Goal: Task Accomplishment & Management: Complete application form

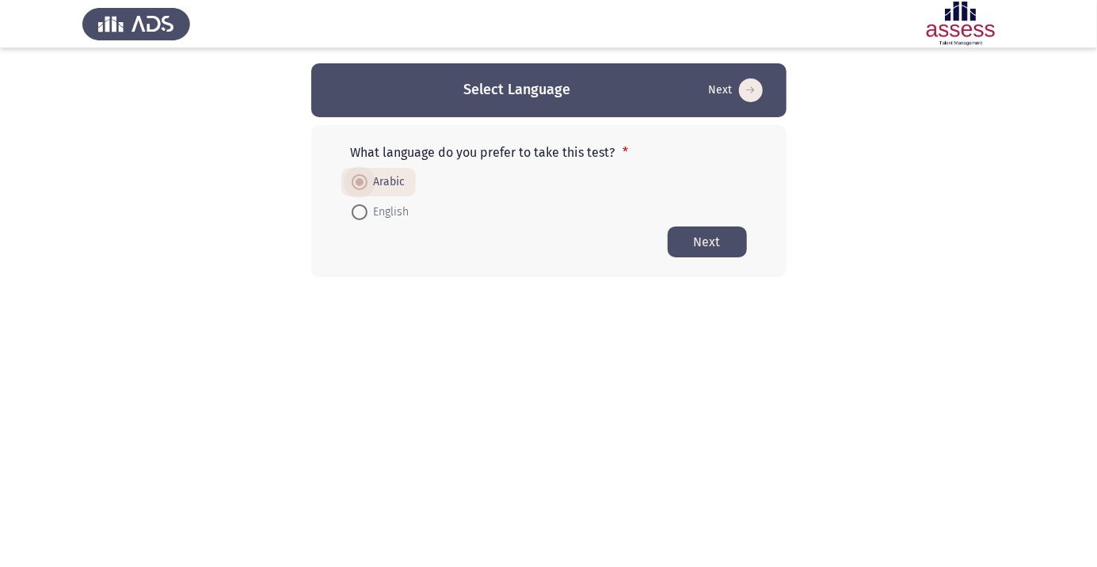
click at [729, 247] on button "Next" at bounding box center [706, 241] width 79 height 31
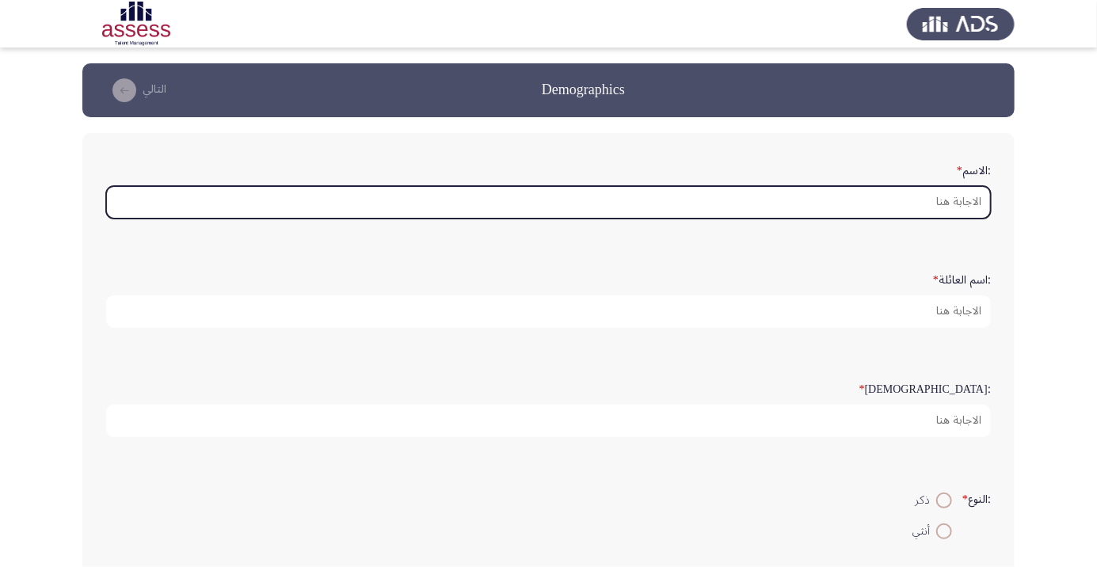
click at [973, 203] on input ":الاسم *" at bounding box center [548, 202] width 884 height 32
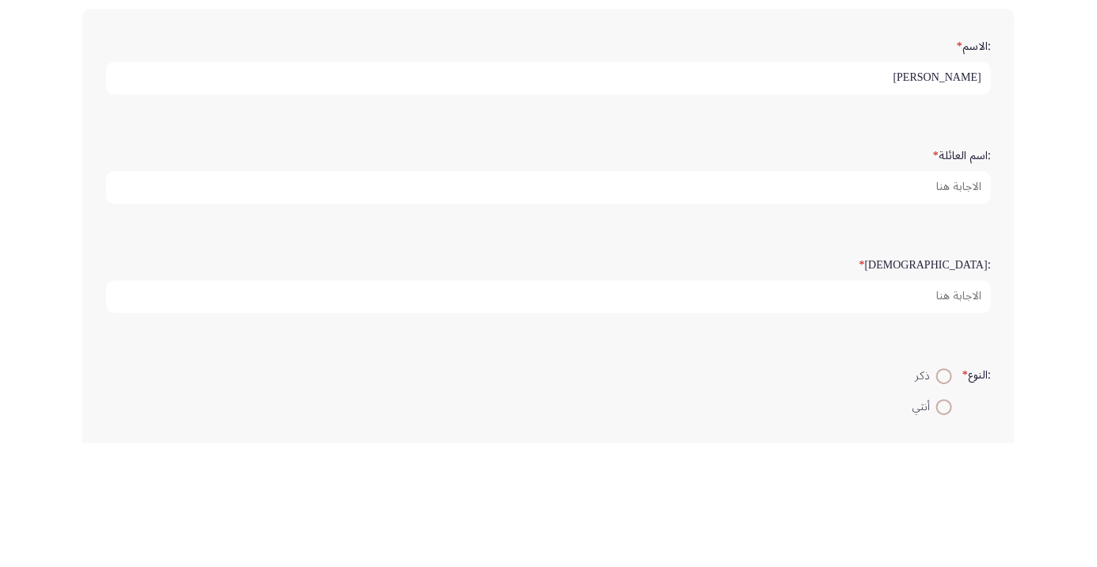
type input "[PERSON_NAME]"
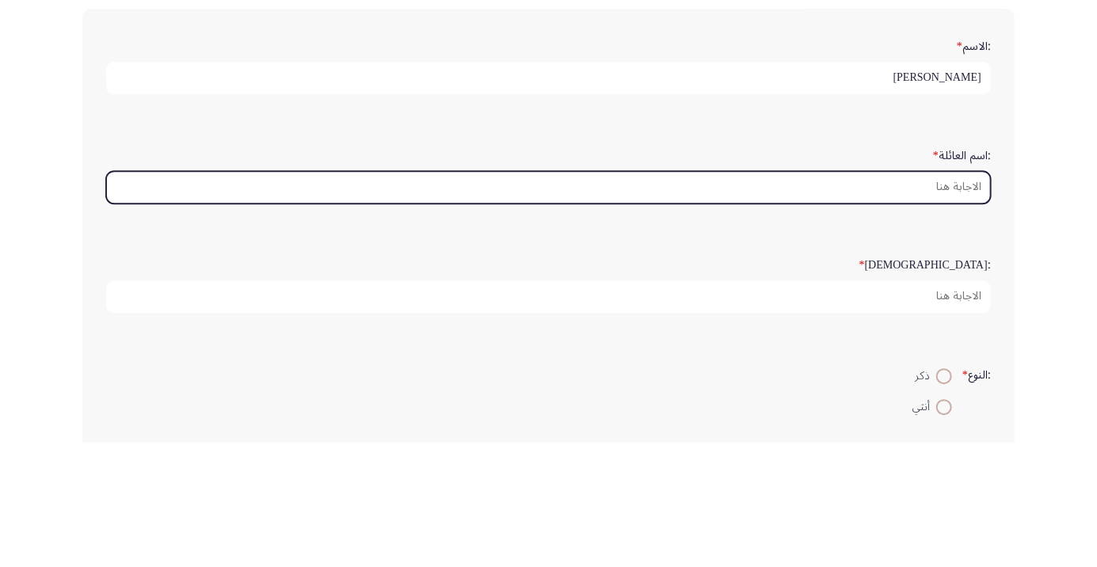
click at [960, 313] on input ":اسم العائلة *" at bounding box center [548, 311] width 884 height 32
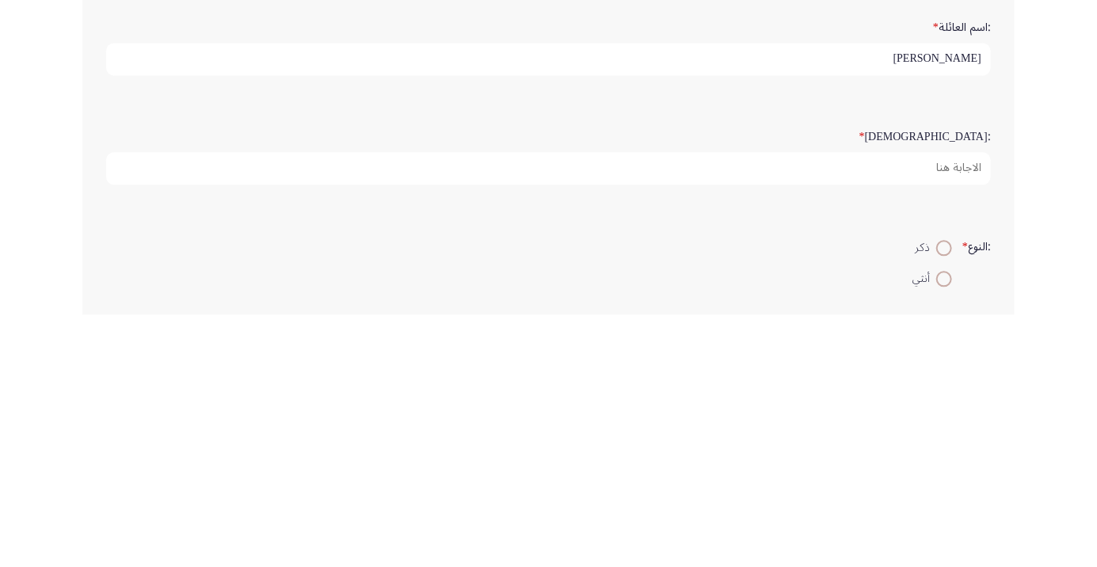
type input "[PERSON_NAME]"
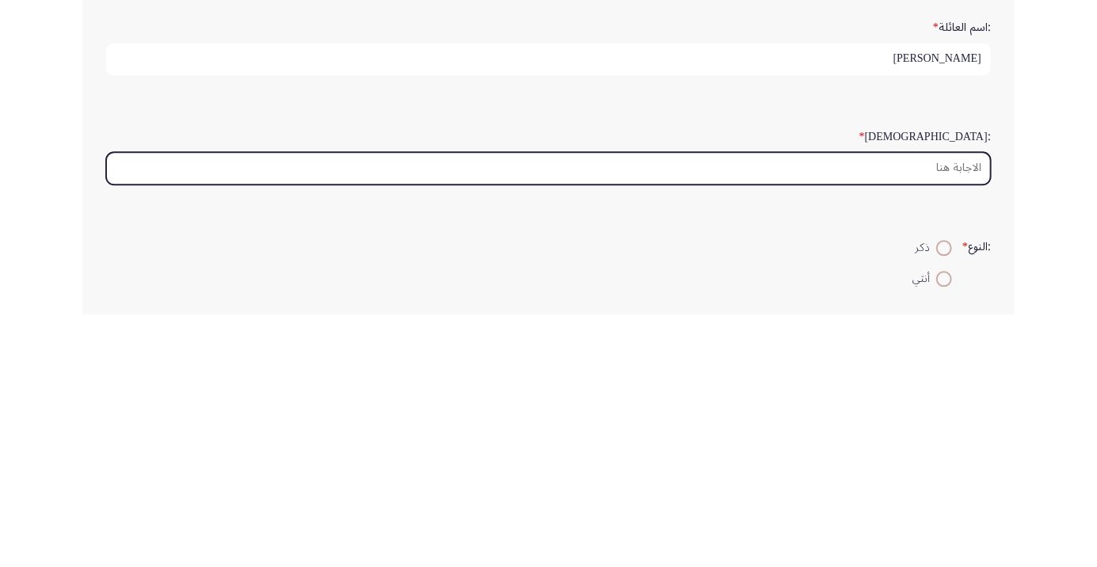
click at [967, 424] on input ":السن *" at bounding box center [548, 421] width 884 height 32
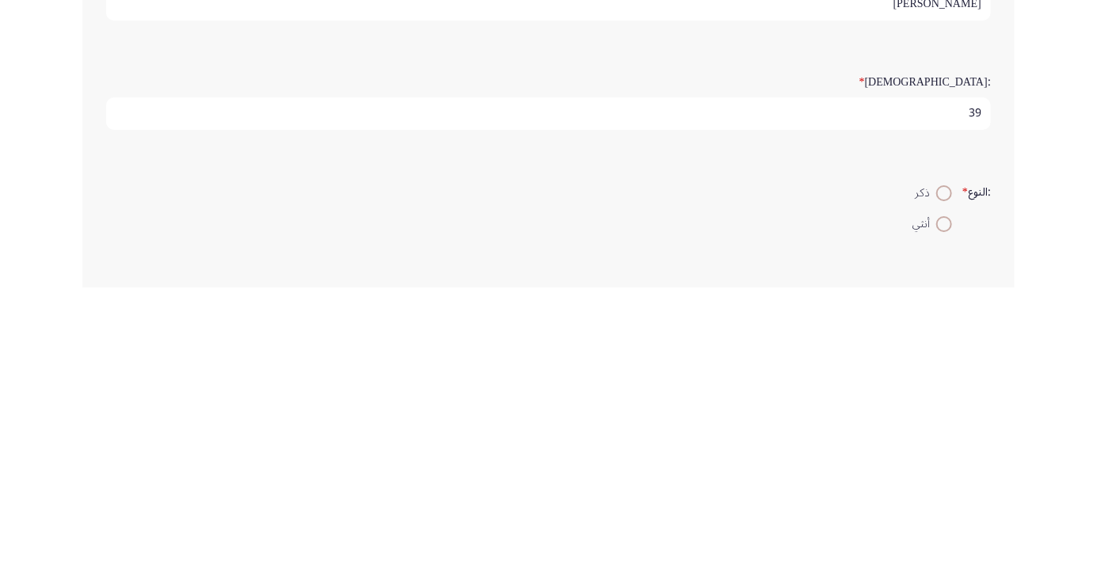
type input "39"
click at [944, 473] on span at bounding box center [944, 473] width 0 height 0
click at [941, 469] on input "ذكر" at bounding box center [944, 473] width 16 height 16
radio input "true"
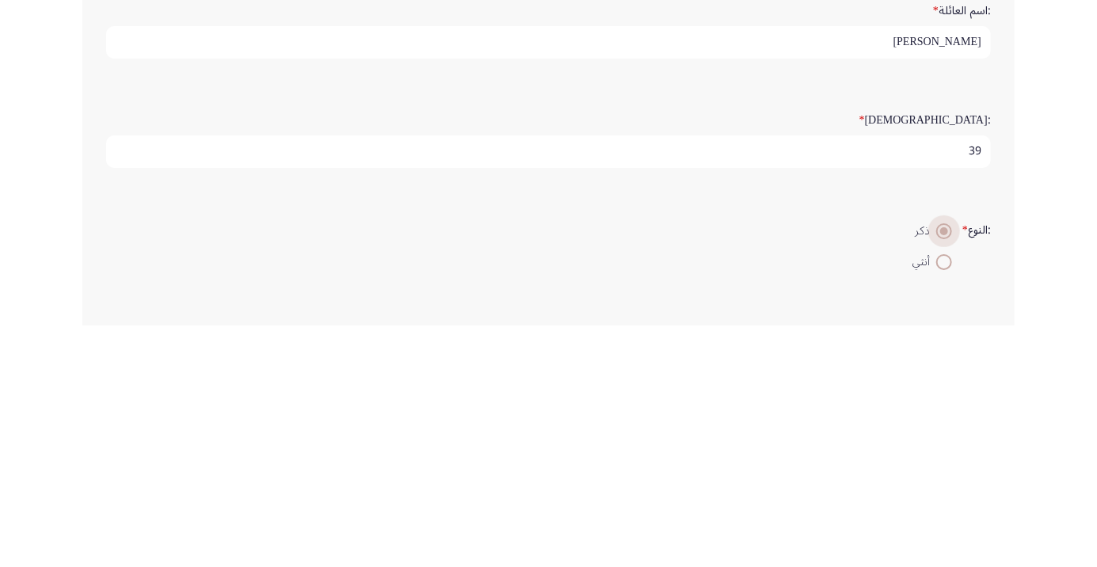
scroll to position [28, 0]
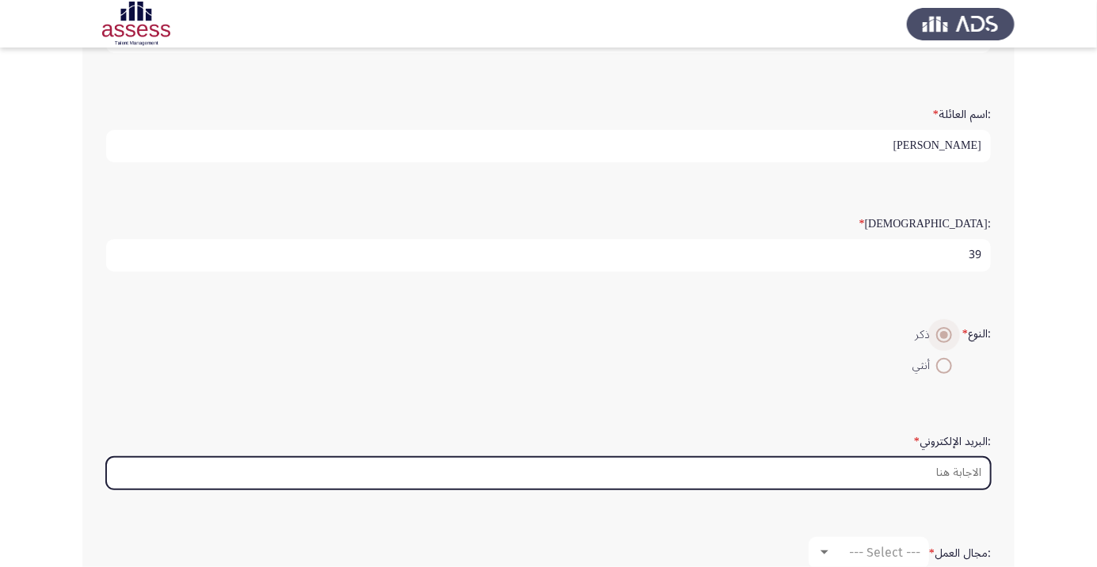
click at [968, 464] on input ":البريد الإلكتروني *" at bounding box center [548, 473] width 884 height 32
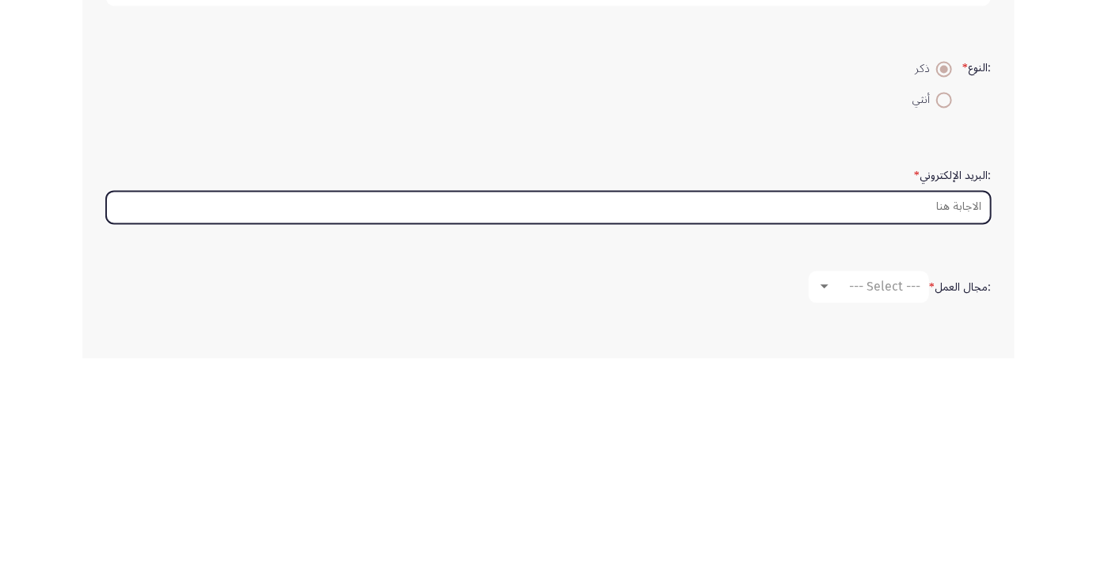
scroll to position [222, 0]
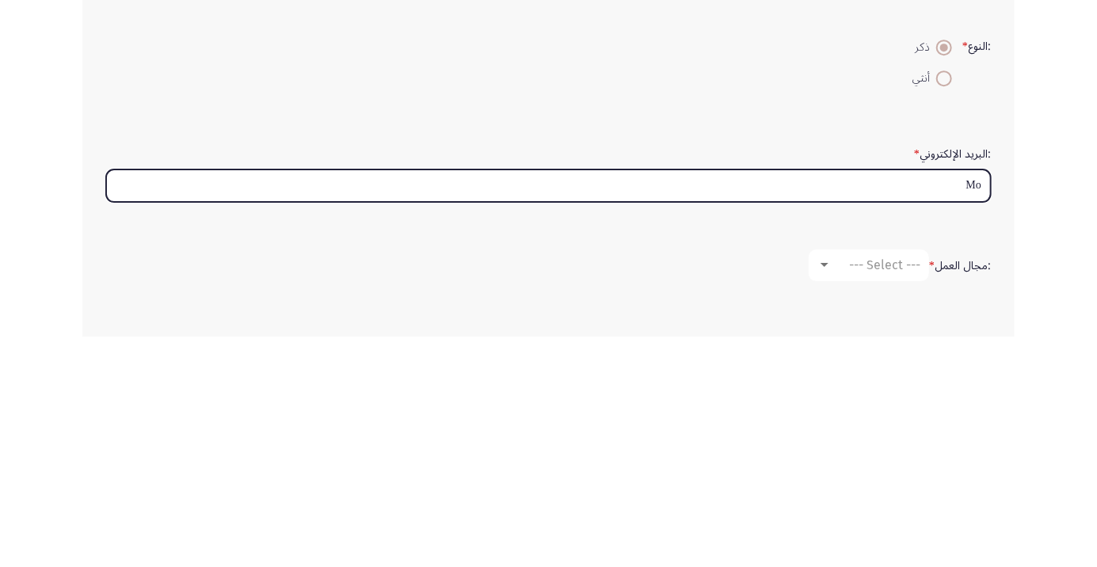
type input "M"
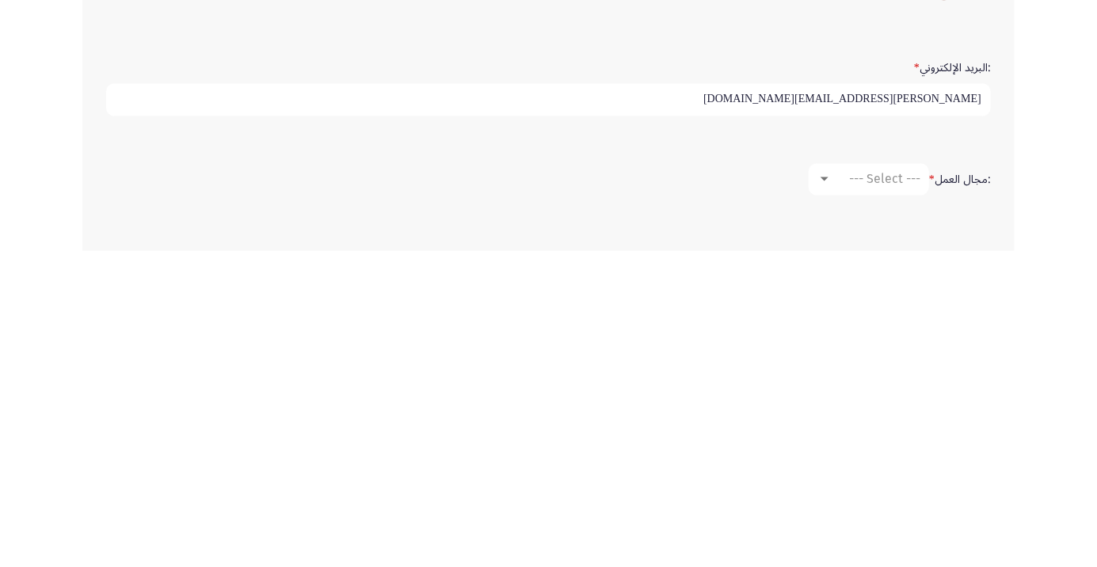
scroll to position [228, 0]
type input "Mohamed.elomda@ibnsina-pharma.com"
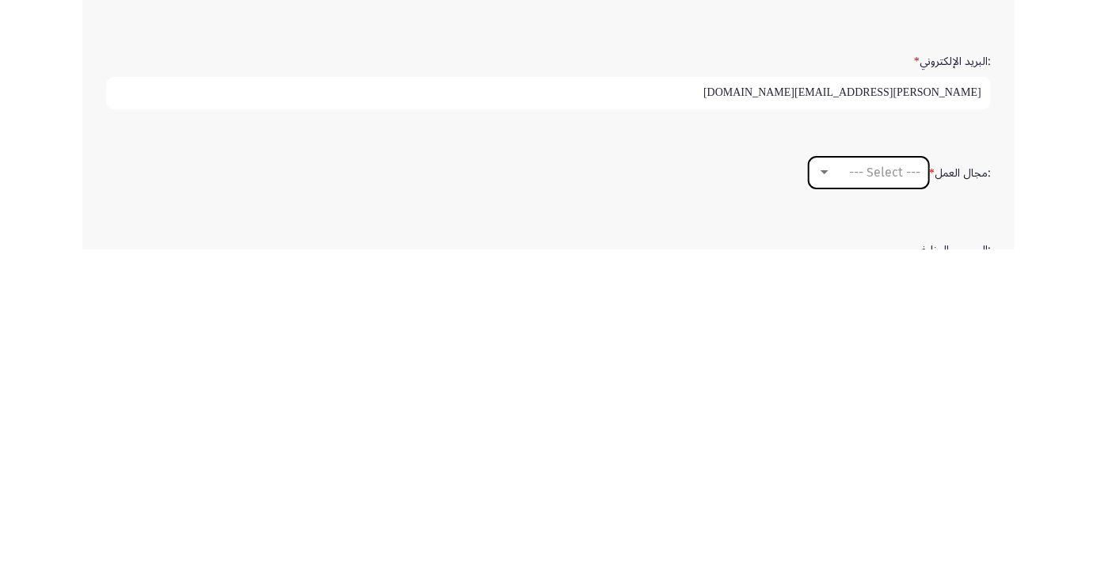
click at [830, 484] on div at bounding box center [824, 490] width 14 height 13
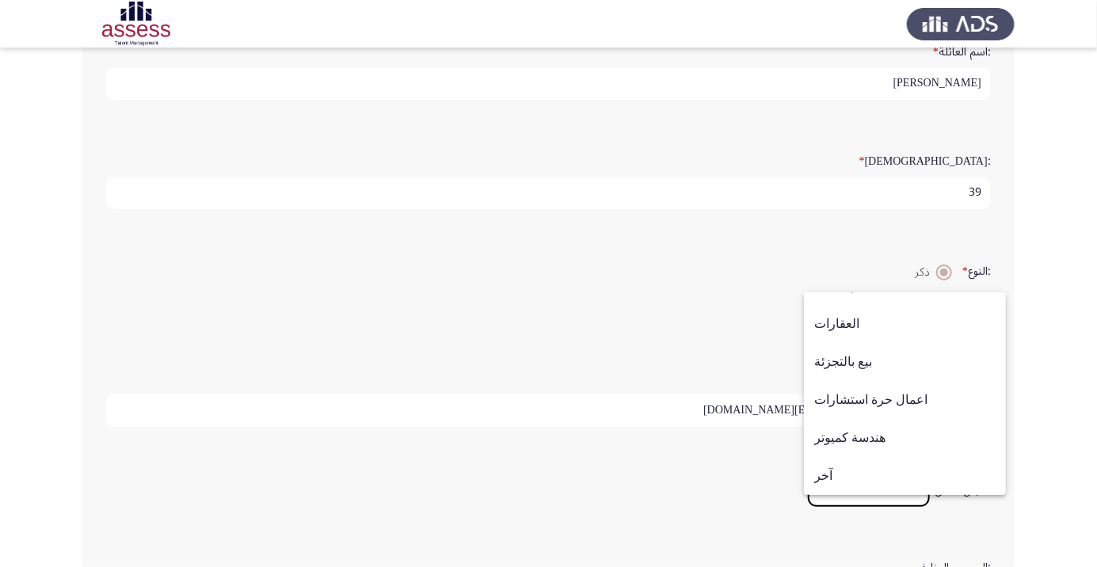
scroll to position [226, 0]
click at [901, 381] on span "بيع بالتجزئة" at bounding box center [904, 362] width 181 height 38
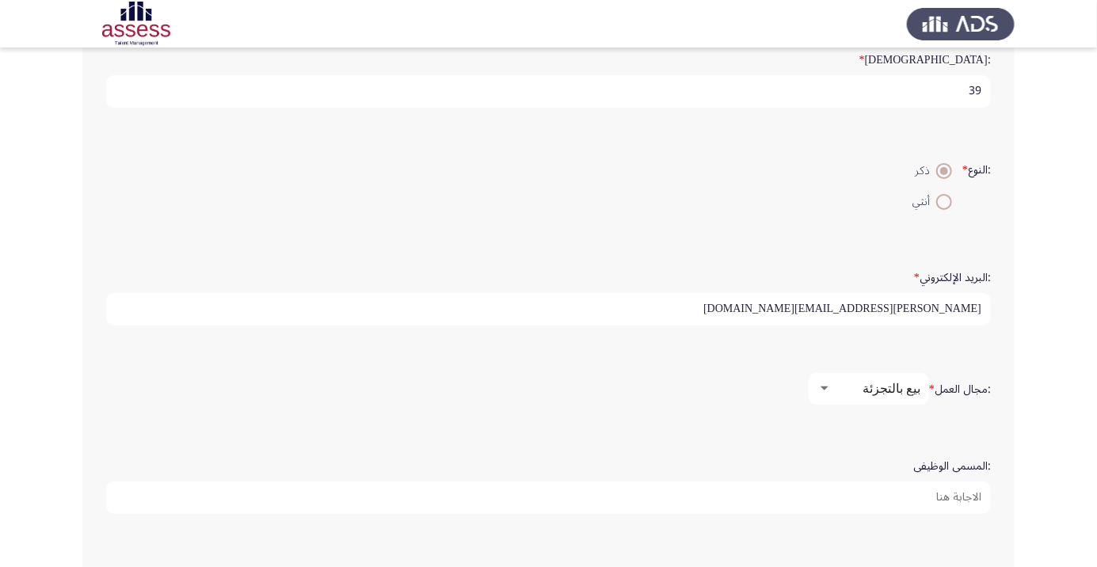
scroll to position [329, 0]
click at [964, 491] on input ":المسمى الوظيفى" at bounding box center [548, 497] width 884 height 32
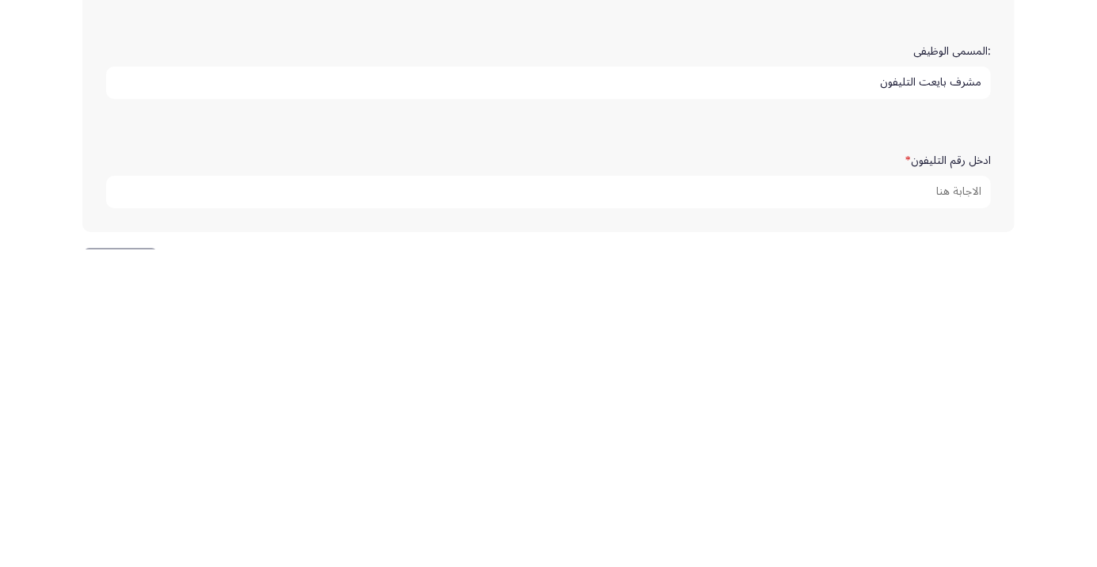
scroll to position [434, 0]
type input "مشرف بايعت التليفون"
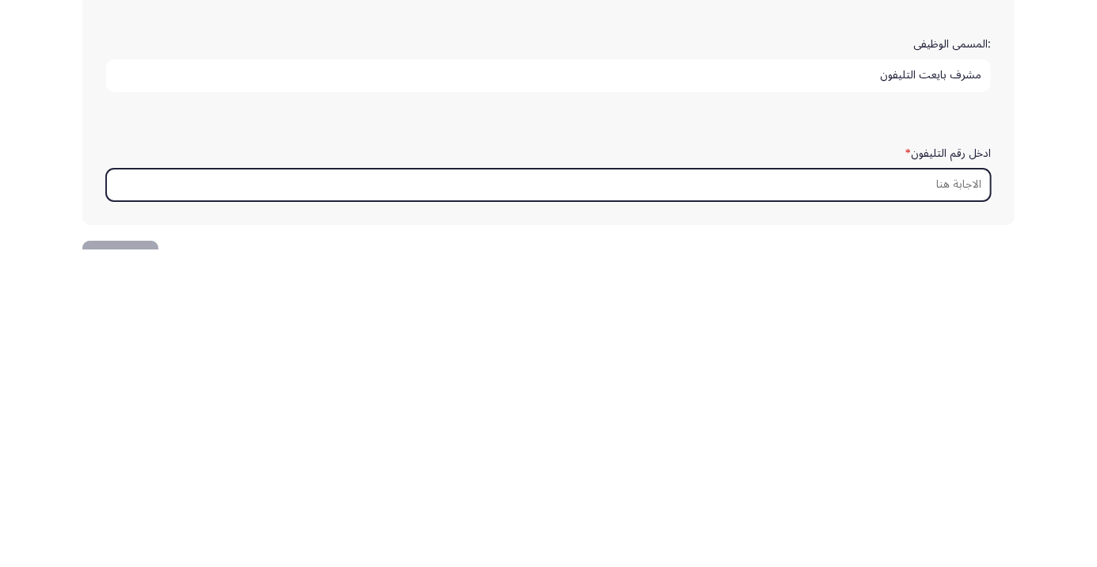
click at [965, 500] on input "ادخل رقم التليفون *" at bounding box center [548, 502] width 884 height 32
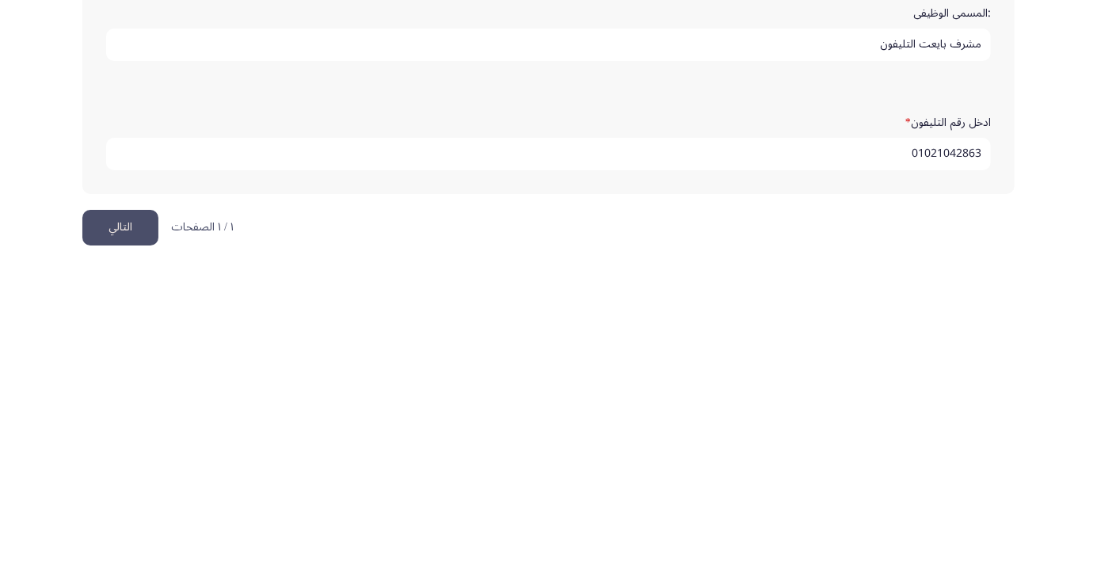
scroll to position [482, 0]
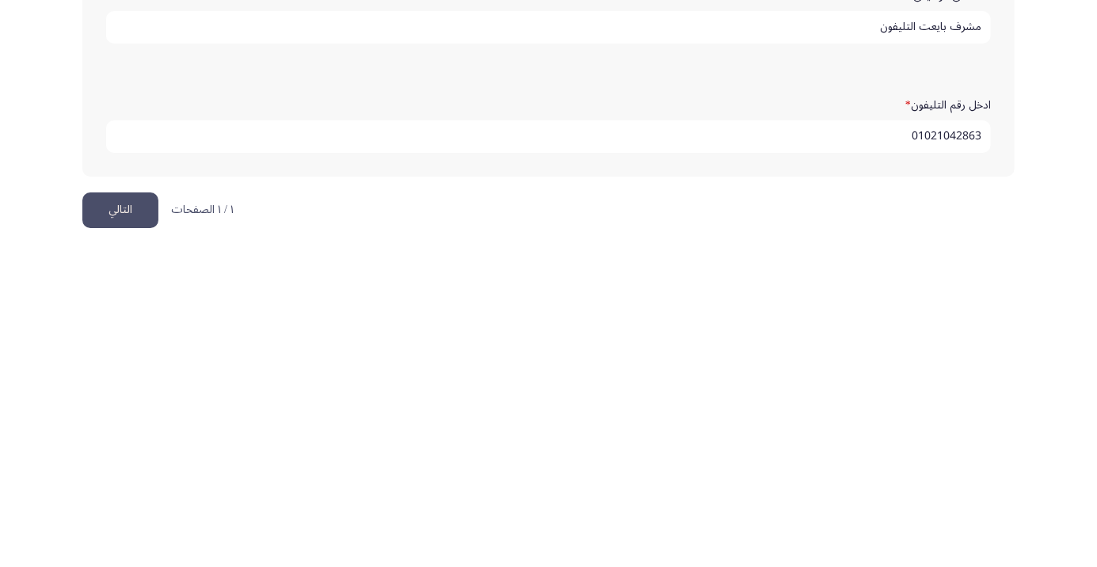
type input "01021042863"
click at [145, 520] on button "التالي" at bounding box center [120, 528] width 76 height 36
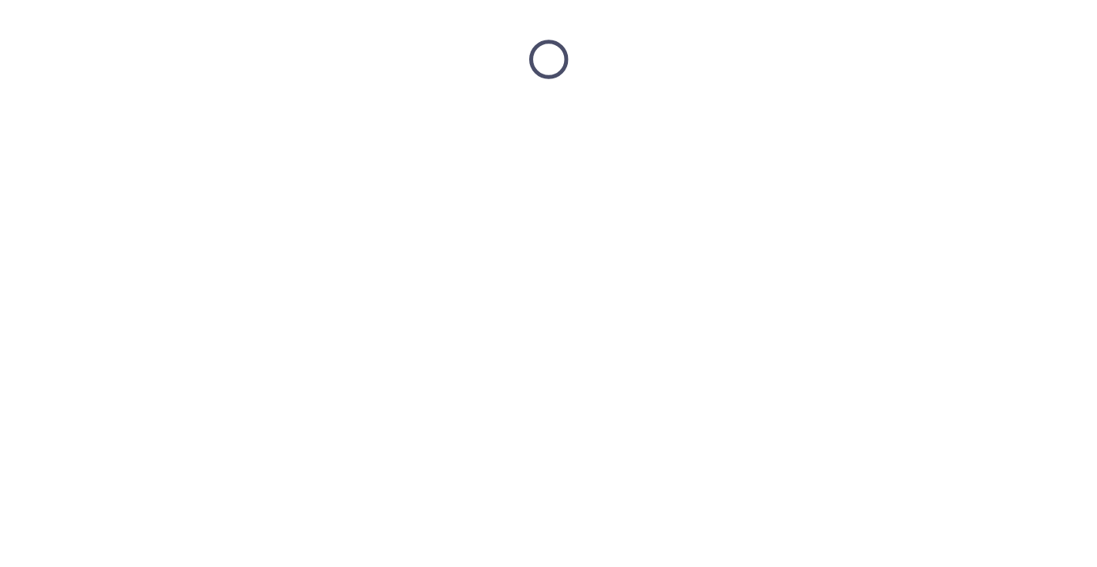
scroll to position [0, 0]
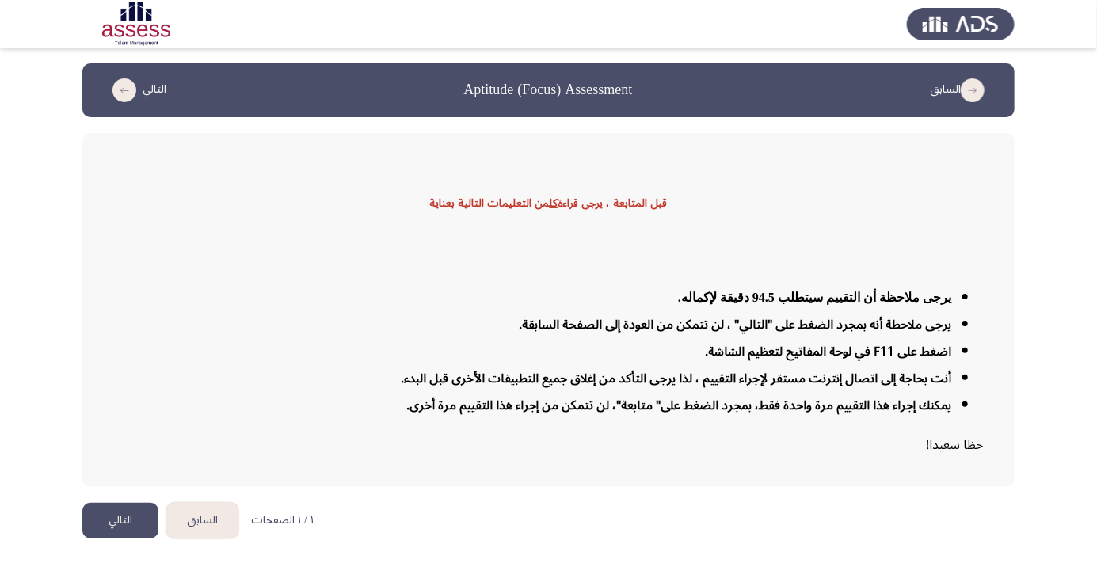
click at [123, 538] on button "التالي" at bounding box center [120, 521] width 76 height 36
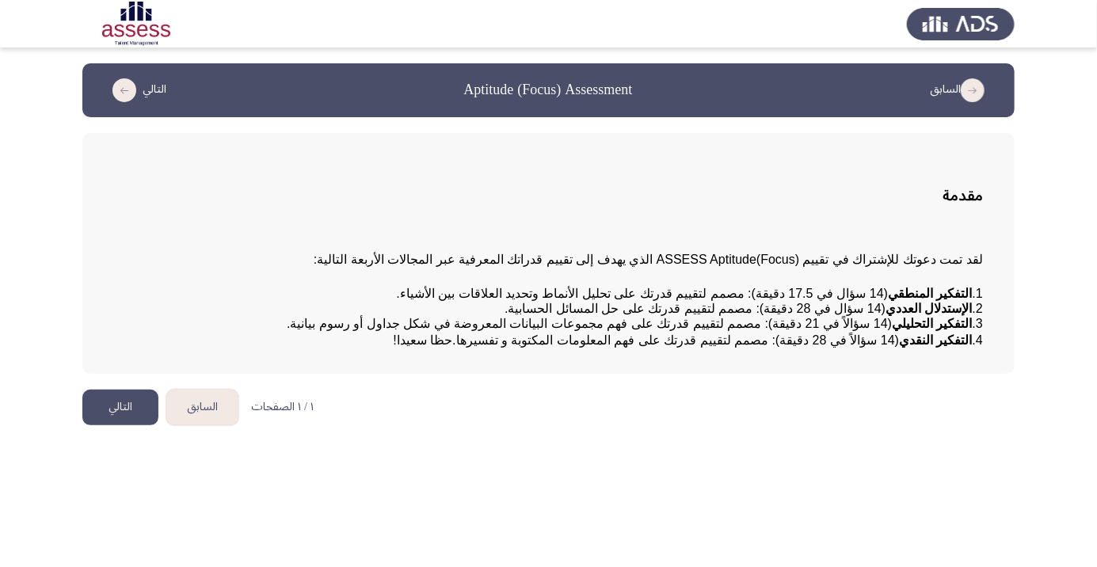
click at [122, 425] on button "التالي" at bounding box center [120, 408] width 76 height 36
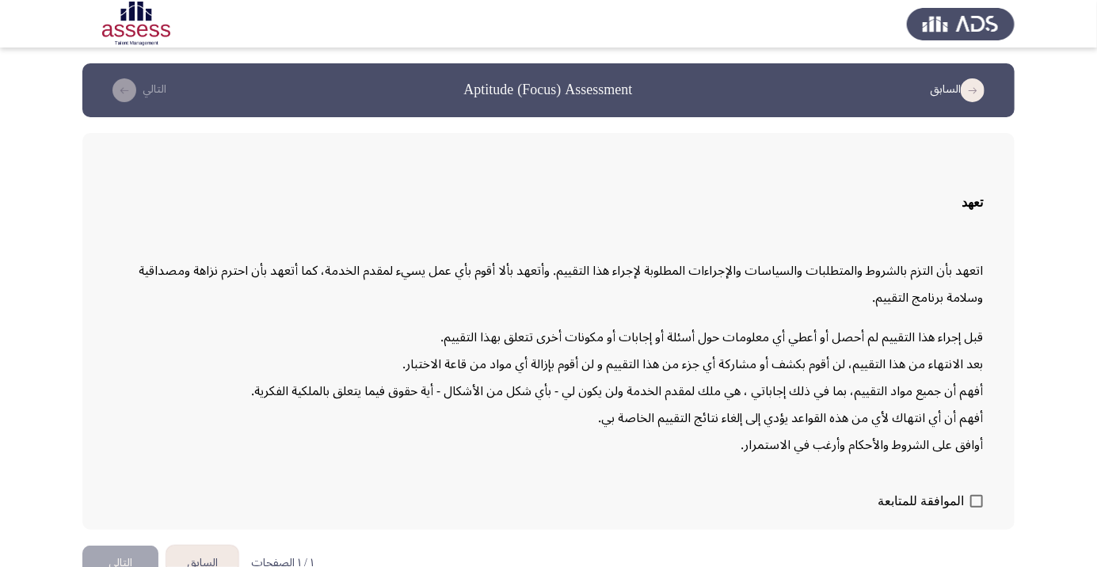
scroll to position [45, 0]
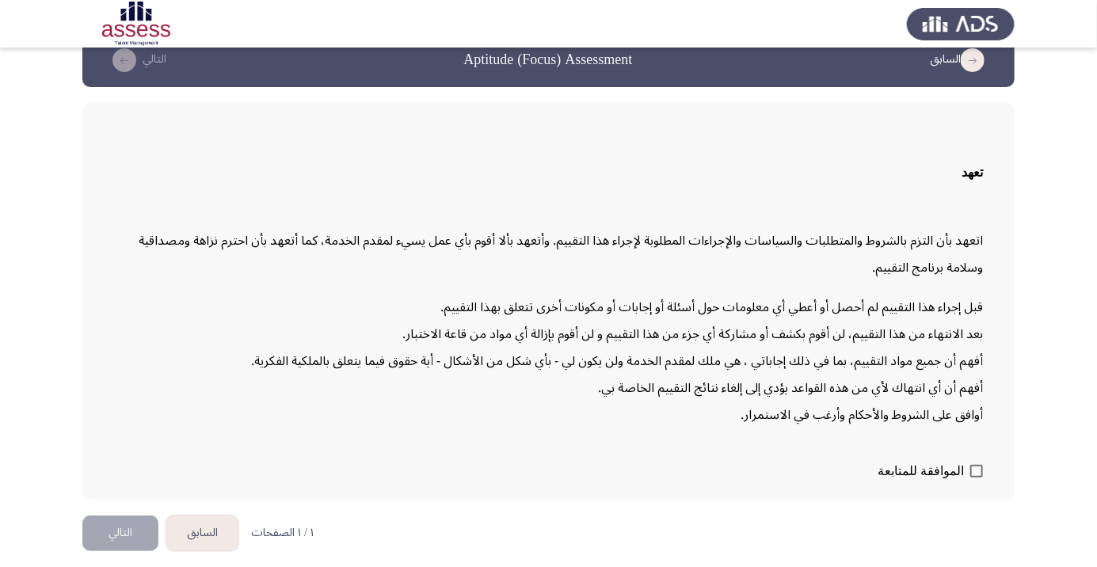
click at [974, 477] on span at bounding box center [976, 471] width 13 height 13
click at [975, 478] on input "الموافقة للمتابعة" at bounding box center [975, 477] width 1 height 1
checkbox input "true"
click at [138, 551] on button "التالي" at bounding box center [120, 533] width 76 height 36
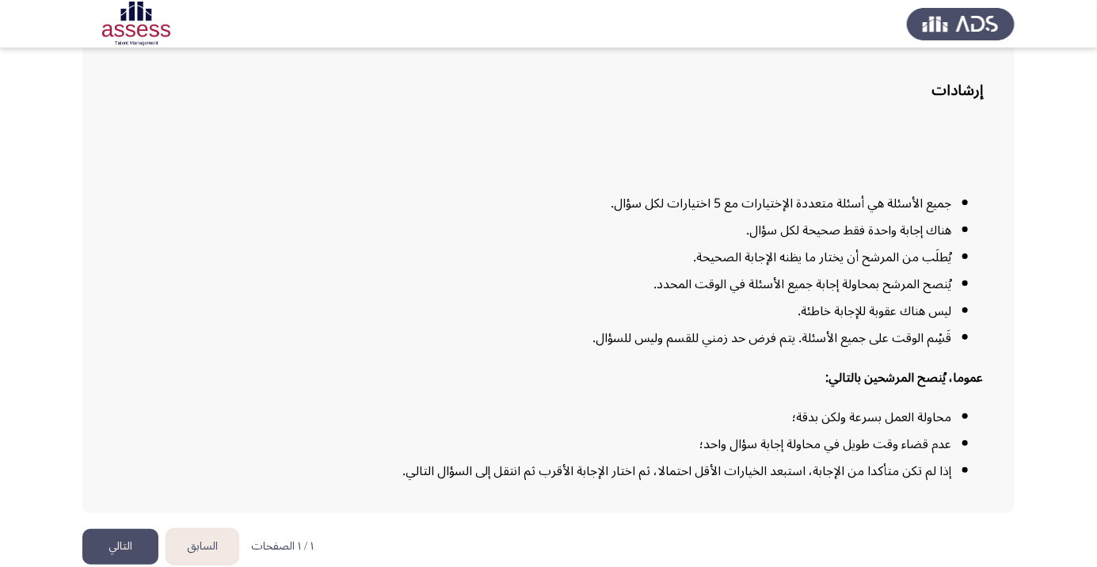
scroll to position [128, 0]
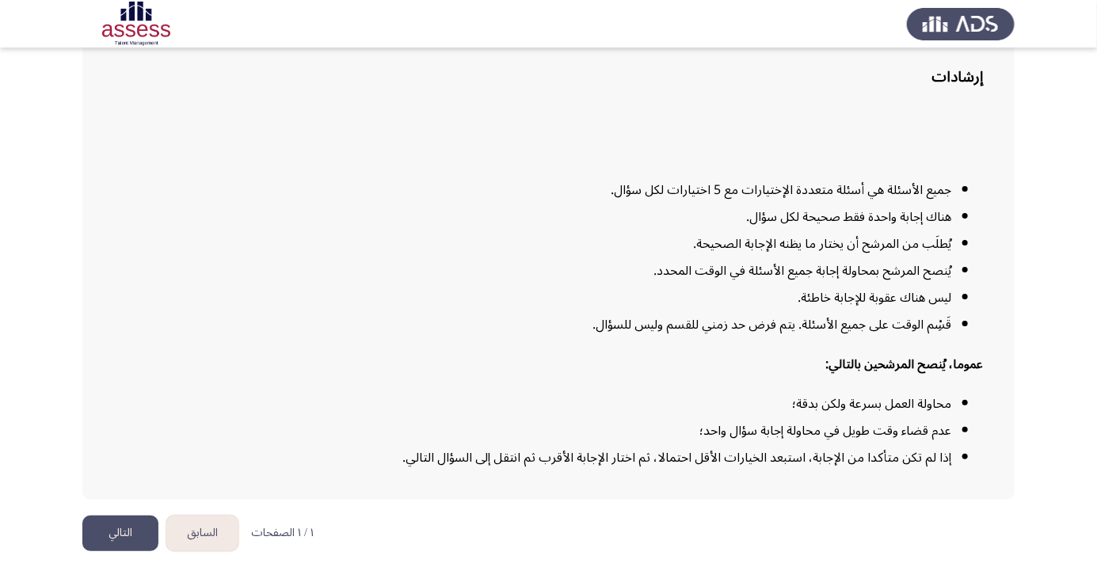
click at [120, 551] on button "التالي" at bounding box center [120, 533] width 76 height 36
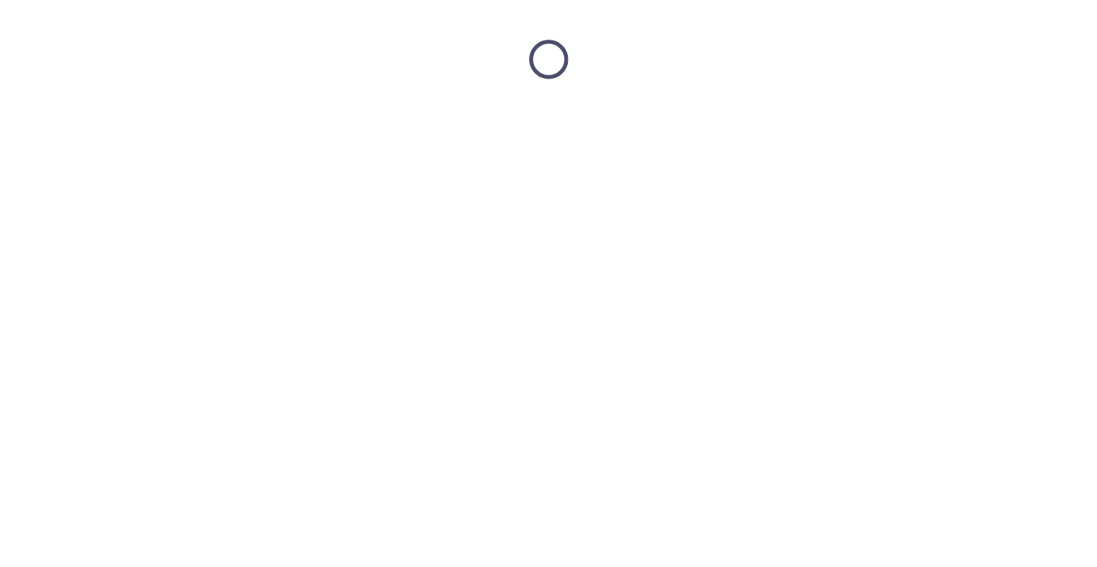
scroll to position [0, 0]
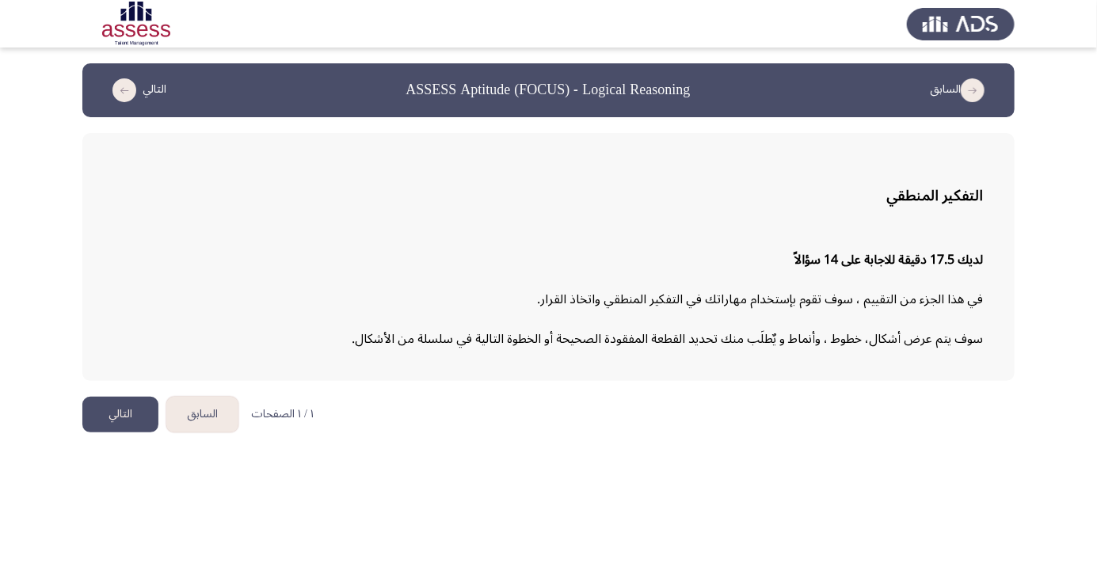
click at [114, 415] on button "التالي" at bounding box center [120, 415] width 76 height 36
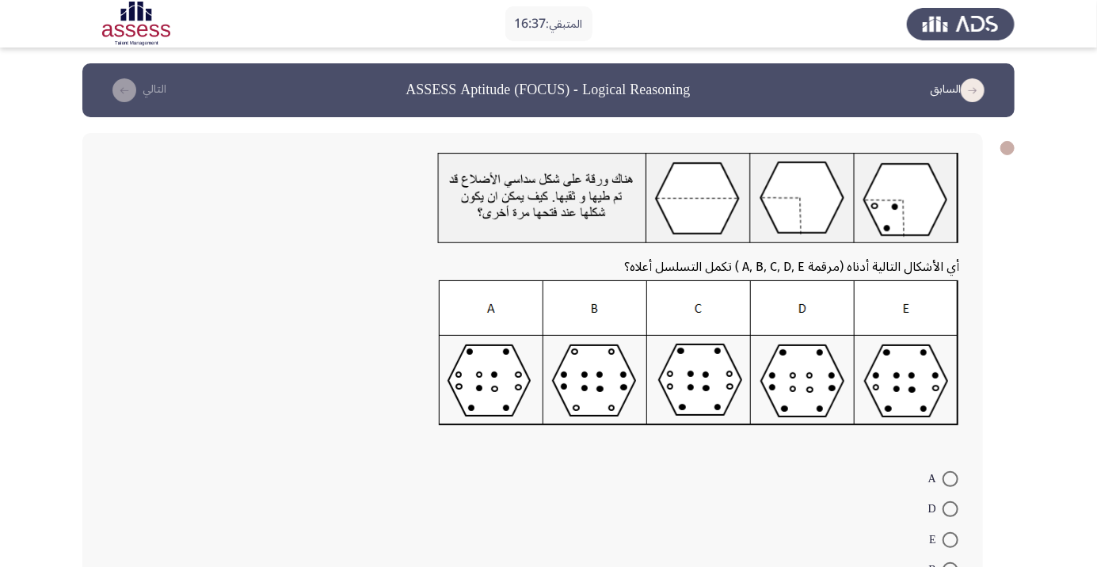
click at [945, 540] on span at bounding box center [950, 540] width 16 height 16
click at [945, 540] on input "E" at bounding box center [950, 540] width 16 height 16
radio input "true"
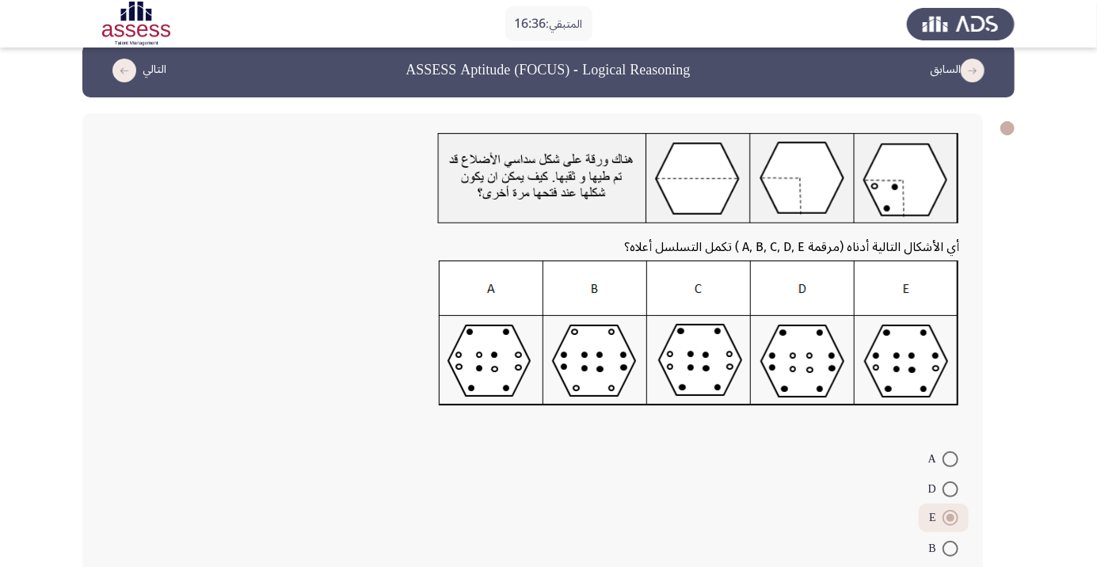
scroll to position [69, 0]
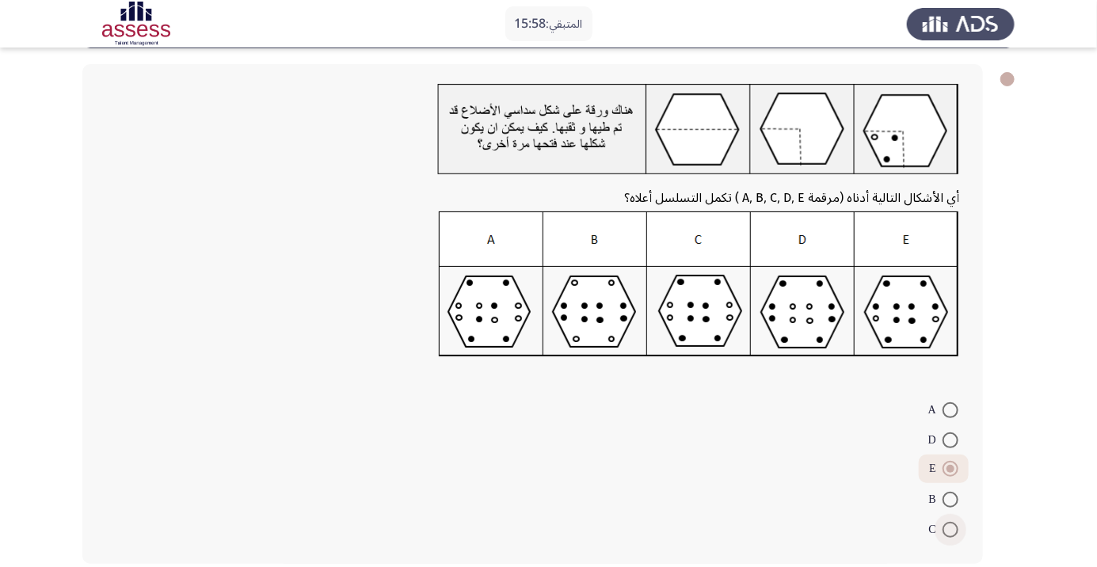
click at [950, 529] on span at bounding box center [950, 530] width 16 height 16
click at [950, 529] on input "C" at bounding box center [950, 530] width 16 height 16
radio input "true"
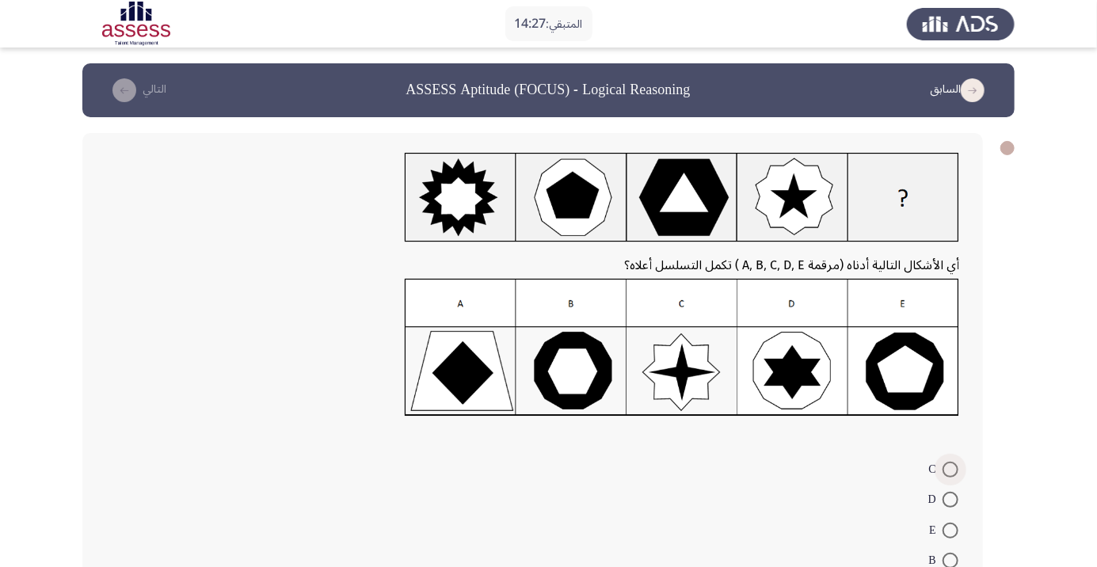
click at [950, 469] on span at bounding box center [950, 470] width 16 height 16
click at [950, 469] on input "C" at bounding box center [950, 470] width 16 height 16
radio input "true"
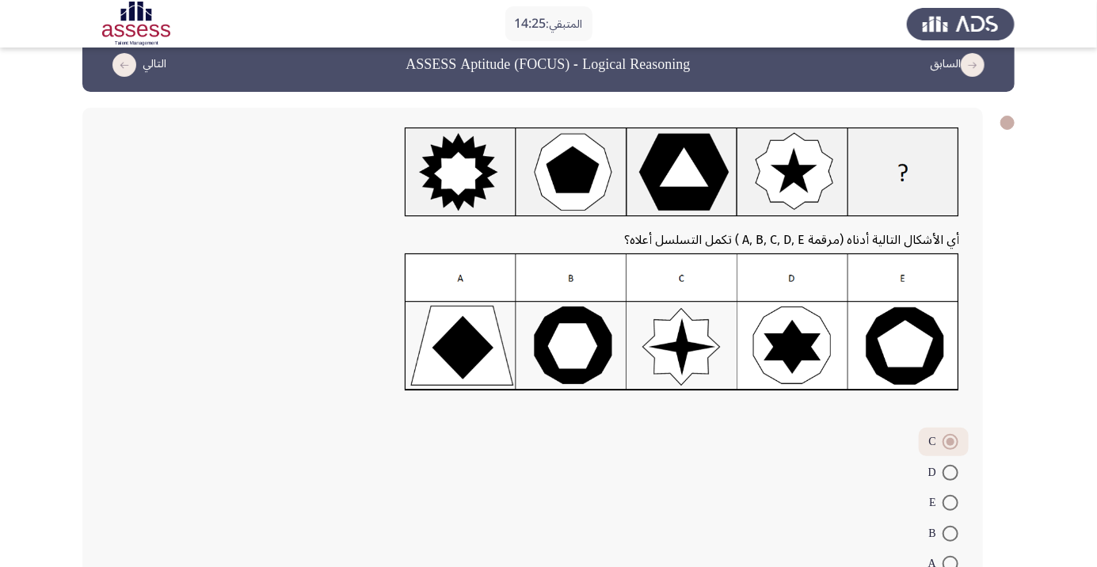
scroll to position [59, 0]
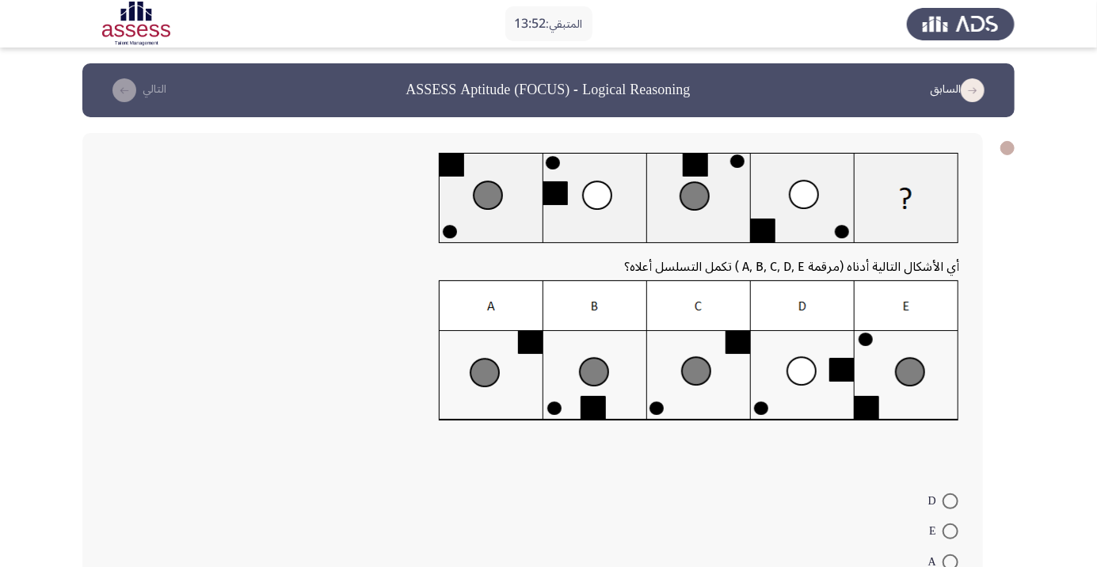
click at [950, 561] on span at bounding box center [950, 562] width 16 height 16
click at [950, 561] on input "A" at bounding box center [950, 562] width 16 height 16
radio input "true"
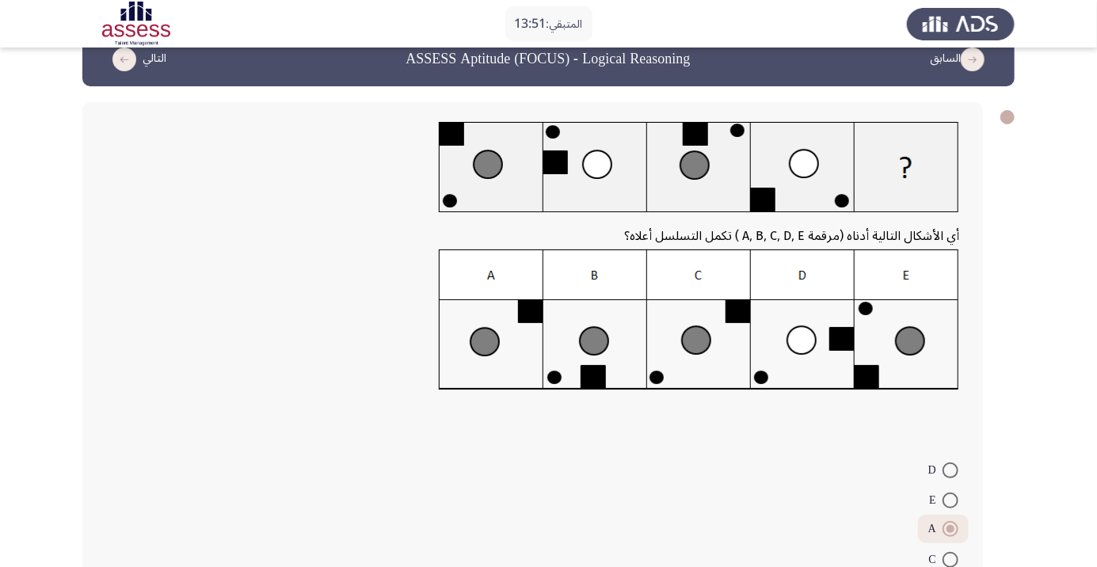
scroll to position [91, 0]
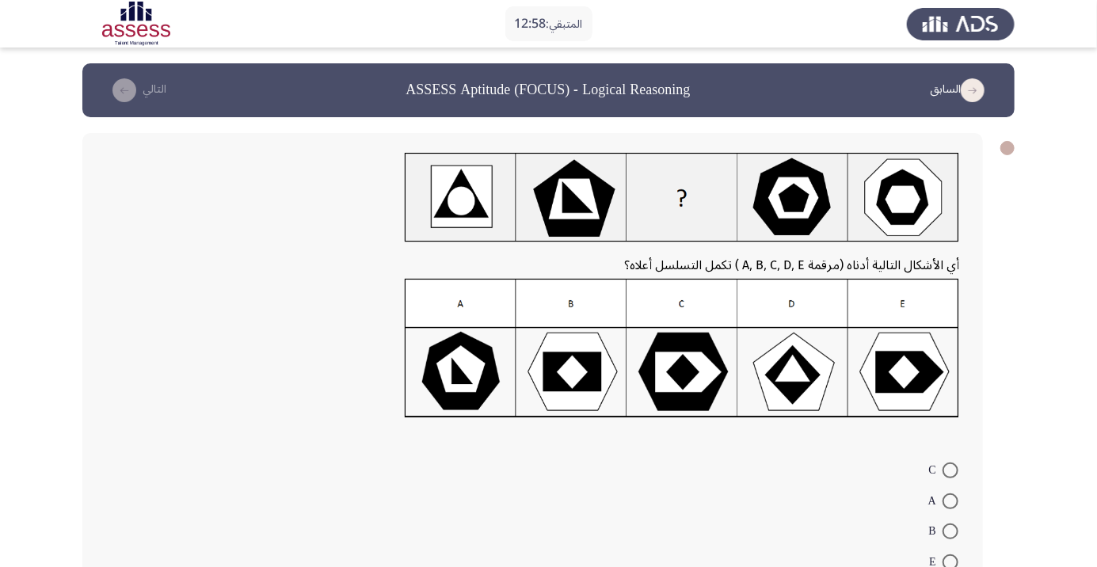
click at [950, 531] on span at bounding box center [950, 531] width 16 height 16
click at [950, 531] on input "B" at bounding box center [950, 531] width 16 height 16
radio input "true"
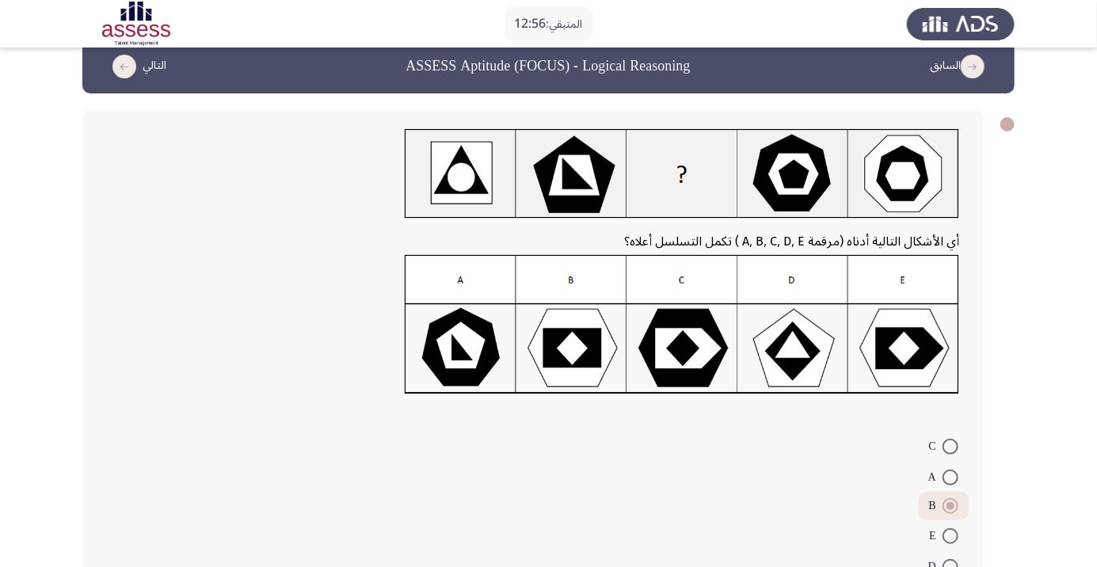
scroll to position [61, 0]
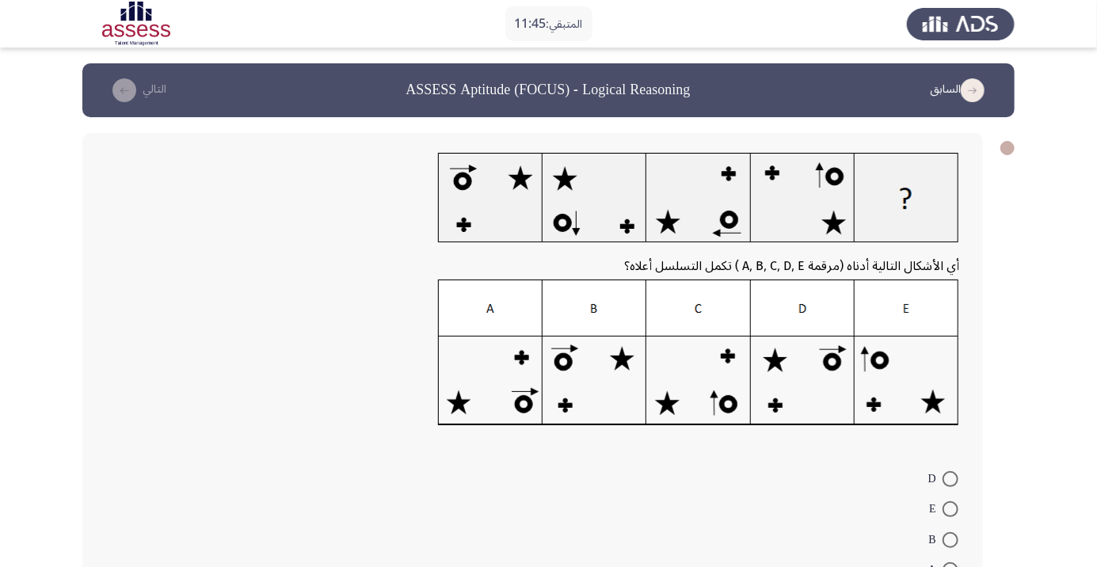
click at [950, 508] on span at bounding box center [950, 509] width 16 height 16
click at [950, 508] on input "E" at bounding box center [950, 509] width 16 height 16
radio input "true"
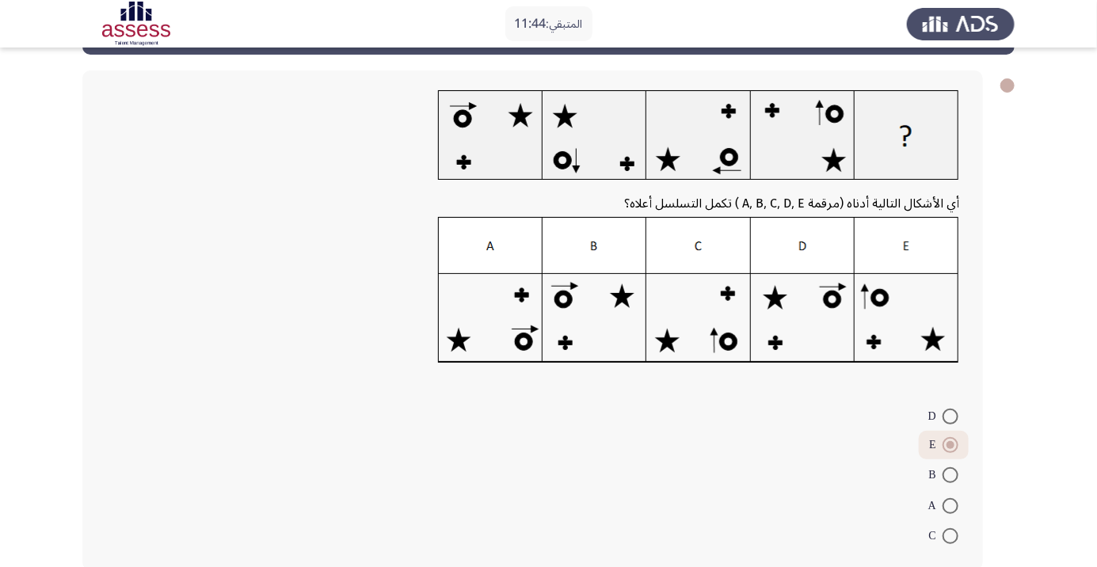
scroll to position [69, 0]
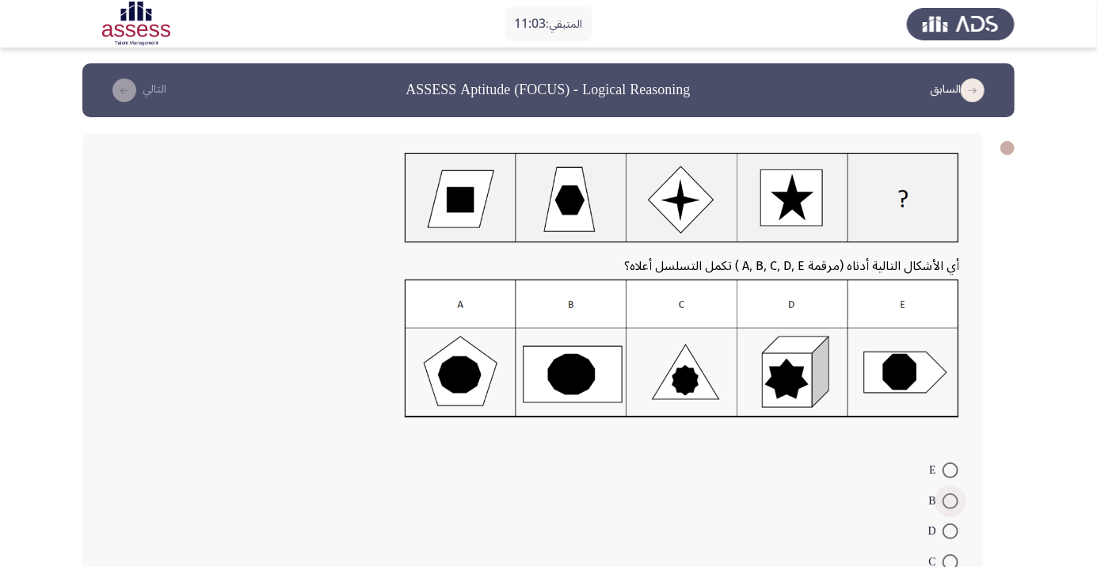
click at [945, 505] on span at bounding box center [950, 501] width 16 height 16
click at [945, 505] on input "B" at bounding box center [950, 501] width 16 height 16
radio input "true"
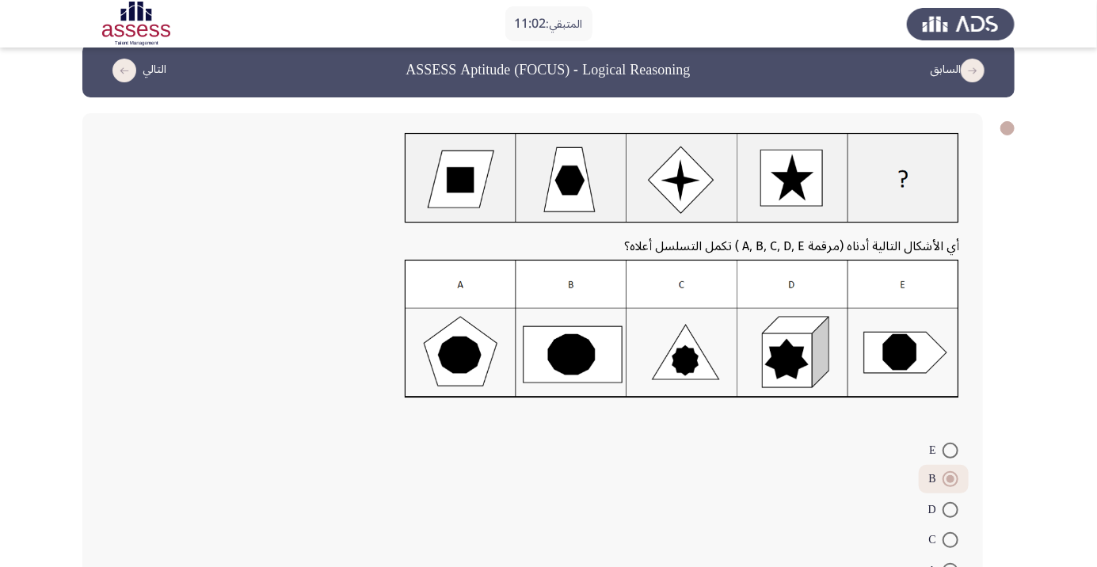
scroll to position [61, 0]
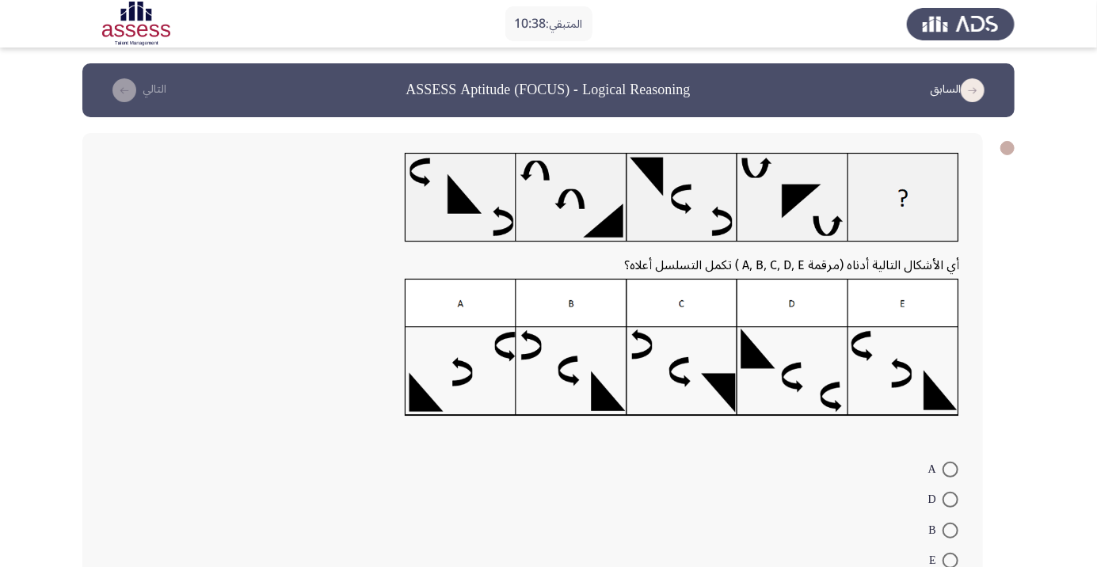
click at [945, 465] on span at bounding box center [950, 470] width 16 height 16
click at [945, 465] on input "A" at bounding box center [950, 470] width 16 height 16
radio input "true"
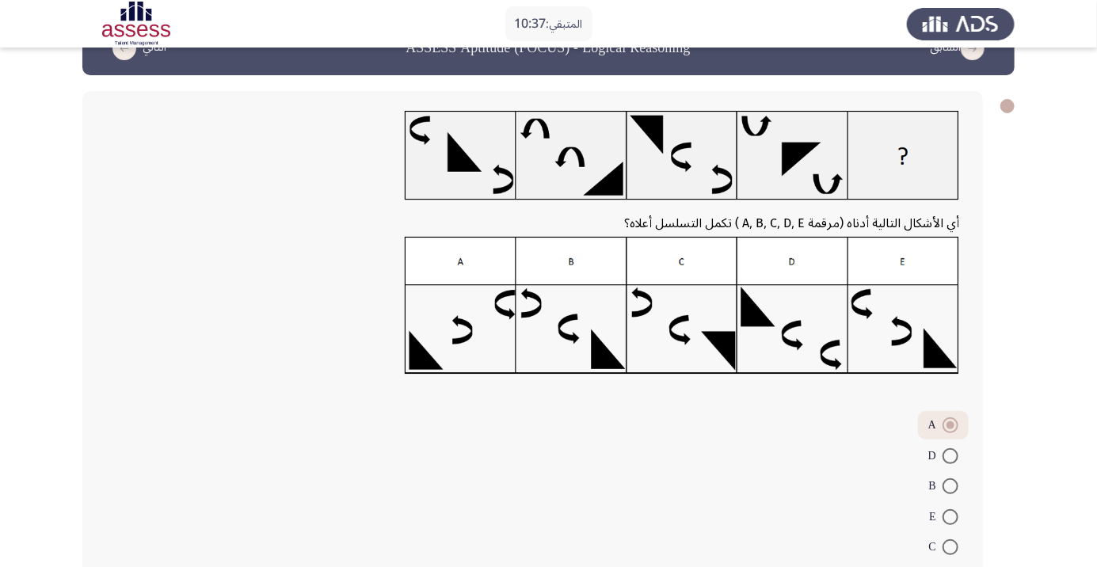
scroll to position [59, 0]
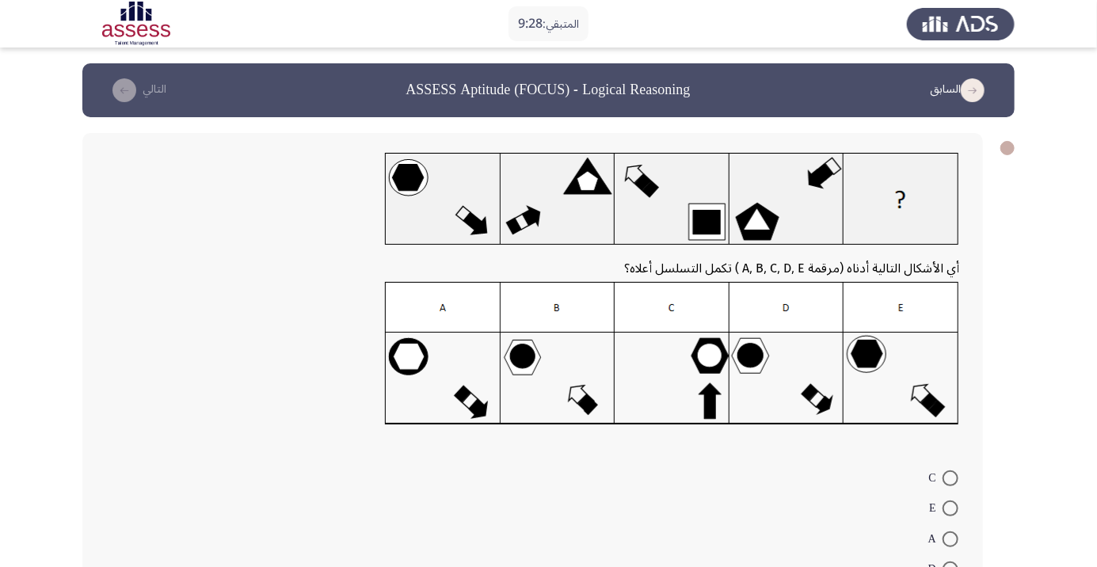
radio input "true"
click at [866, 566] on div "أي الأشكال التالية أدناه (مرقمة A, B, C, D, E ) تكمل التسلسل أعلاه؟ C E A D B" at bounding box center [532, 382] width 900 height 499
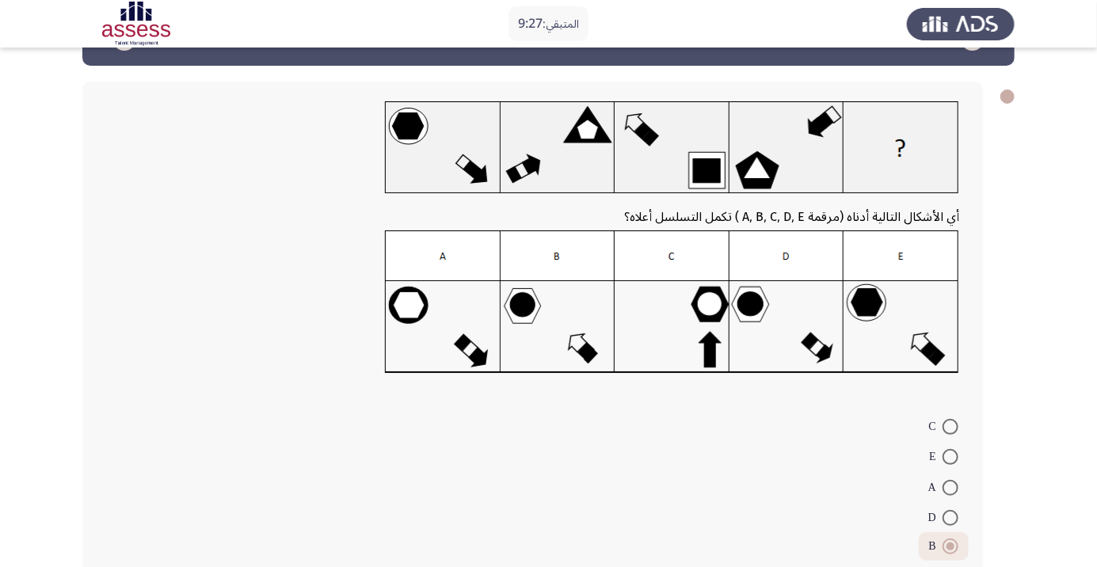
scroll to position [68, 0]
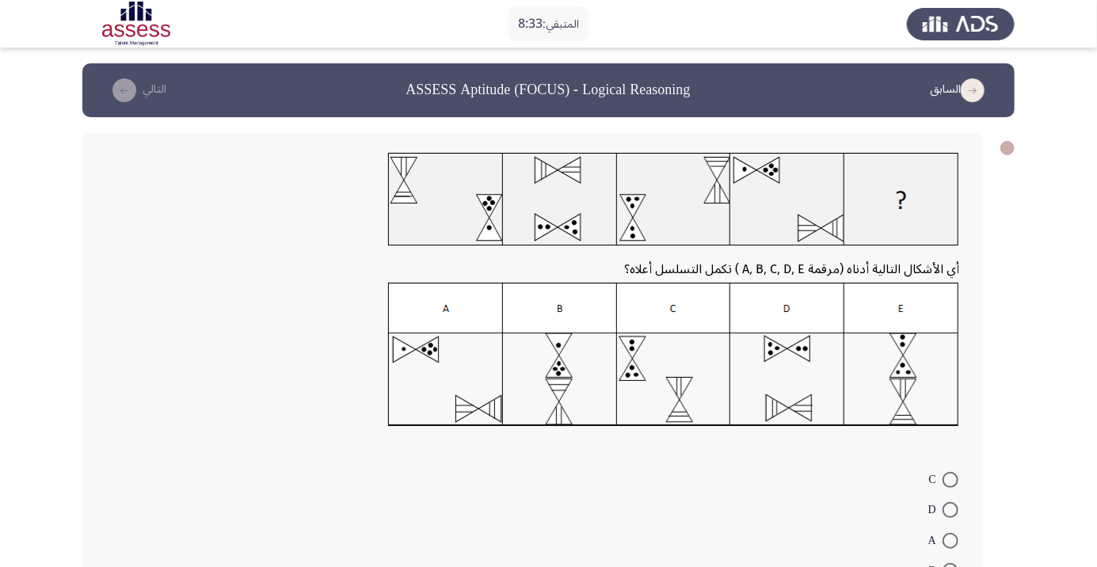
radio input "true"
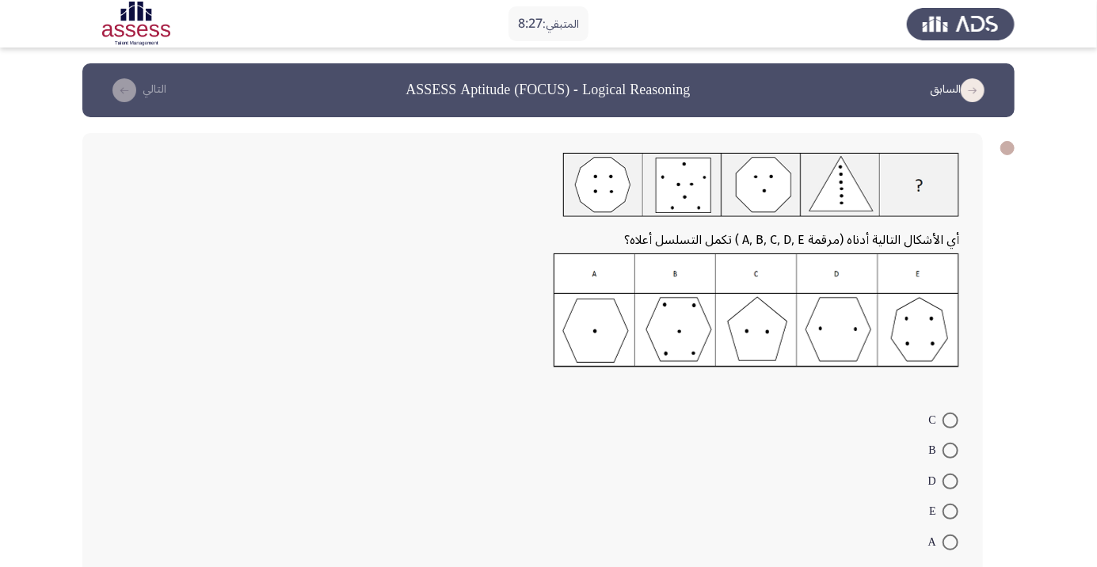
scroll to position [13, 0]
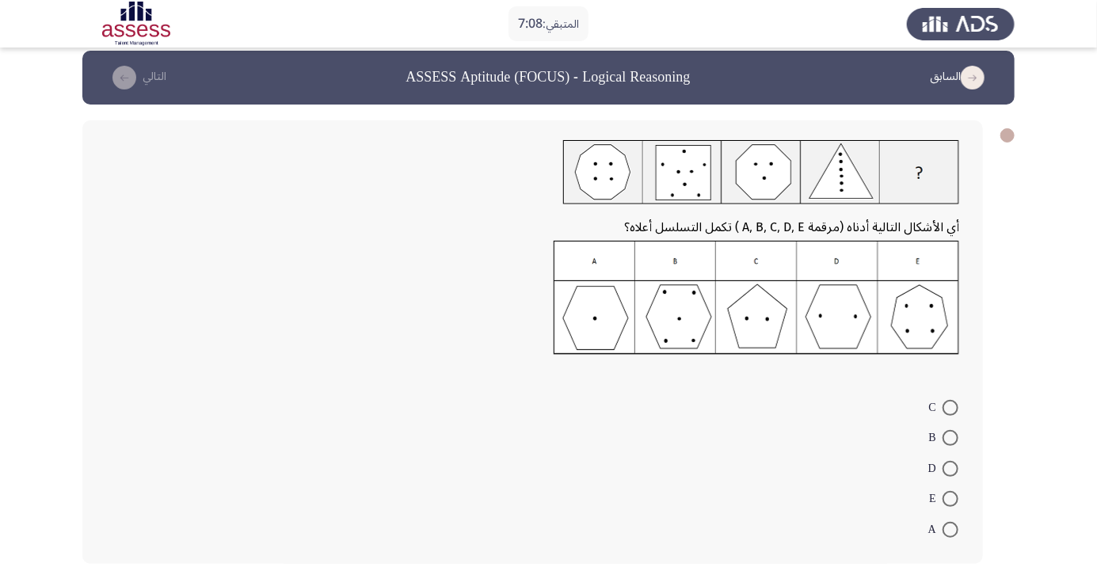
click at [950, 437] on span at bounding box center [950, 438] width 16 height 16
click at [950, 437] on input "B" at bounding box center [950, 438] width 16 height 16
radio input "true"
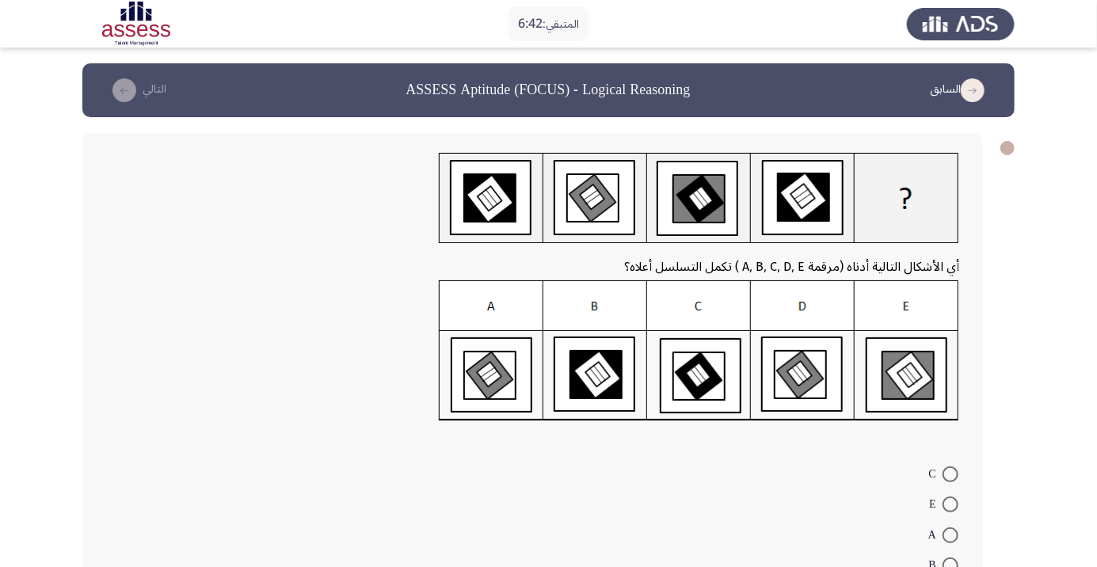
click at [950, 473] on span at bounding box center [950, 474] width 16 height 16
click at [950, 473] on input "C" at bounding box center [950, 474] width 16 height 16
radio input "true"
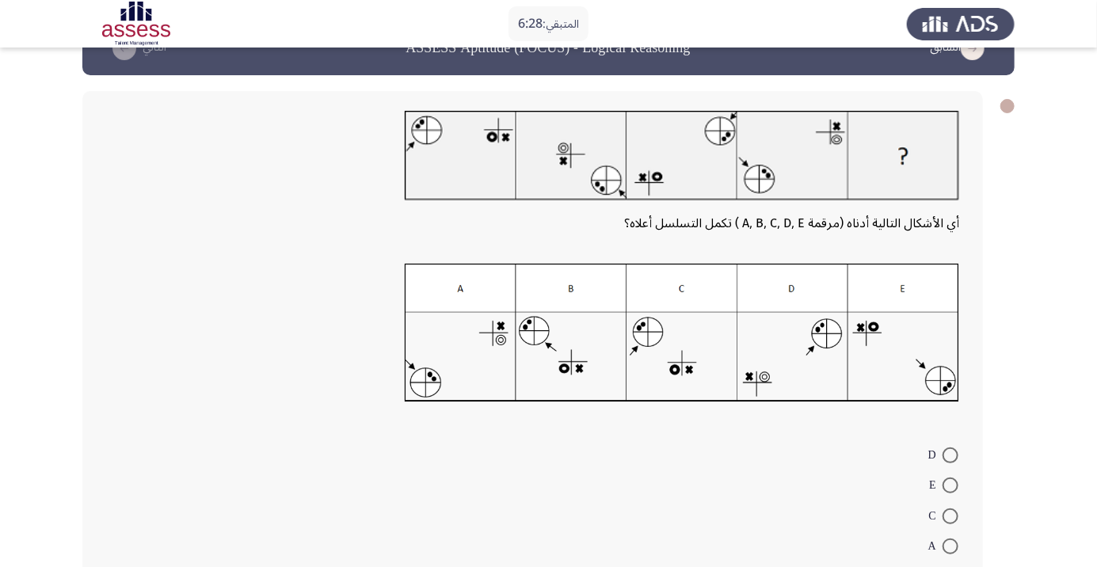
scroll to position [89, 0]
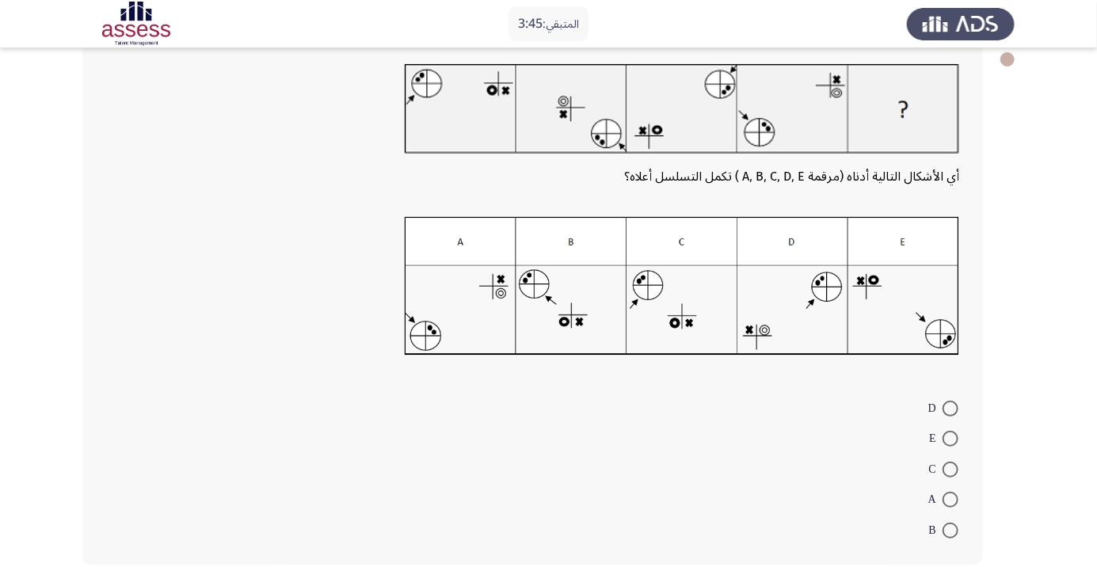
click at [950, 437] on span at bounding box center [950, 439] width 16 height 16
click at [950, 437] on input "E" at bounding box center [950, 439] width 16 height 16
radio input "true"
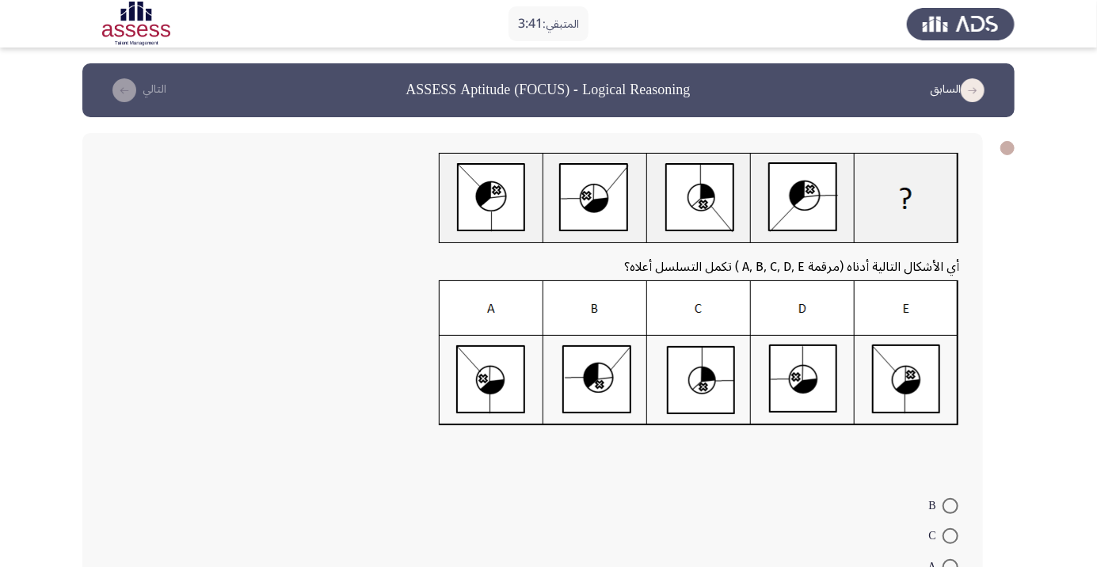
click at [464, 566] on form "B C A D E" at bounding box center [532, 565] width 853 height 153
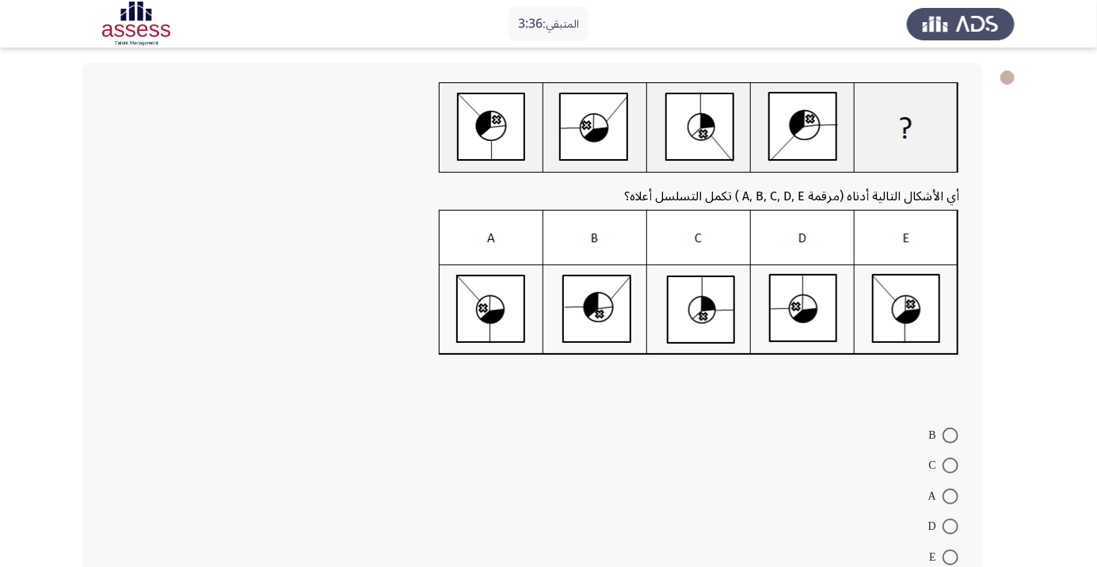
scroll to position [69, 0]
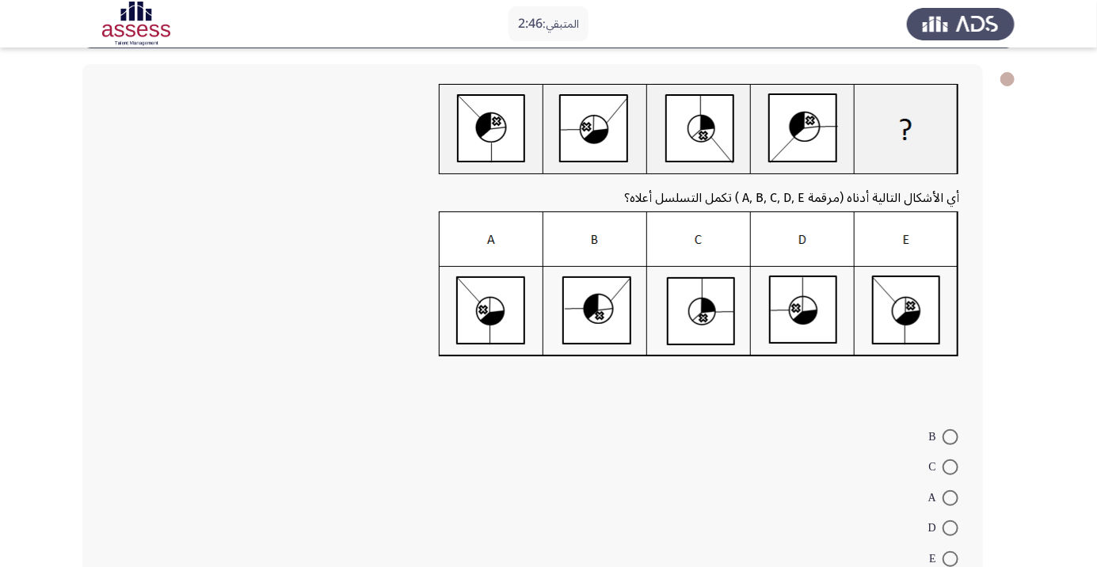
click at [950, 527] on span at bounding box center [950, 528] width 16 height 16
click at [950, 527] on input "D" at bounding box center [950, 528] width 16 height 16
radio input "true"
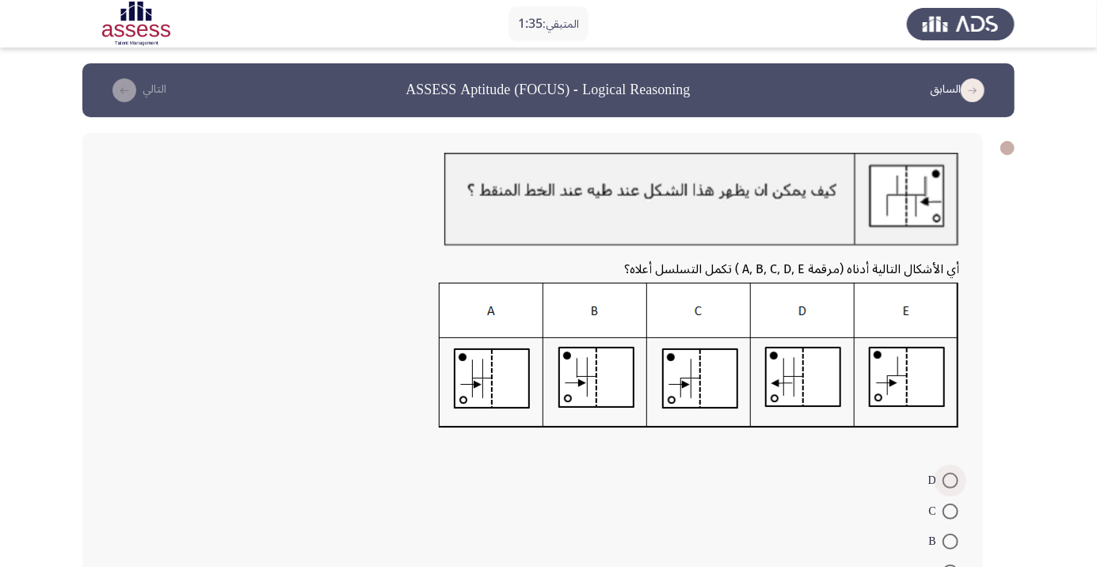
click at [950, 481] on span at bounding box center [950, 481] width 16 height 16
click at [950, 481] on input "D" at bounding box center [950, 481] width 16 height 16
radio input "true"
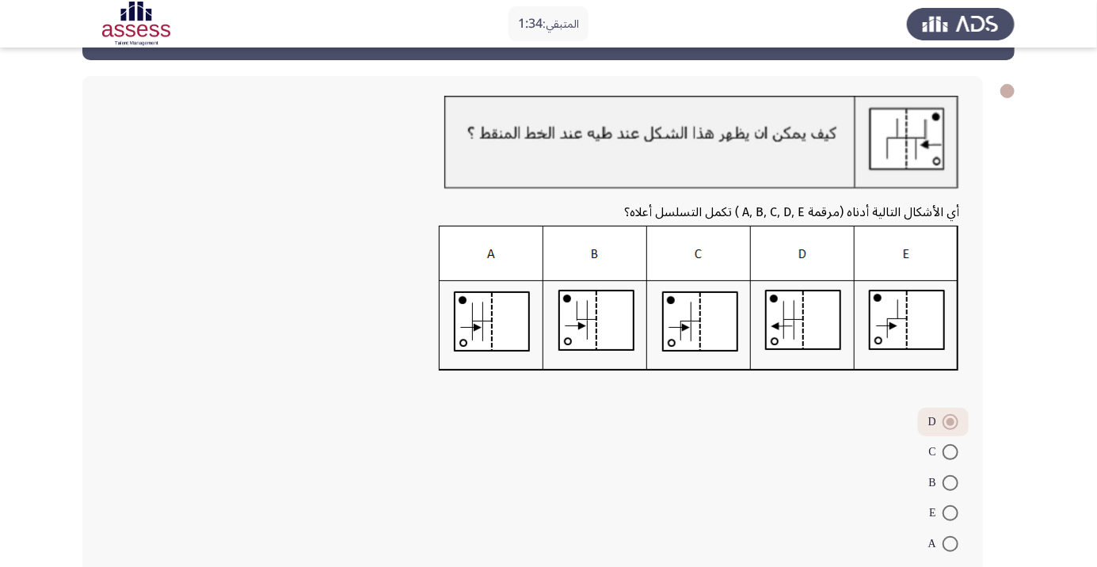
scroll to position [70, 0]
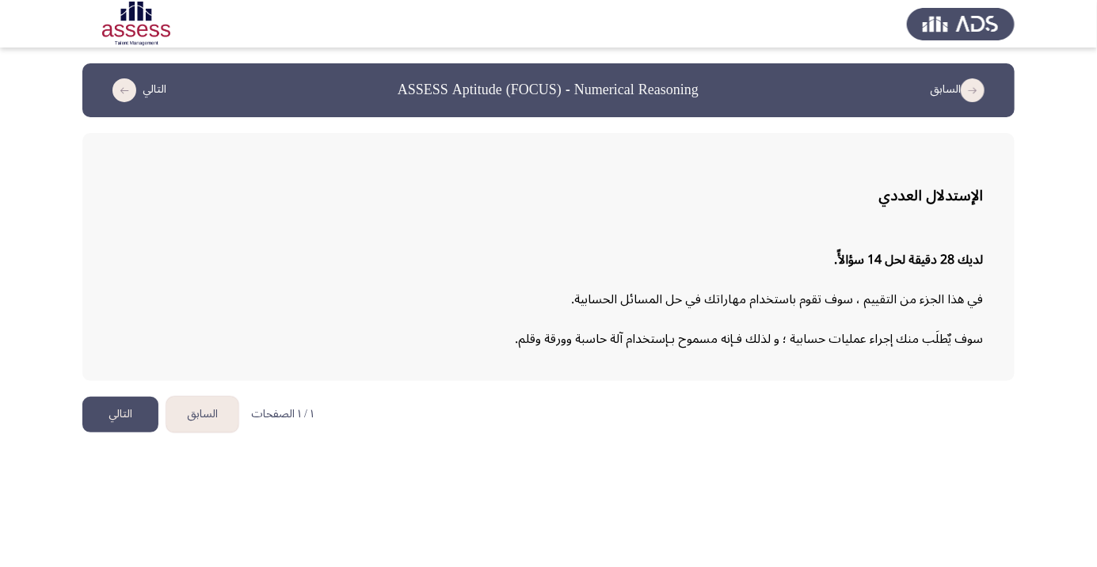
click at [696, 417] on html "السابق ASSESS Aptitude (FOCUS) - Numerical Reasoning التالي الإستدلال العددي لد…" at bounding box center [548, 224] width 1097 height 448
click at [123, 406] on button "التالي" at bounding box center [120, 415] width 76 height 36
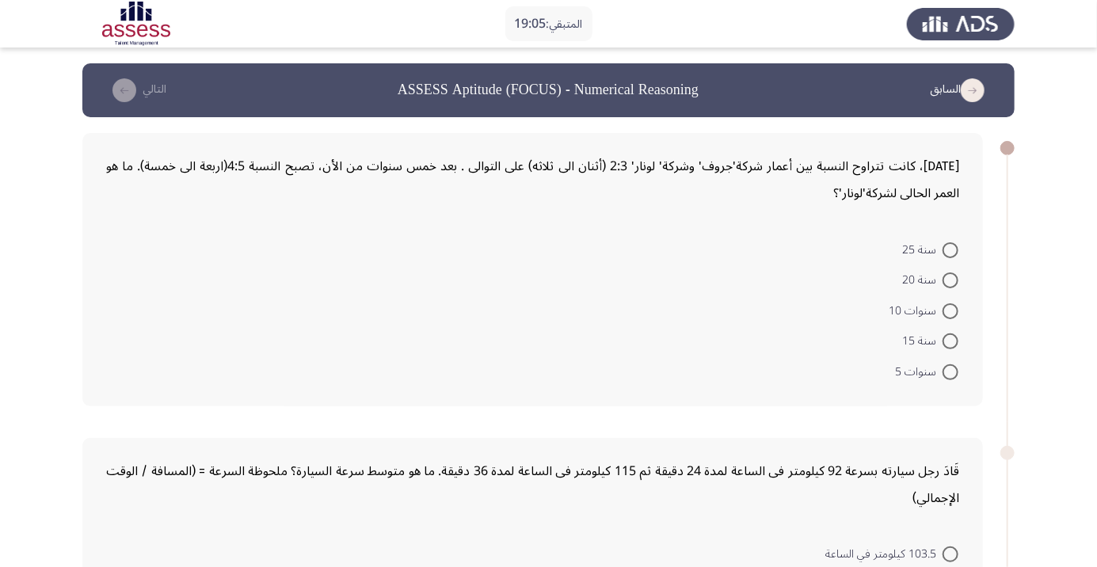
click at [956, 317] on span at bounding box center [950, 311] width 16 height 16
click at [956, 317] on input "سنوات 10" at bounding box center [950, 311] width 16 height 16
radio input "true"
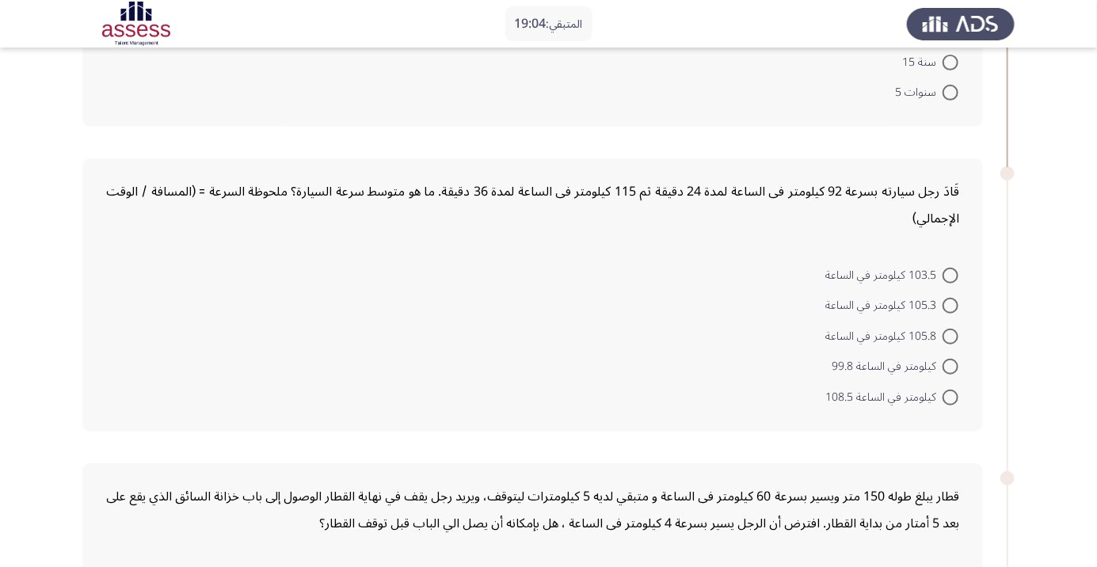
scroll to position [282, 0]
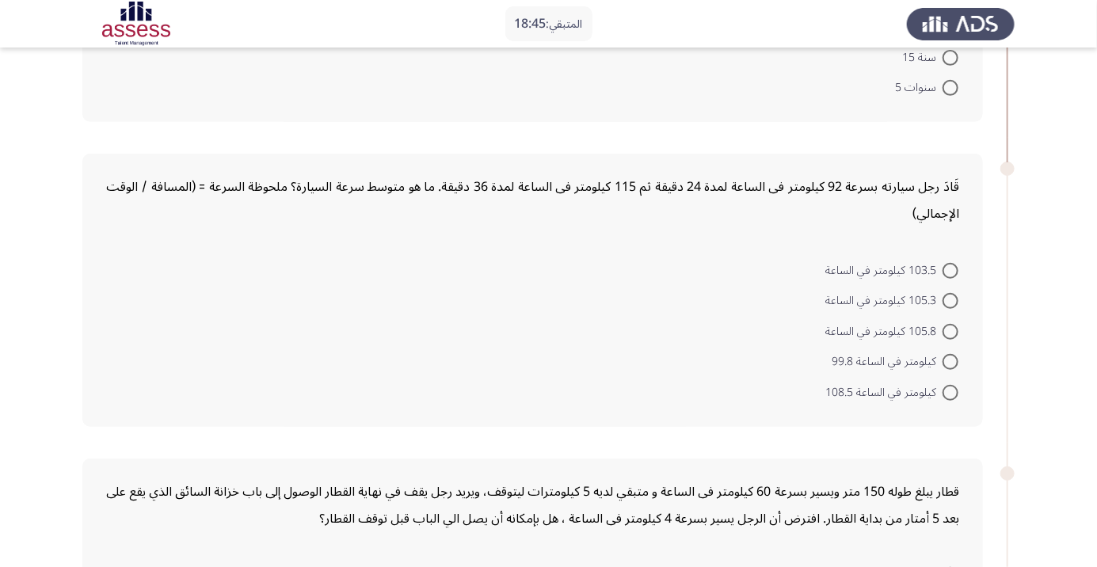
click at [947, 365] on span at bounding box center [950, 362] width 16 height 16
click at [947, 365] on input "كيلومتر في الساعة 99.8" at bounding box center [950, 362] width 16 height 16
radio input "true"
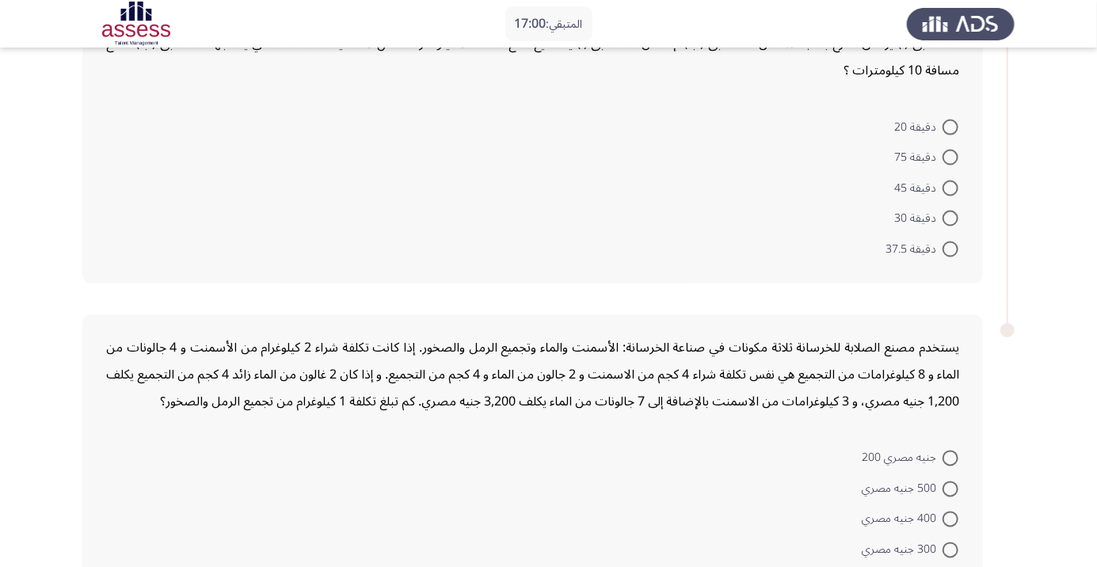
scroll to position [1081, 0]
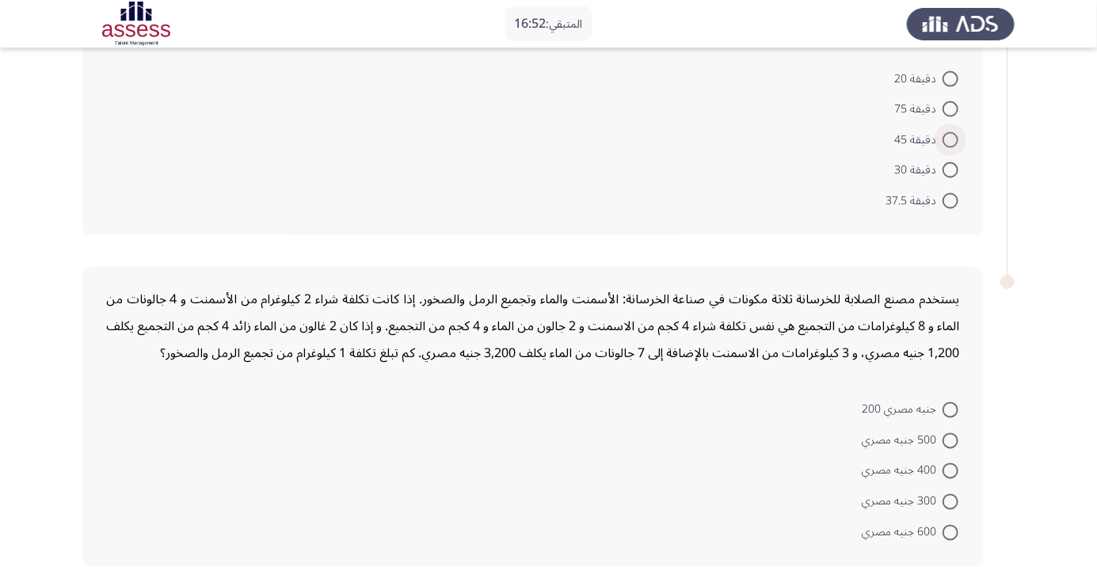
click at [950, 137] on span at bounding box center [950, 140] width 16 height 16
click at [950, 137] on input "دقيقة 45" at bounding box center [950, 140] width 16 height 16
radio input "true"
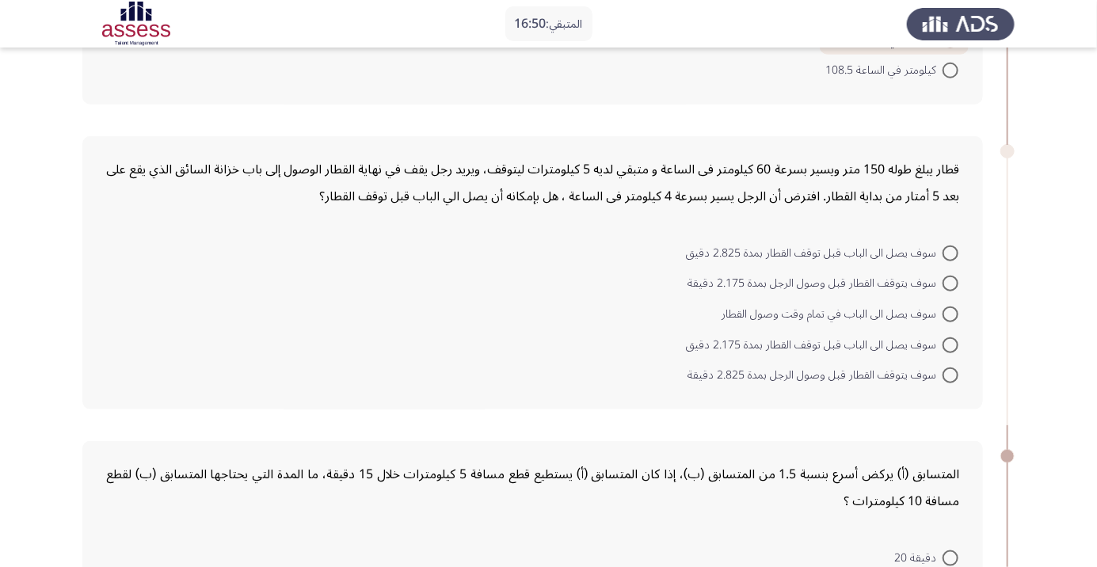
scroll to position [588, 0]
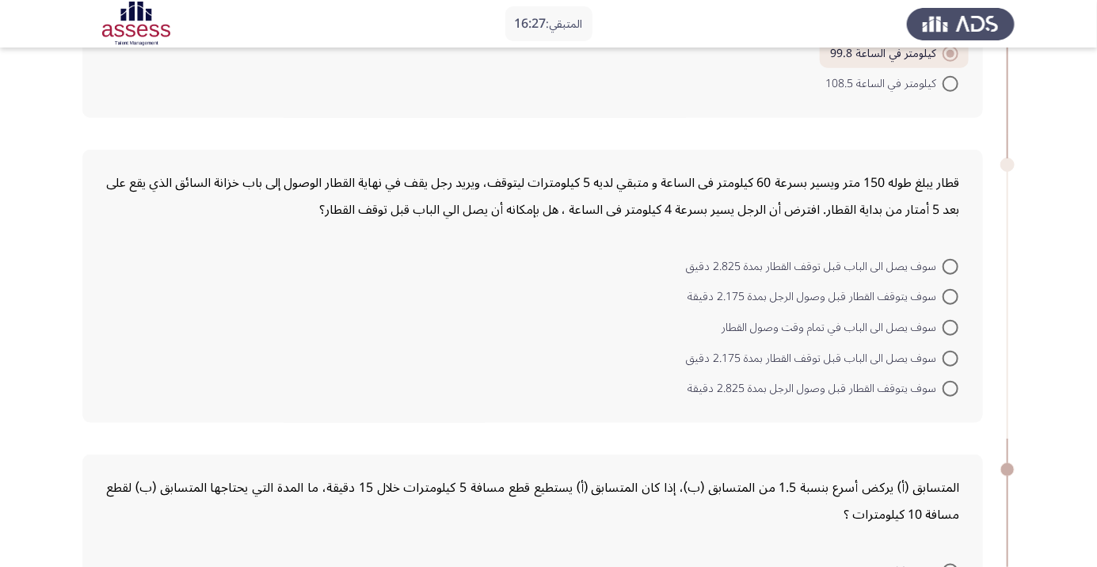
click at [950, 295] on span at bounding box center [950, 297] width 16 height 16
click at [950, 295] on input "سوف يتوقف القطار قبل وصول الرجل بمدة 2.175 دقيقة" at bounding box center [950, 297] width 16 height 16
radio input "true"
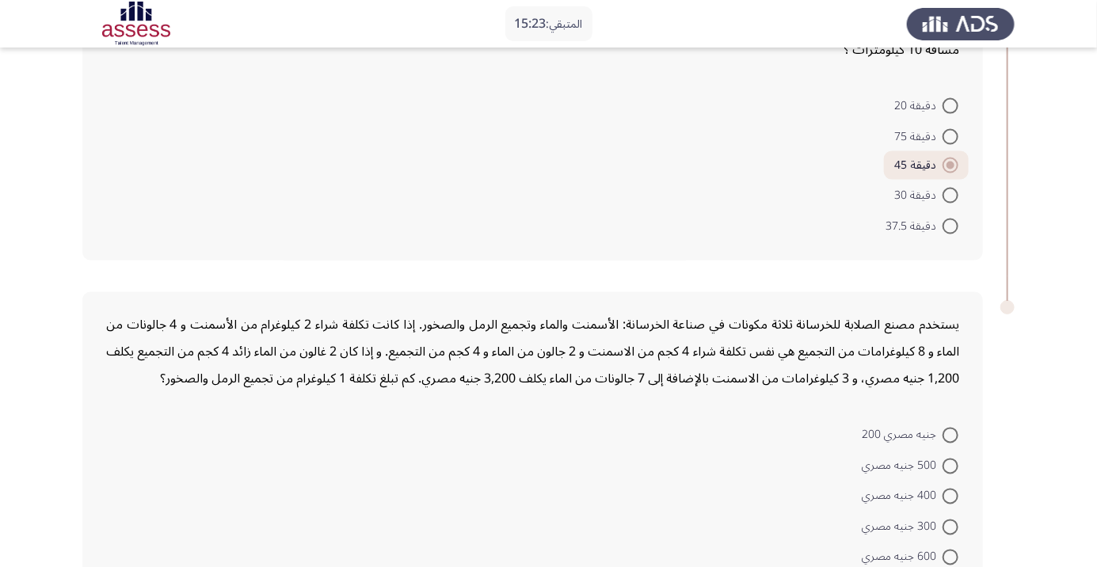
scroll to position [1077, 0]
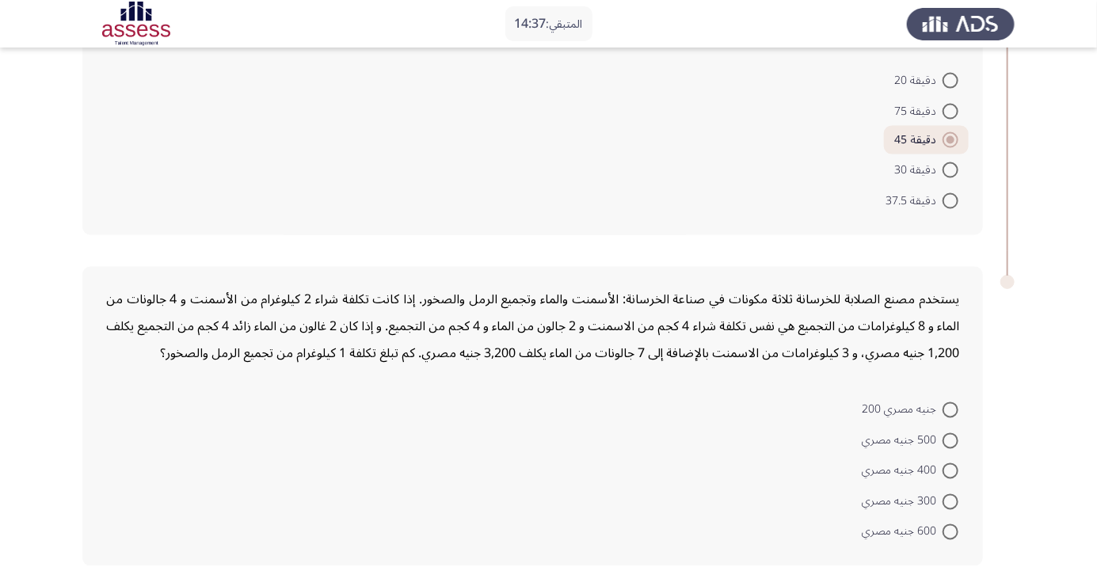
click at [944, 469] on span at bounding box center [950, 471] width 16 height 16
click at [944, 469] on input "400 جنيه مصري" at bounding box center [950, 471] width 16 height 16
radio input "true"
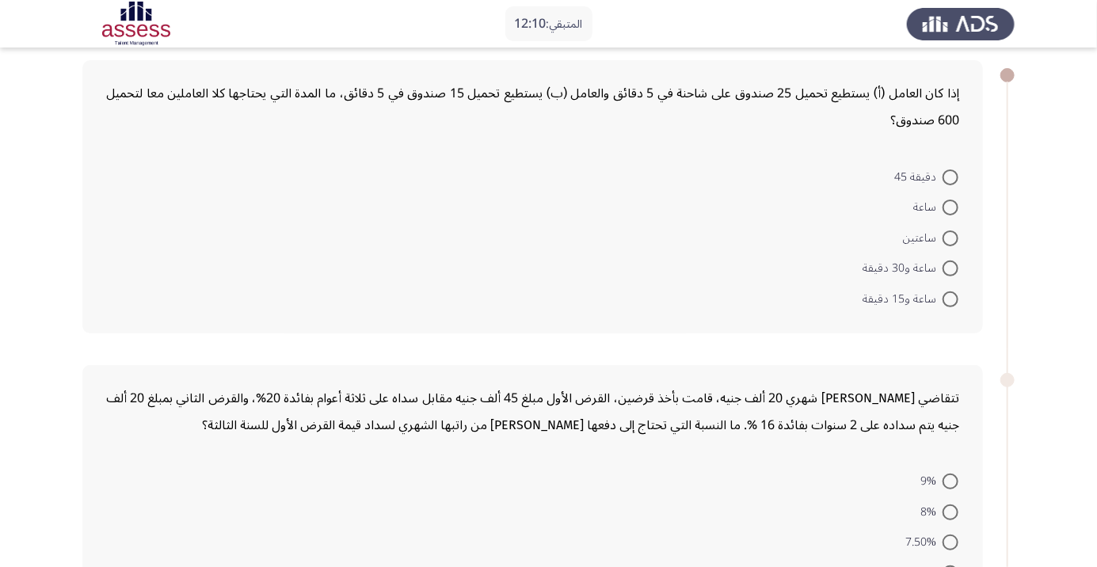
scroll to position [71, 0]
click at [966, 272] on mat-radio-button "ساعة و30 دقيقة" at bounding box center [910, 269] width 116 height 31
click at [950, 269] on span at bounding box center [950, 270] width 16 height 16
click at [950, 269] on input "ساعة و30 دقيقة" at bounding box center [950, 270] width 16 height 16
radio input "true"
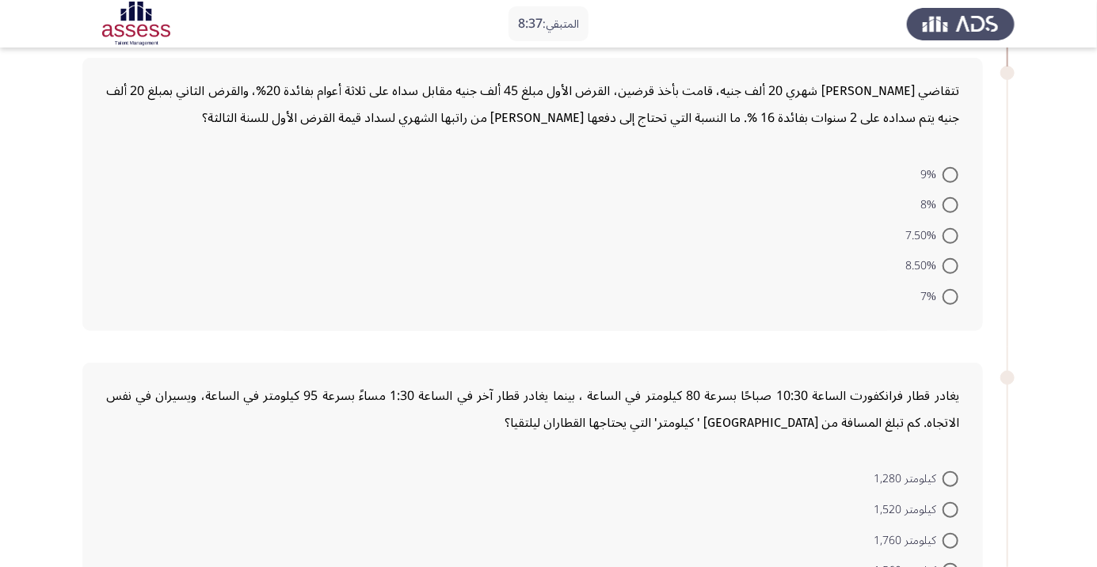
scroll to position [374, 0]
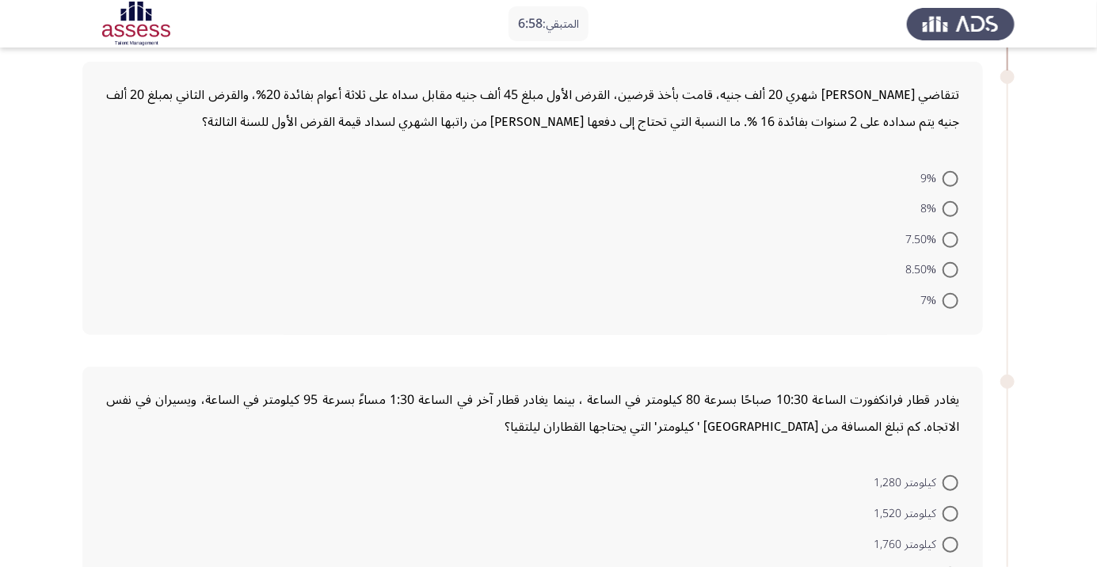
click at [950, 238] on span at bounding box center [950, 240] width 16 height 16
click at [950, 238] on input "7.50%" at bounding box center [950, 240] width 16 height 16
radio input "true"
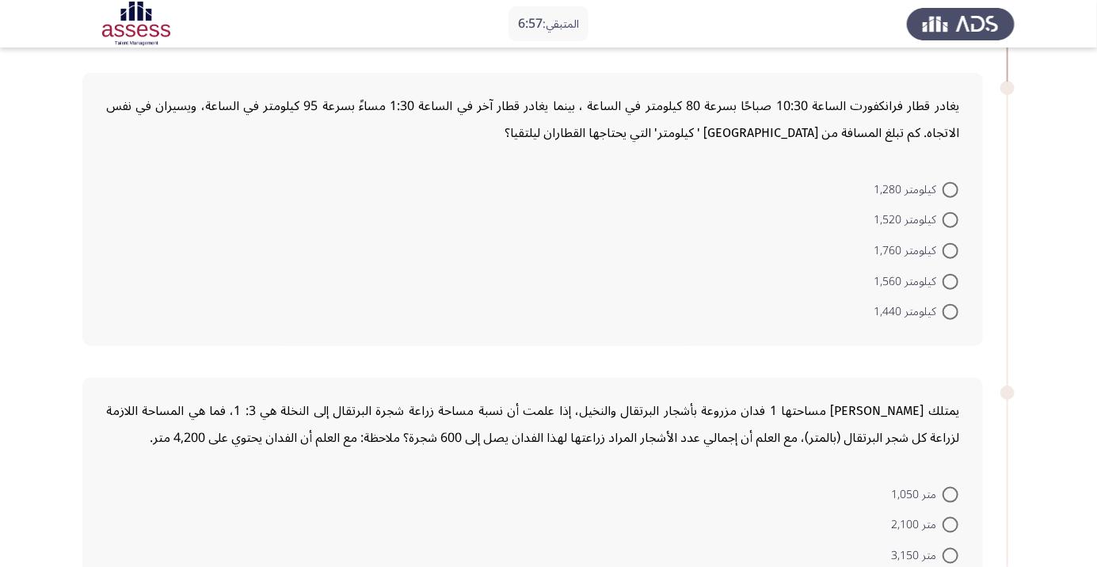
scroll to position [671, 0]
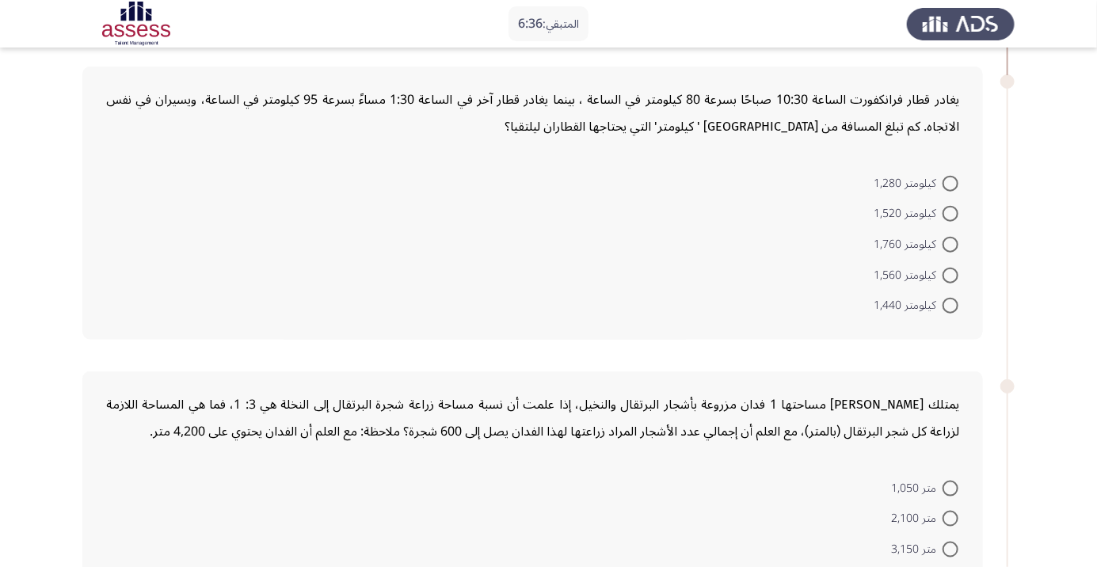
click at [950, 273] on span at bounding box center [950, 276] width 16 height 16
click at [950, 273] on input "كيلومتر 1,560" at bounding box center [950, 276] width 16 height 16
radio input "true"
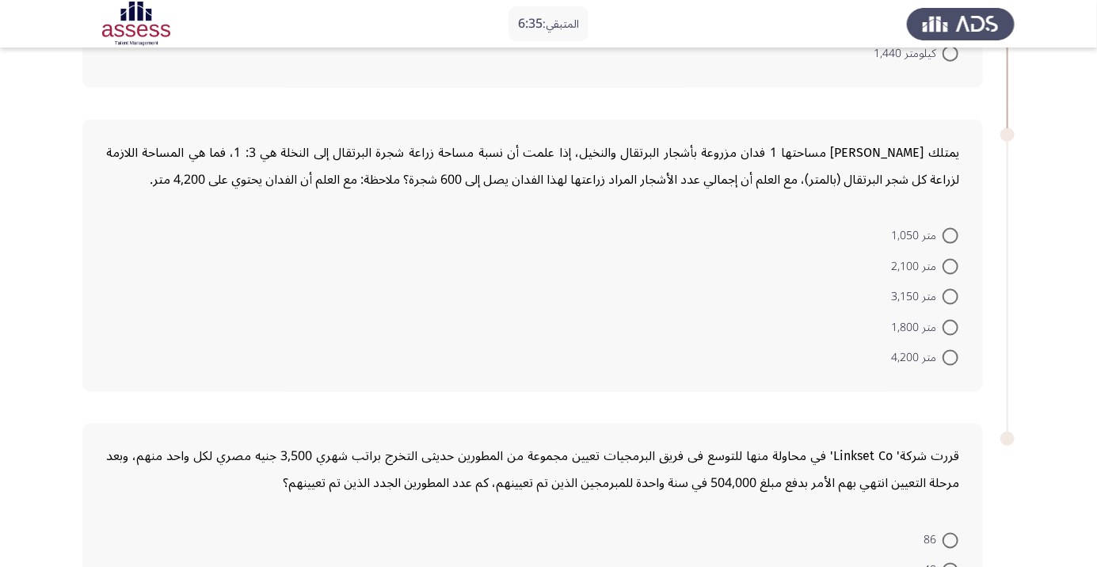
scroll to position [924, 0]
click at [944, 233] on span at bounding box center [950, 234] width 16 height 16
click at [944, 233] on input "متر 1,050" at bounding box center [950, 234] width 16 height 16
radio input "true"
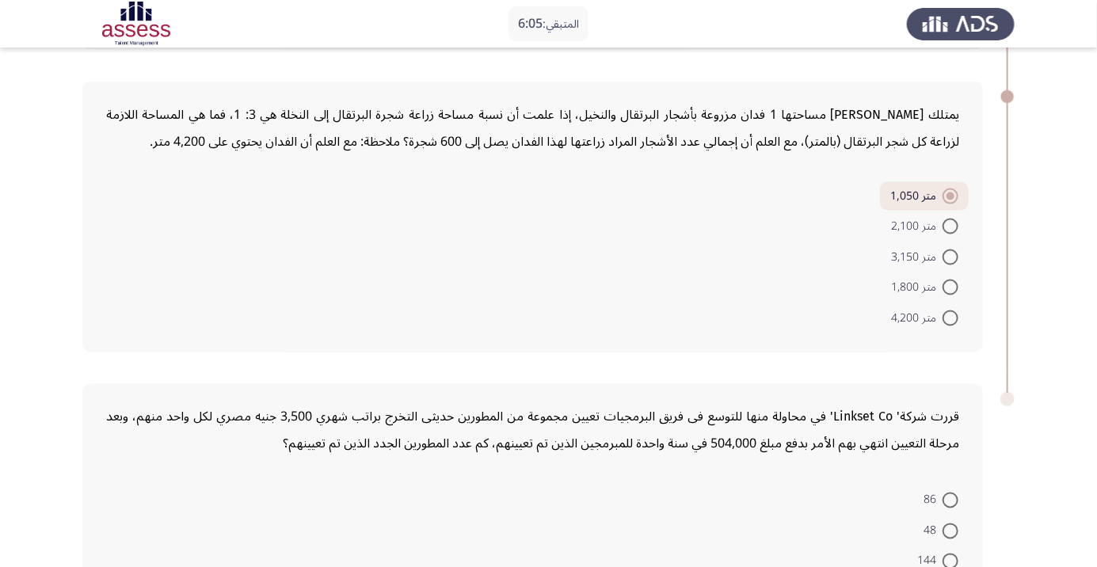
scroll to position [1050, 0]
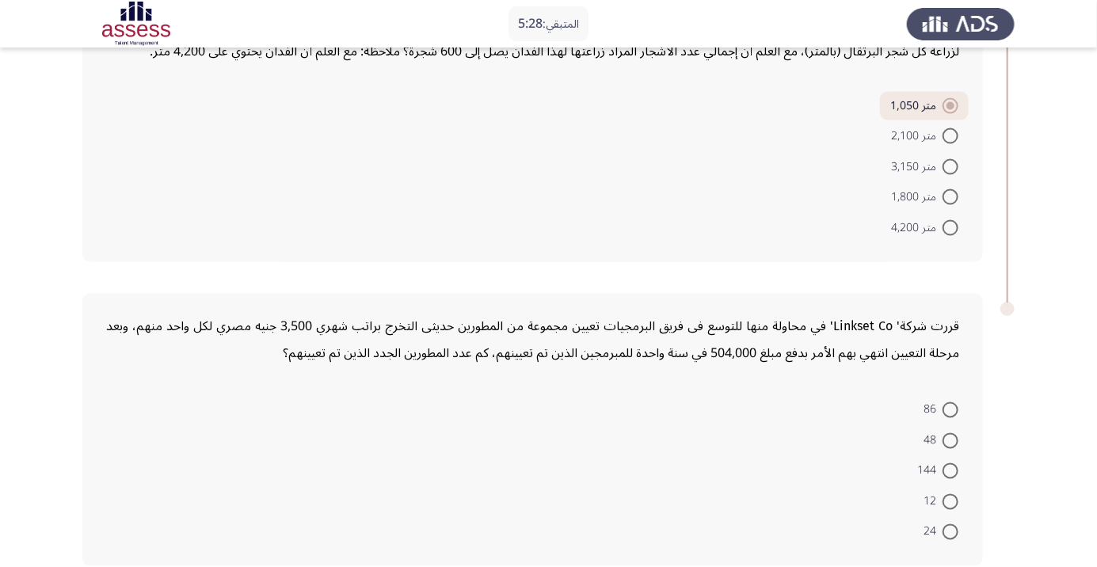
click at [950, 469] on span at bounding box center [950, 471] width 16 height 16
click at [950, 469] on input "144" at bounding box center [950, 471] width 16 height 16
radio input "true"
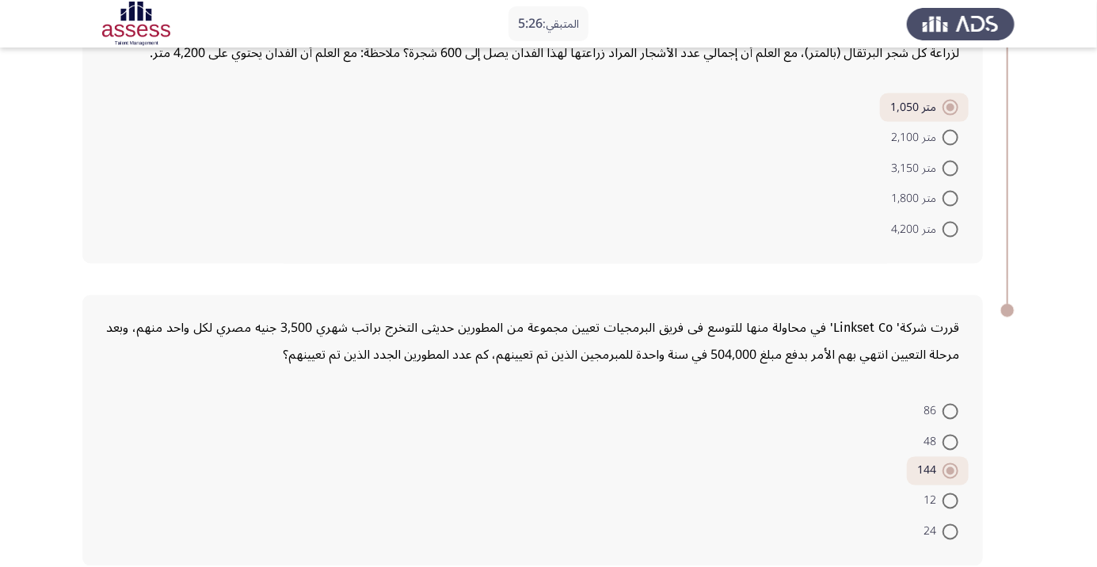
scroll to position [0, 0]
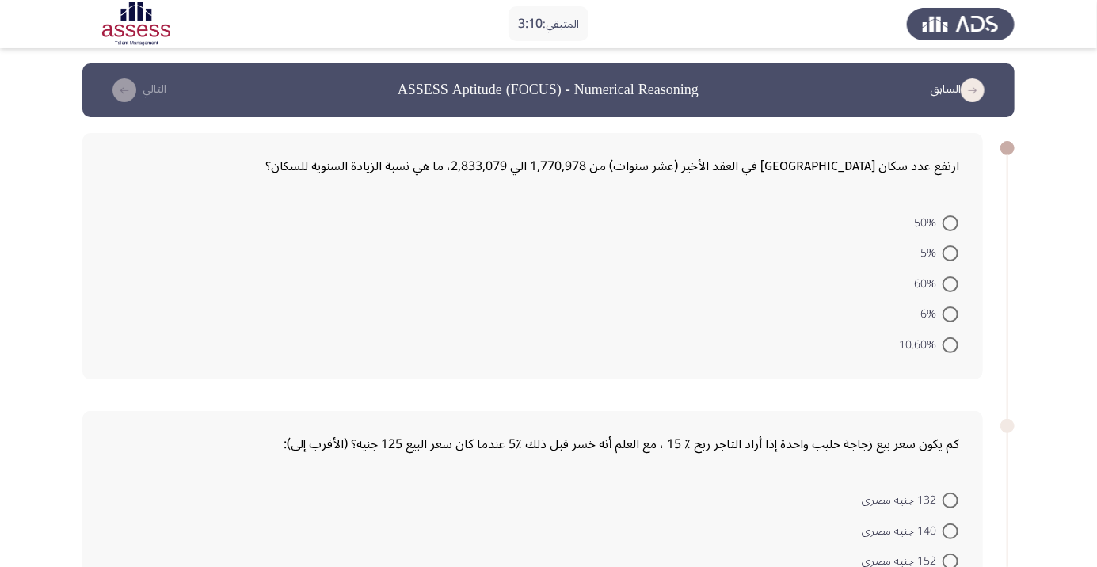
click at [945, 254] on span at bounding box center [950, 253] width 16 height 16
click at [945, 254] on input "5%" at bounding box center [950, 253] width 16 height 16
radio input "true"
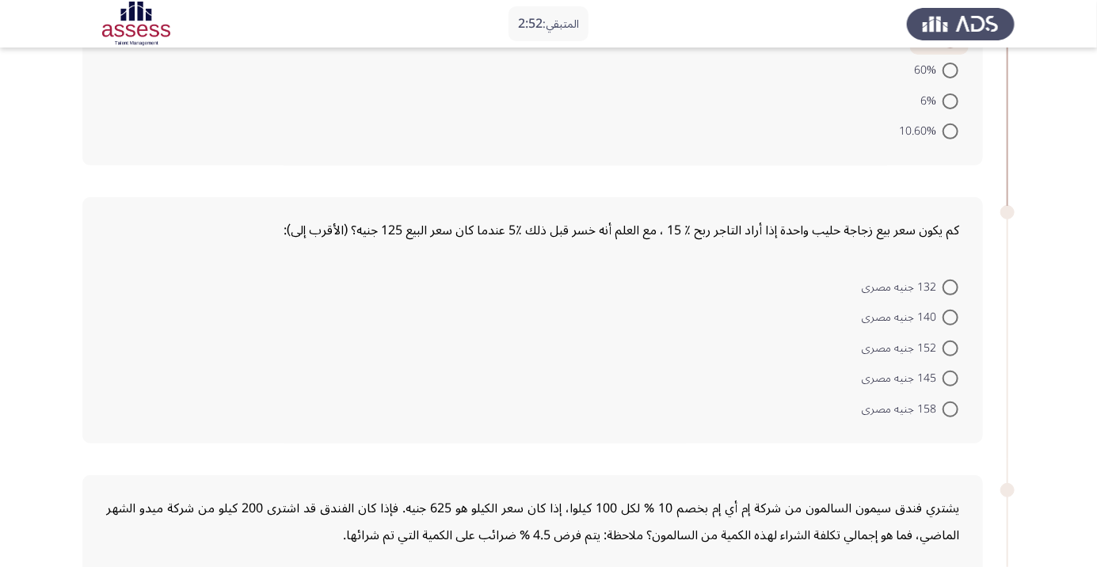
scroll to position [234, 0]
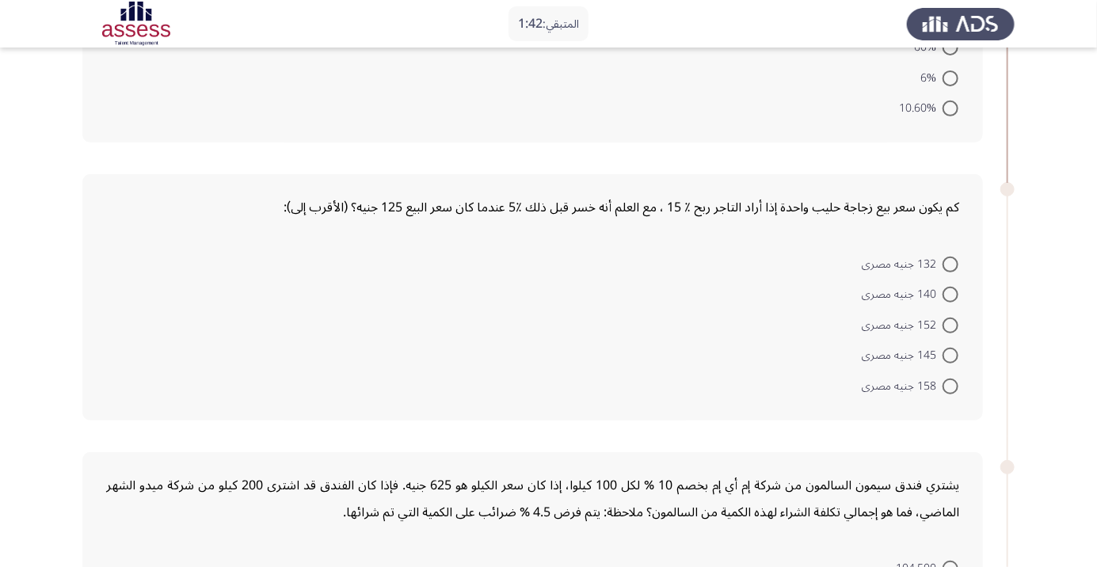
click at [950, 324] on span at bounding box center [950, 325] width 16 height 16
click at [950, 324] on input "152 جنيه مصرى" at bounding box center [950, 325] width 16 height 16
radio input "true"
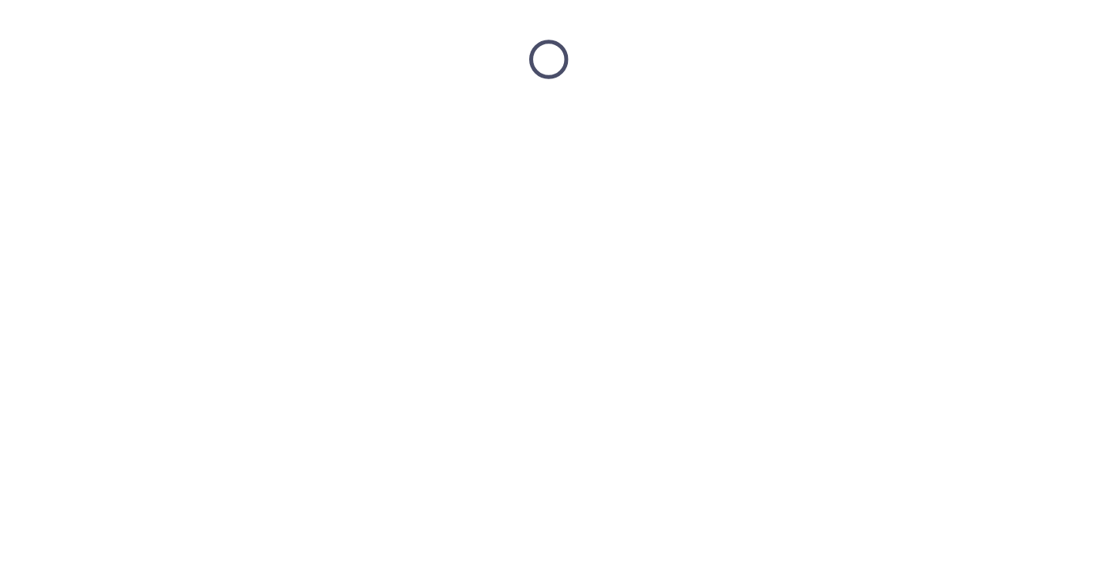
scroll to position [0, 0]
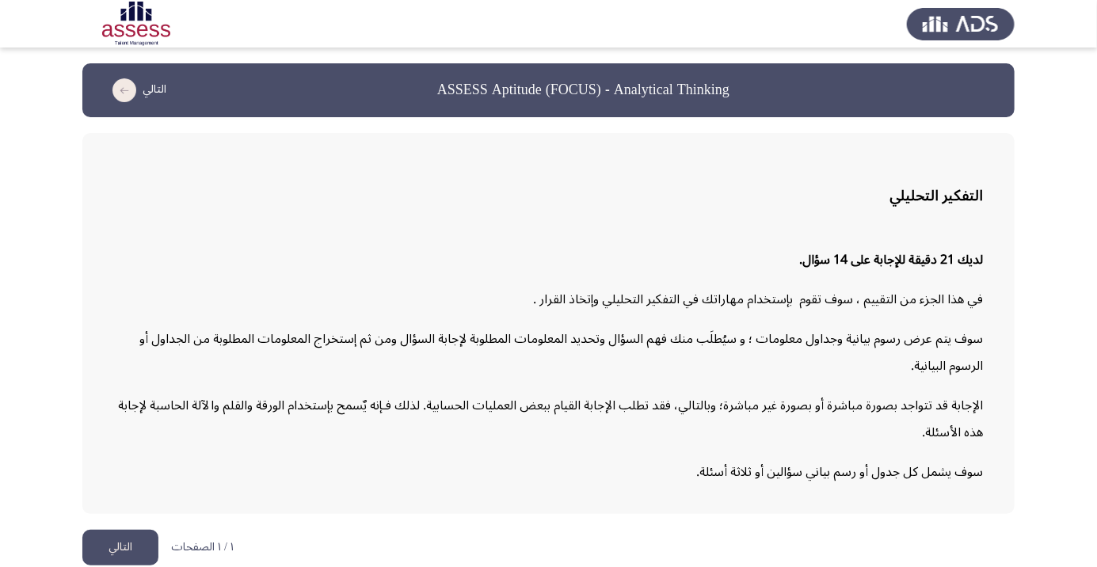
click at [124, 565] on button "التالي" at bounding box center [120, 548] width 76 height 36
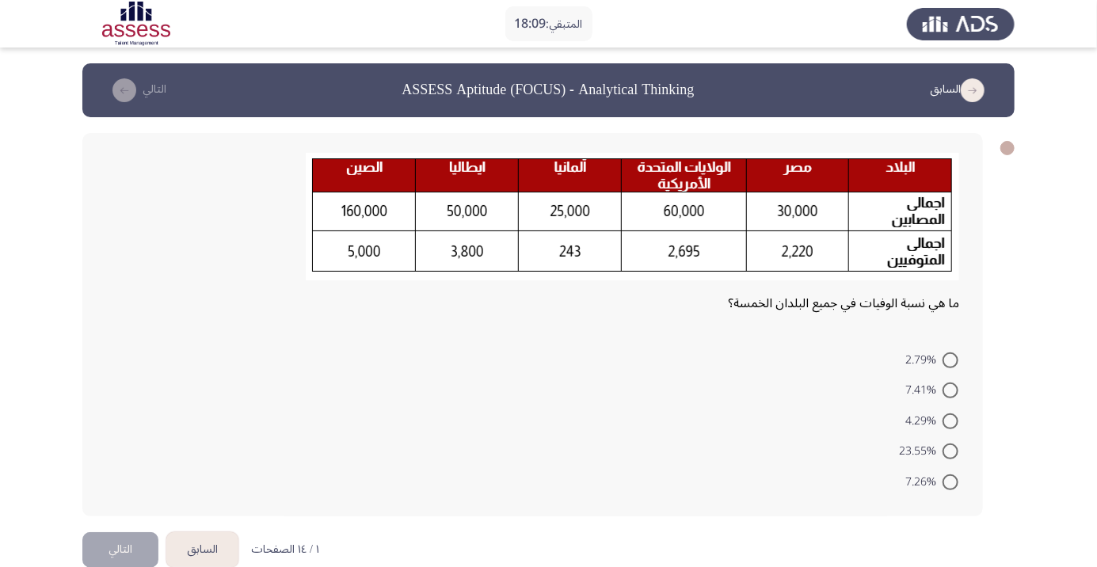
click at [950, 451] on span at bounding box center [950, 451] width 16 height 16
click at [950, 451] on input "23.55%" at bounding box center [950, 451] width 16 height 16
radio input "true"
click at [125, 538] on button "التالي" at bounding box center [120, 548] width 76 height 36
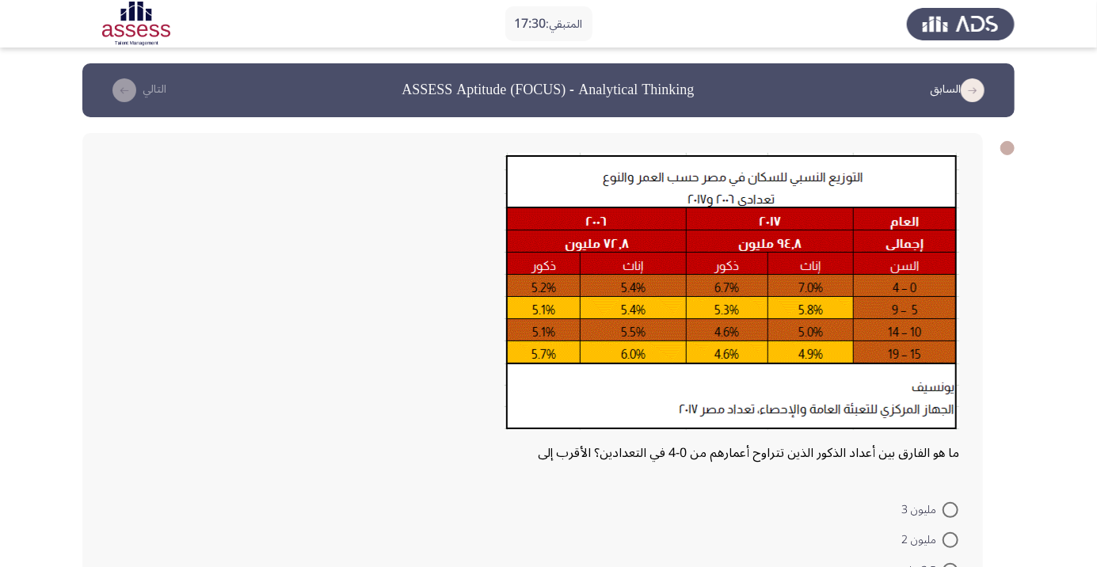
click at [674, 524] on form "مليون 3 مليون 2 3.5 مليون مليون 2.6 4 مليون" at bounding box center [532, 569] width 853 height 153
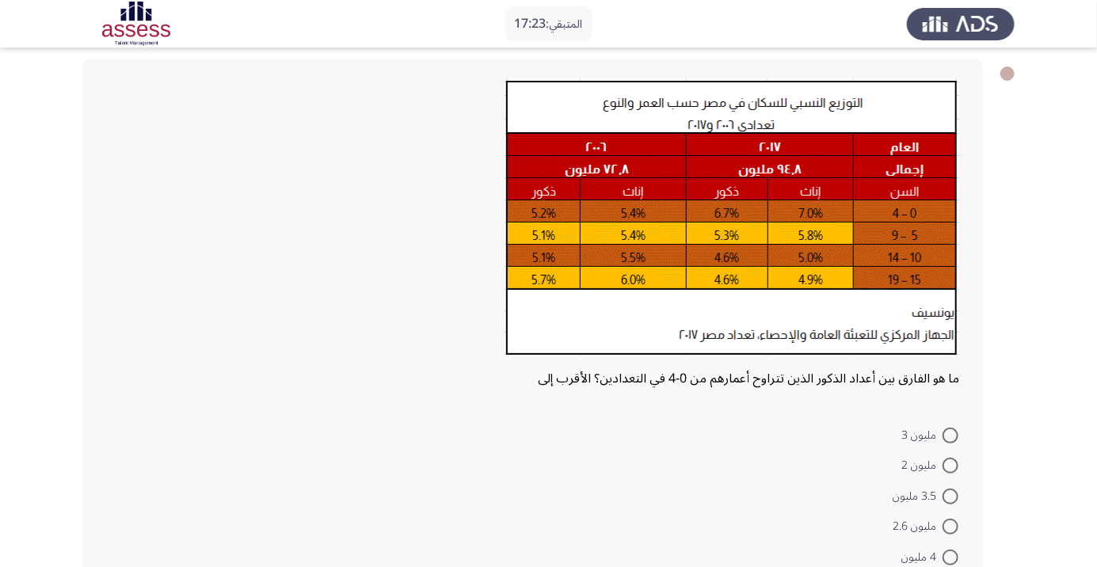
scroll to position [76, 0]
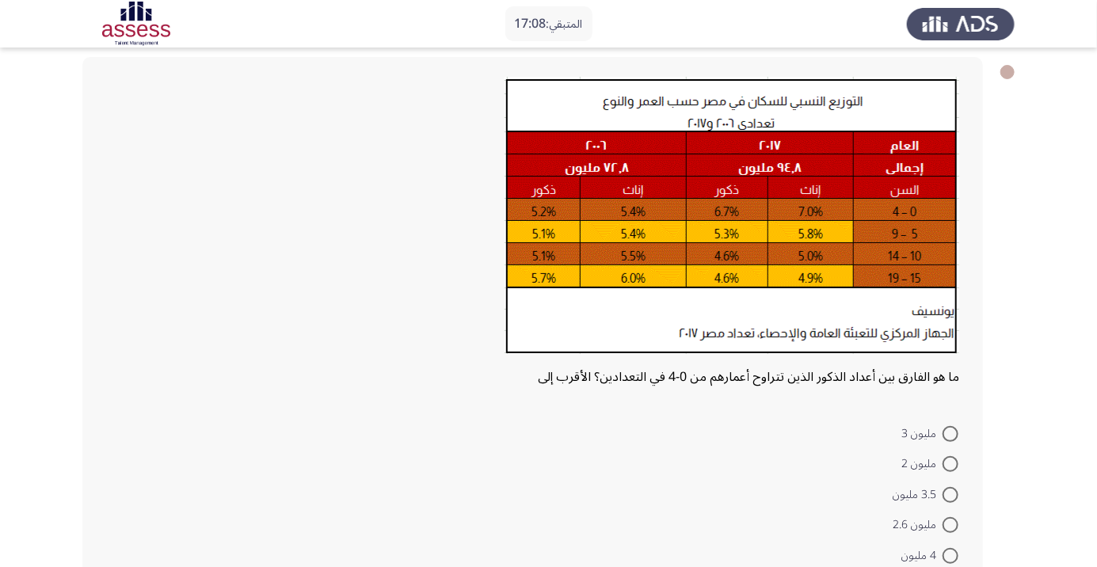
click at [954, 549] on span at bounding box center [950, 556] width 16 height 16
click at [954, 549] on input "4 مليون" at bounding box center [950, 556] width 16 height 16
radio input "true"
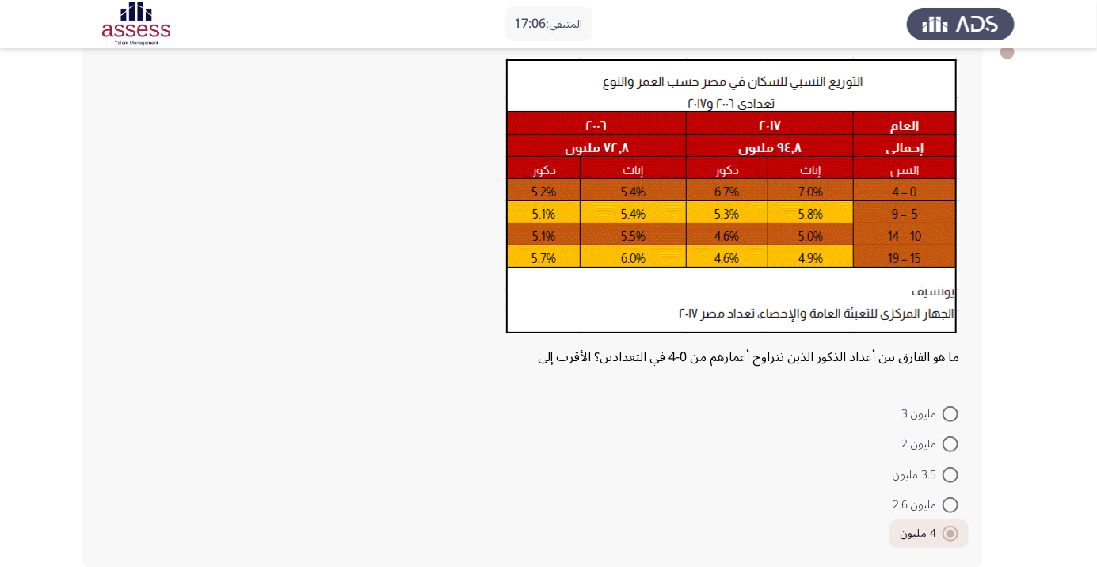
scroll to position [100, 0]
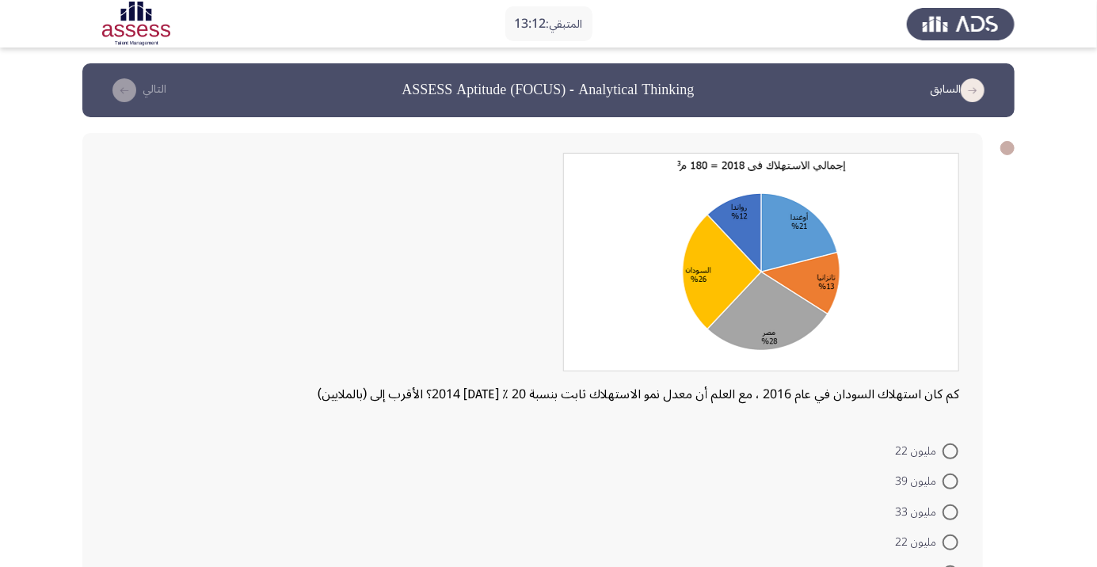
click at [942, 517] on span at bounding box center [950, 512] width 16 height 16
click at [942, 517] on input "مليون 33" at bounding box center [950, 512] width 16 height 16
radio input "true"
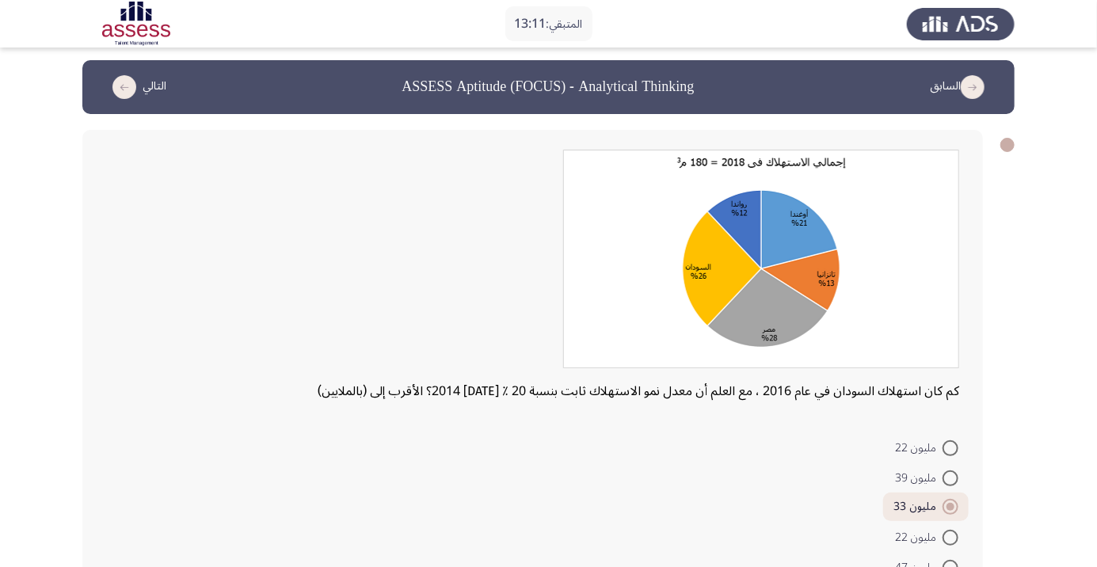
scroll to position [41, 0]
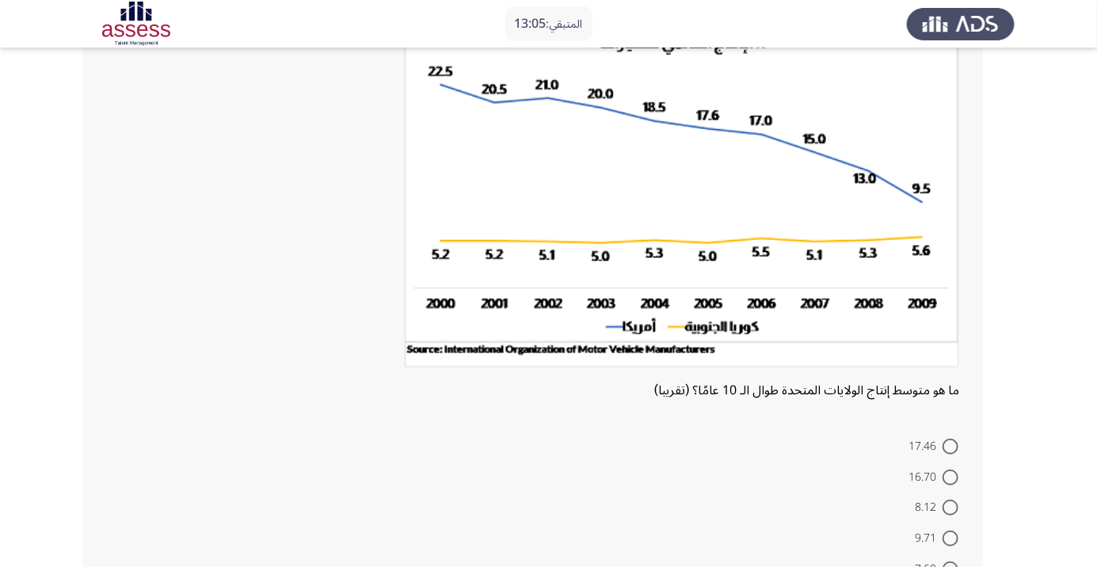
scroll to position [127, 0]
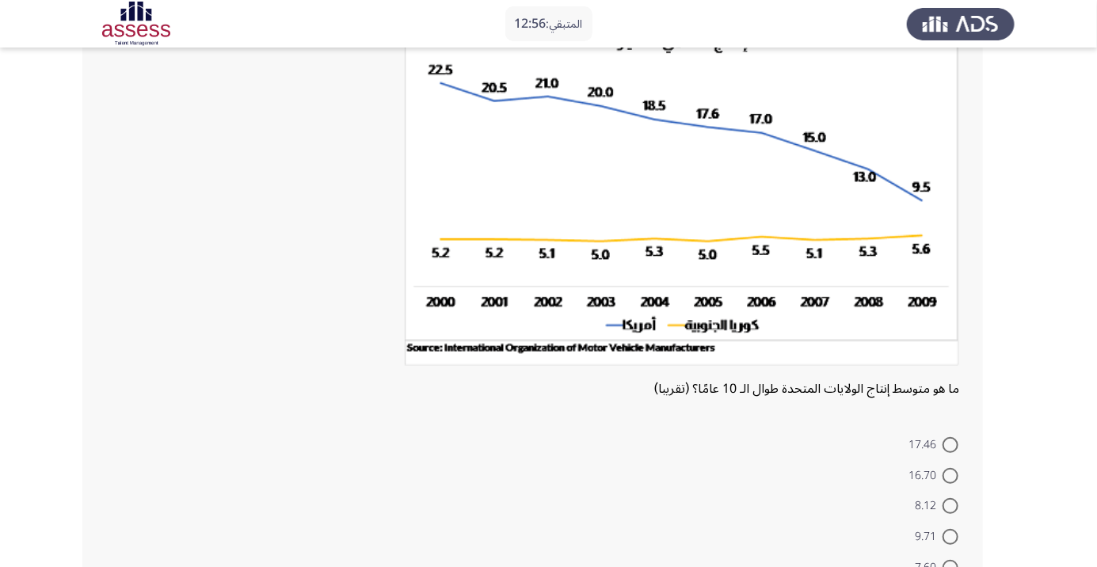
click at [943, 496] on label "8.12" at bounding box center [936, 505] width 44 height 19
click at [943, 498] on input "8.12" at bounding box center [950, 506] width 16 height 16
radio input "true"
click at [950, 501] on span at bounding box center [950, 504] width 8 height 8
click at [950, 501] on input "8.12" at bounding box center [950, 504] width 16 height 16
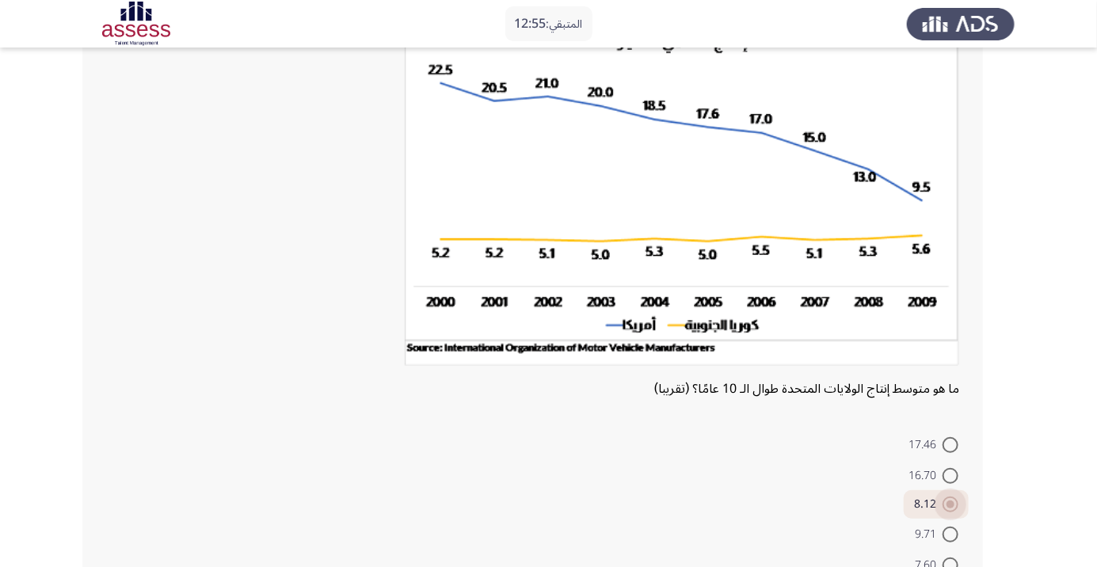
click at [950, 474] on span at bounding box center [950, 476] width 16 height 16
click at [950, 474] on input "16.70" at bounding box center [950, 476] width 16 height 16
radio input "true"
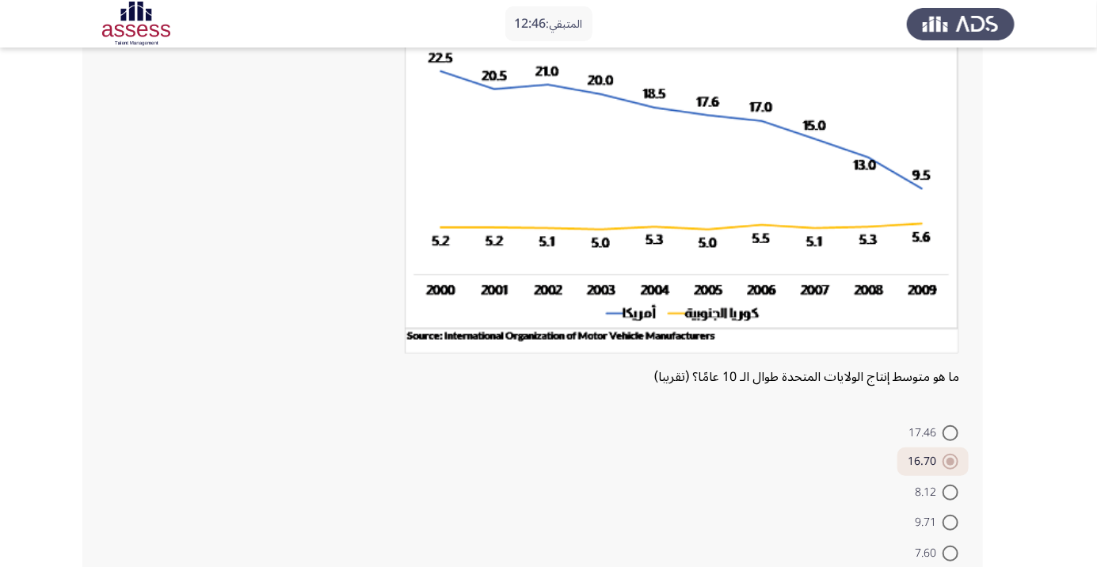
scroll to position [163, 0]
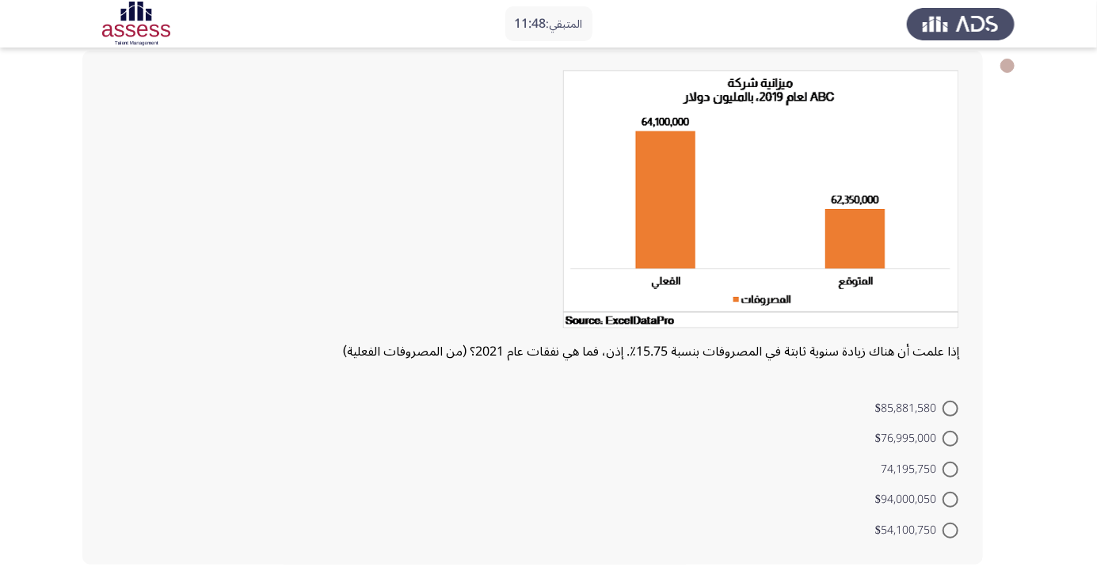
scroll to position [82, 0]
click at [945, 465] on span at bounding box center [950, 470] width 16 height 16
click at [945, 465] on input "74,195,750" at bounding box center [950, 470] width 16 height 16
radio input "true"
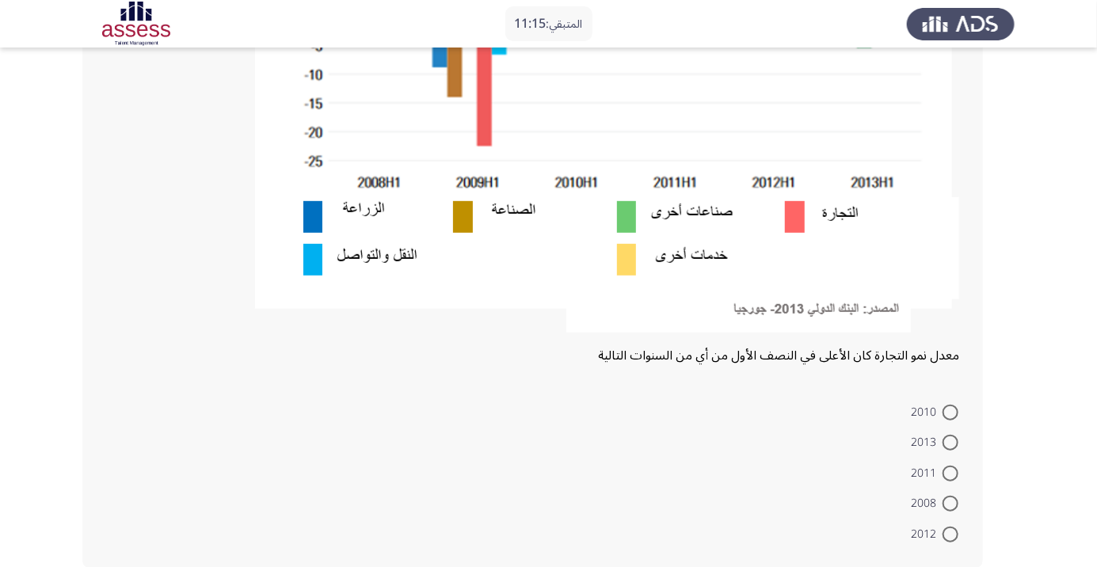
scroll to position [409, 0]
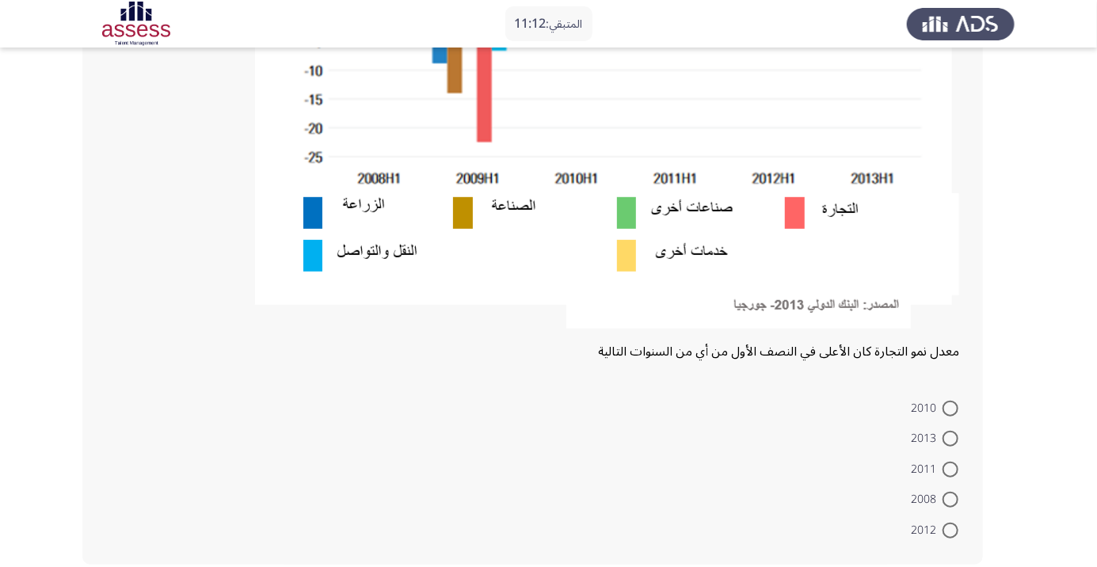
click at [934, 410] on span "2010" at bounding box center [927, 408] width 32 height 19
click at [942, 410] on input "2010" at bounding box center [950, 409] width 16 height 16
radio input "true"
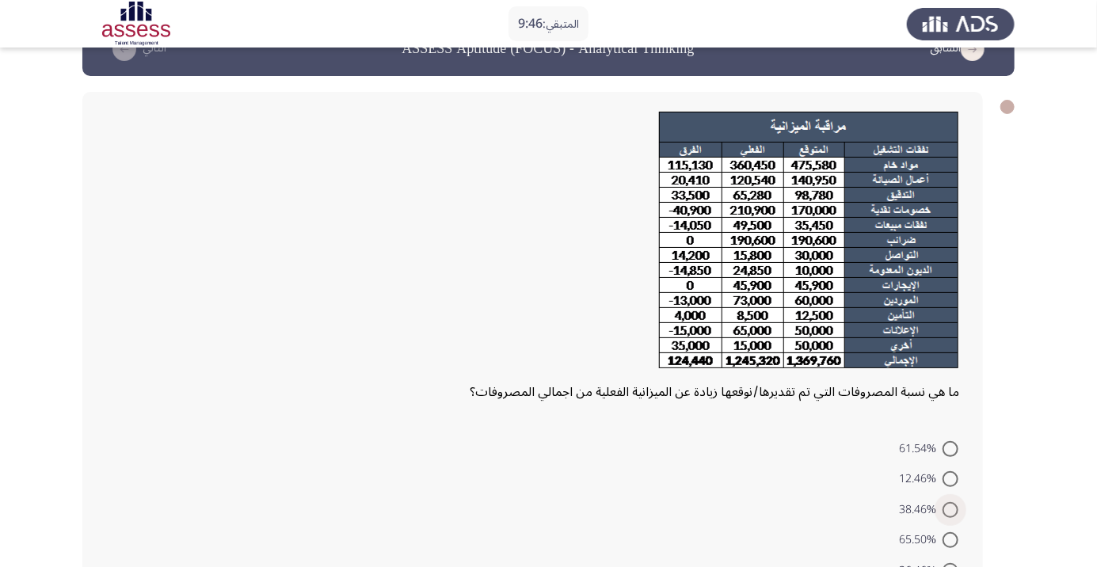
scroll to position [82, 0]
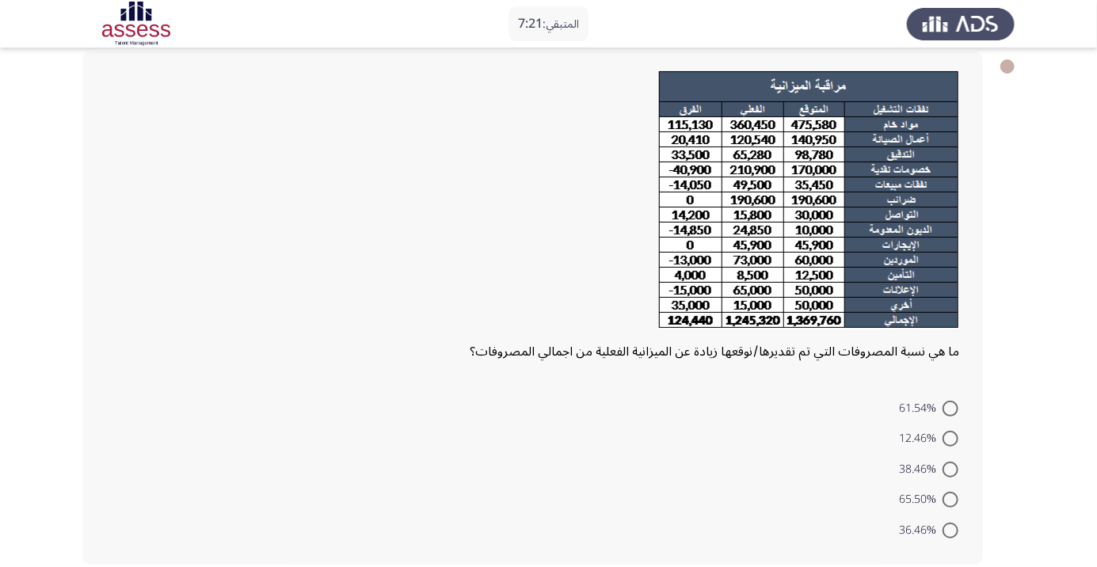
click at [943, 435] on span at bounding box center [950, 439] width 16 height 16
click at [943, 435] on input "12.46%" at bounding box center [950, 439] width 16 height 16
radio input "true"
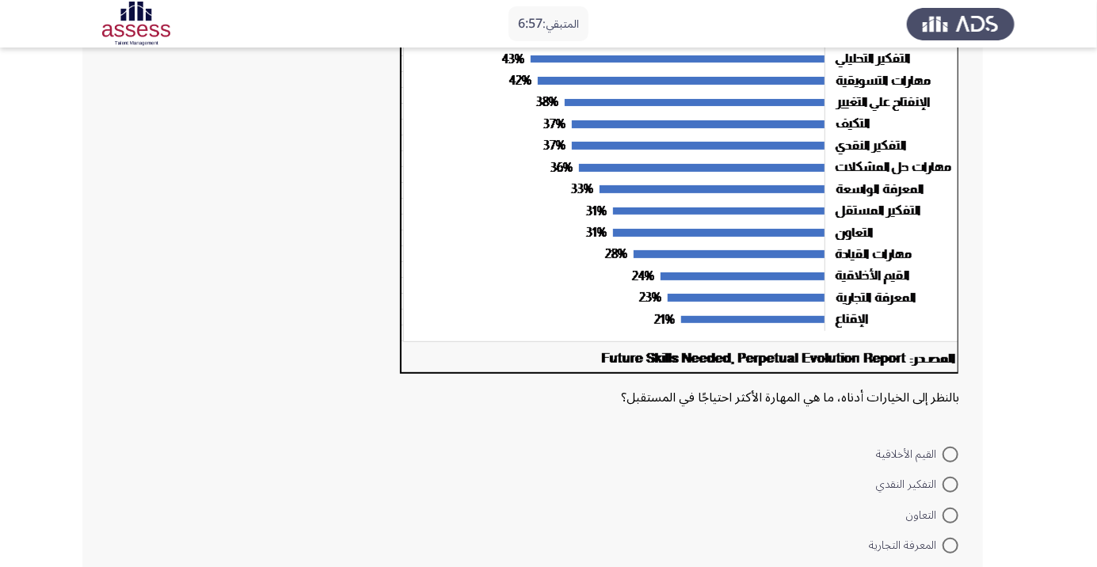
scroll to position [193, 0]
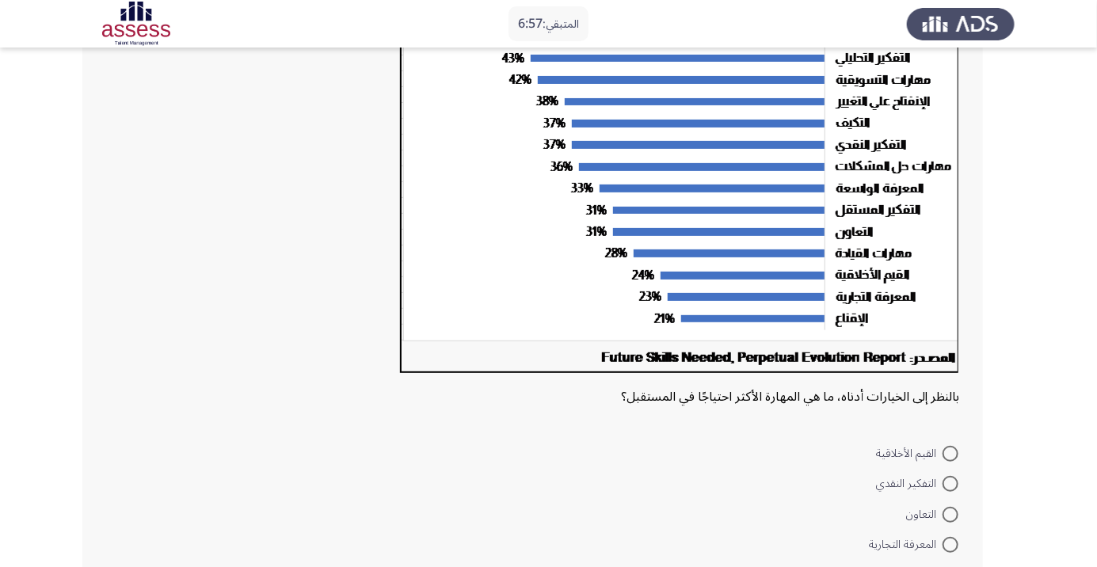
click at [931, 463] on span "القيم الأخلاقية" at bounding box center [909, 453] width 67 height 19
click at [942, 462] on input "القيم الأخلاقية" at bounding box center [950, 454] width 16 height 16
radio input "true"
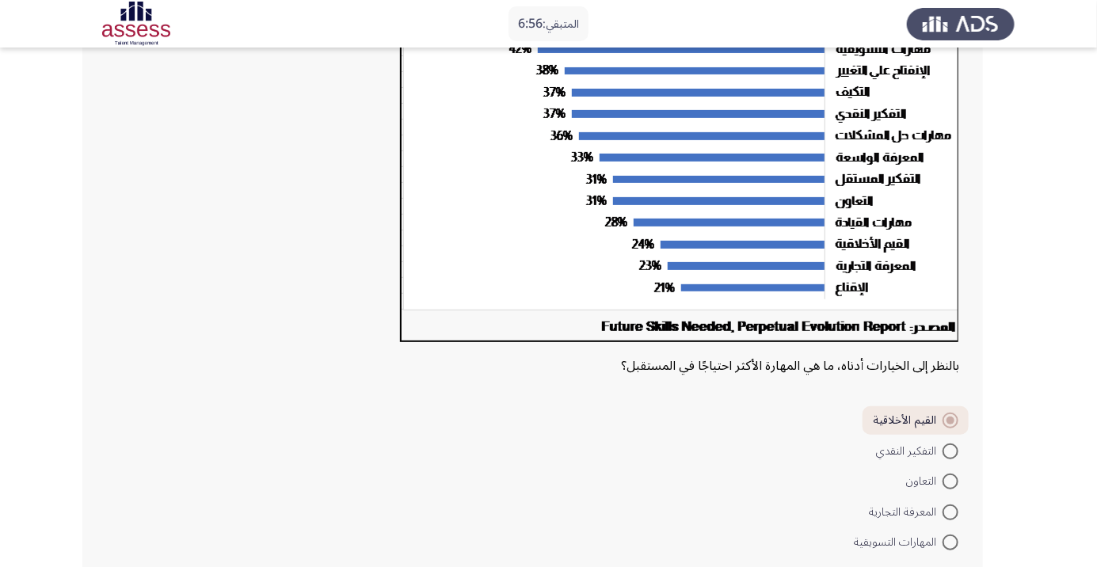
scroll to position [237, 0]
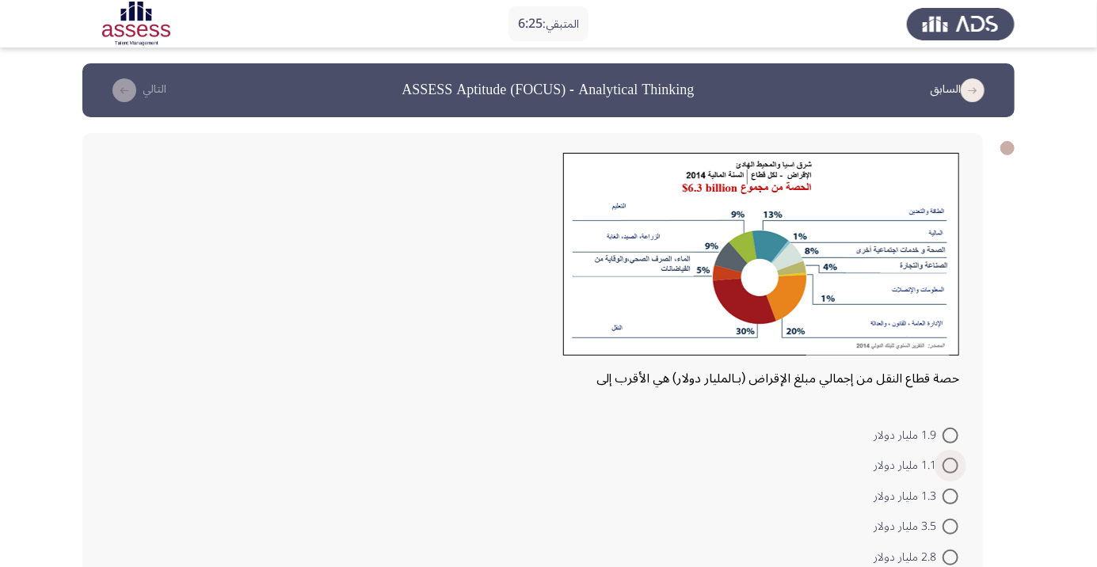
click at [942, 464] on span at bounding box center [950, 466] width 16 height 16
click at [942, 464] on input "1.1 مليار دولار" at bounding box center [950, 466] width 16 height 16
radio input "true"
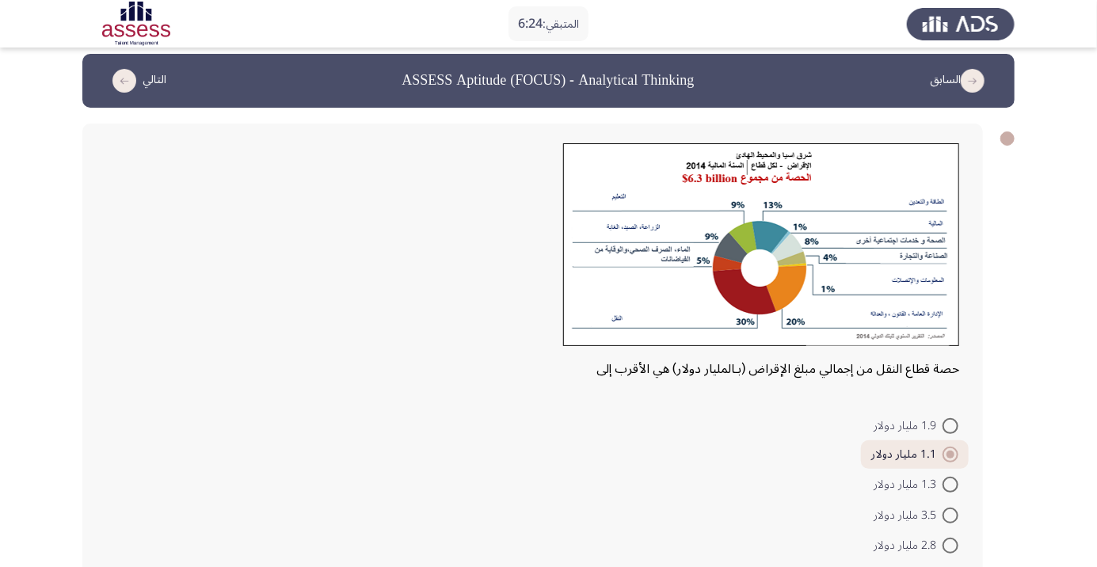
scroll to position [10, 0]
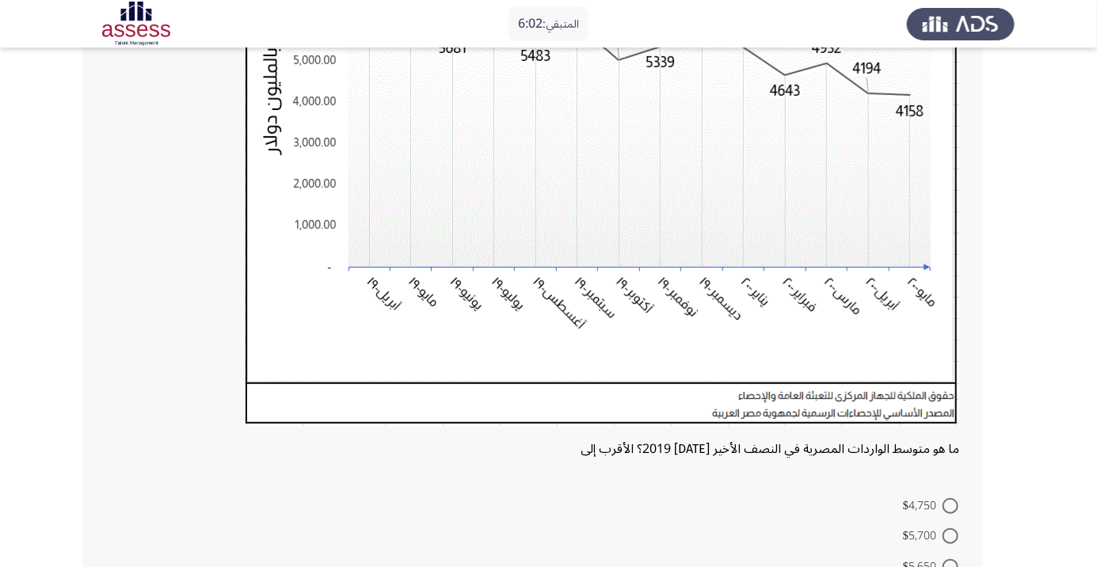
scroll to position [291, 0]
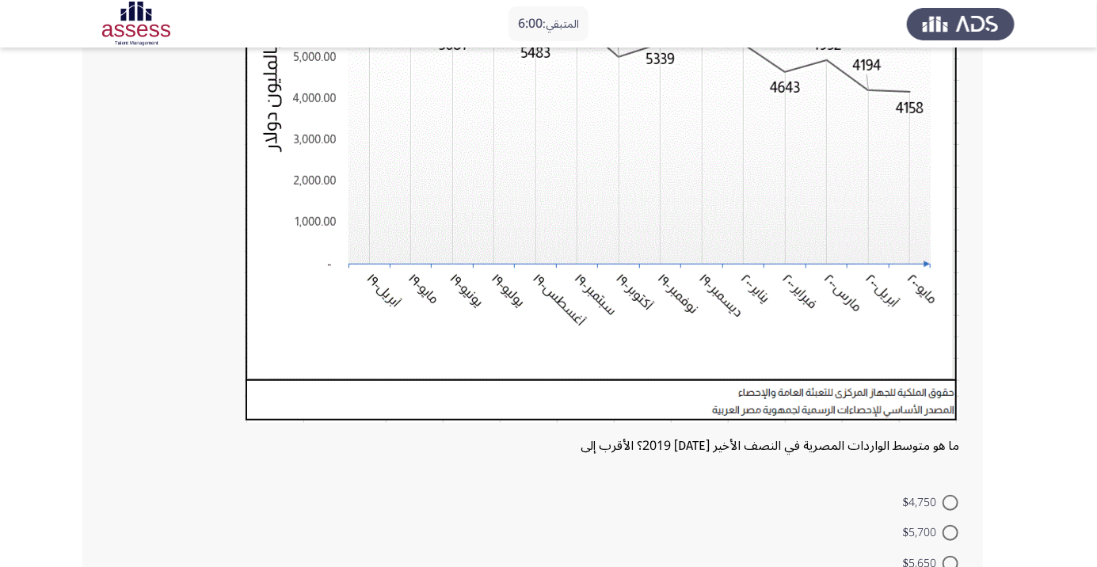
click at [950, 532] on span at bounding box center [950, 533] width 16 height 16
click at [950, 532] on input "$5,700" at bounding box center [950, 533] width 16 height 16
radio input "true"
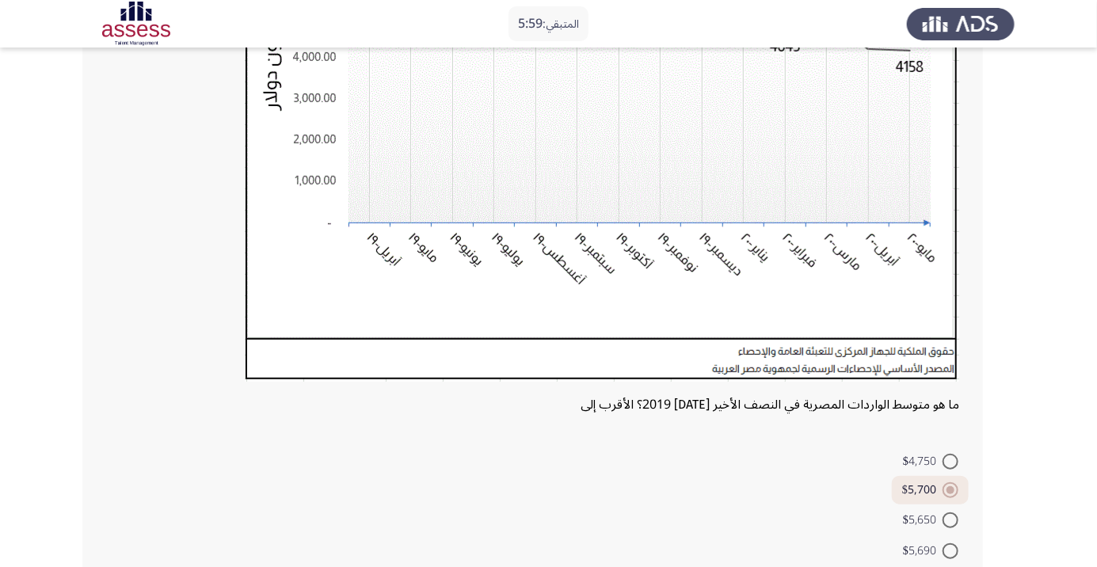
scroll to position [384, 0]
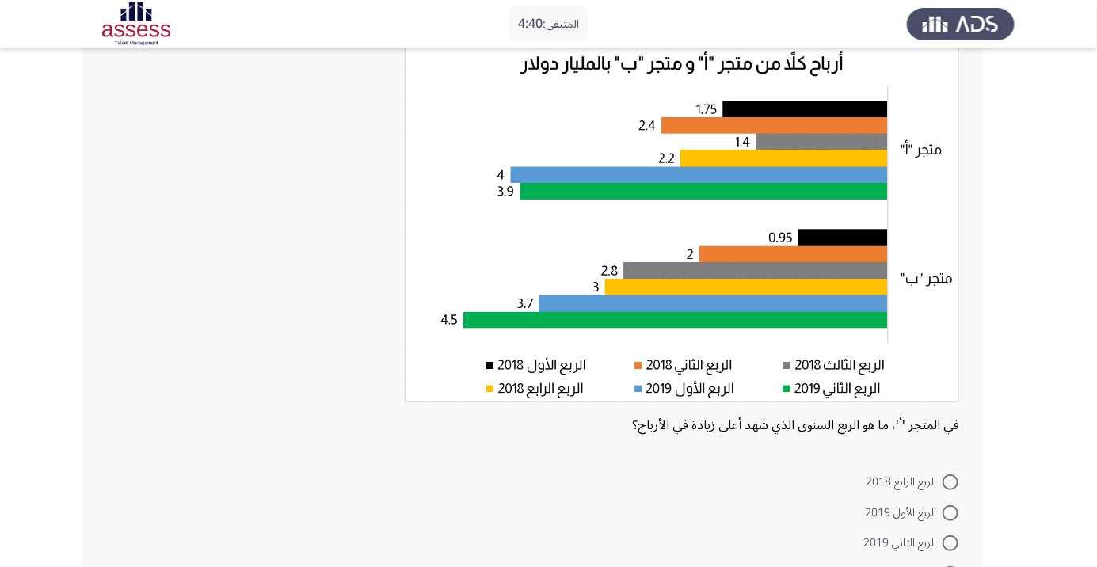
scroll to position [89, 0]
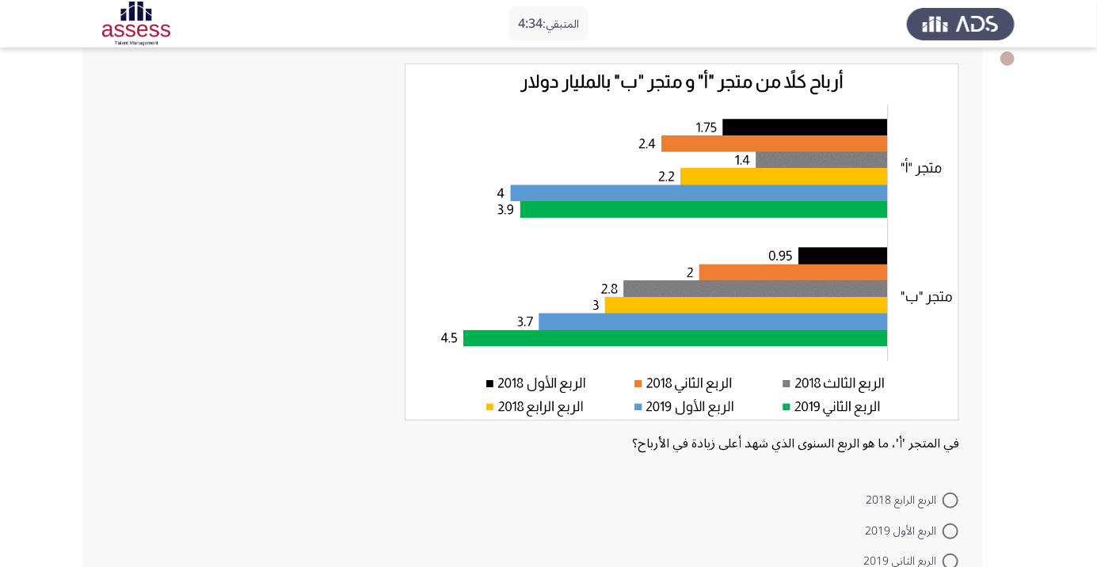
click at [945, 529] on span at bounding box center [950, 531] width 16 height 16
click at [945, 529] on input "الربع الأول 2019" at bounding box center [950, 531] width 16 height 16
radio input "true"
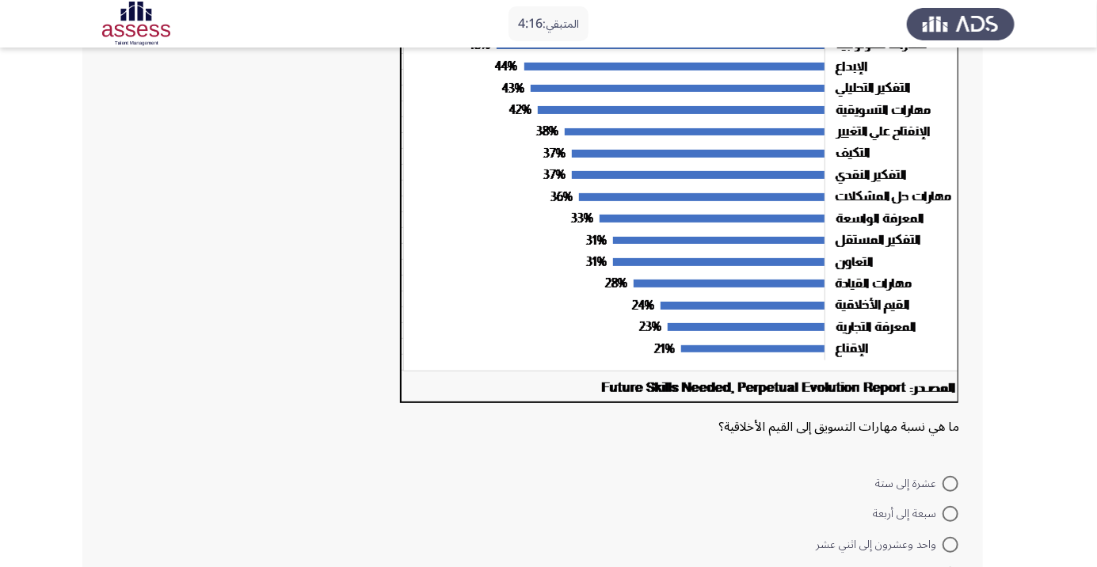
scroll to position [238, 0]
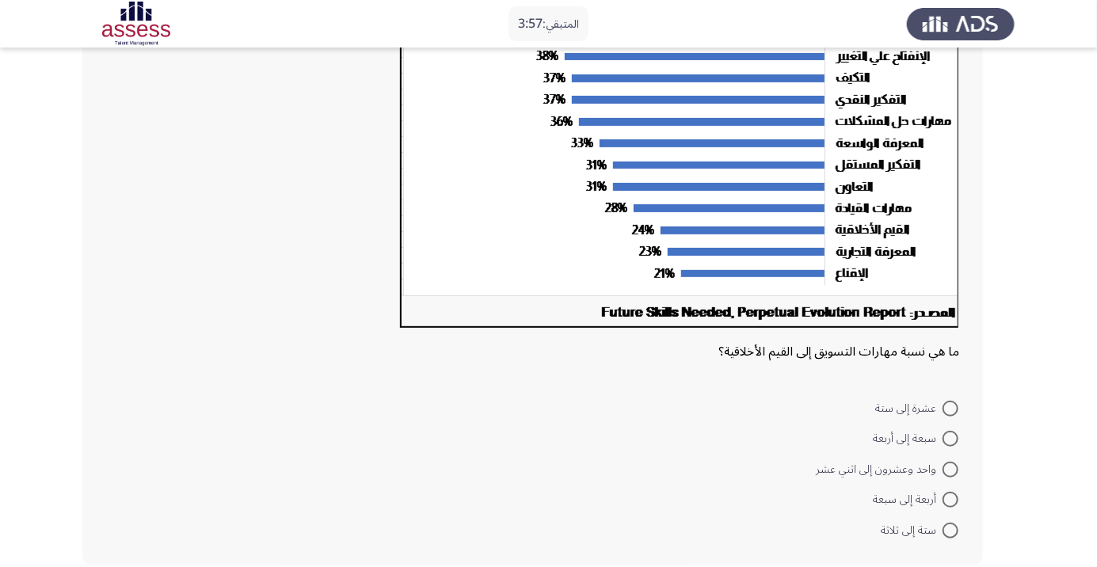
click at [950, 437] on span at bounding box center [950, 439] width 16 height 16
click at [950, 437] on input "سبعة إلى أربعة" at bounding box center [950, 439] width 16 height 16
radio input "true"
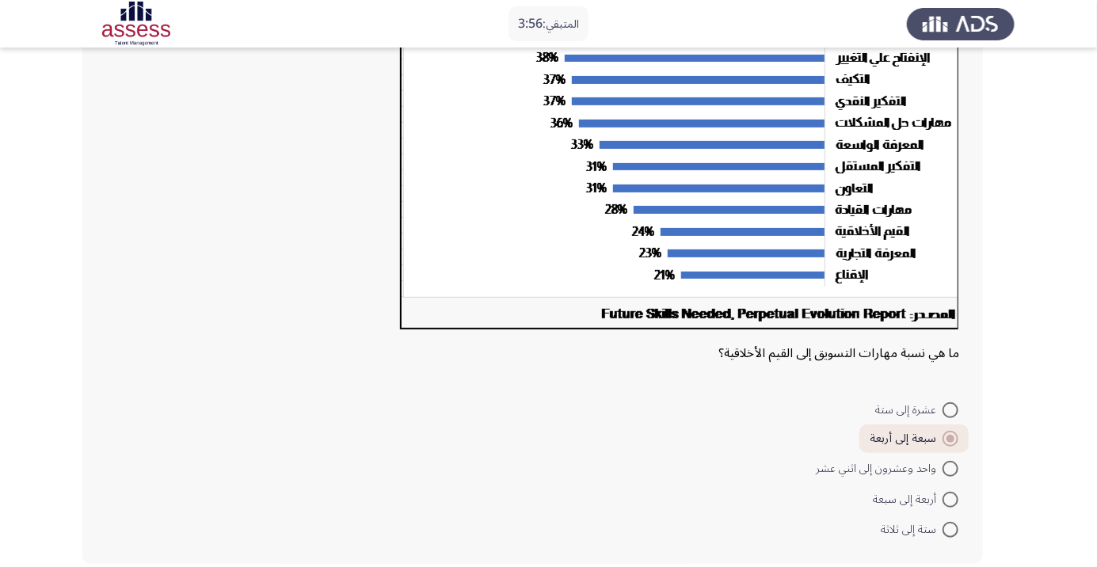
click at [950, 529] on span at bounding box center [950, 530] width 16 height 16
click at [950, 529] on input "ستة إلى ثلاثة" at bounding box center [950, 530] width 16 height 16
radio input "true"
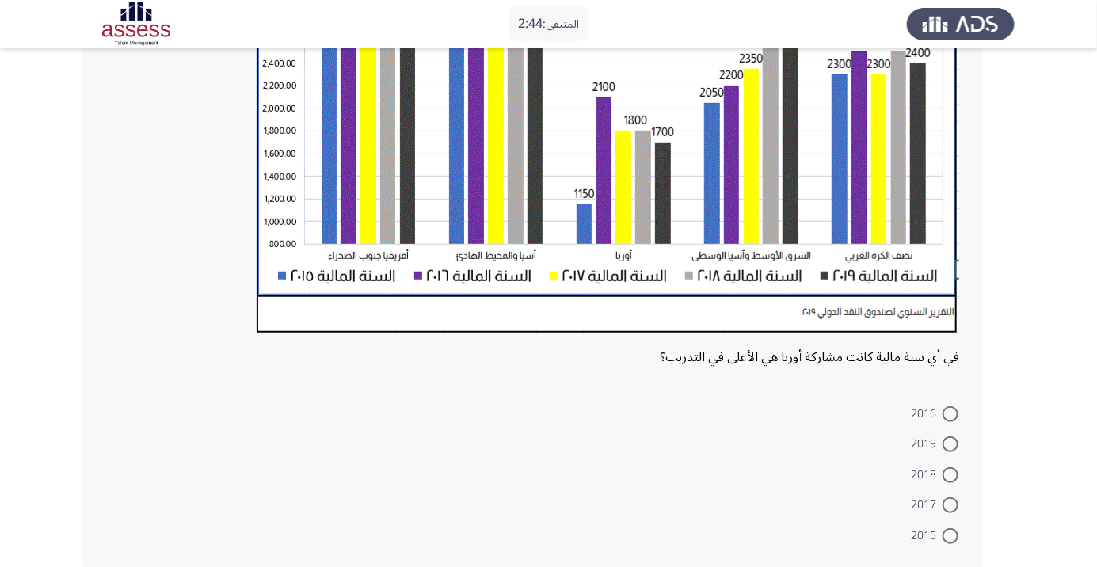
scroll to position [405, 0]
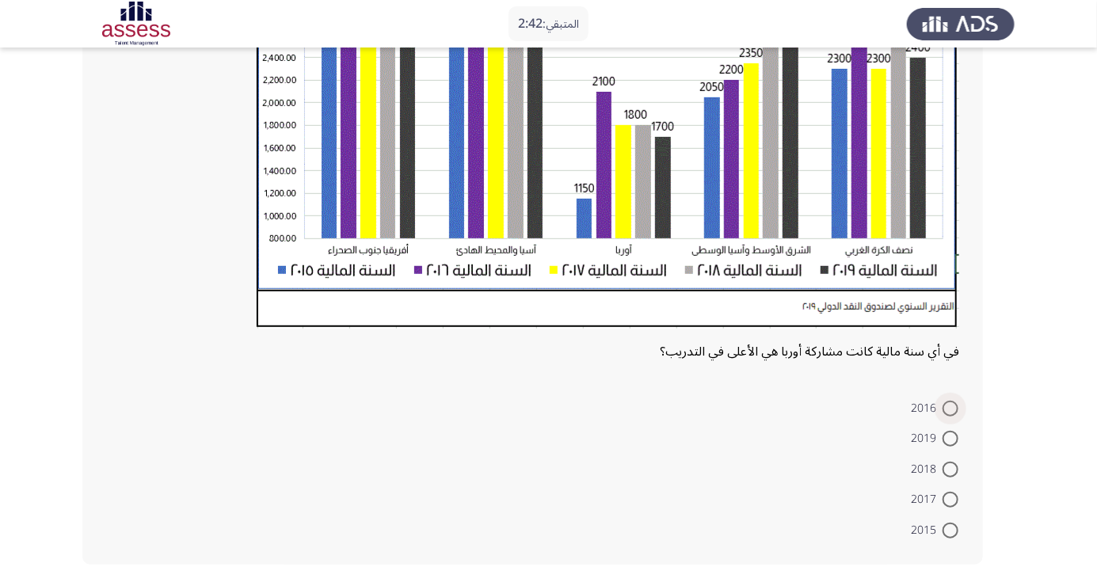
click at [950, 407] on span at bounding box center [950, 409] width 16 height 16
click at [950, 407] on input "2016" at bounding box center [950, 409] width 16 height 16
radio input "true"
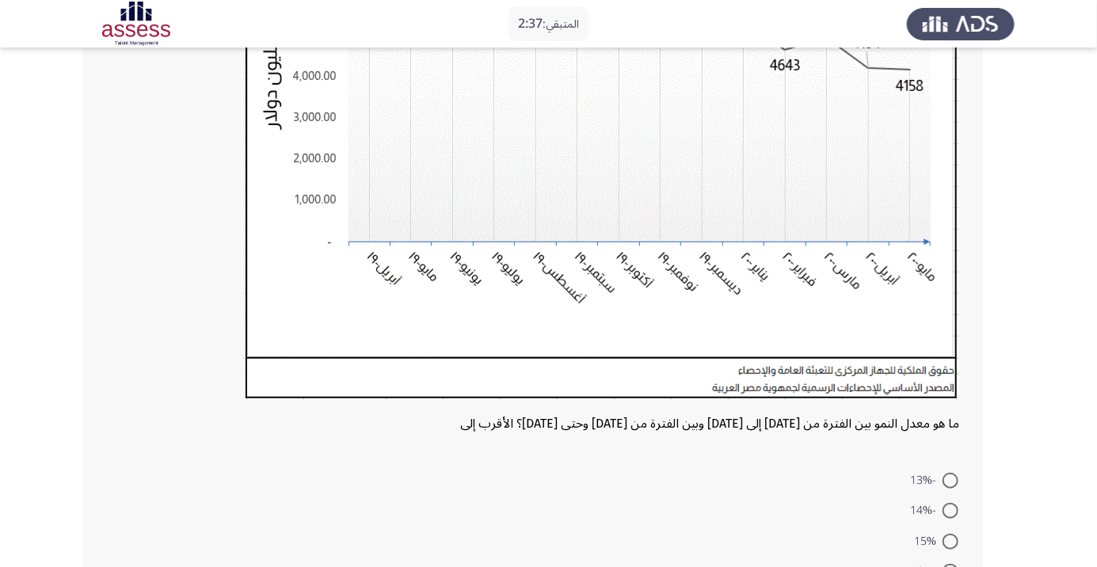
scroll to position [315, 0]
click at [950, 566] on span at bounding box center [950, 570] width 16 height 16
click at [950, 566] on input "-16%" at bounding box center [950, 570] width 16 height 16
radio input "true"
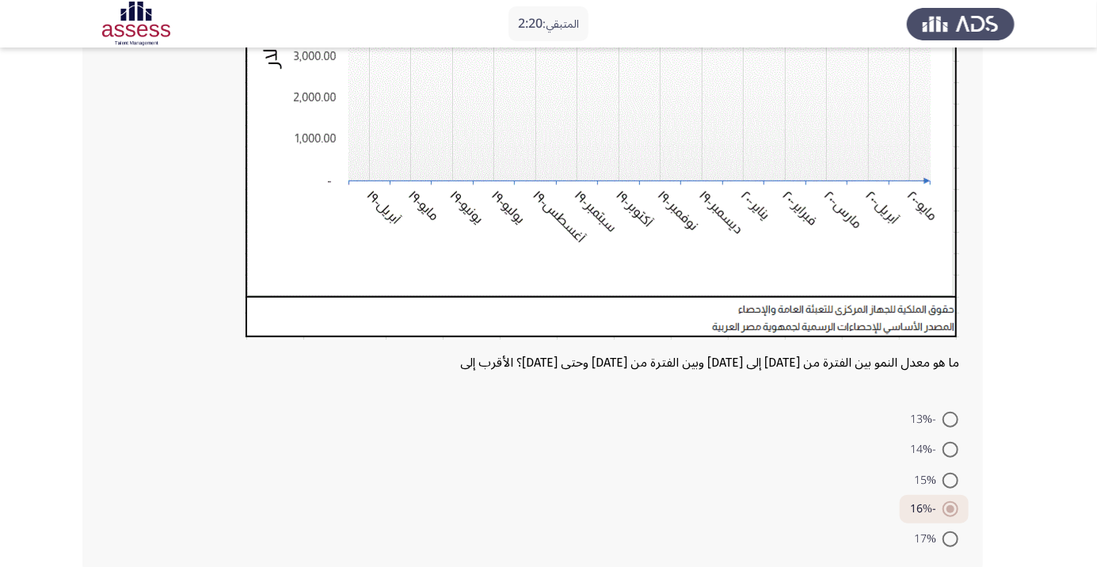
scroll to position [384, 0]
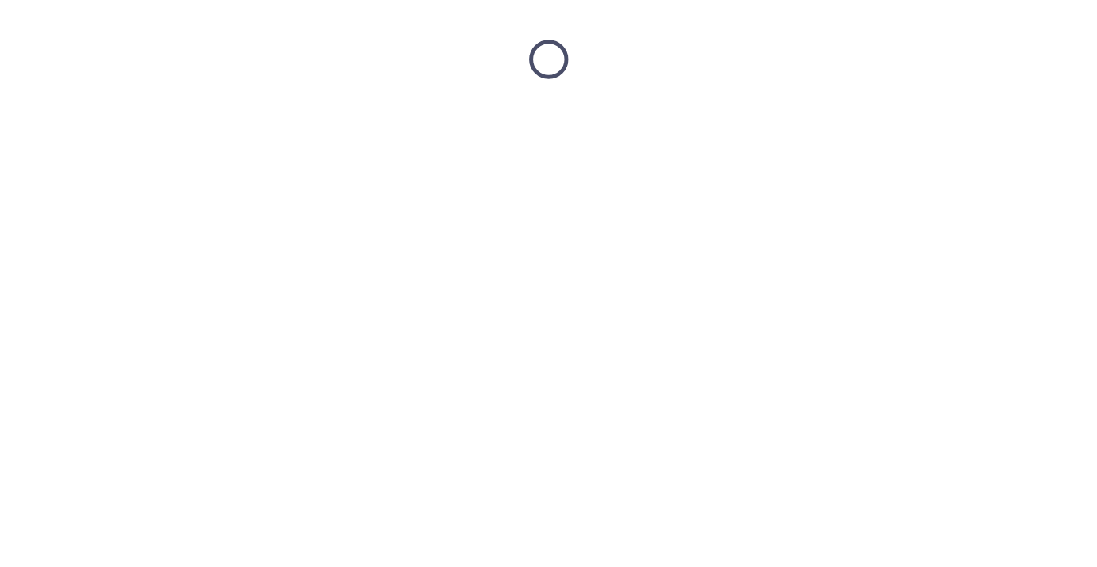
scroll to position [0, 0]
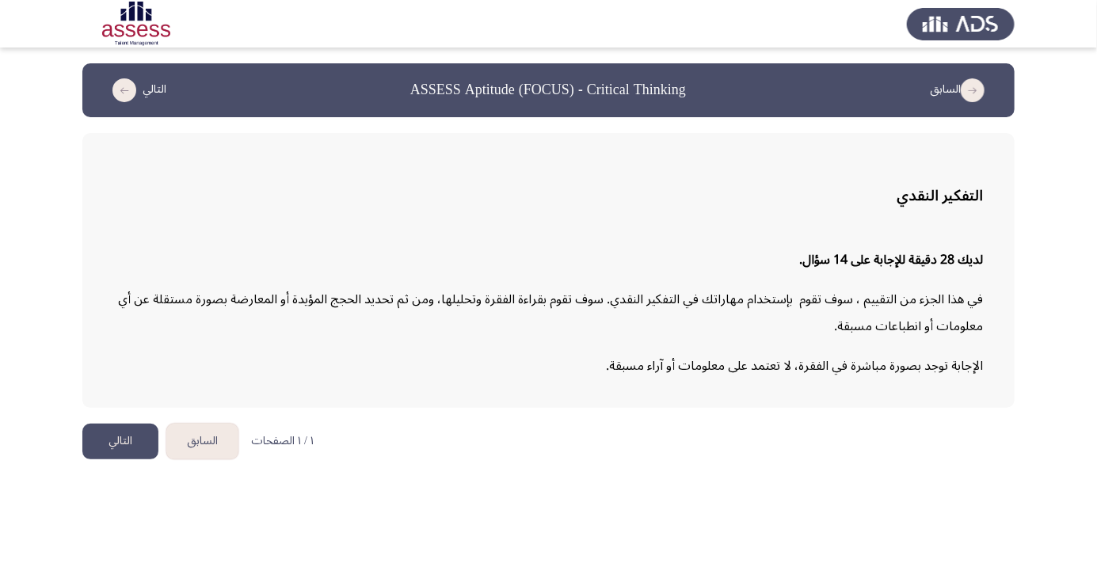
click at [1093, 475] on html "السابق ASSESS Aptitude (FOCUS) - Critical Thinking التالي التفكير النقدي لديك 2…" at bounding box center [548, 237] width 1097 height 475
click at [1096, 475] on html "السابق ASSESS Aptitude (FOCUS) - Critical Thinking التالي التفكير النقدي لديك 2…" at bounding box center [548, 237] width 1097 height 475
click at [108, 439] on button "التالي" at bounding box center [120, 442] width 76 height 36
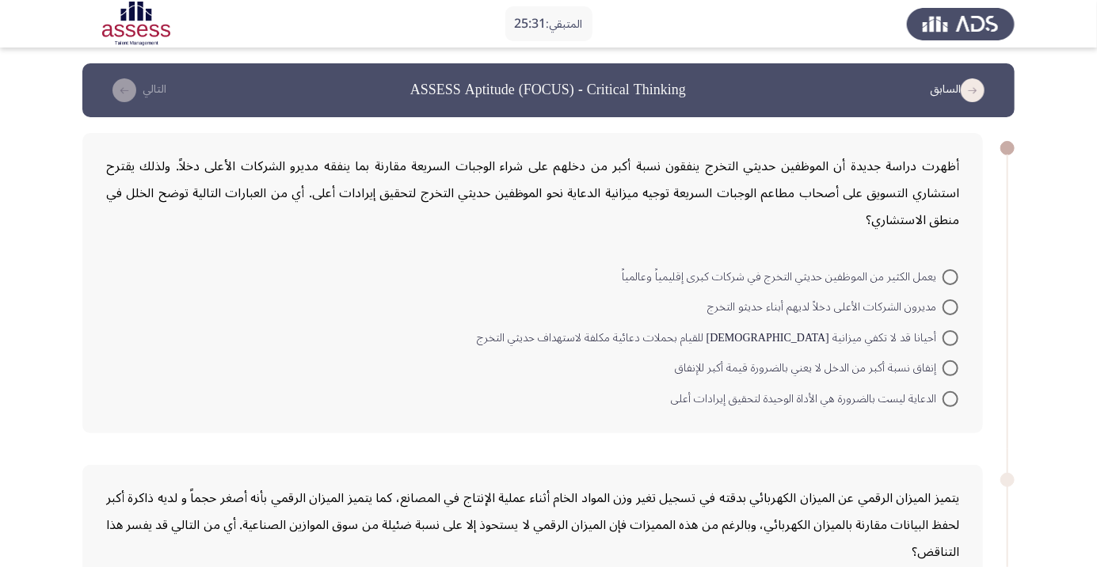
click at [950, 276] on span at bounding box center [950, 277] width 16 height 16
click at [950, 276] on input "يعمل الكثير من الموظفين حديثي التخرج في شركات كبرى إقليمياً وعالمياً" at bounding box center [950, 277] width 16 height 16
radio input "true"
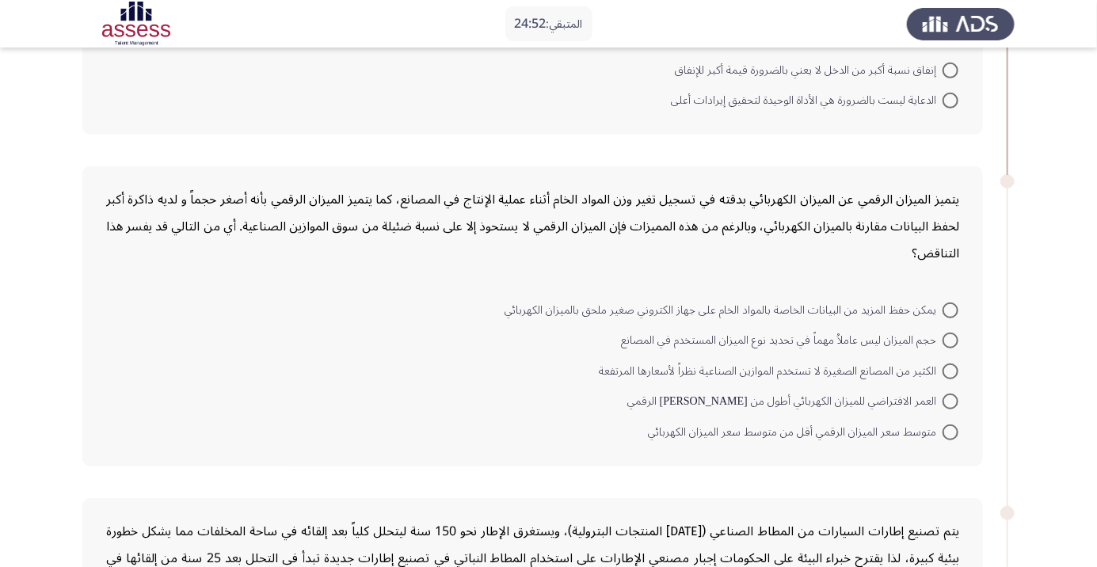
scroll to position [314, 0]
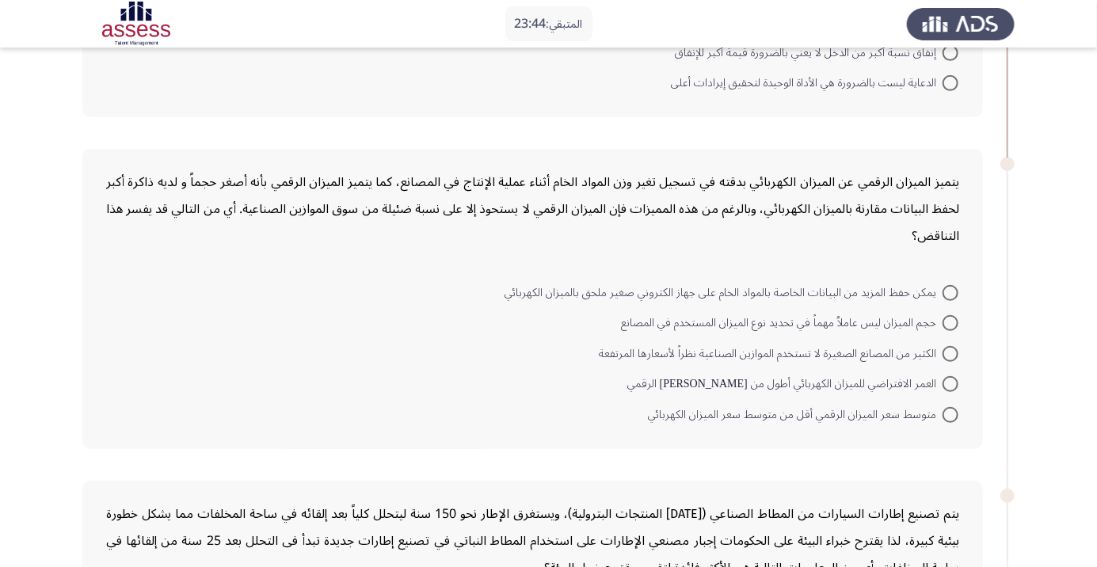
click at [944, 355] on span at bounding box center [950, 354] width 16 height 16
click at [944, 355] on input "الكثير من المصانع الصغيرة لا تستخدم الموازين الصناعية نظراً لأسعارها المرتفعة" at bounding box center [950, 354] width 16 height 16
radio input "true"
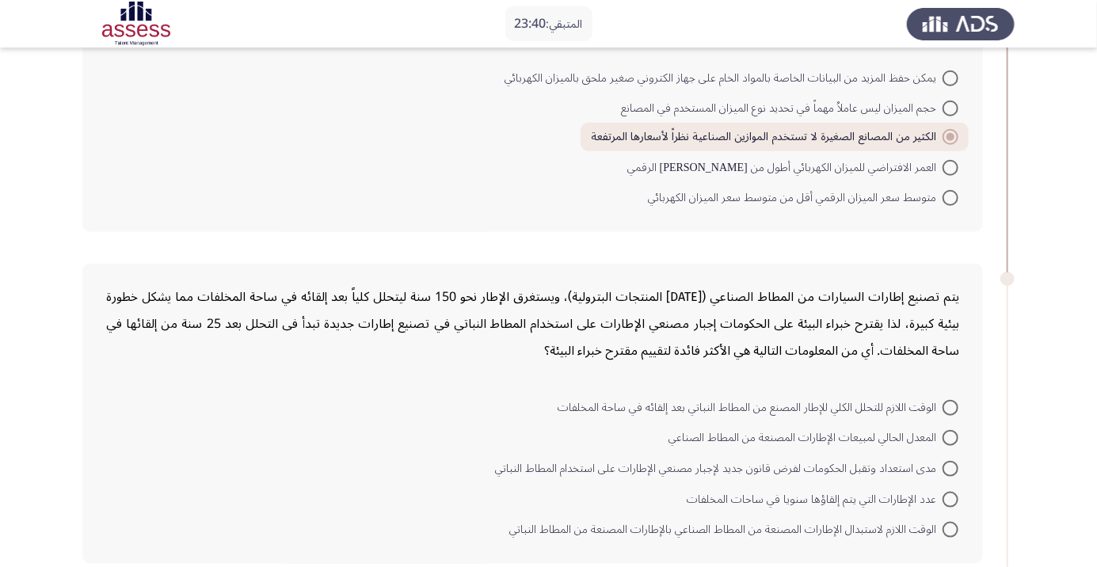
scroll to position [530, 0]
click at [950, 526] on span at bounding box center [950, 528] width 16 height 16
click at [950, 526] on input "الوقت اللازم لاستبدال الإطارات المصنعة من المطاط الصناعي بالإطارات المصنعة من ا…" at bounding box center [950, 528] width 16 height 16
radio input "true"
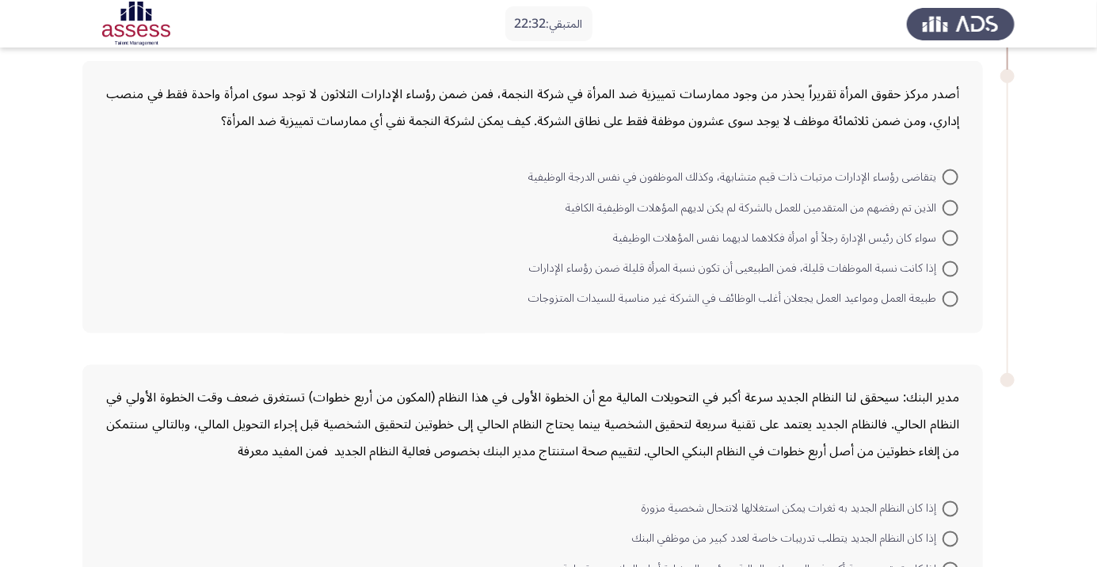
scroll to position [1061, 0]
click at [955, 291] on span at bounding box center [950, 299] width 16 height 16
click at [955, 291] on input "طبيعة العمل ومواعيد العمل يجعلان أغلب الوظائف في الشركة غير مناسبة للسيدات المت…" at bounding box center [950, 299] width 16 height 16
radio input "true"
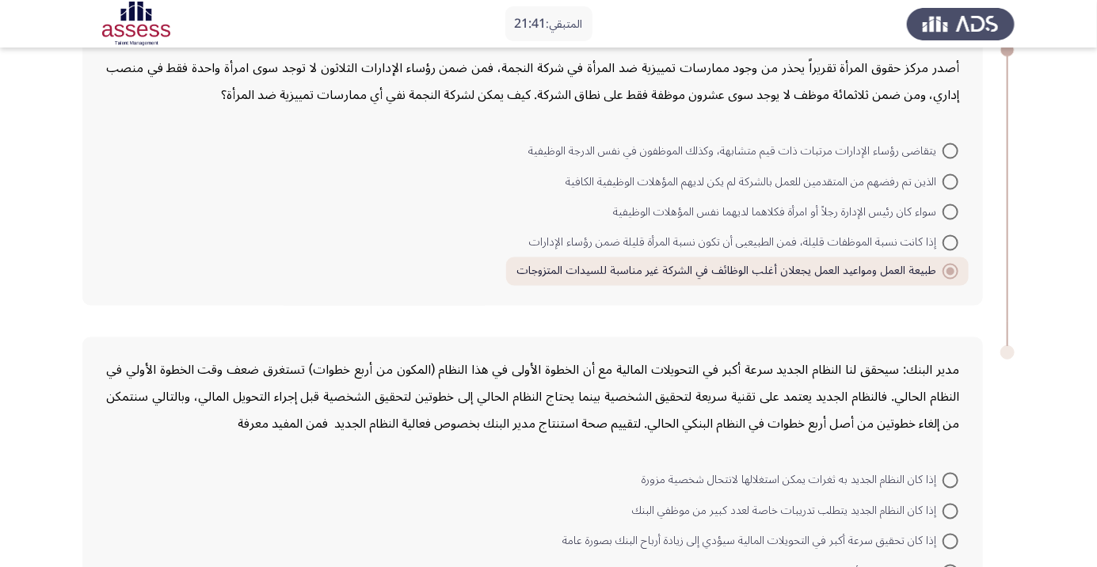
scroll to position [1158, 0]
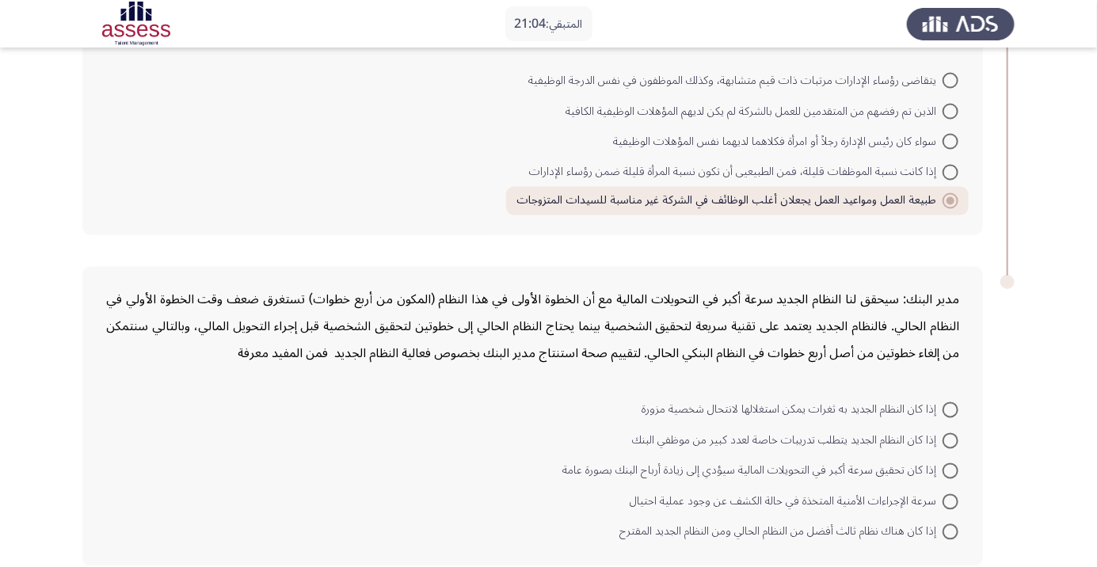
click at [931, 401] on span "إذا كان النظام الجديد به ثغرات يمكن استغلالها لانتحال شخصية مزورة" at bounding box center [791, 410] width 301 height 19
click at [942, 402] on input "إذا كان النظام الجديد به ثغرات يمكن استغلالها لانتحال شخصية مزورة" at bounding box center [950, 410] width 16 height 16
radio input "true"
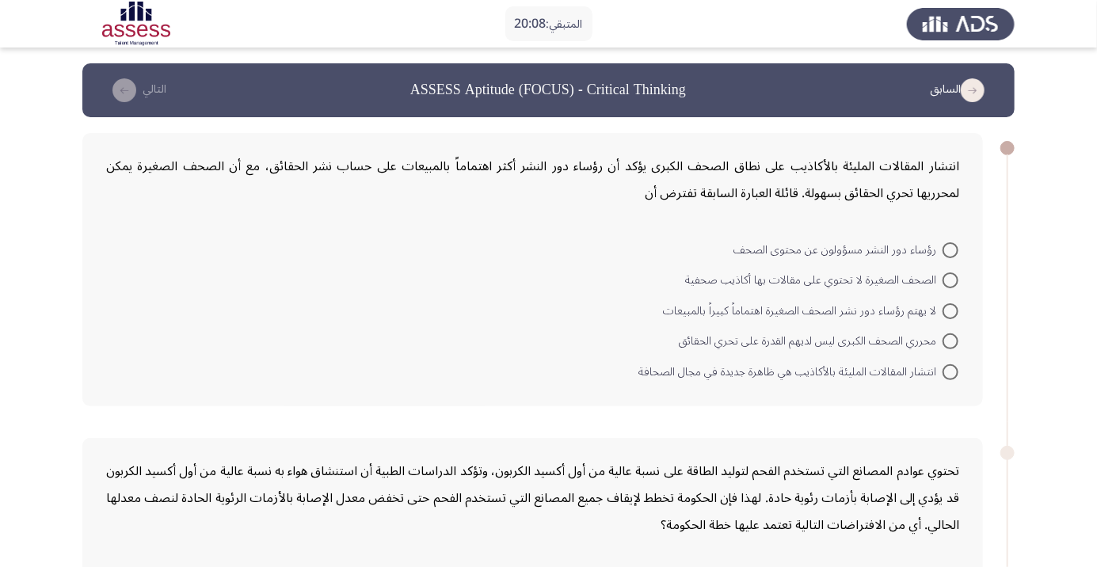
click at [918, 245] on span "رؤساء دور النشر مسؤولون عن محتوى الصحف" at bounding box center [837, 250] width 209 height 19
click at [942, 245] on input "رؤساء دور النشر مسؤولون عن محتوى الصحف" at bounding box center [950, 250] width 16 height 16
radio input "true"
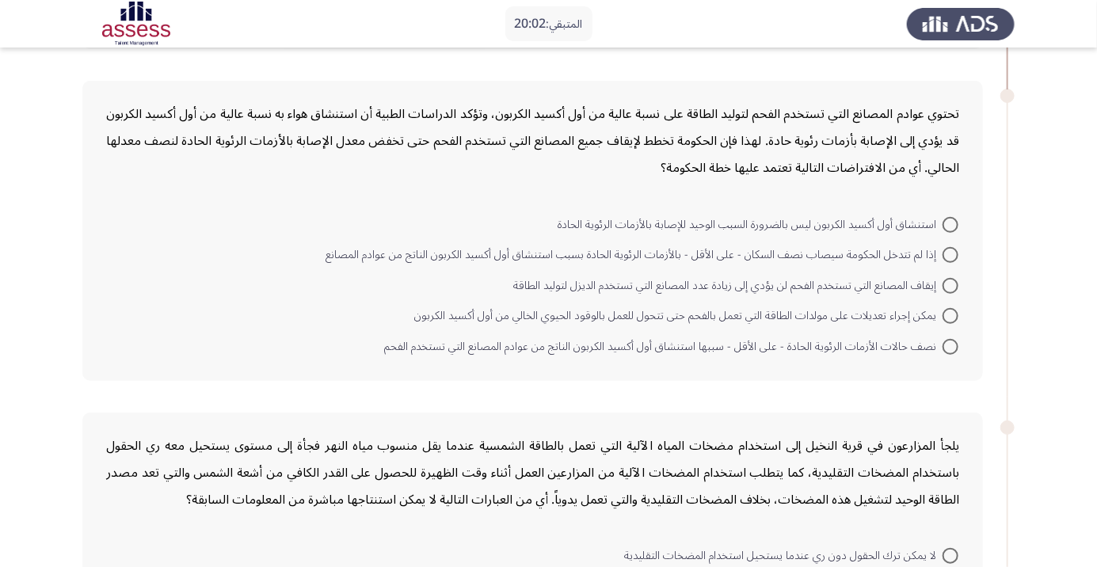
scroll to position [355, 0]
click at [774, 313] on span "يمكن إجراء تعديلات على مولدات الطاقة التي تعمل بالفحم حتى تتحول للعمل بالوقود ا…" at bounding box center [678, 315] width 528 height 19
click at [942, 313] on input "يمكن إجراء تعديلات على مولدات الطاقة التي تعمل بالفحم حتى تتحول للعمل بالوقود ا…" at bounding box center [950, 315] width 16 height 16
radio input "true"
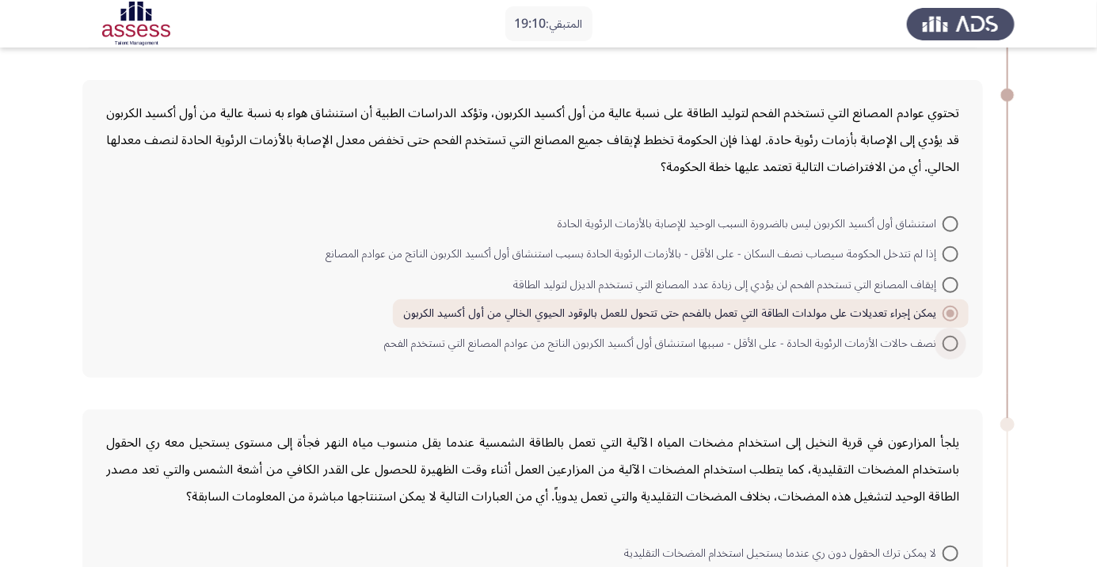
click at [762, 347] on span "نصف حالات الأزمات الرئوية الحادة - على الأقل - سببها استنشاق أول أكسيد الكربون …" at bounding box center [663, 343] width 558 height 19
click at [942, 347] on input "نصف حالات الأزمات الرئوية الحادة - على الأقل - سببها استنشاق أول أكسيد الكربون …" at bounding box center [950, 344] width 16 height 16
radio input "true"
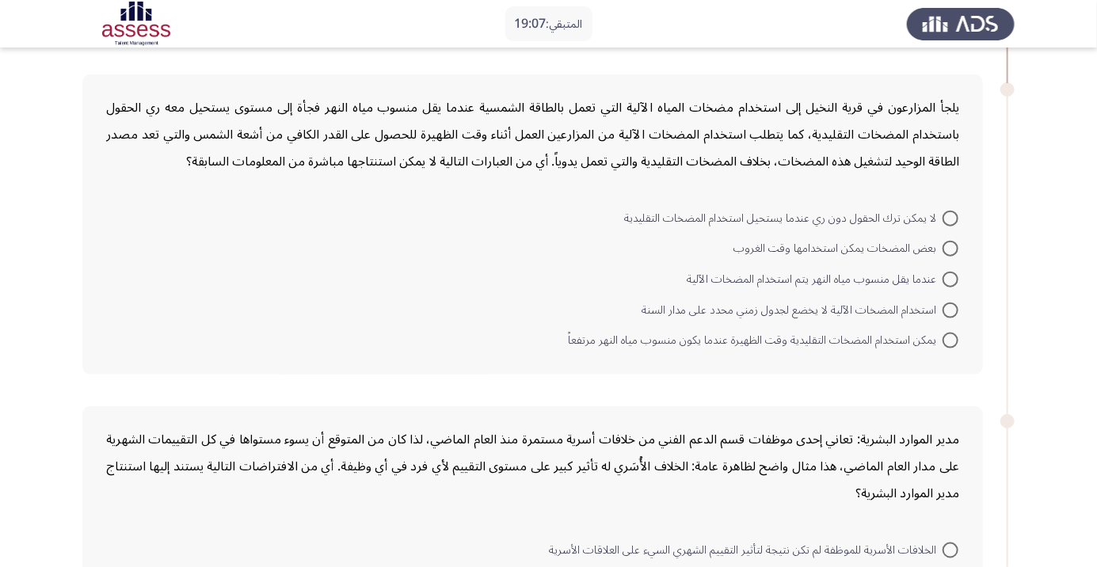
scroll to position [690, 0]
click at [770, 254] on span "بعض المضخات يمكن استخدامها وقت الغروب" at bounding box center [837, 248] width 209 height 19
click at [942, 254] on input "بعض المضخات يمكن استخدامها وقت الغروب" at bounding box center [950, 249] width 16 height 16
radio input "true"
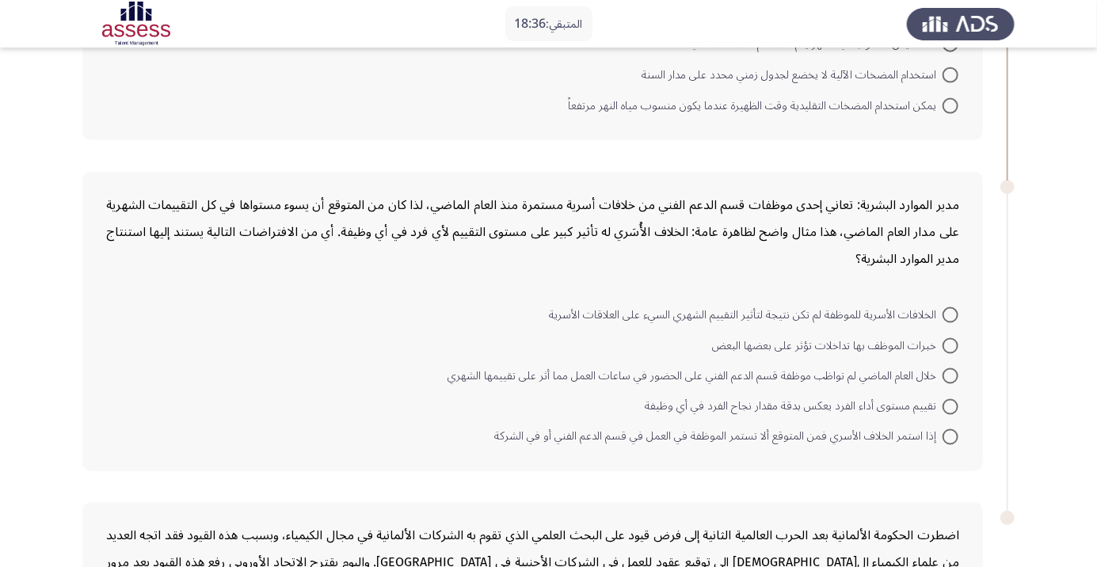
scroll to position [933, 0]
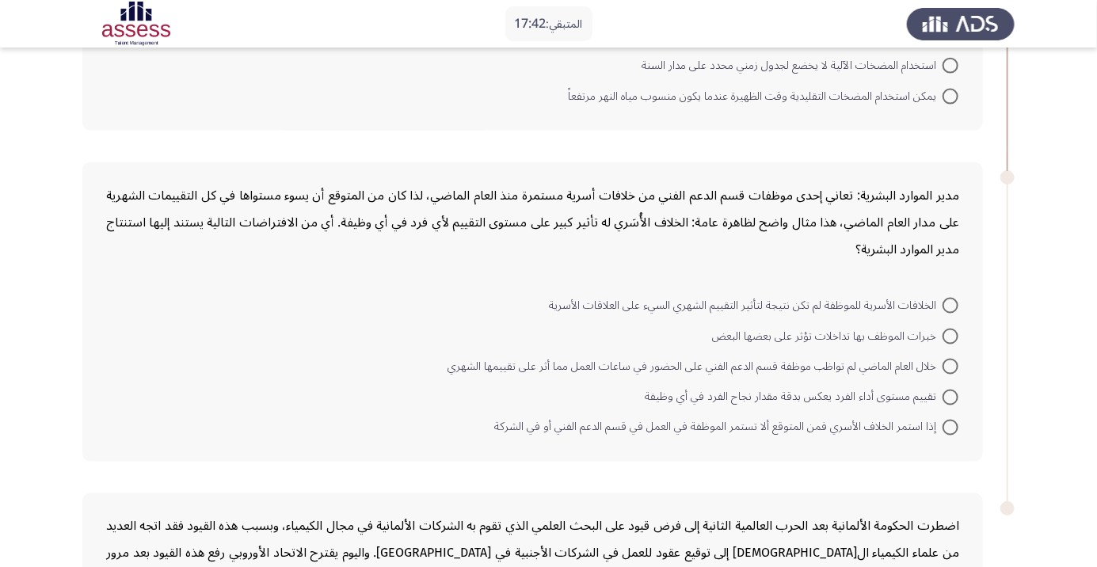
click at [688, 422] on span "إذا استمر الخلاف الأسري فمن المتوقع ألا تستمر الموظفة في العمل في قسم الدعم الف…" at bounding box center [718, 427] width 448 height 19
click at [942, 422] on input "إذا استمر الخلاف الأسري فمن المتوقع ألا تستمر الموظفة في العمل في قسم الدعم الف…" at bounding box center [950, 428] width 16 height 16
radio input "true"
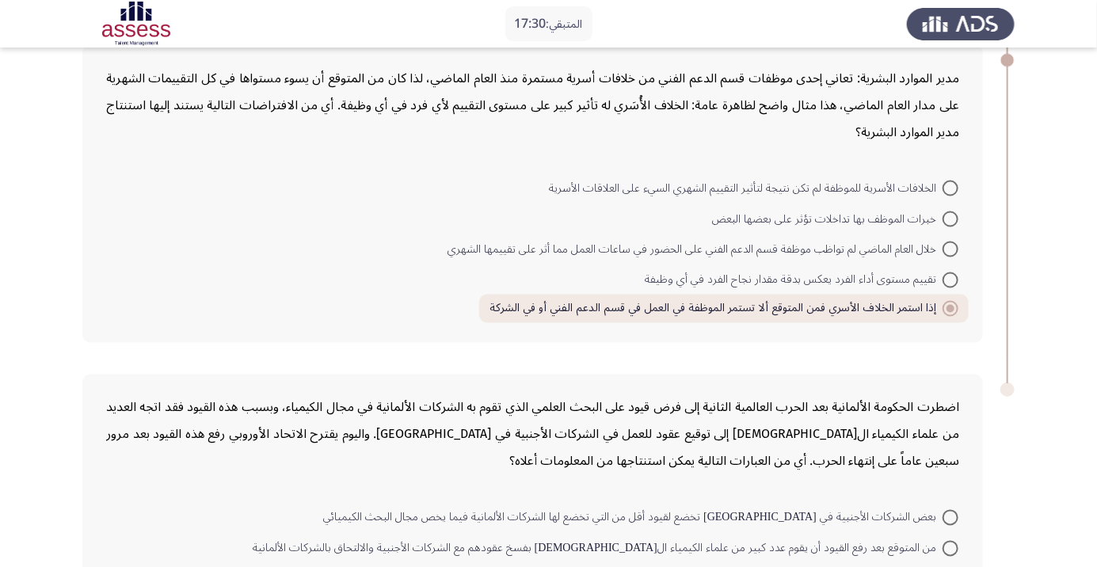
scroll to position [1158, 0]
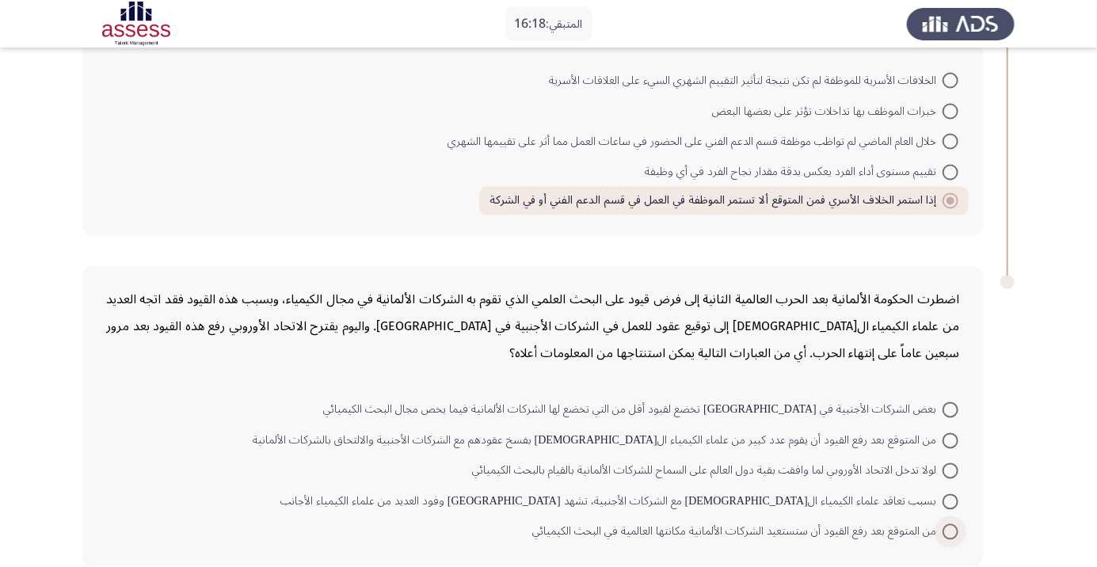
click at [950, 529] on span at bounding box center [950, 532] width 16 height 16
click at [950, 529] on input "من المتوقع بعد رفع القيود أن ستستعيد الشركات الألمانية مكانتها العالمية في البح…" at bounding box center [950, 532] width 16 height 16
radio input "true"
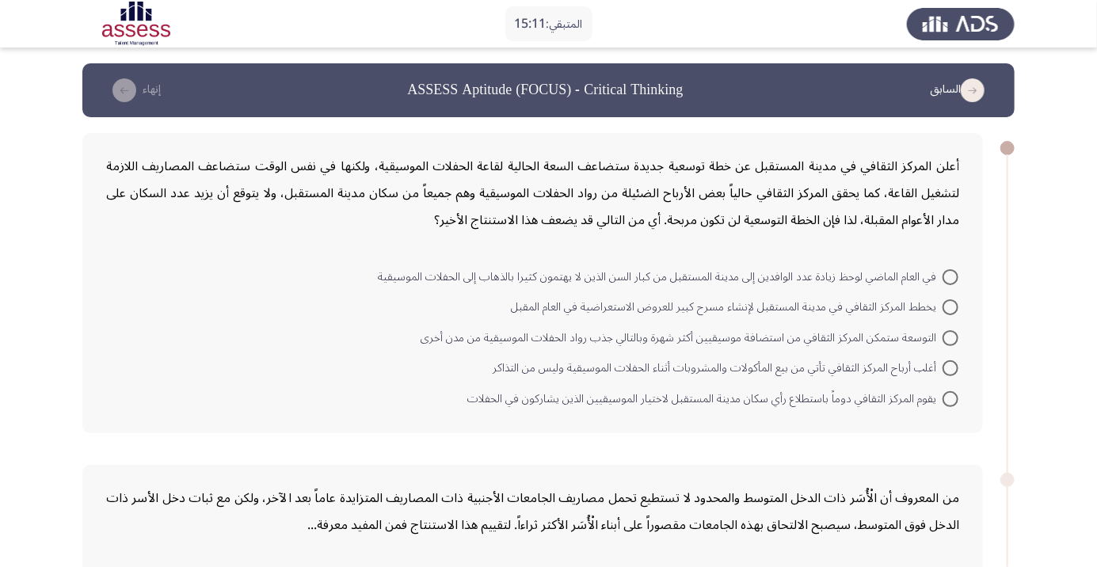
click at [945, 342] on span at bounding box center [950, 338] width 16 height 16
click at [945, 342] on input "التوسعة ستمكن المركز الثقافي من استضافة موسيقيين أكثر شهرة وبالتالي جذب رواد ال…" at bounding box center [950, 338] width 16 height 16
radio input "true"
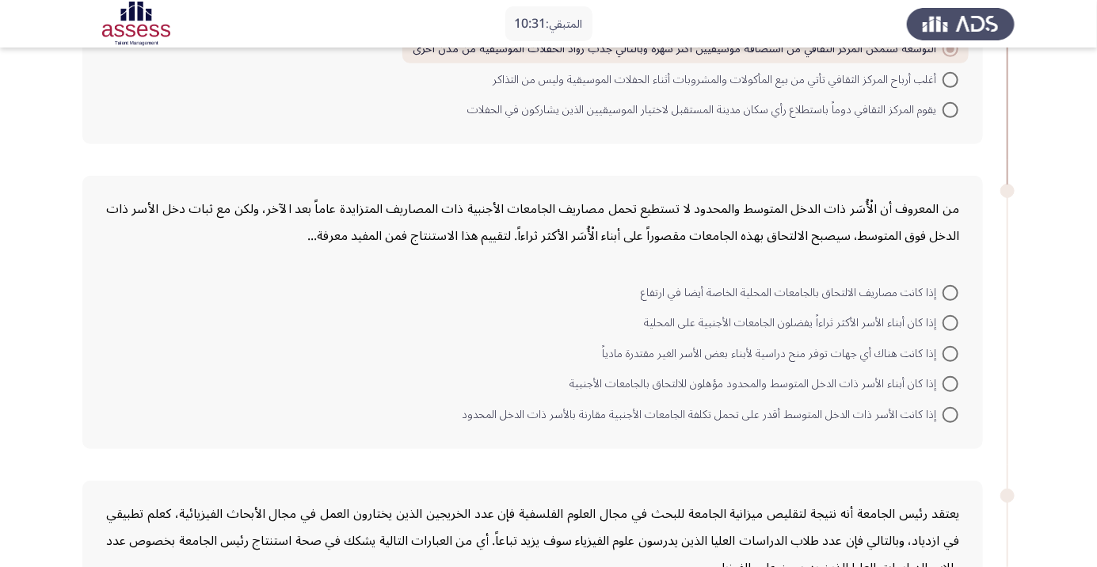
scroll to position [296, 0]
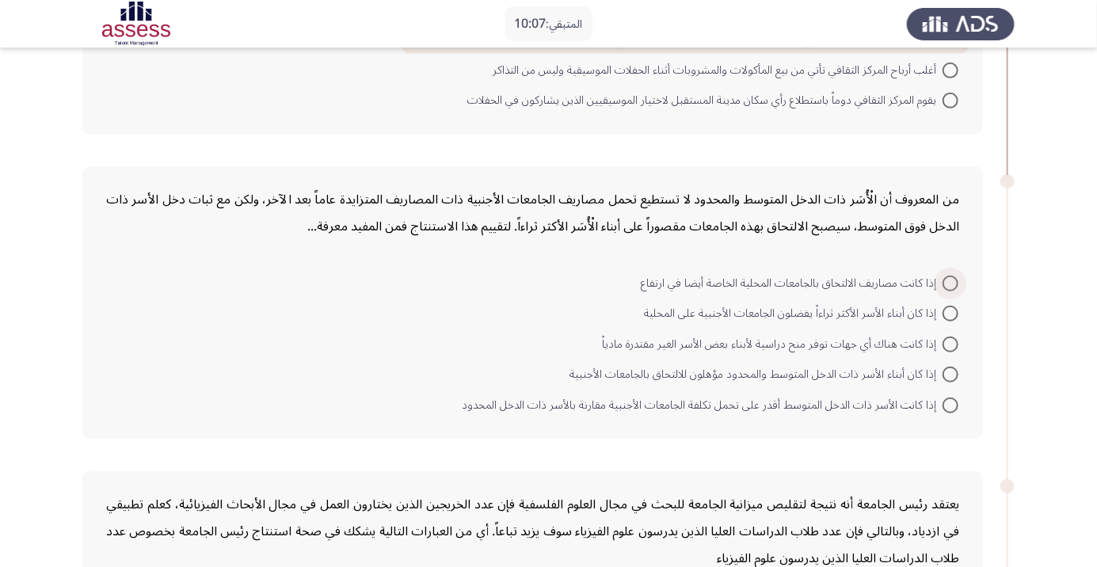
click at [950, 282] on span at bounding box center [950, 284] width 16 height 16
click at [950, 282] on input "إذا كانت مصاريف الالتحاق بالجامعات المحلية الخاصة أيضا في ارتفاع" at bounding box center [950, 284] width 16 height 16
radio input "true"
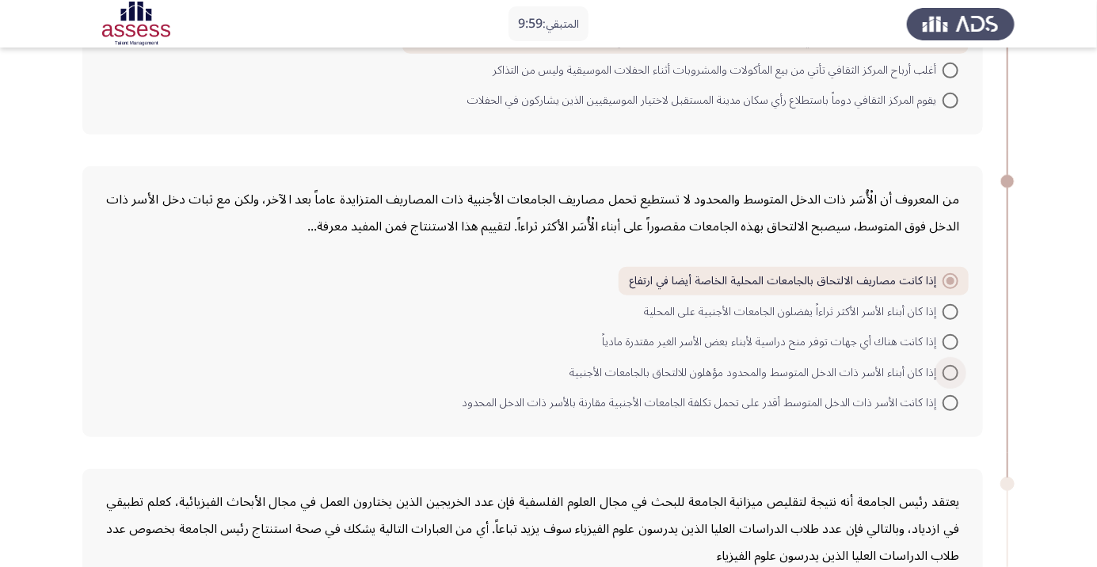
click at [944, 373] on span at bounding box center [950, 373] width 16 height 16
click at [944, 373] on input "إذا كان أبناء الأسر ذات الدخل المتوسط والمحدود مؤهلون للالتحاق بالجامعات الأجنب…" at bounding box center [950, 373] width 16 height 16
radio input "true"
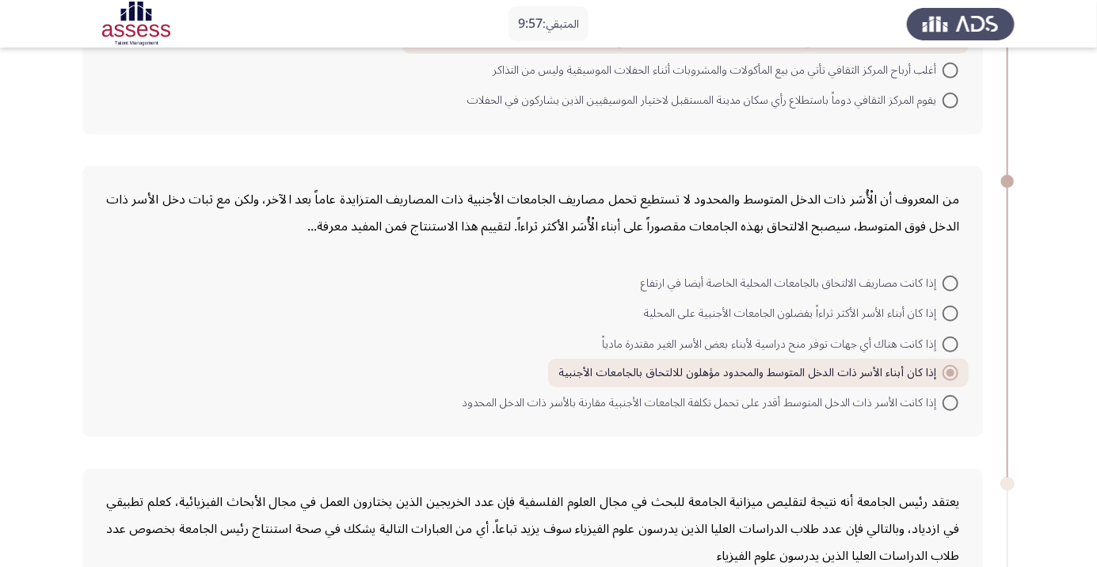
click at [924, 405] on span "إذا كانت الأسر ذات الدخل المتوسط أقدر على تحمل تكلفة الجامعات الأجنبية مقارنة ب…" at bounding box center [702, 403] width 481 height 19
click at [942, 405] on input "إذا كانت الأسر ذات الدخل المتوسط أقدر على تحمل تكلفة الجامعات الأجنبية مقارنة ب…" at bounding box center [950, 403] width 16 height 16
radio input "true"
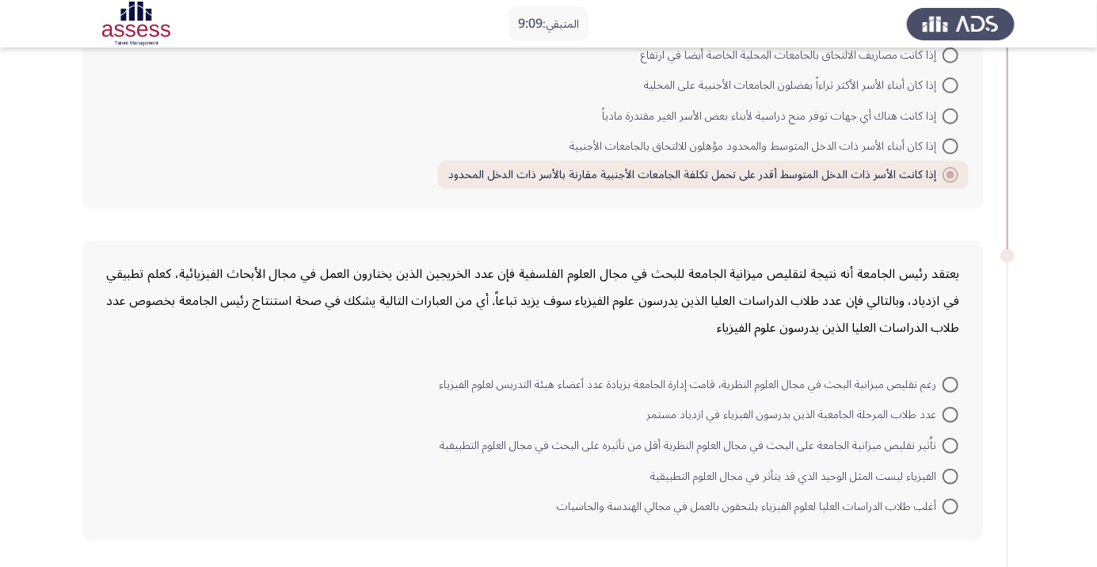
scroll to position [525, 0]
click at [812, 513] on span "أغلب طلاب الدراسات العليا لعلوم الفيزياء يلتحقون بالعمل في مجالي الهندسة والحاس…" at bounding box center [750, 505] width 386 height 19
click at [942, 513] on input "أغلب طلاب الدراسات العليا لعلوم الفيزياء يلتحقون بالعمل في مجالي الهندسة والحاس…" at bounding box center [950, 506] width 16 height 16
radio input "true"
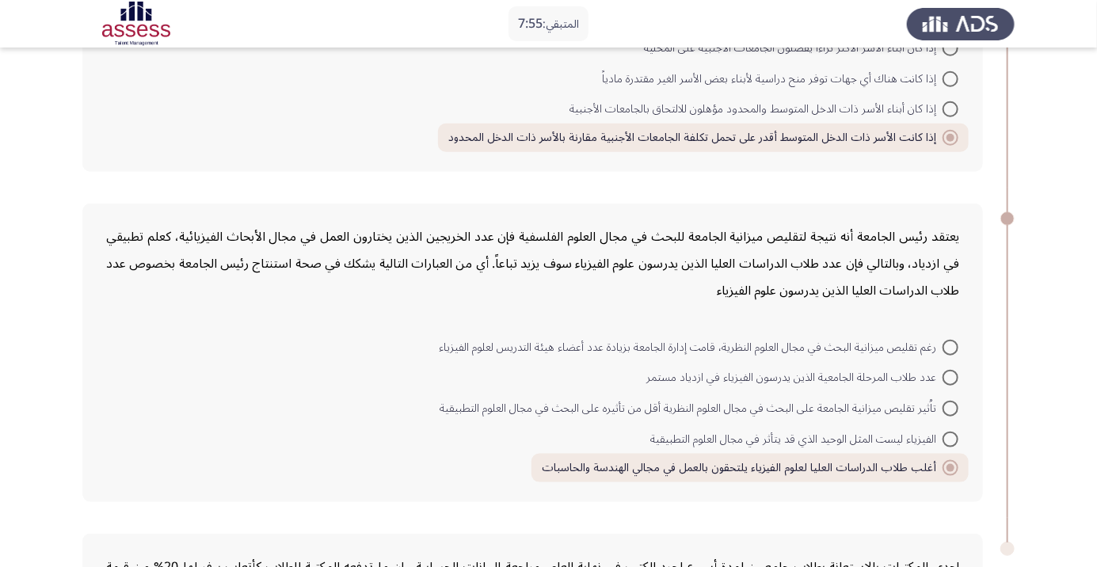
scroll to position [829, 0]
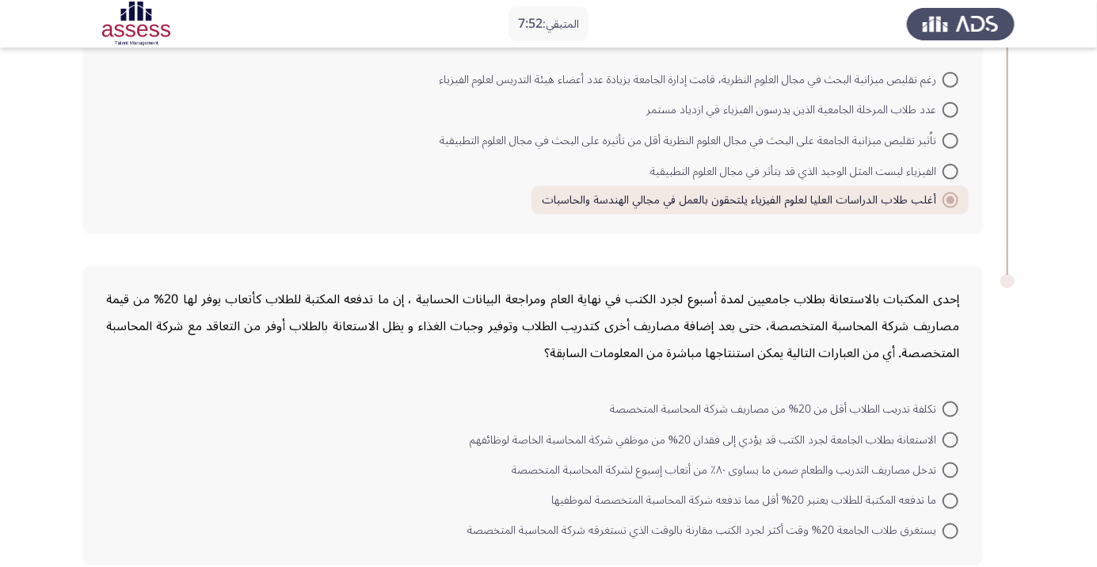
click at [944, 172] on span at bounding box center [950, 172] width 16 height 16
click at [944, 172] on input "الفيزياء ليست المثل الوحيد الذي قد يتأثر في مجال العلوم التطبيقية" at bounding box center [950, 172] width 16 height 16
radio input "true"
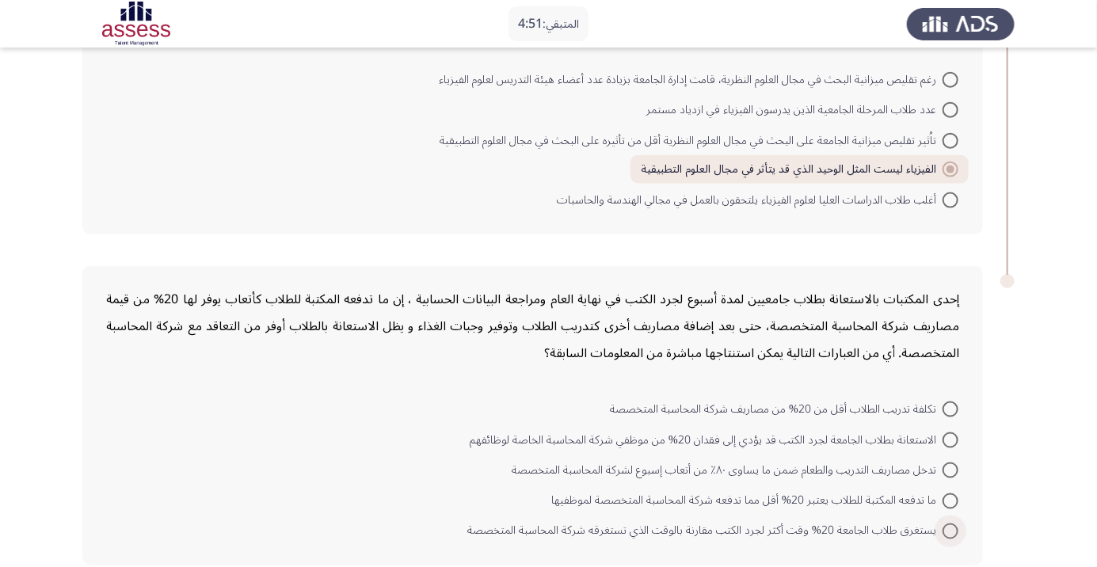
click at [622, 527] on span "يستغرق طلاب الجامعة 20% وقت أكثر لجرد الكتب مقارنة بالوقت الذي تستغرقه شركة الم…" at bounding box center [704, 531] width 475 height 19
click at [942, 527] on input "يستغرق طلاب الجامعة 20% وقت أكثر لجرد الكتب مقارنة بالوقت الذي تستغرقه شركة الم…" at bounding box center [950, 531] width 16 height 16
radio input "true"
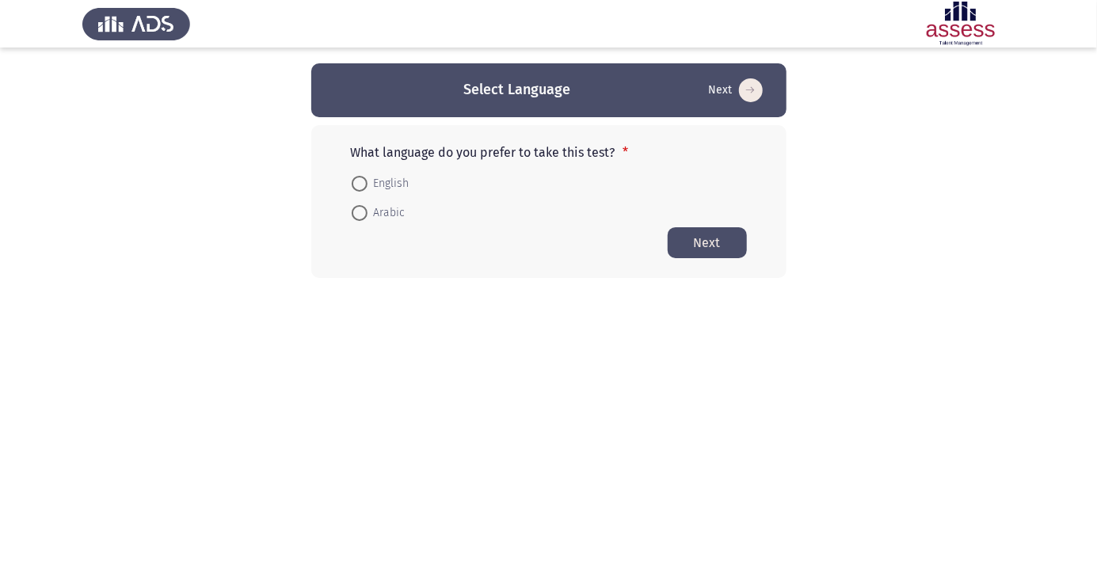
click at [1093, 341] on html "Select Language Next What language do you prefer to take this test? * English A…" at bounding box center [548, 170] width 1097 height 341
click at [359, 213] on span at bounding box center [359, 213] width 0 height 0
click at [359, 212] on input "Arabic" at bounding box center [360, 213] width 16 height 16
radio input "true"
click at [713, 247] on button "Next" at bounding box center [706, 241] width 79 height 31
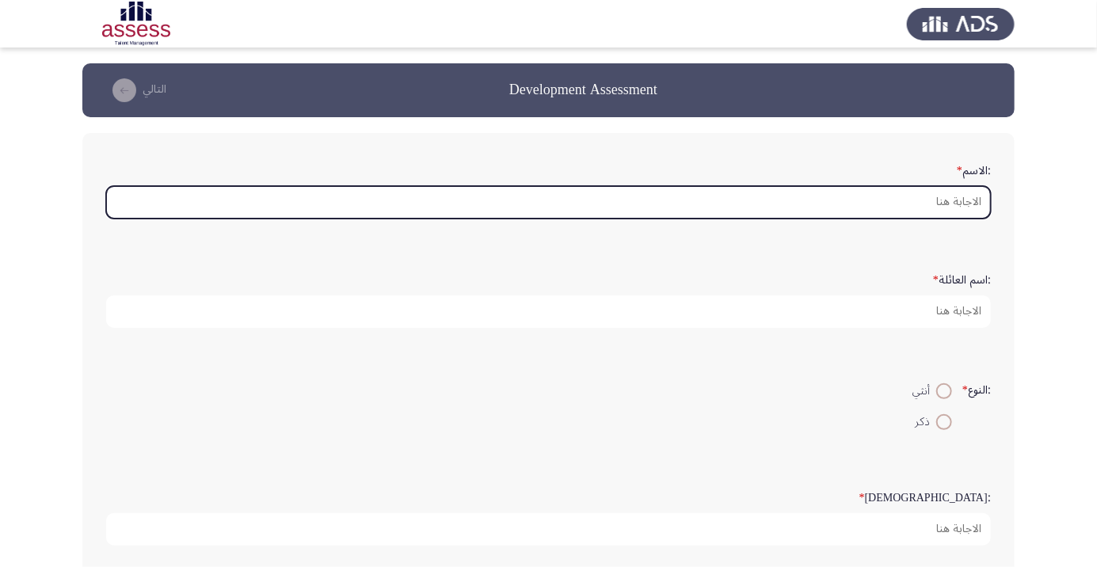
click at [952, 200] on input ":الاسم *" at bounding box center [548, 202] width 884 height 32
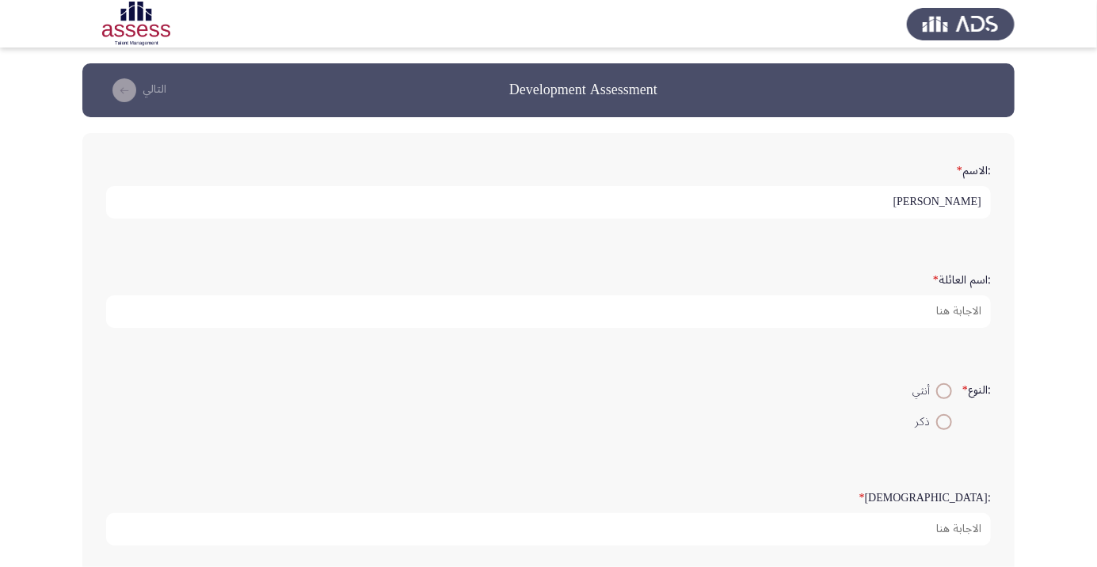
scroll to position [5, 0]
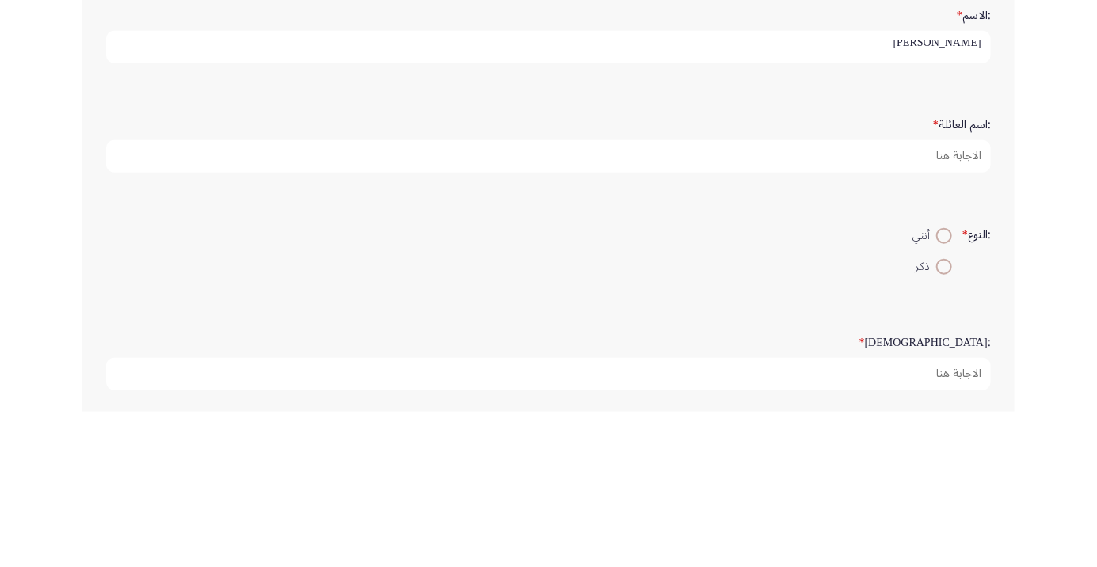
type input "[PERSON_NAME]"
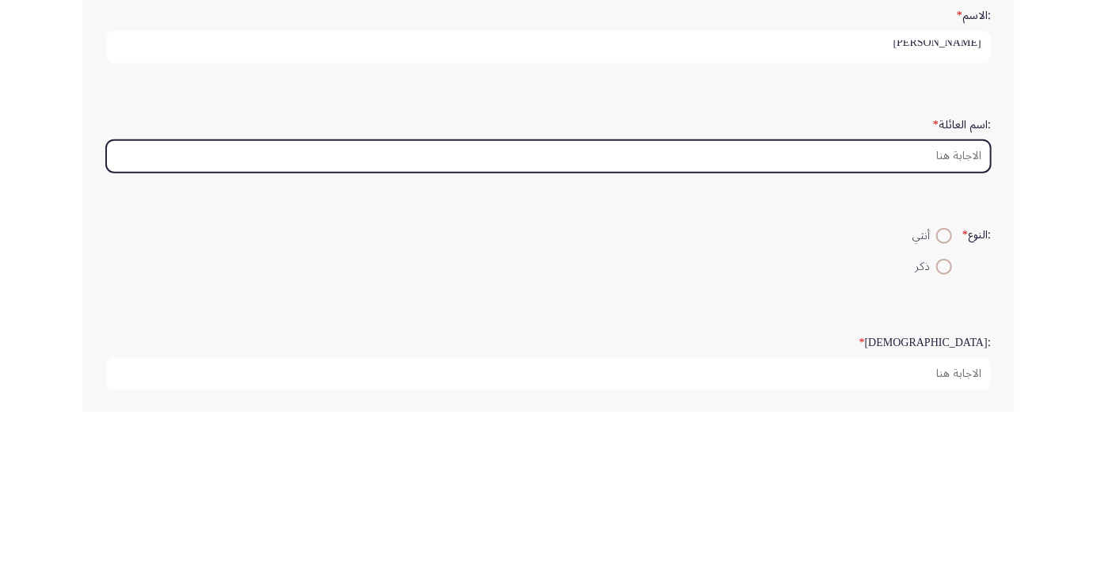
click at [953, 310] on input ":اسم العائلة *" at bounding box center [548, 311] width 884 height 32
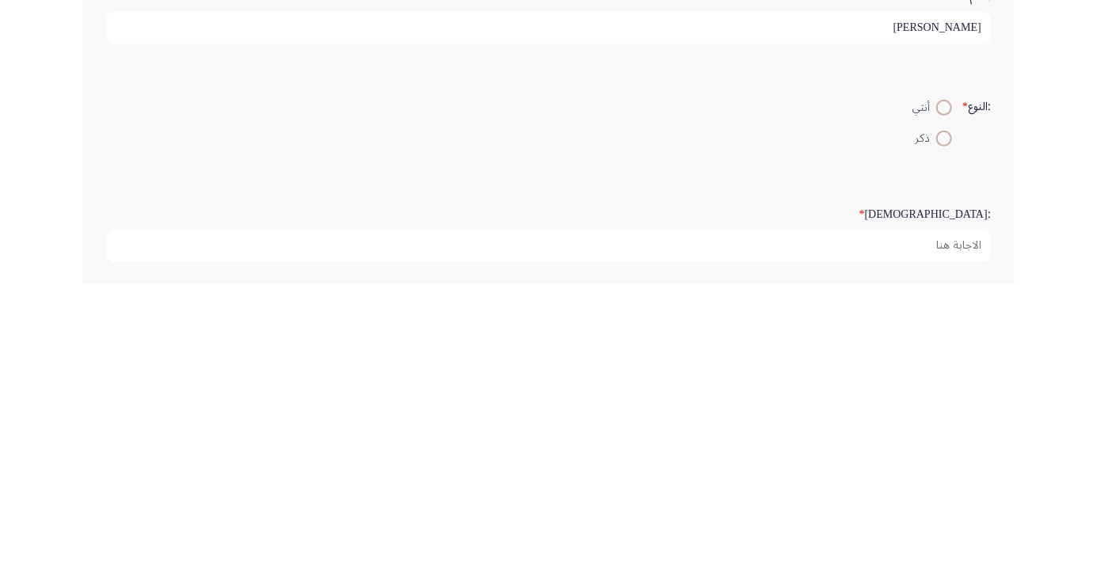
type input "[PERSON_NAME]"
click at [936, 390] on span at bounding box center [944, 391] width 16 height 16
click at [936, 390] on input "أنثي" at bounding box center [944, 391] width 16 height 16
radio input "true"
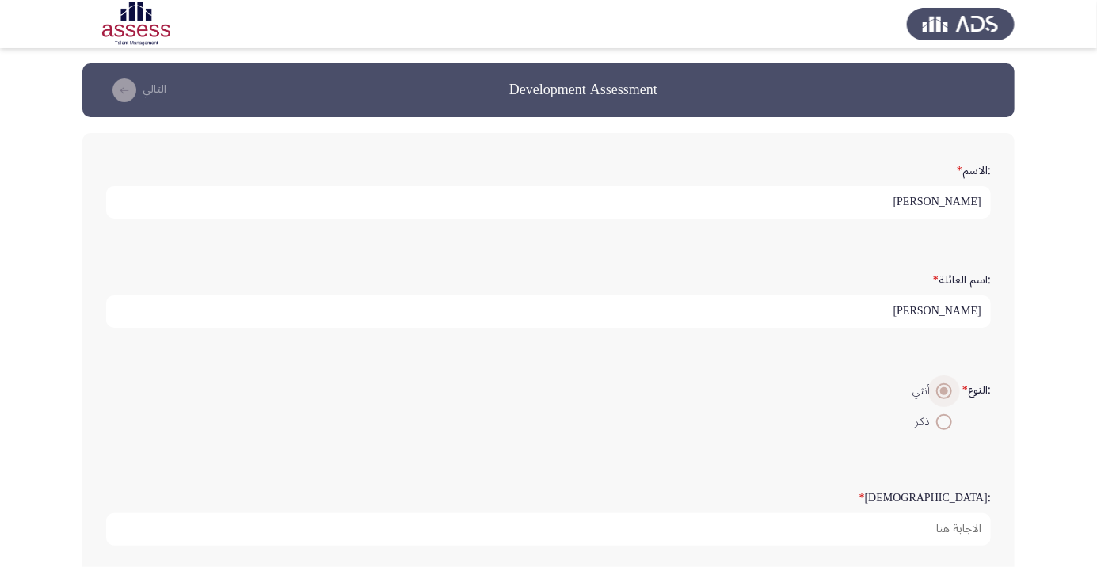
click at [946, 422] on span at bounding box center [944, 422] width 16 height 16
click at [946, 422] on input "ذكر" at bounding box center [944, 422] width 16 height 16
radio input "true"
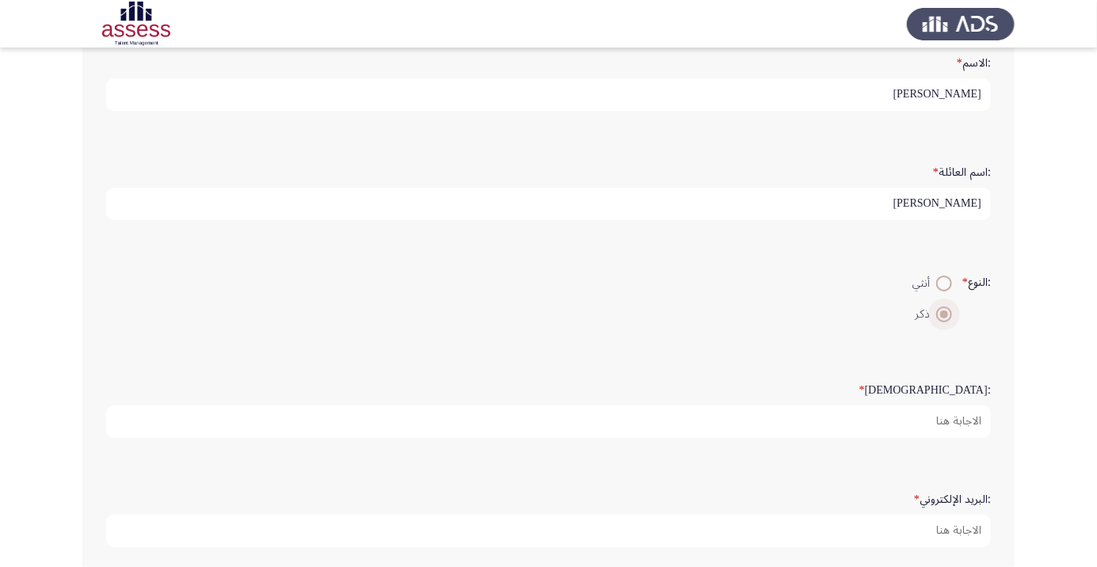
scroll to position [119, 0]
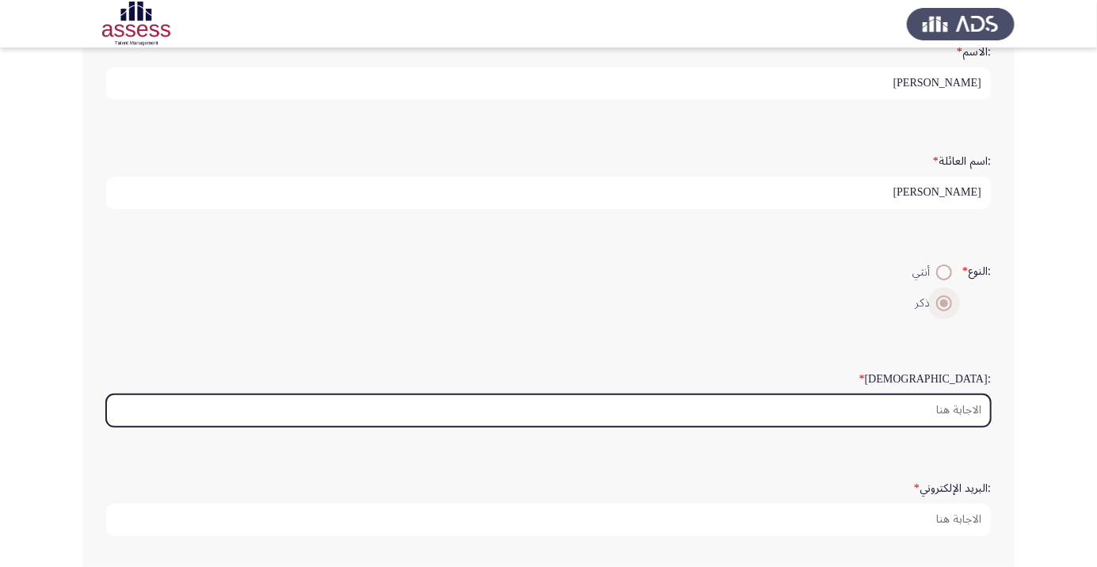
click at [899, 411] on input ":السن *" at bounding box center [548, 410] width 884 height 32
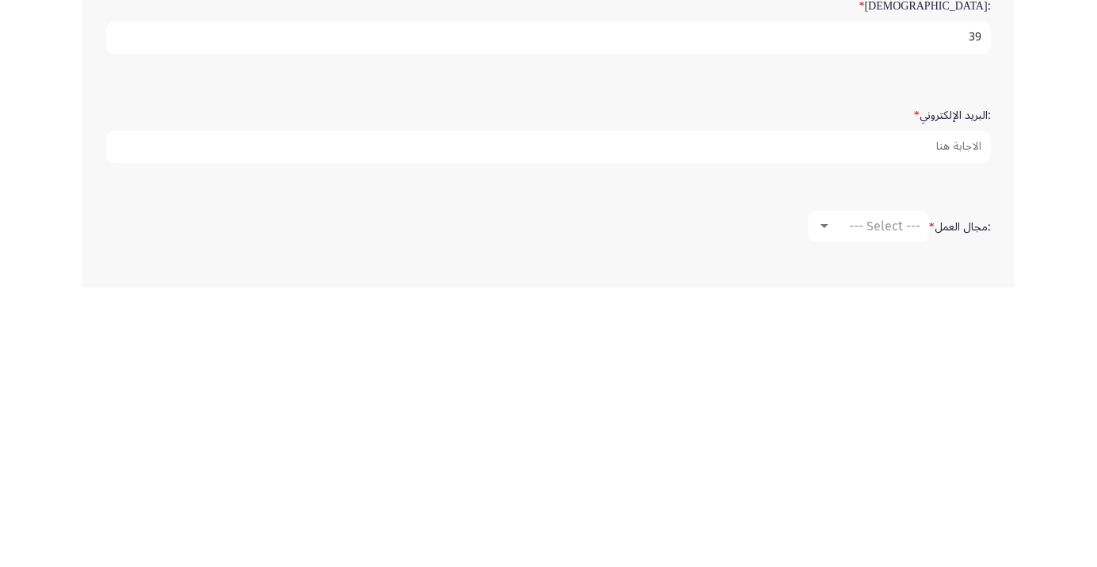
scroll to position [214, 0]
type input "39"
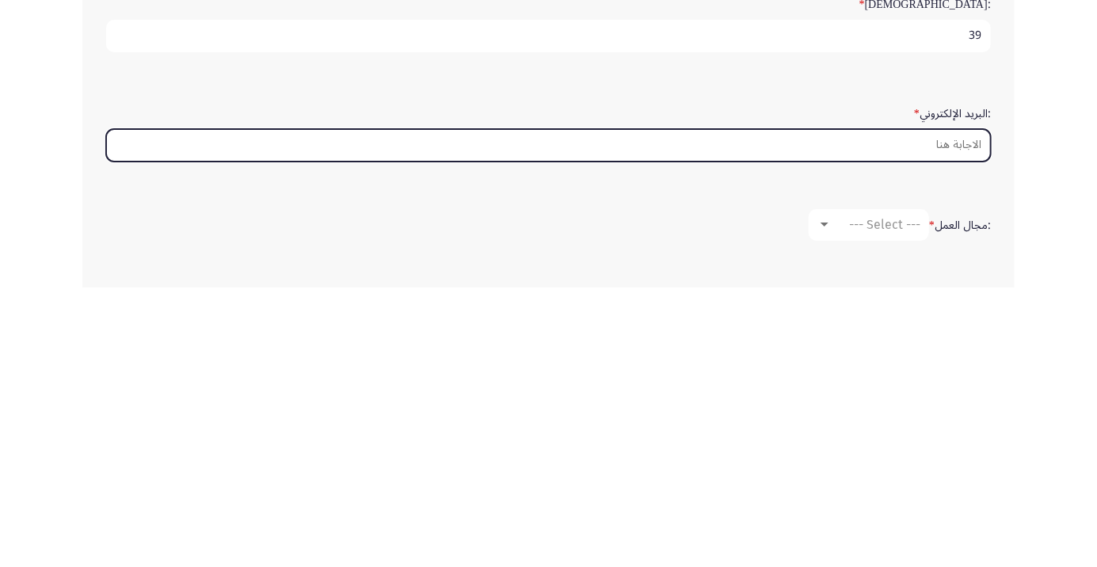
click at [962, 419] on input ":البريد الإلكتروني *" at bounding box center [548, 425] width 884 height 32
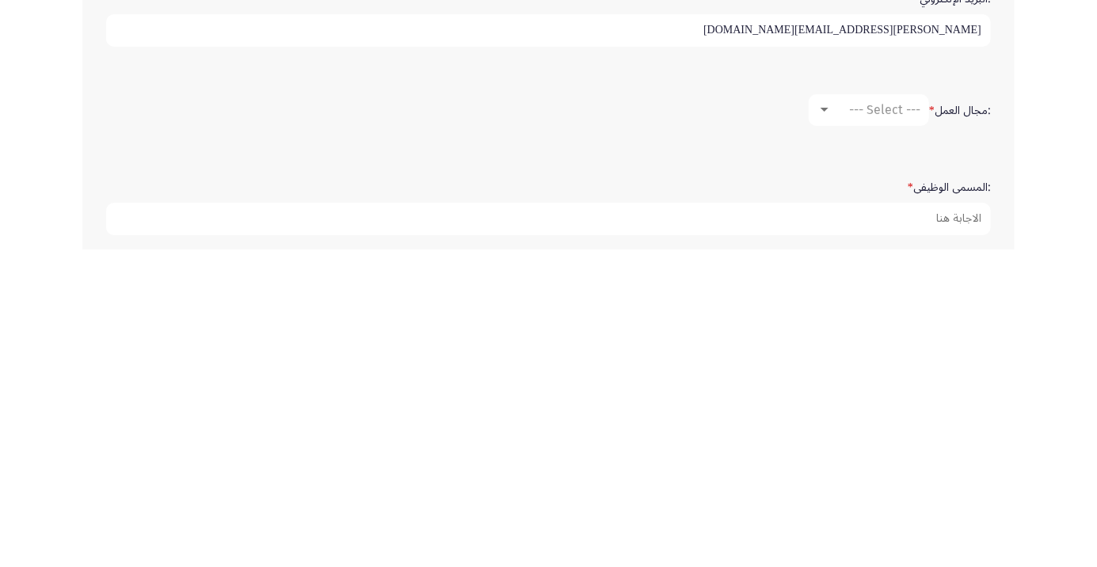
scroll to position [292, 0]
type input "[PERSON_NAME][EMAIL_ADDRESS][DOMAIN_NAME]"
click at [823, 424] on div at bounding box center [824, 426] width 8 height 4
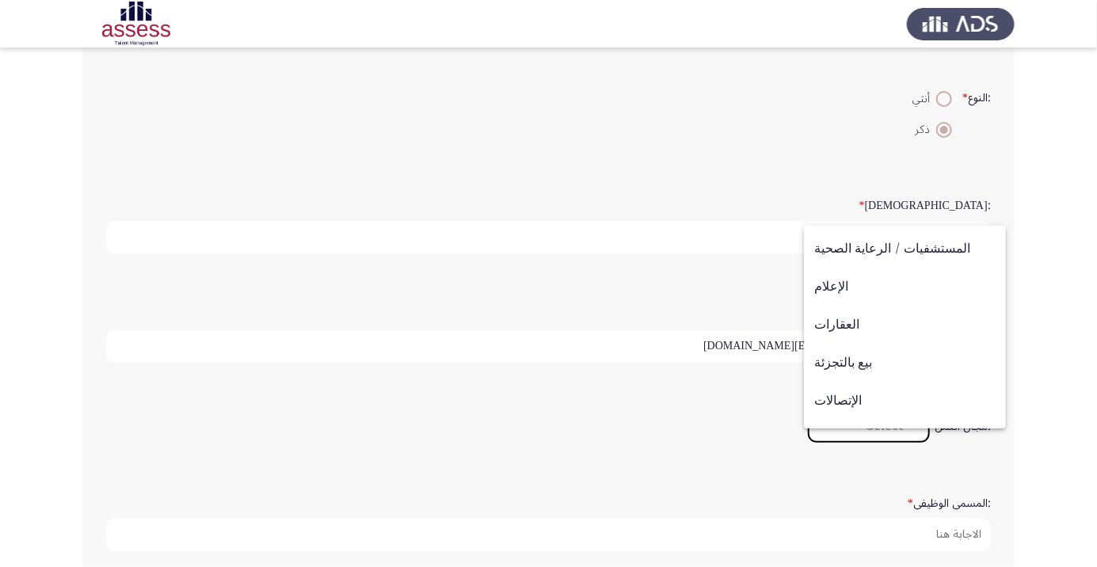
scroll to position [519, 0]
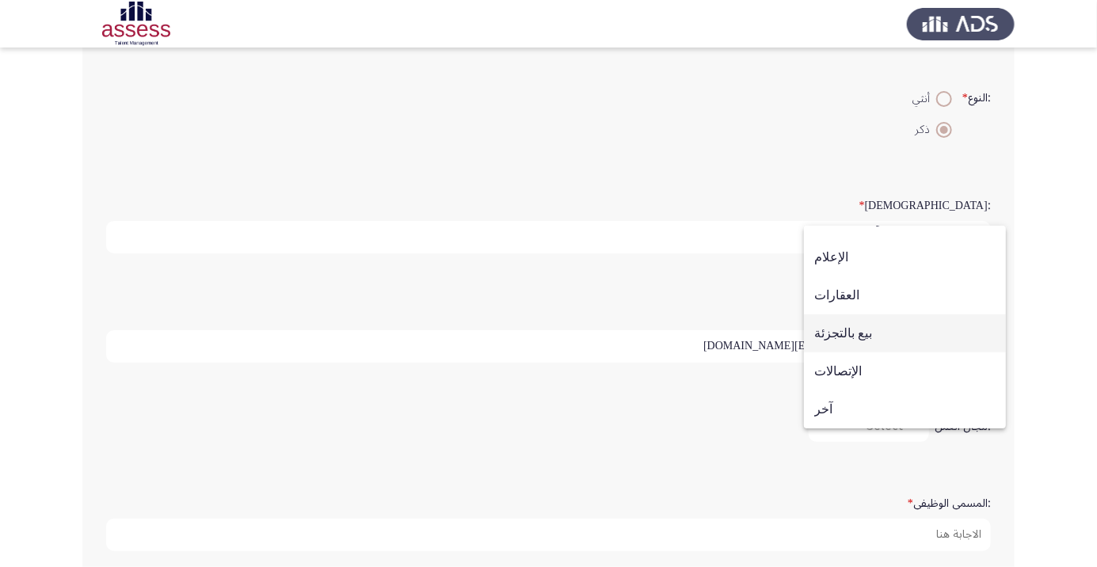
click at [922, 336] on span "بيع بالتجزئة" at bounding box center [904, 333] width 181 height 38
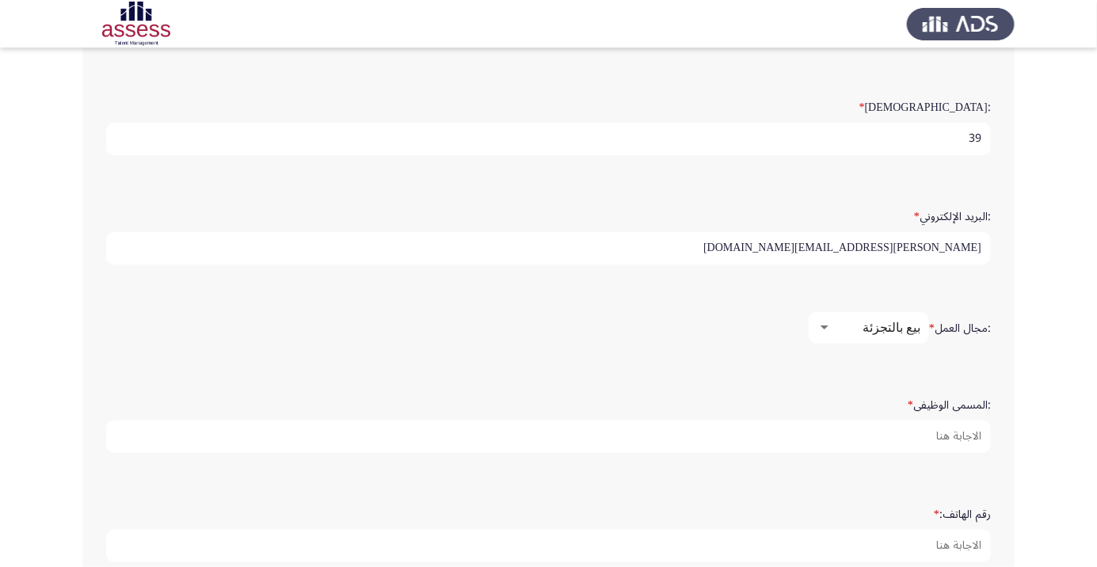
scroll to position [396, 0]
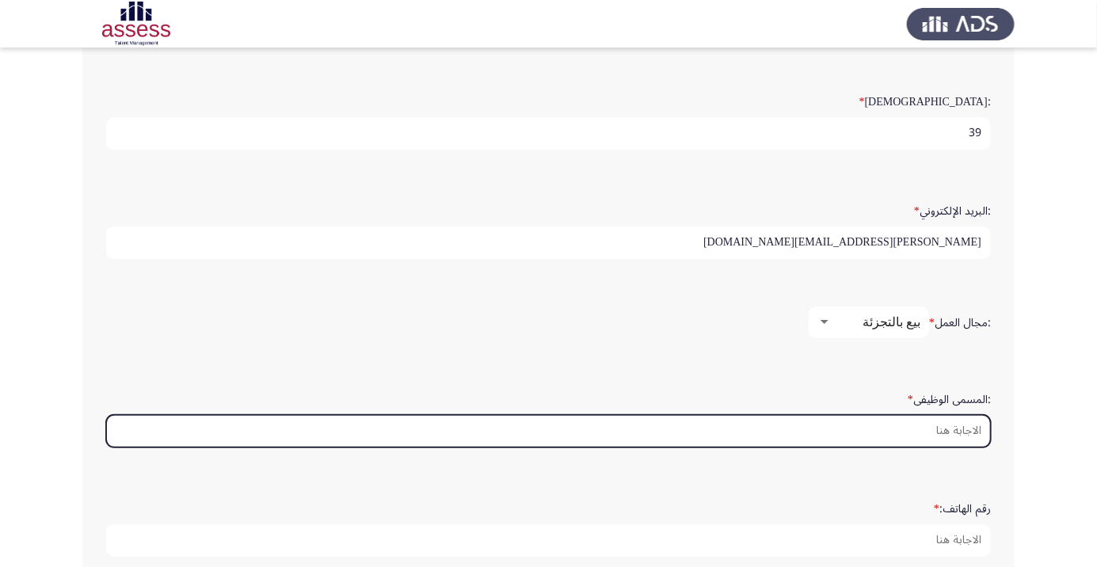
click at [885, 428] on input ":المسمى الوظيفى *" at bounding box center [548, 431] width 884 height 32
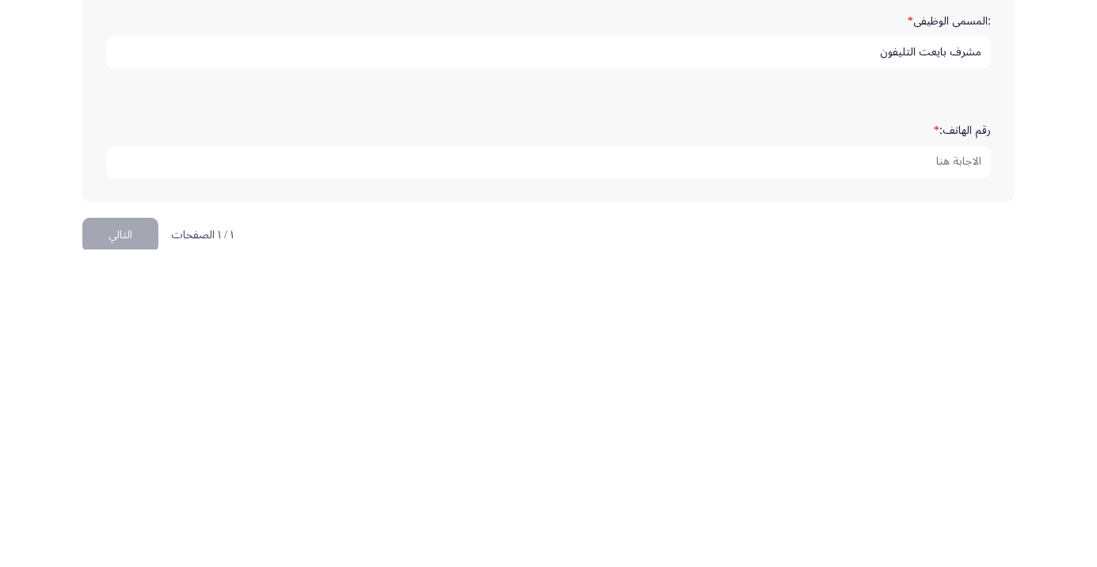
scroll to position [458, 0]
type input "مشرف بايعت التليفون"
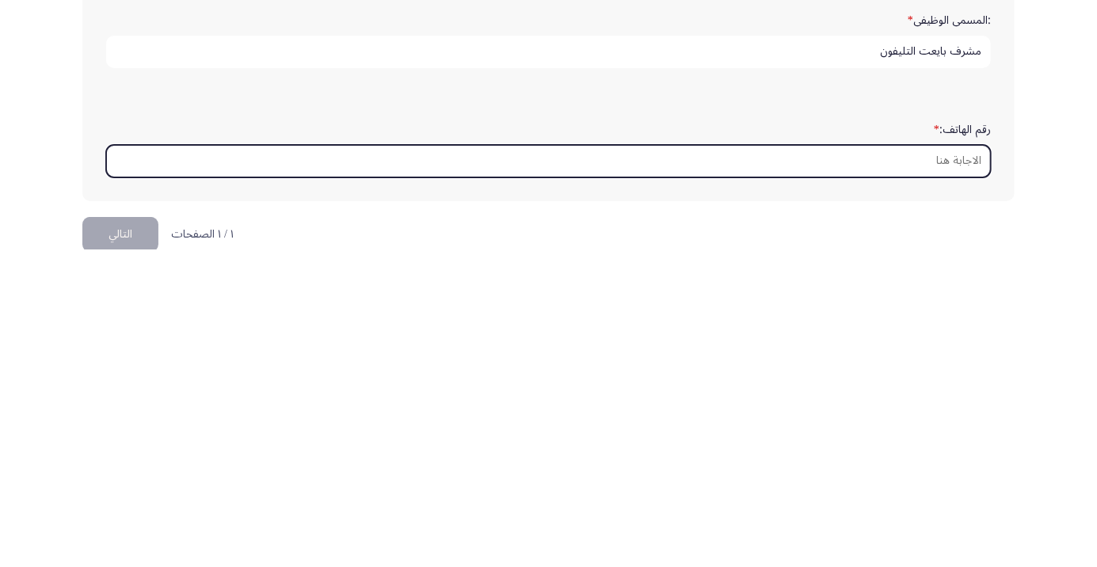
click at [952, 473] on input "رقم الهاتف: *" at bounding box center [548, 478] width 884 height 32
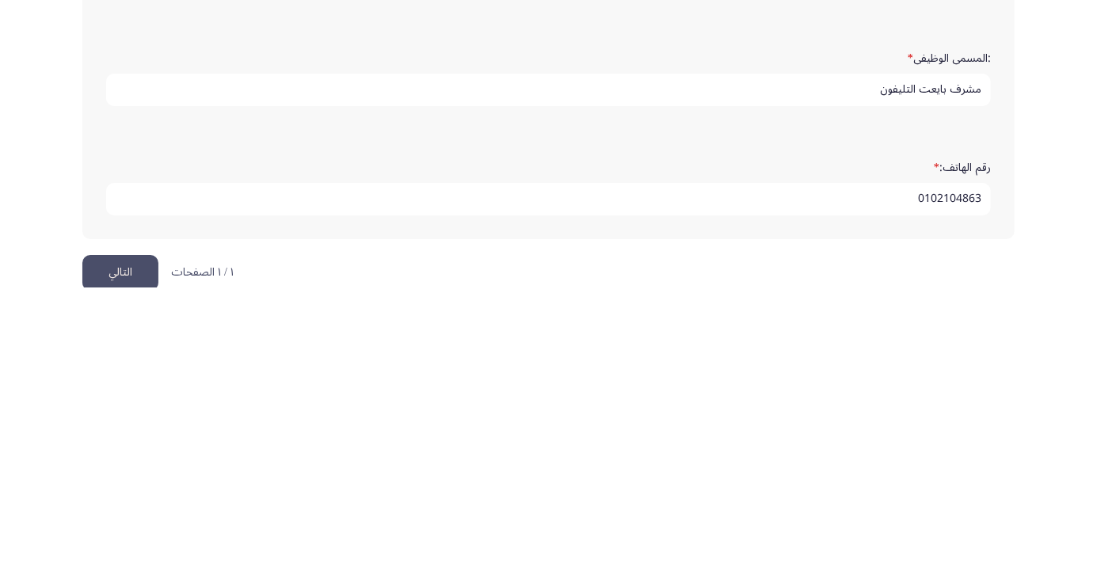
scroll to position [482, 0]
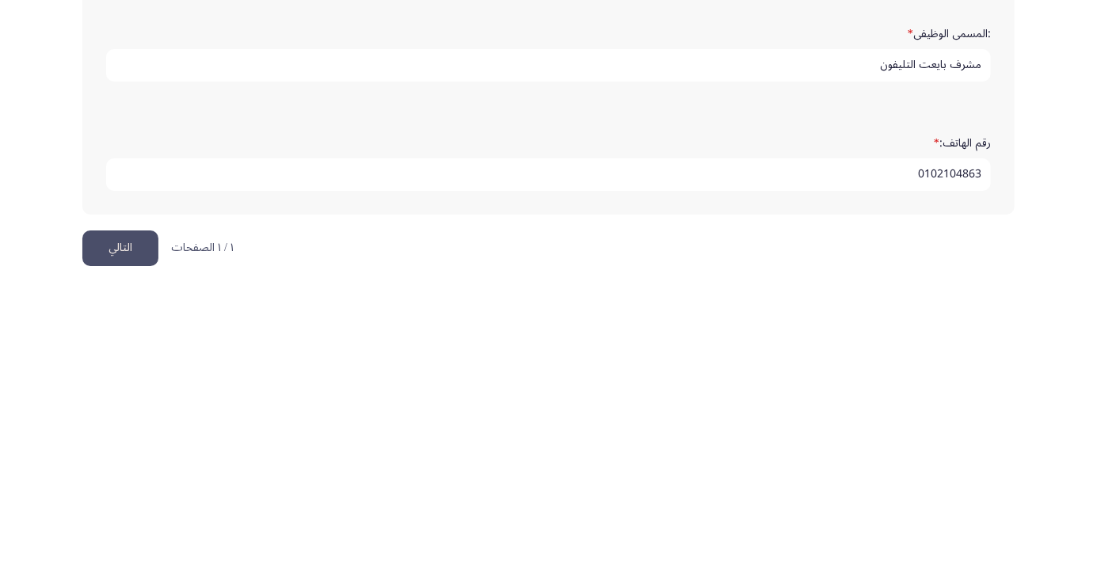
type input "0102104863"
click at [117, 522] on button "التالي" at bounding box center [120, 528] width 76 height 36
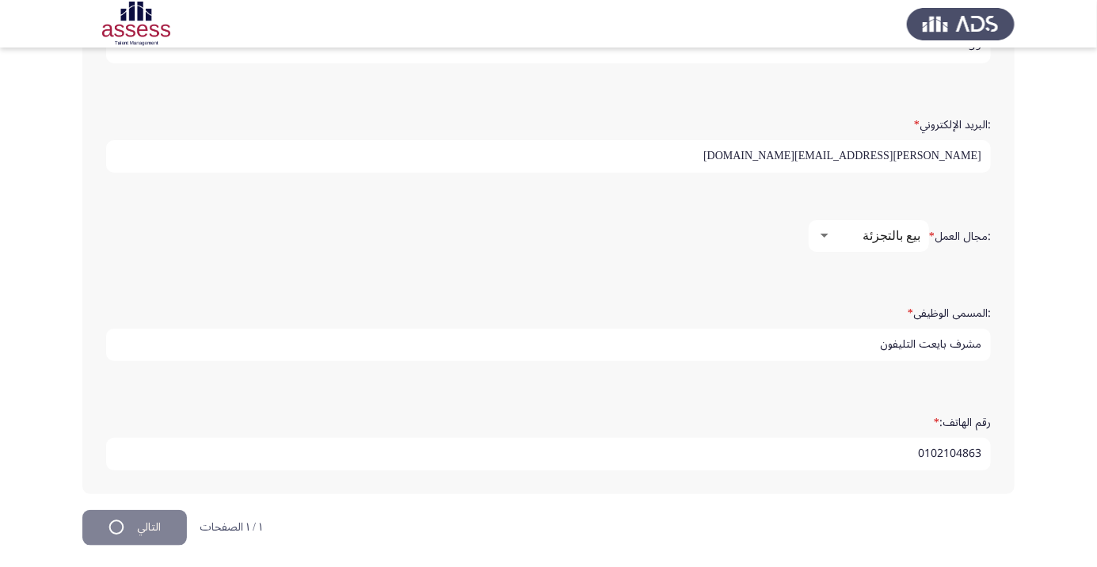
scroll to position [0, 0]
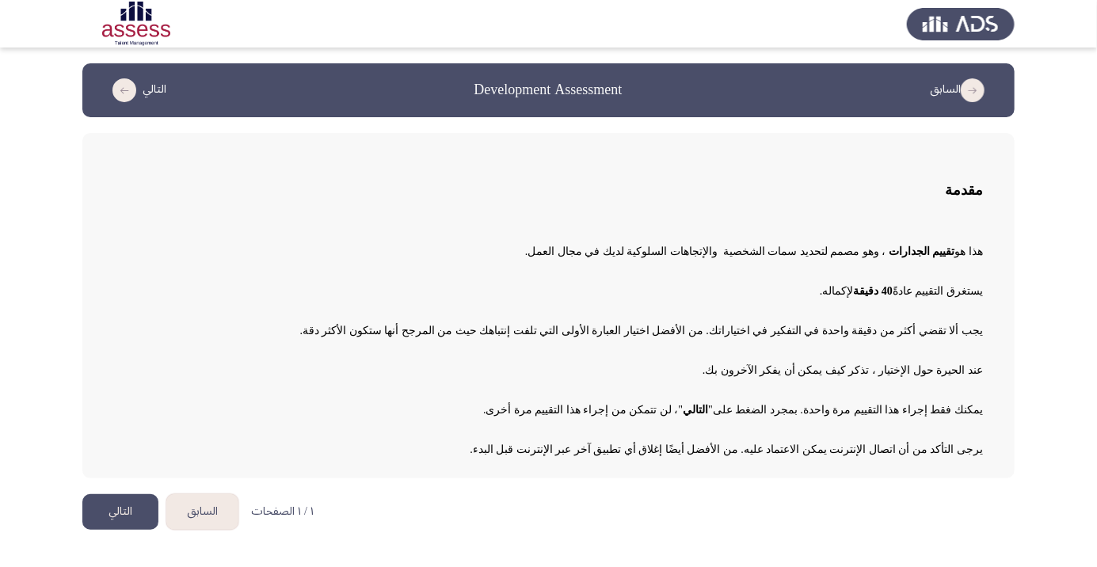
click at [1093, 546] on html "السابق Development Assessment التالي مقدمة هذا هو تقييم الجدارات ، وهو مصمم لتح…" at bounding box center [548, 273] width 1097 height 546
click at [122, 497] on button "التالي" at bounding box center [120, 512] width 76 height 36
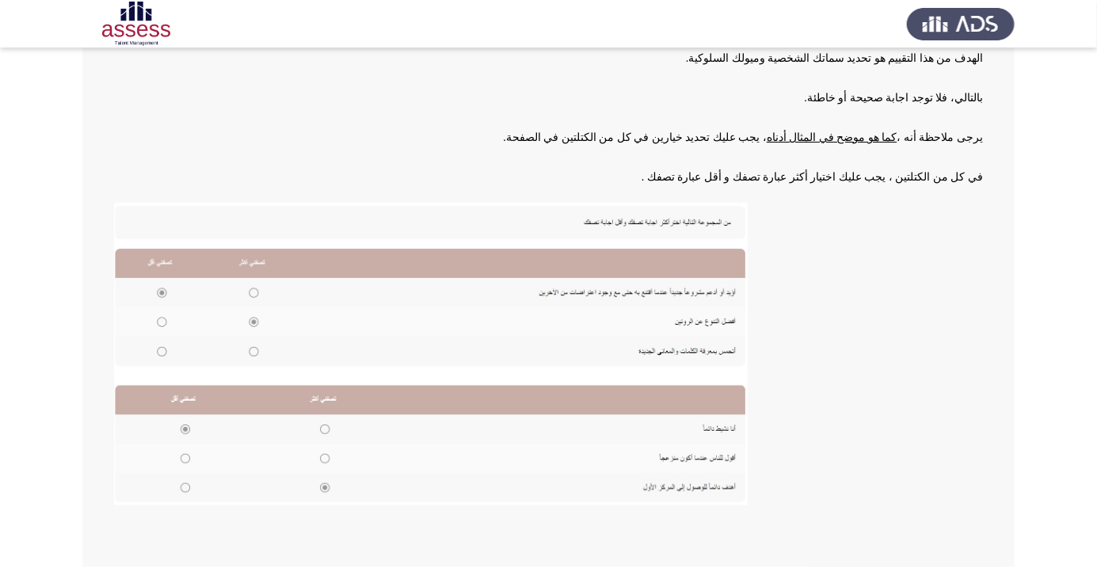
scroll to position [174, 0]
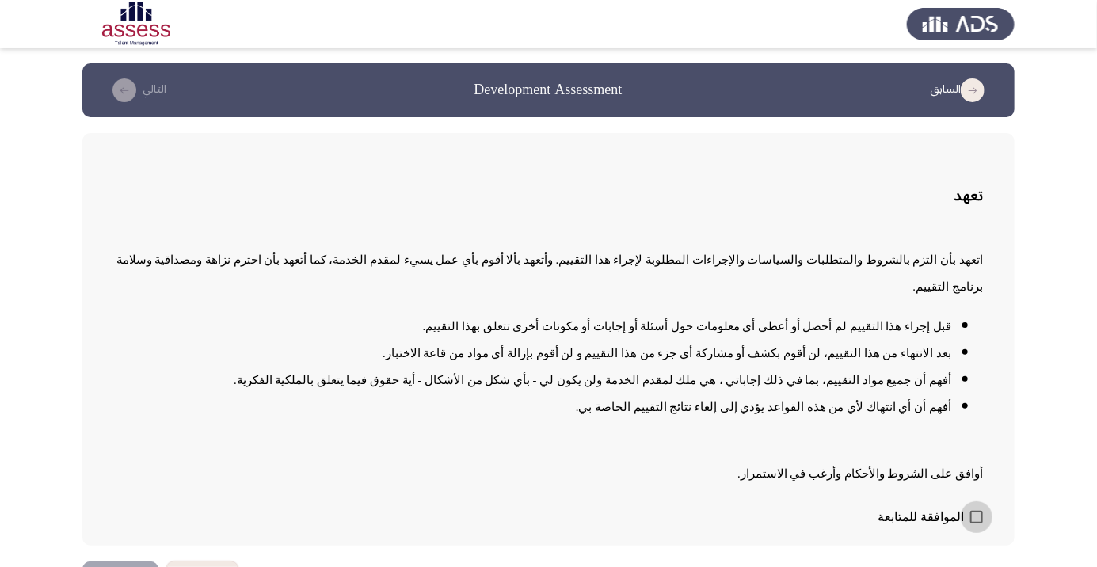
click at [941, 527] on span "الموافقة للمتابعة" at bounding box center [920, 517] width 86 height 19
click at [975, 524] on input "الموافقة للمتابعة" at bounding box center [975, 523] width 1 height 1
click at [970, 523] on span at bounding box center [976, 517] width 13 height 13
click at [975, 524] on input "الموافقة للمتابعة" at bounding box center [975, 523] width 1 height 1
click at [975, 523] on span at bounding box center [976, 517] width 13 height 13
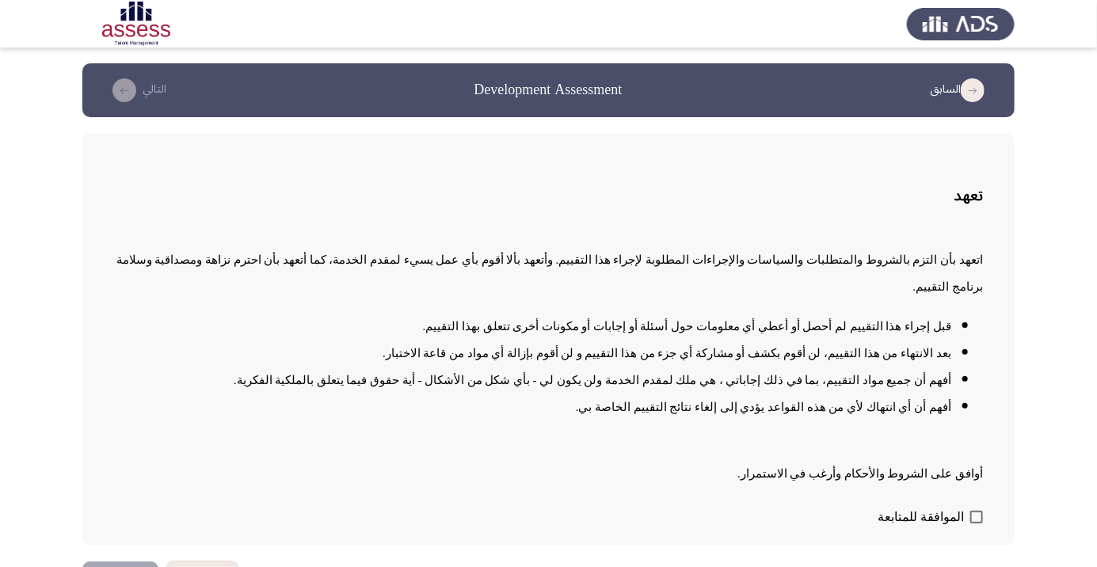
click at [975, 524] on input "الموافقة للمتابعة" at bounding box center [975, 523] width 1 height 1
checkbox input "true"
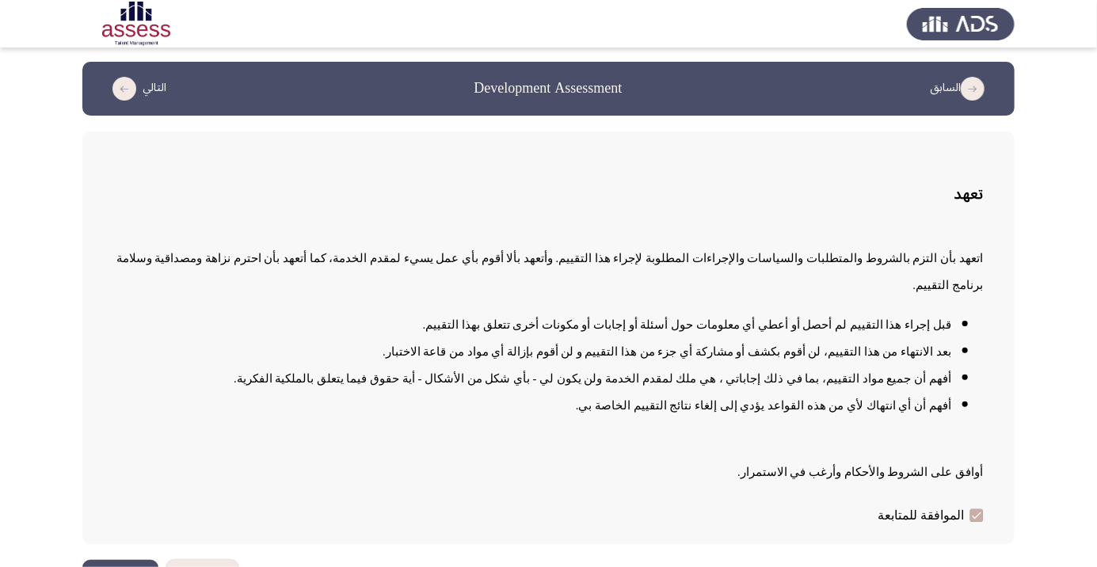
click at [125, 566] on button "التالي" at bounding box center [120, 578] width 76 height 36
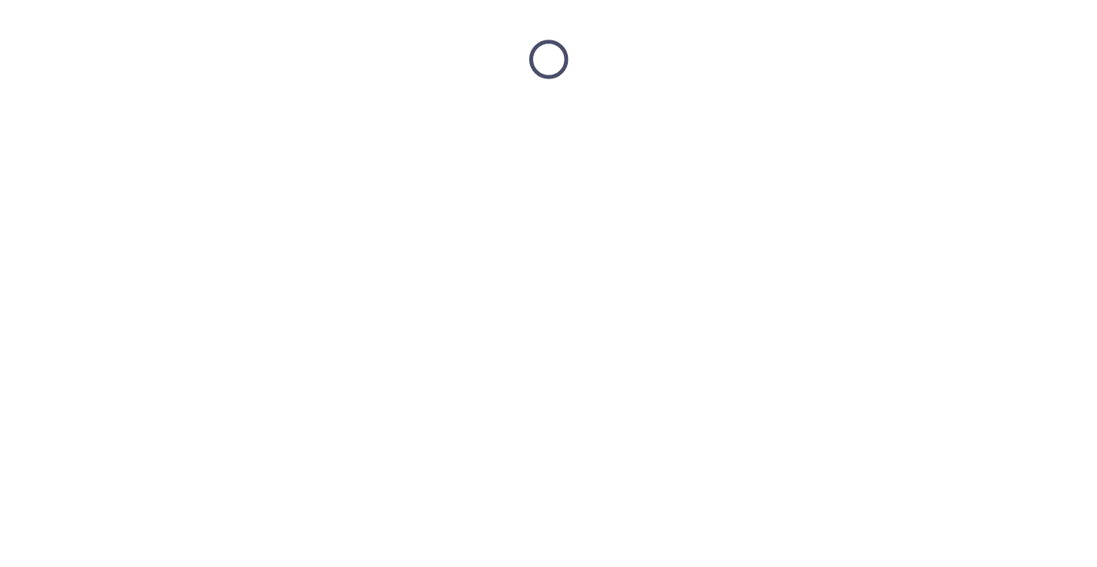
scroll to position [0, 0]
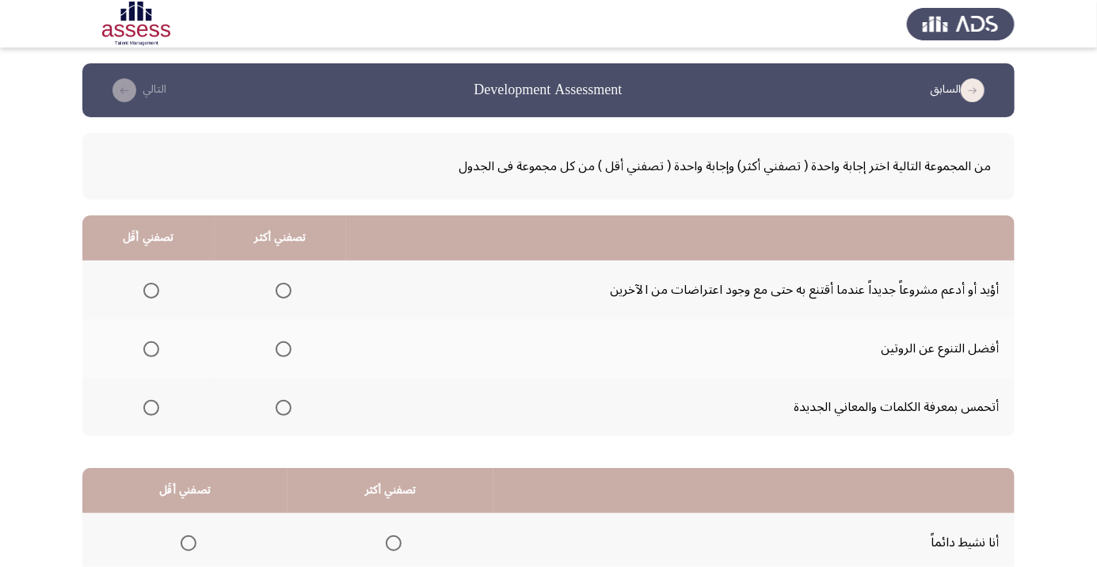
click at [283, 349] on span "Select an option" at bounding box center [283, 349] width 0 height 0
click at [285, 348] on input "Select an option" at bounding box center [284, 349] width 16 height 16
click at [158, 405] on span "Select an option" at bounding box center [151, 408] width 16 height 16
click at [158, 405] on input "Select an option" at bounding box center [151, 408] width 16 height 16
click at [291, 406] on span "Select an option" at bounding box center [284, 408] width 16 height 16
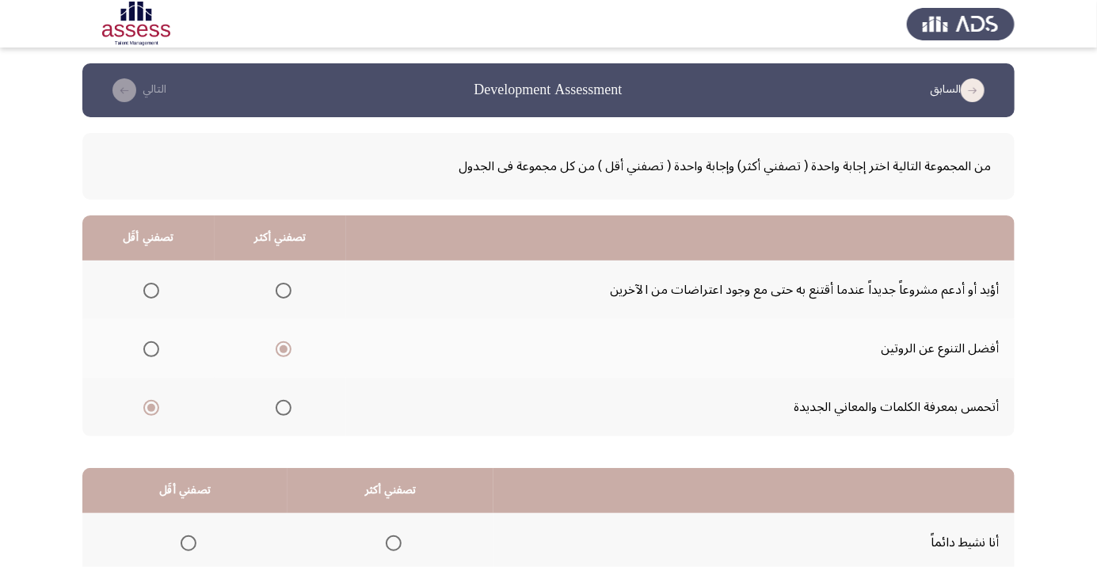
click at [291, 406] on input "Select an option" at bounding box center [284, 408] width 16 height 16
click at [283, 349] on span "Select an option" at bounding box center [283, 349] width 0 height 0
click at [285, 348] on input "Select an option" at bounding box center [284, 349] width 16 height 16
click at [154, 283] on span "Select an option" at bounding box center [151, 291] width 16 height 16
click at [154, 283] on input "Select an option" at bounding box center [151, 291] width 16 height 16
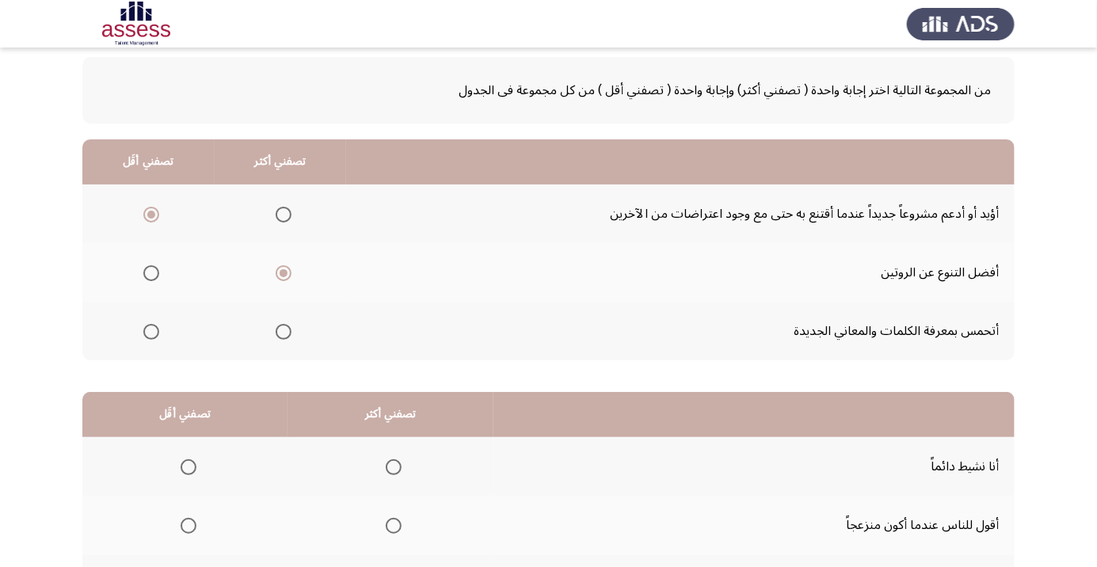
scroll to position [77, 0]
click at [291, 328] on span "Select an option" at bounding box center [284, 331] width 16 height 16
click at [291, 328] on input "Select an option" at bounding box center [284, 331] width 16 height 16
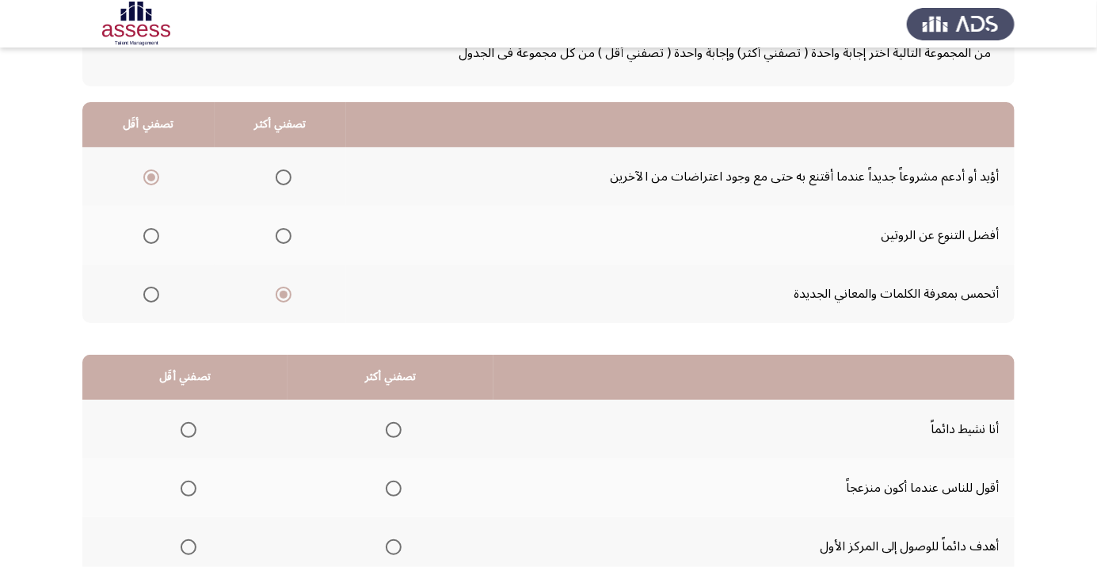
scroll to position [156, 0]
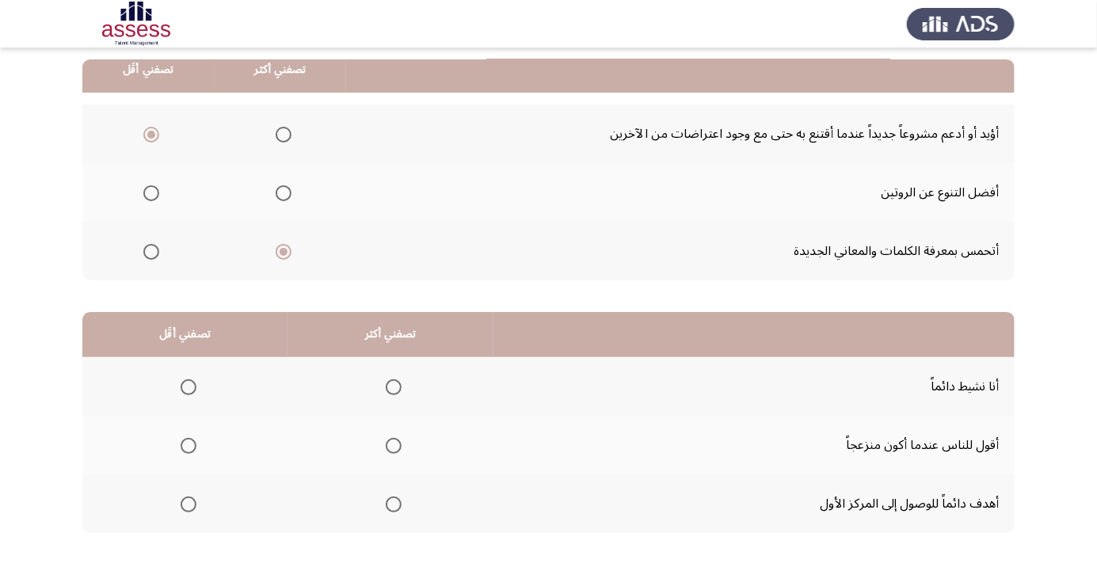
click at [394, 504] on span "Select an option" at bounding box center [394, 504] width 0 height 0
click at [394, 503] on input "Select an option" at bounding box center [394, 504] width 16 height 16
click at [192, 445] on span "Select an option" at bounding box center [189, 446] width 16 height 16
click at [192, 445] on input "Select an option" at bounding box center [189, 446] width 16 height 16
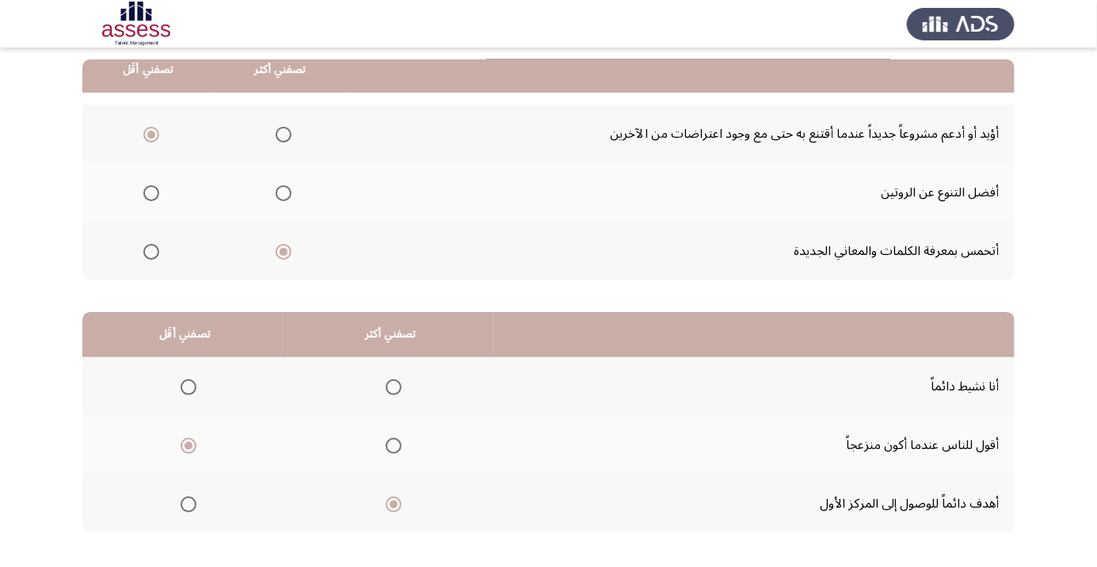
scroll to position [0, 0]
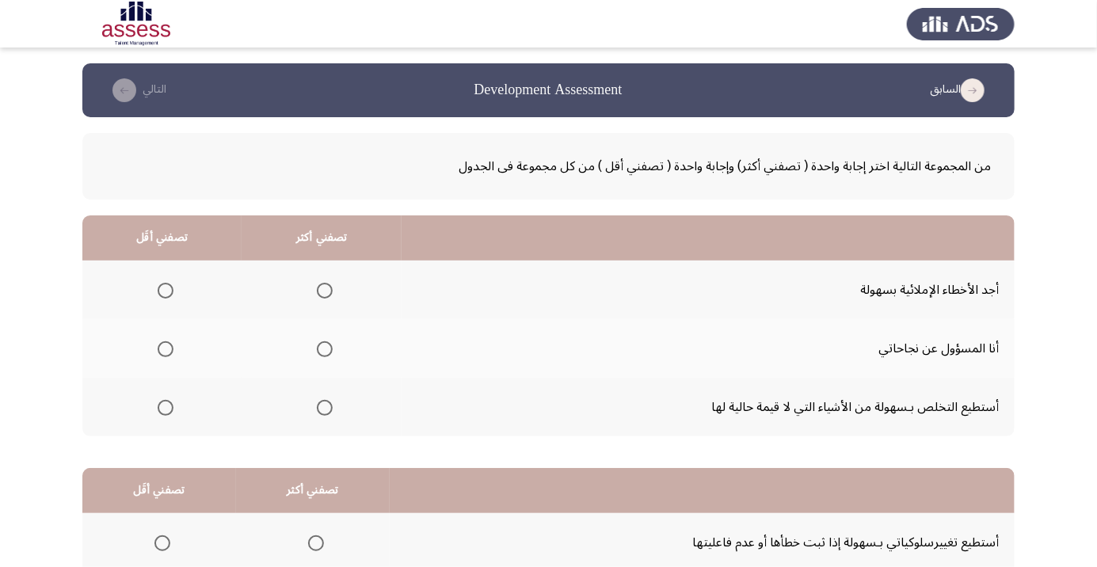
click at [325, 408] on span "Select an option" at bounding box center [325, 408] width 0 height 0
click at [324, 406] on input "Select an option" at bounding box center [325, 408] width 16 height 16
click at [169, 349] on span "Select an option" at bounding box center [166, 349] width 16 height 16
click at [169, 349] on input "Select an option" at bounding box center [166, 349] width 16 height 16
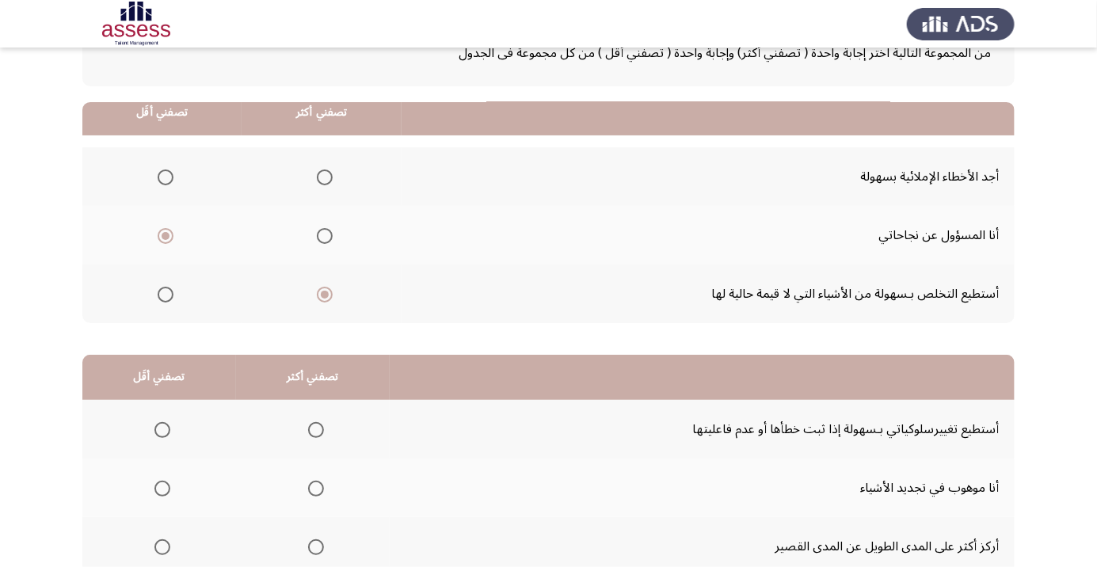
scroll to position [156, 0]
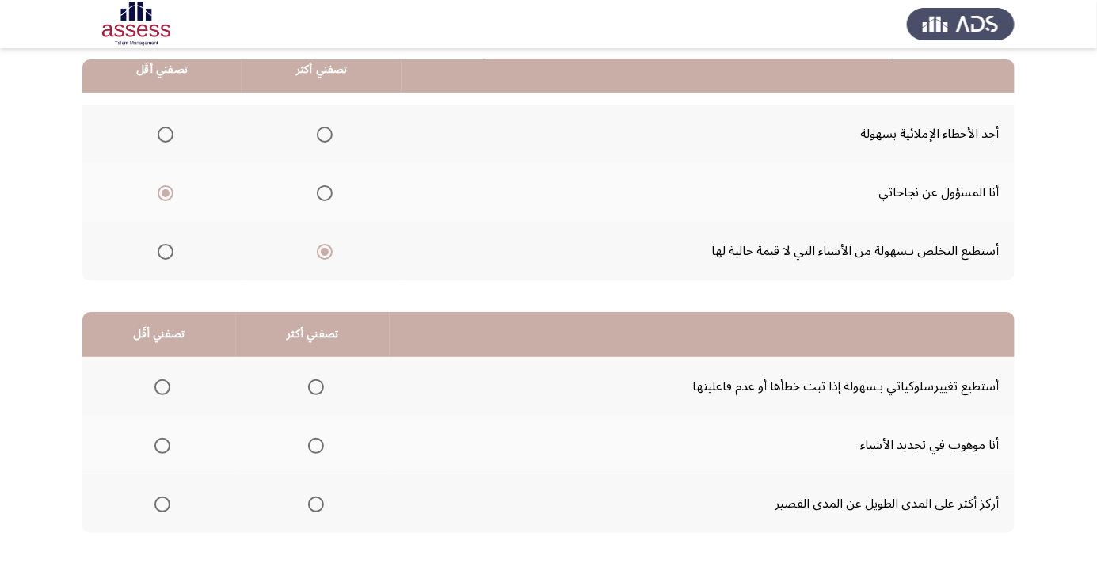
click at [320, 390] on span "Select an option" at bounding box center [316, 387] width 16 height 16
click at [320, 390] on input "Select an option" at bounding box center [316, 387] width 16 height 16
click at [162, 503] on span "Select an option" at bounding box center [162, 504] width 16 height 16
click at [162, 503] on input "Select an option" at bounding box center [162, 504] width 16 height 16
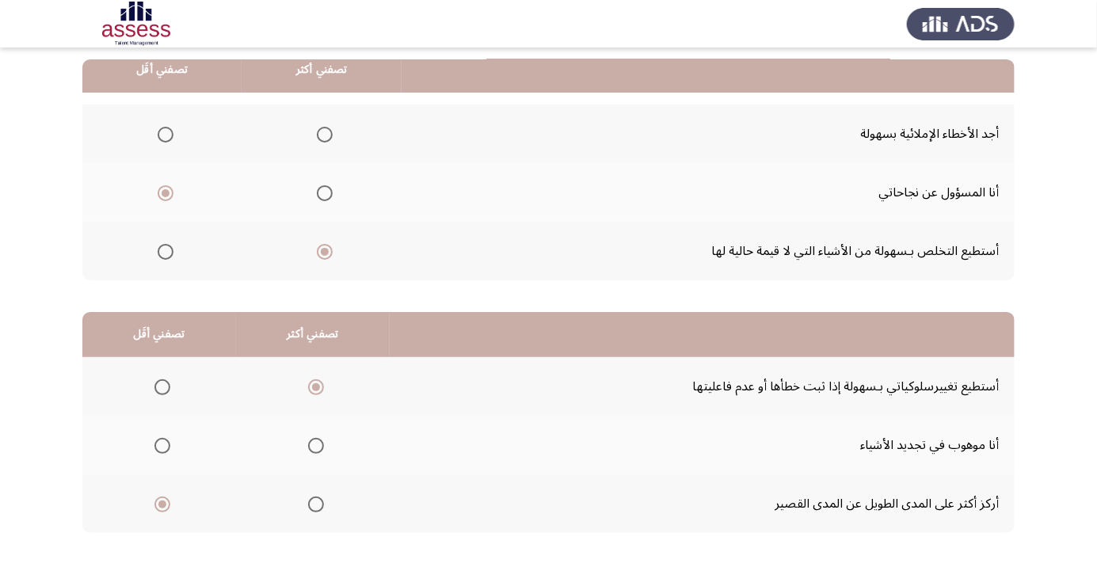
scroll to position [0, 0]
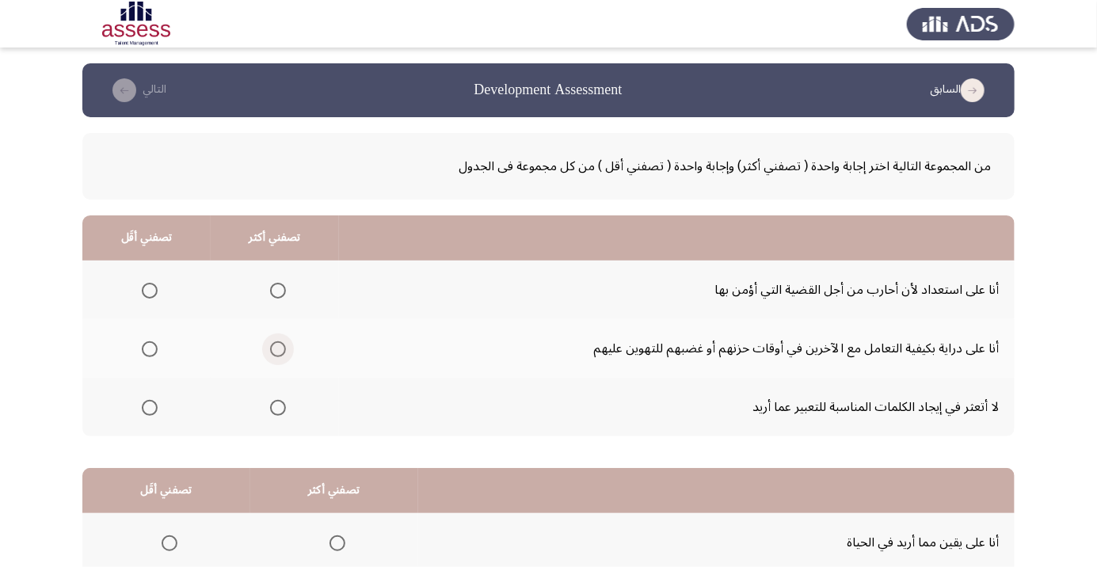
click at [285, 344] on span "Select an option" at bounding box center [278, 349] width 16 height 16
click at [285, 344] on input "Select an option" at bounding box center [278, 349] width 16 height 16
click at [150, 408] on span "Select an option" at bounding box center [150, 408] width 0 height 0
click at [150, 406] on input "Select an option" at bounding box center [150, 408] width 16 height 16
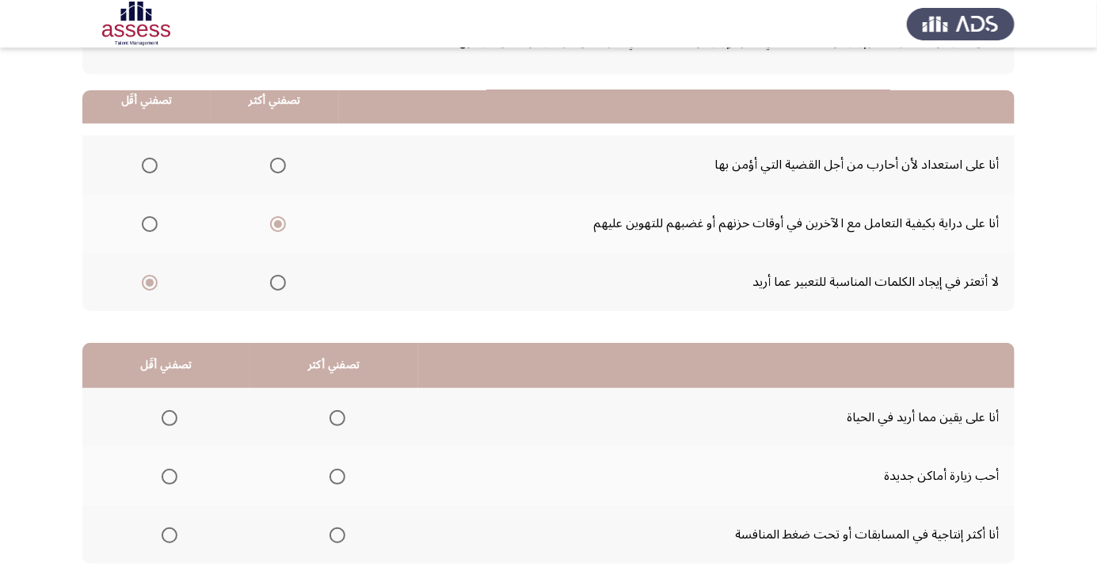
scroll to position [156, 0]
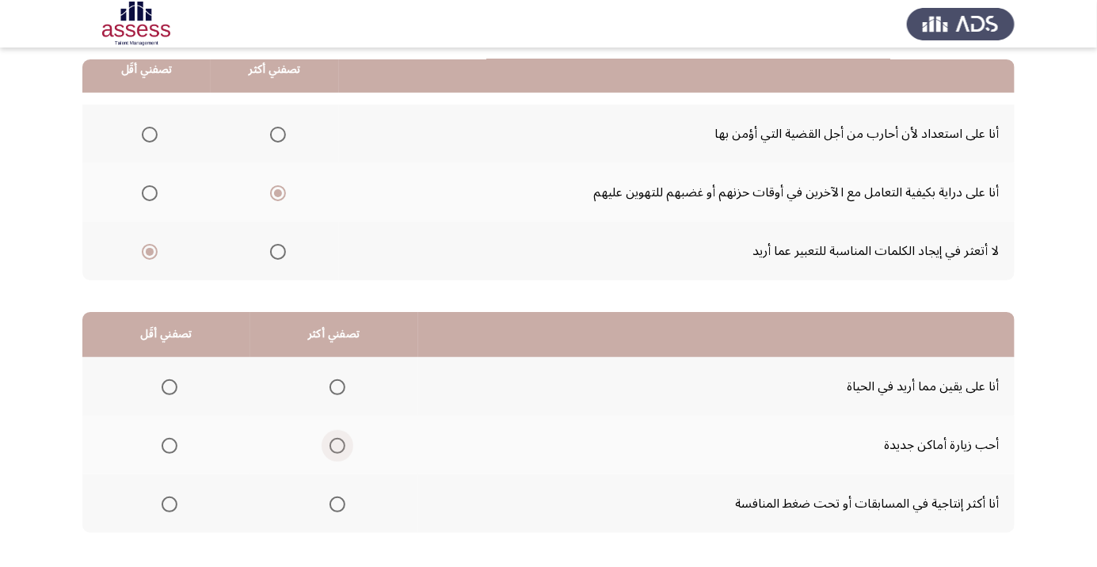
click at [337, 451] on span "Select an option" at bounding box center [337, 446] width 16 height 16
click at [337, 451] on input "Select an option" at bounding box center [337, 446] width 16 height 16
click at [288, 523] on th at bounding box center [334, 503] width 168 height 59
click at [228, 519] on th at bounding box center [166, 503] width 168 height 59
click at [341, 503] on span "Select an option" at bounding box center [337, 504] width 16 height 16
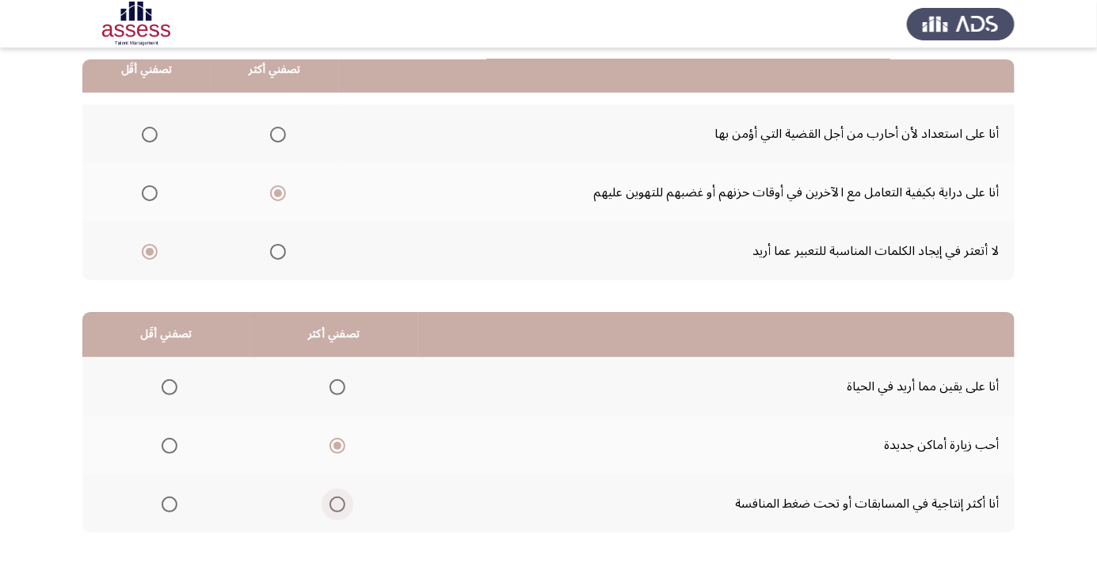
click at [341, 503] on input "Select an option" at bounding box center [337, 504] width 16 height 16
click at [341, 392] on span "Select an option" at bounding box center [337, 387] width 16 height 16
click at [341, 392] on input "Select an option" at bounding box center [337, 387] width 16 height 16
click at [173, 502] on span "Select an option" at bounding box center [170, 504] width 16 height 16
click at [173, 502] on input "Select an option" at bounding box center [170, 504] width 16 height 16
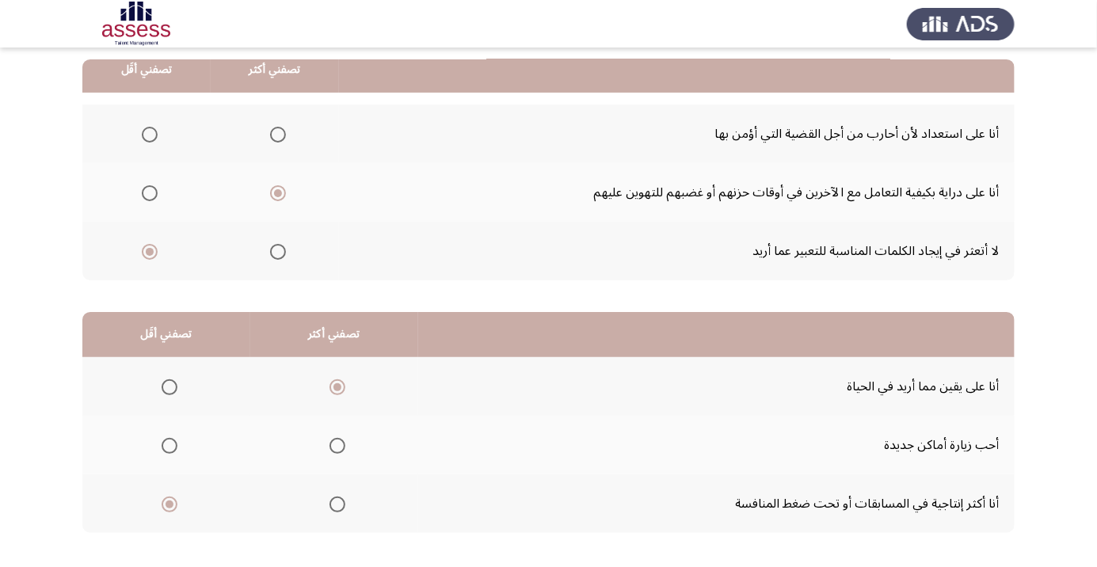
click at [181, 425] on th at bounding box center [166, 445] width 168 height 59
click at [164, 444] on span "Select an option" at bounding box center [170, 446] width 16 height 16
click at [164, 444] on input "Select an option" at bounding box center [170, 446] width 16 height 16
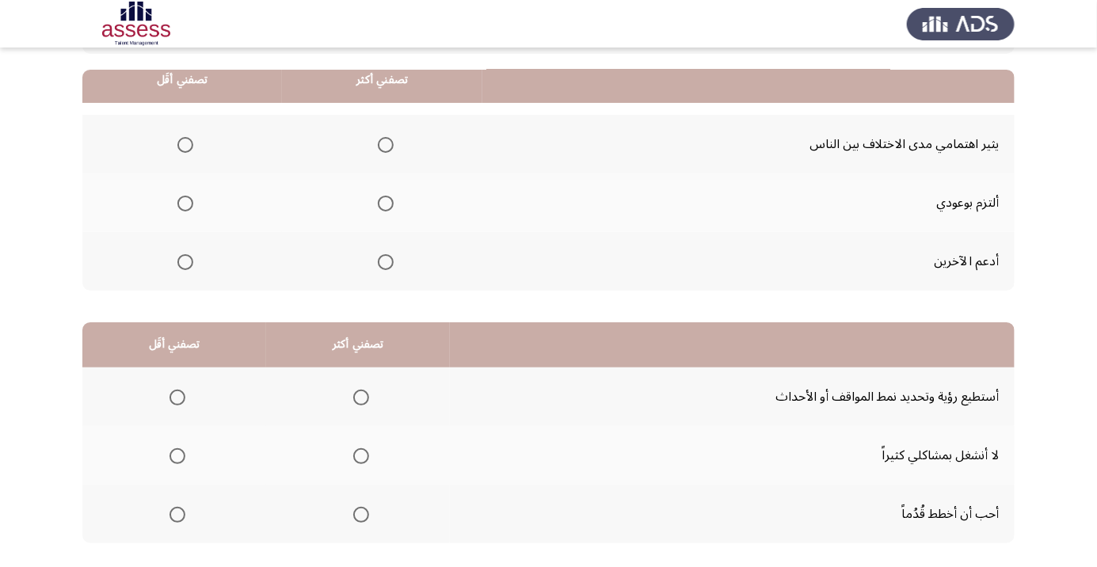
scroll to position [0, 0]
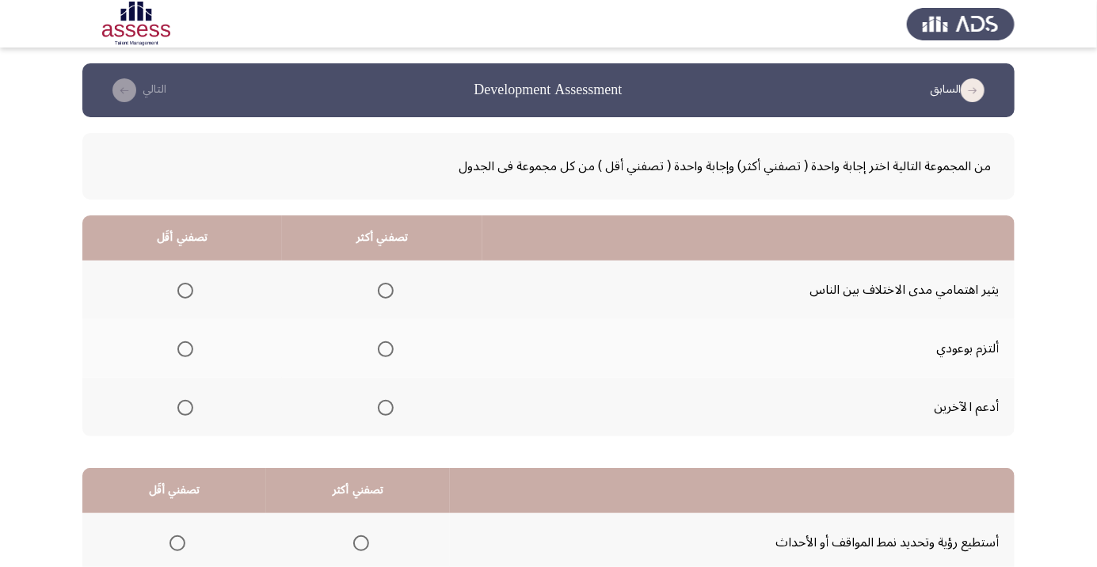
click at [389, 409] on span "Select an option" at bounding box center [386, 408] width 16 height 16
click at [389, 409] on input "Select an option" at bounding box center [386, 408] width 16 height 16
click at [190, 291] on span "Select an option" at bounding box center [185, 291] width 16 height 16
click at [190, 291] on input "Select an option" at bounding box center [185, 291] width 16 height 16
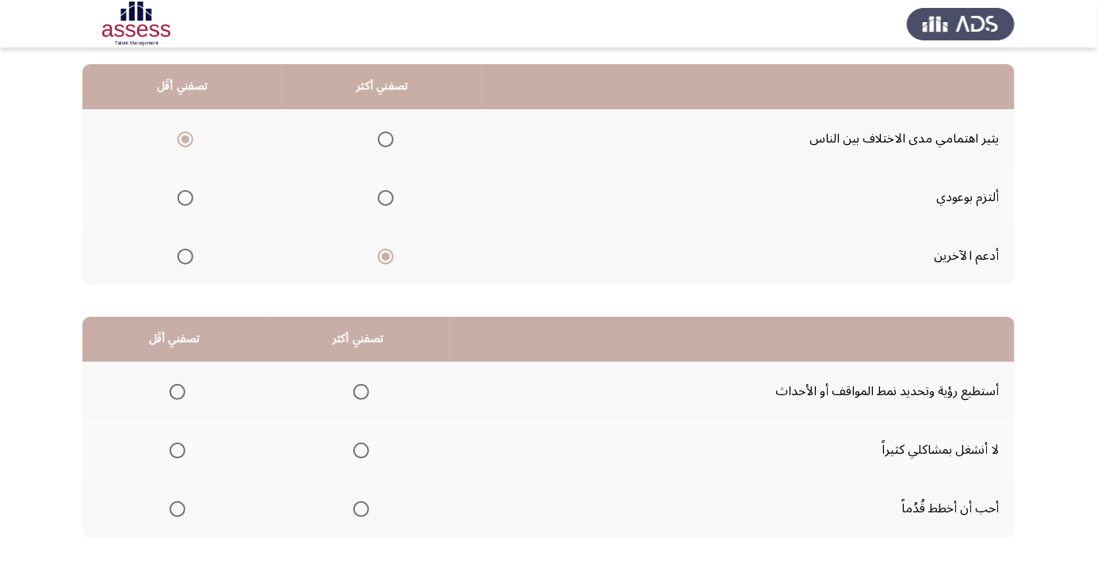
scroll to position [156, 0]
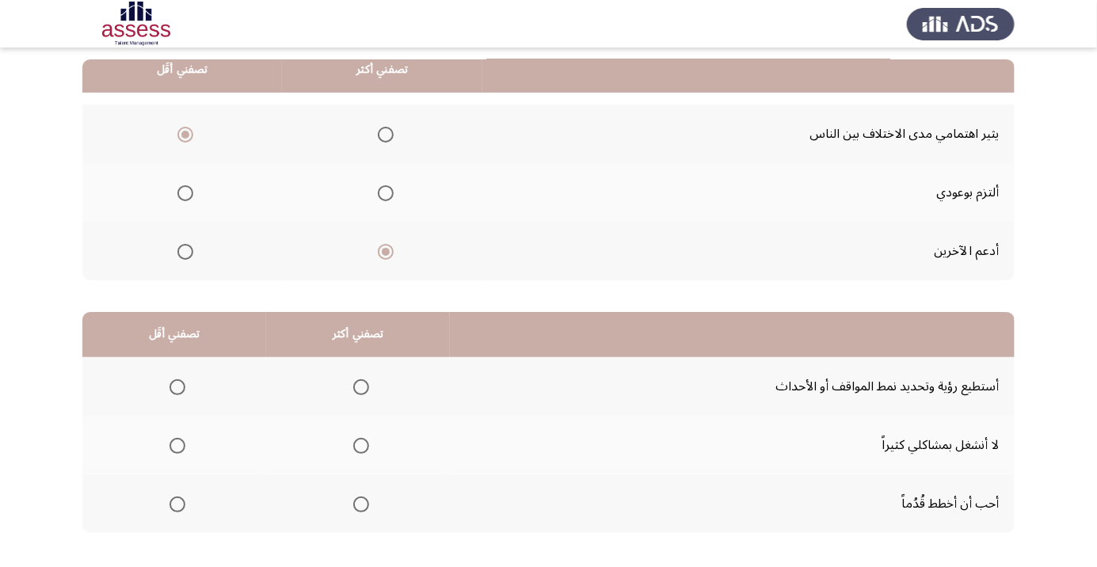
click at [380, 378] on th at bounding box center [358, 386] width 184 height 59
click at [367, 379] on span "Select an option" at bounding box center [361, 387] width 16 height 16
click at [367, 379] on input "Select an option" at bounding box center [361, 387] width 16 height 16
click at [181, 445] on span "Select an option" at bounding box center [177, 446] width 16 height 16
click at [181, 445] on input "Select an option" at bounding box center [177, 446] width 16 height 16
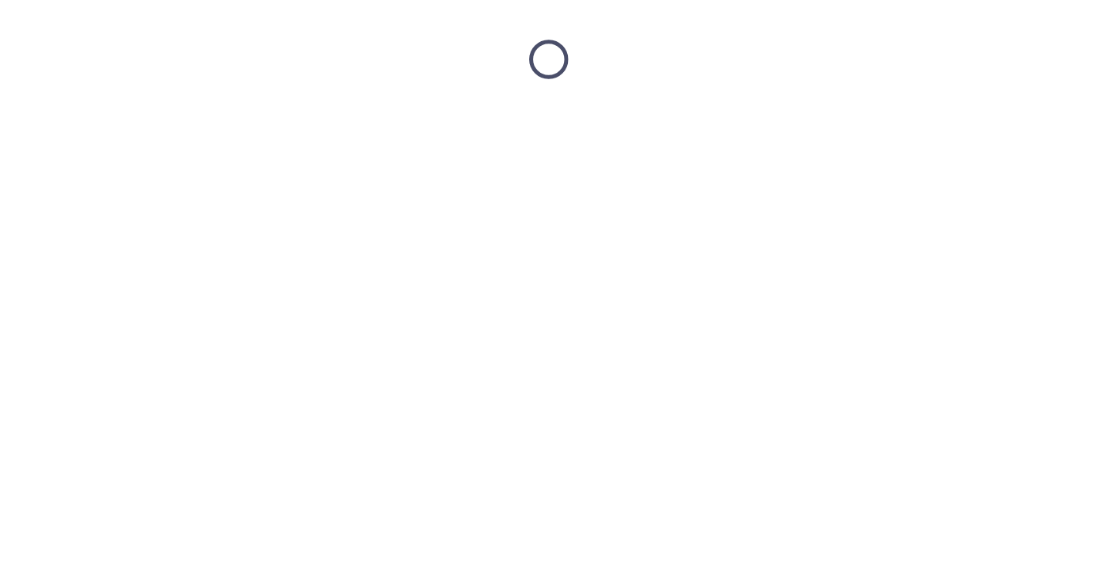
scroll to position [0, 0]
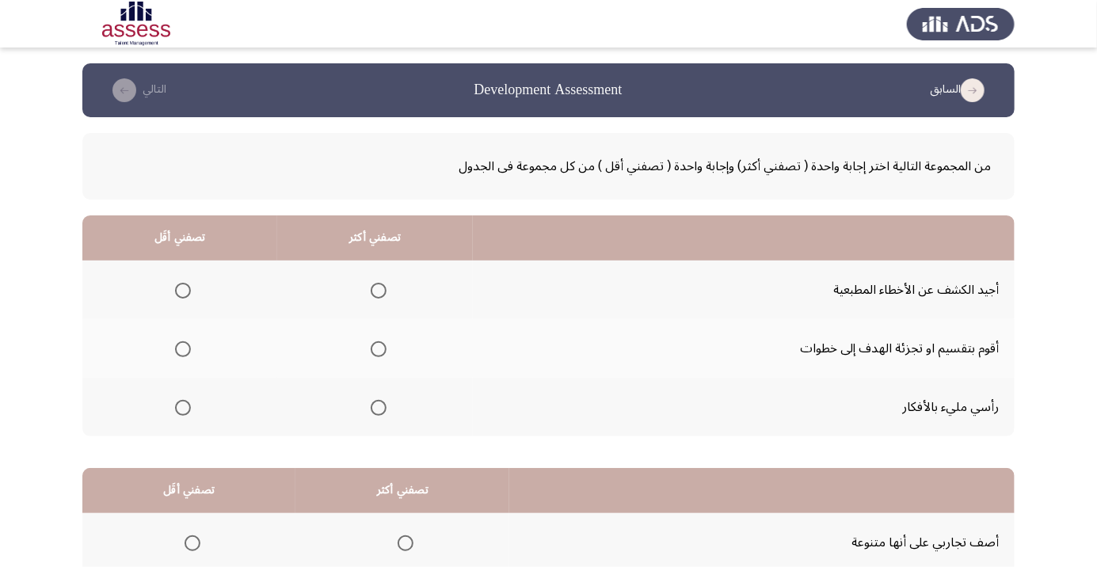
click at [382, 409] on span "Select an option" at bounding box center [379, 408] width 16 height 16
click at [382, 409] on input "Select an option" at bounding box center [379, 408] width 16 height 16
click at [187, 291] on span "Select an option" at bounding box center [183, 291] width 16 height 16
click at [187, 291] on input "Select an option" at bounding box center [183, 291] width 16 height 16
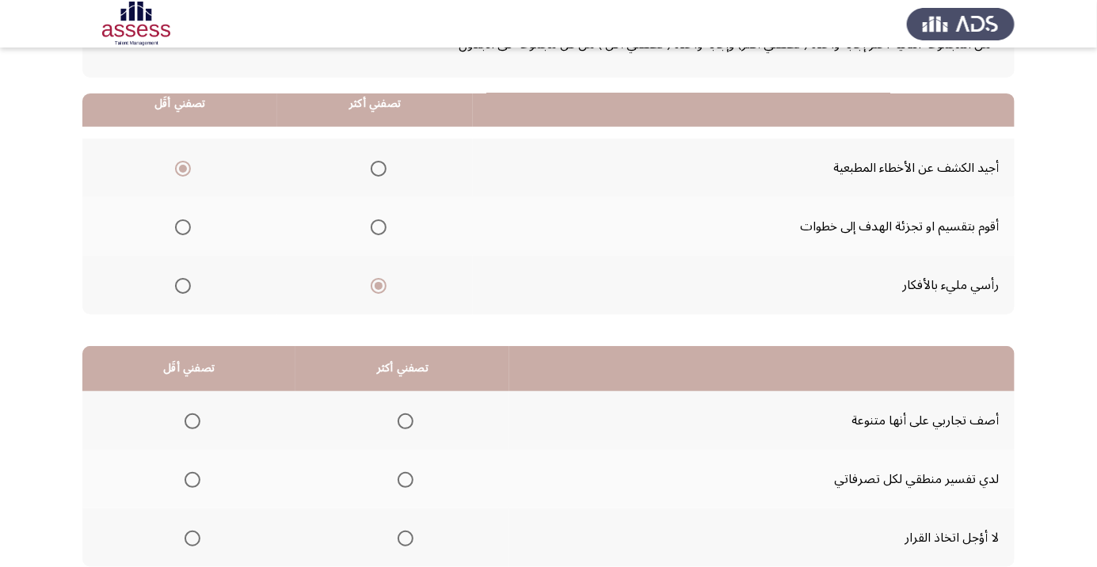
scroll to position [156, 0]
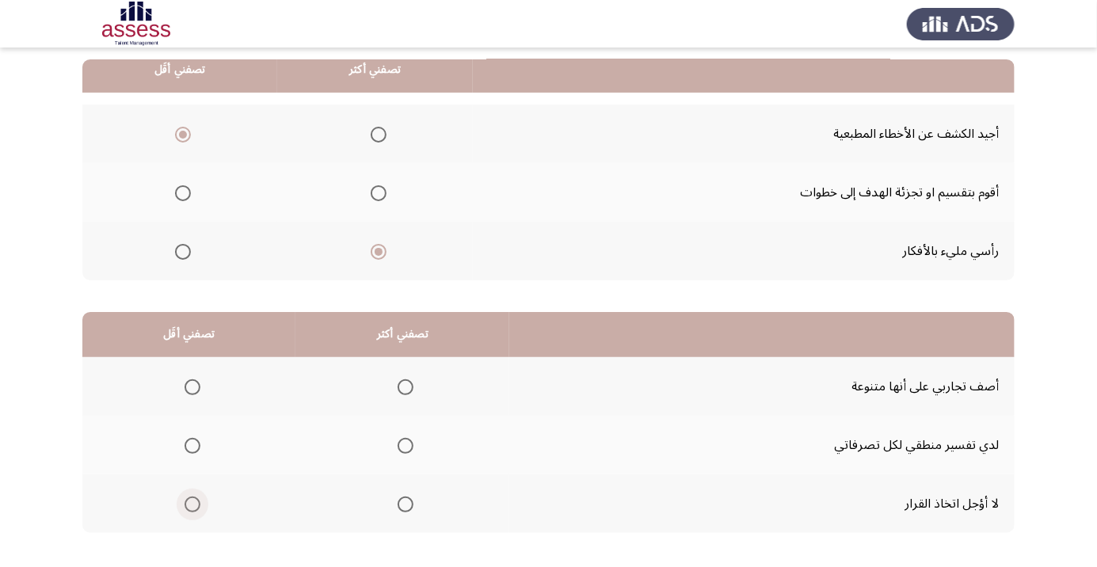
click at [190, 507] on span "Select an option" at bounding box center [192, 504] width 16 height 16
click at [190, 507] on input "Select an option" at bounding box center [192, 504] width 16 height 16
click at [411, 405] on th at bounding box center [402, 386] width 214 height 59
click at [405, 387] on span "Select an option" at bounding box center [405, 387] width 0 height 0
click at [409, 386] on input "Select an option" at bounding box center [405, 387] width 16 height 16
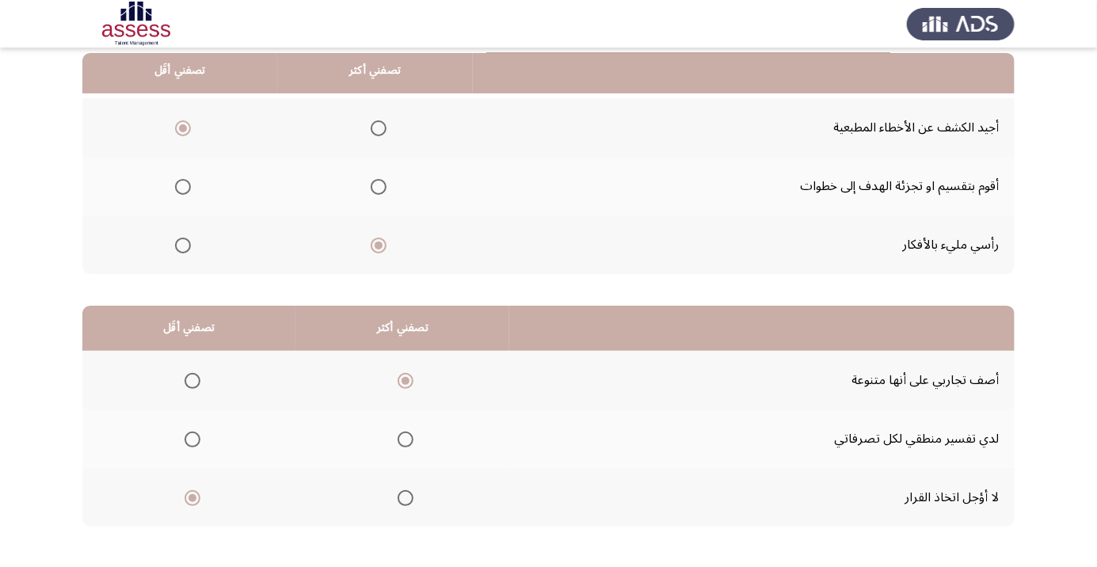
scroll to position [149, 0]
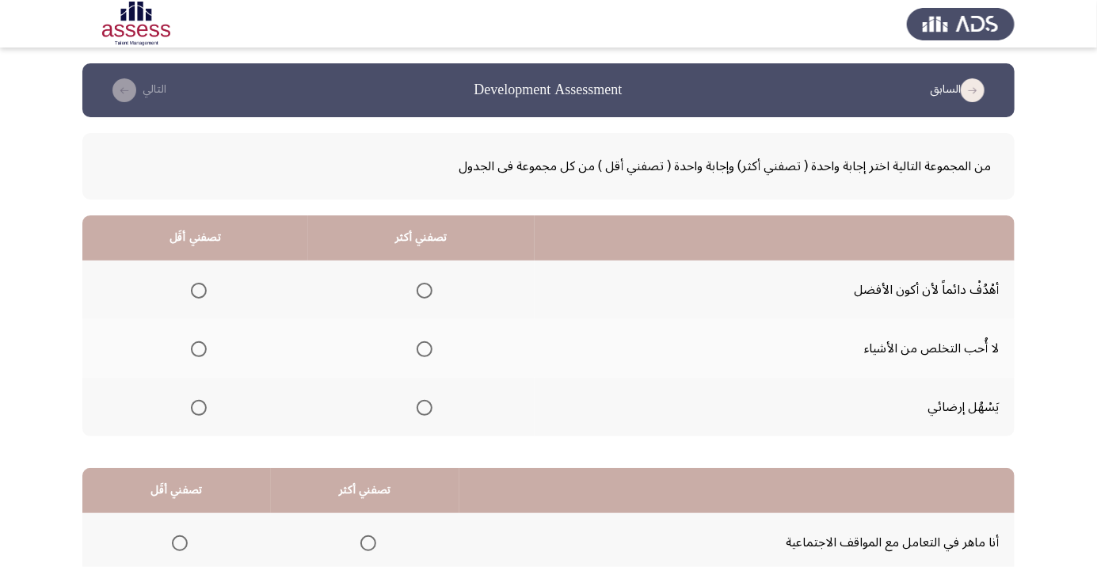
click at [424, 291] on span "Select an option" at bounding box center [424, 291] width 0 height 0
click at [426, 290] on input "Select an option" at bounding box center [424, 291] width 16 height 16
click at [206, 354] on span "Select an option" at bounding box center [199, 349] width 16 height 16
click at [206, 354] on input "Select an option" at bounding box center [199, 349] width 16 height 16
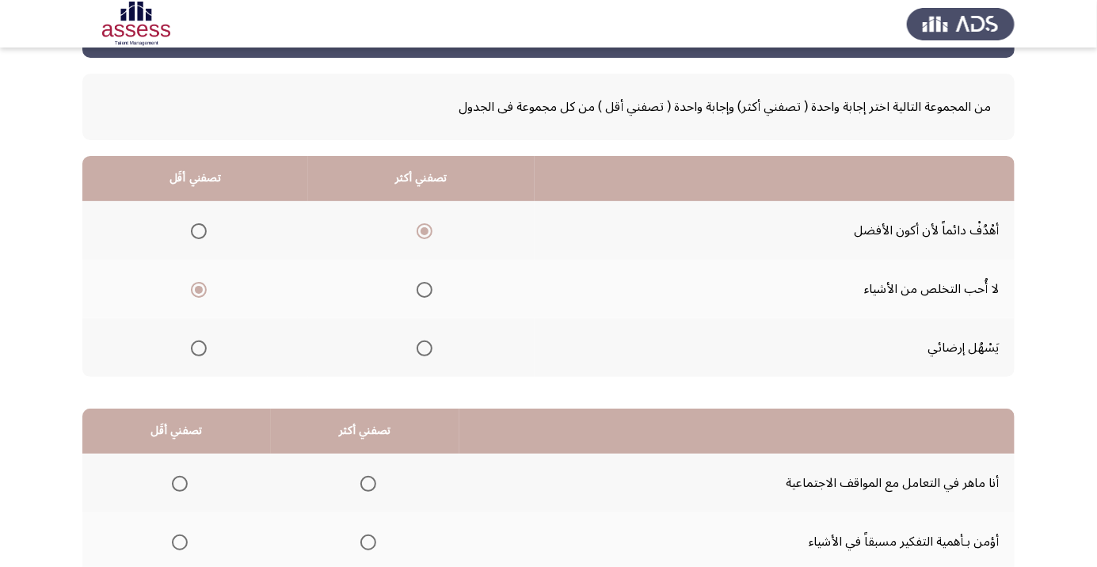
scroll to position [156, 0]
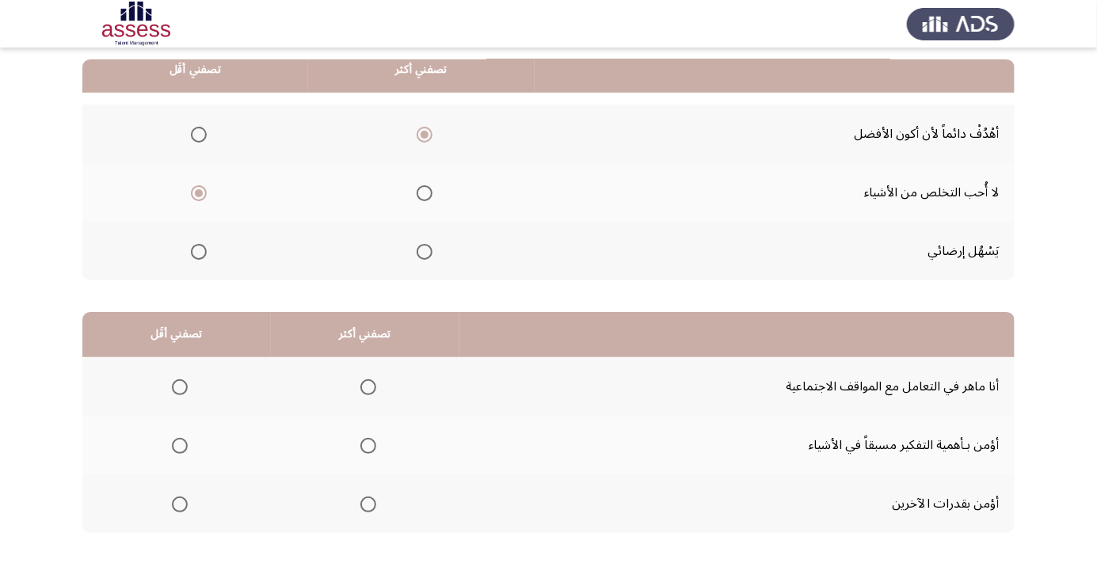
click at [367, 525] on th at bounding box center [365, 503] width 188 height 59
click at [372, 510] on span "Select an option" at bounding box center [368, 504] width 16 height 16
click at [372, 510] on input "Select an option" at bounding box center [368, 504] width 16 height 16
click at [186, 443] on span "Select an option" at bounding box center [180, 446] width 16 height 16
click at [186, 443] on input "Select an option" at bounding box center [180, 446] width 16 height 16
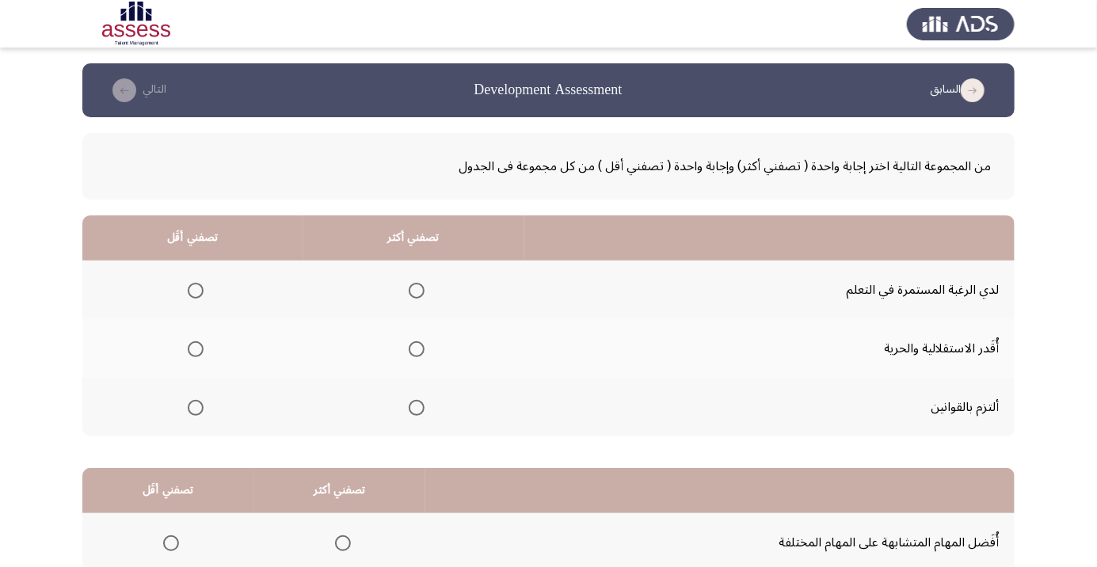
click at [416, 291] on span "Select an option" at bounding box center [416, 291] width 0 height 0
click at [418, 290] on input "Select an option" at bounding box center [417, 291] width 16 height 16
click at [196, 348] on span "Select an option" at bounding box center [196, 349] width 16 height 16
click at [196, 348] on input "Select an option" at bounding box center [196, 349] width 16 height 16
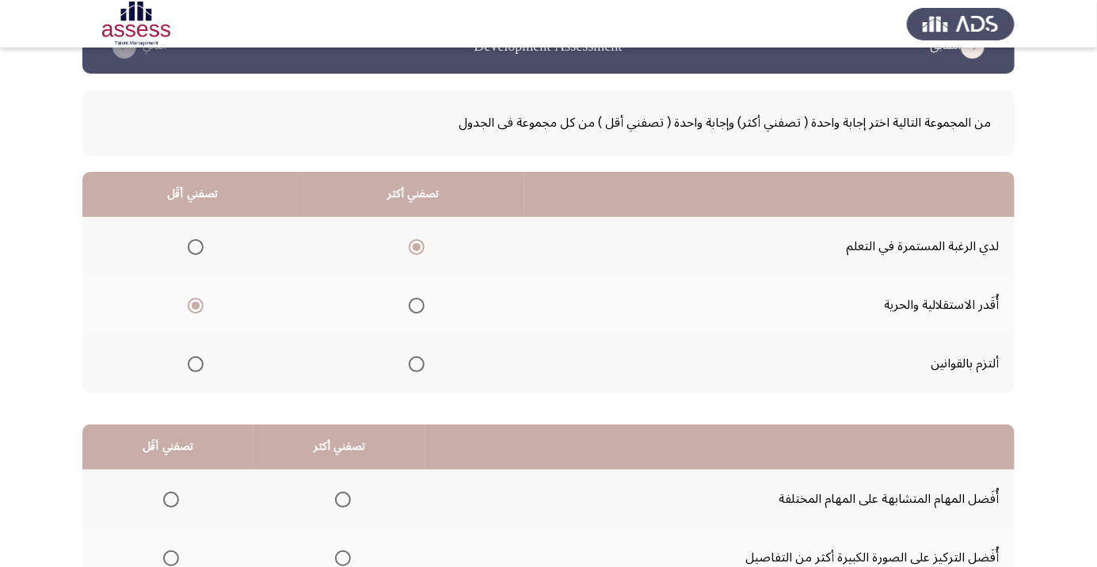
scroll to position [156, 0]
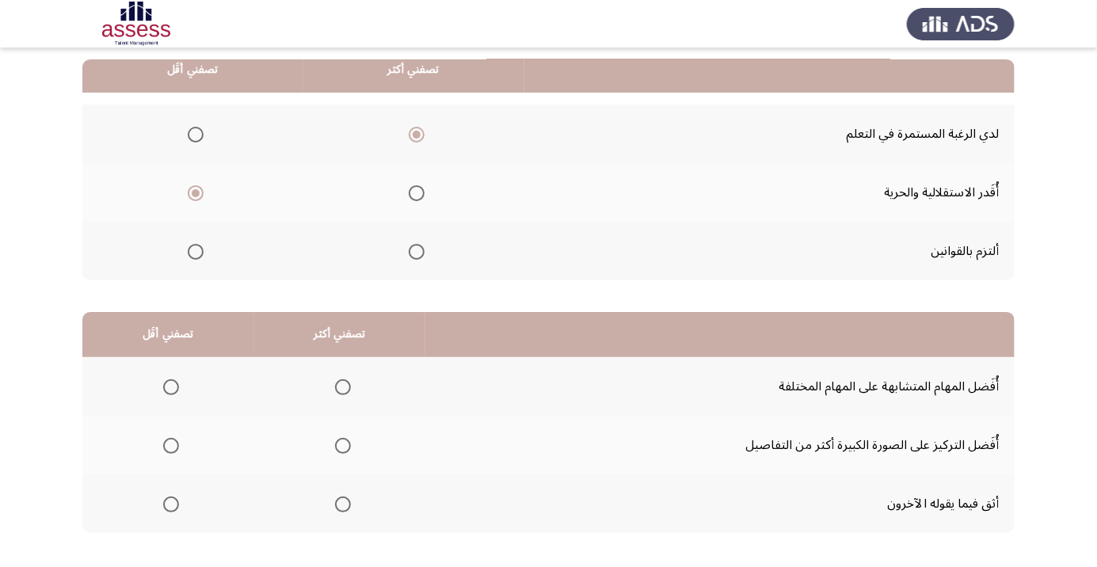
click at [171, 446] on span "Select an option" at bounding box center [171, 446] width 0 height 0
click at [171, 444] on input "Select an option" at bounding box center [171, 446] width 16 height 16
click at [343, 504] on span "Select an option" at bounding box center [343, 504] width 0 height 0
click at [344, 503] on input "Select an option" at bounding box center [343, 504] width 16 height 16
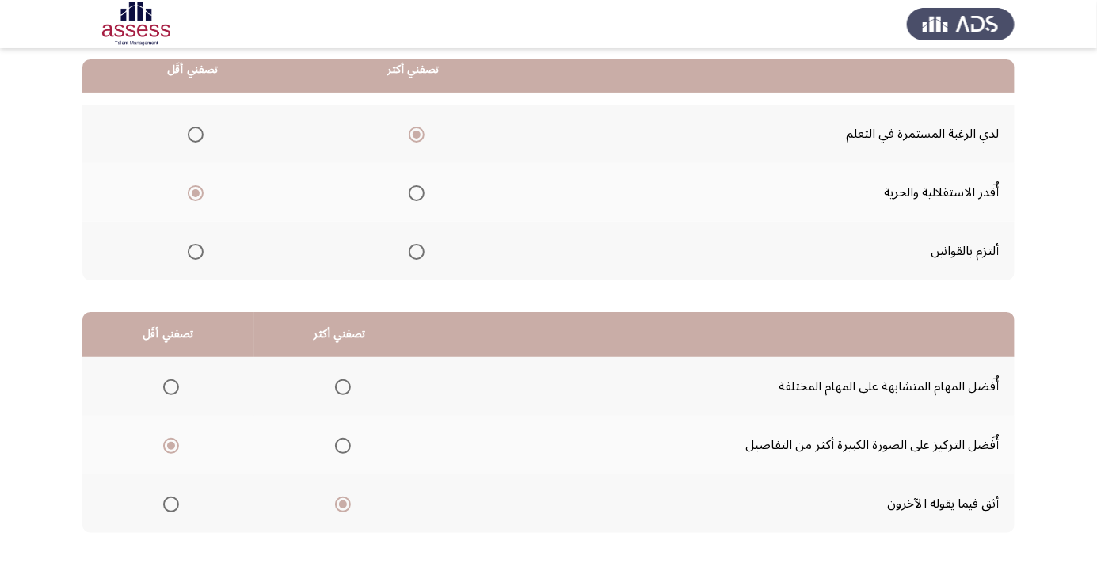
scroll to position [0, 0]
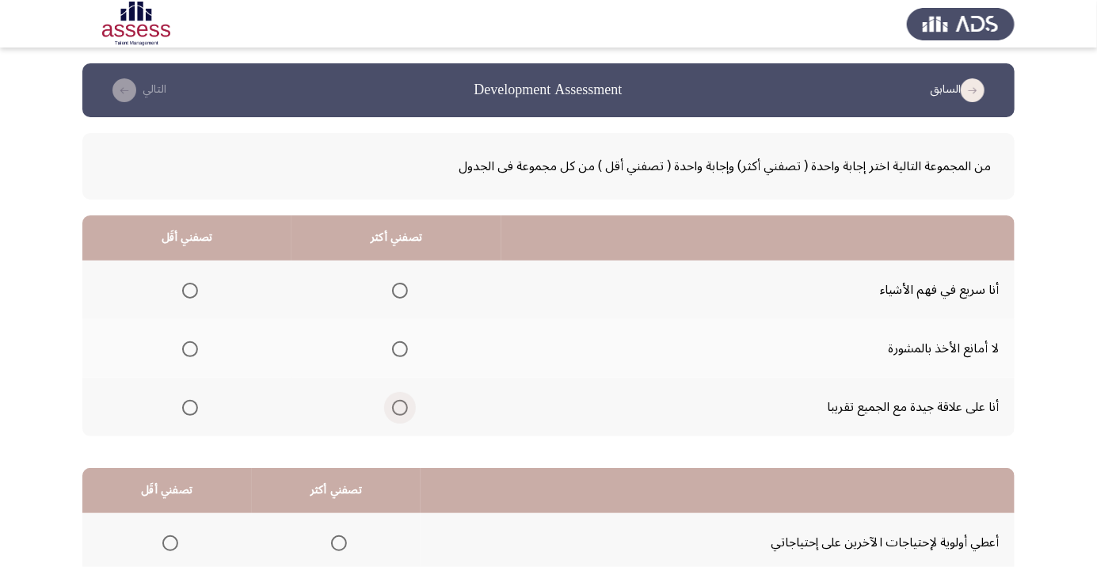
click at [400, 408] on span "Select an option" at bounding box center [400, 408] width 0 height 0
click at [398, 406] on input "Select an option" at bounding box center [400, 408] width 16 height 16
click at [190, 349] on span "Select an option" at bounding box center [190, 349] width 0 height 0
click at [189, 348] on input "Select an option" at bounding box center [190, 349] width 16 height 16
click at [400, 349] on span "Select an option" at bounding box center [400, 349] width 0 height 0
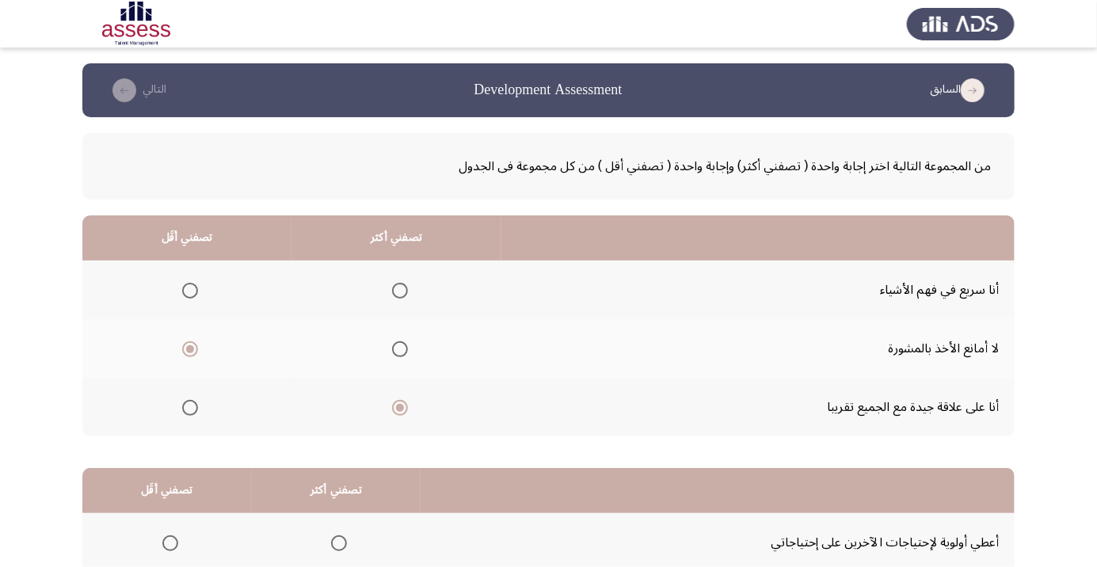
click at [398, 348] on input "Select an option" at bounding box center [400, 349] width 16 height 16
click at [193, 292] on span "Select an option" at bounding box center [190, 291] width 16 height 16
click at [193, 292] on input "Select an option" at bounding box center [190, 291] width 16 height 16
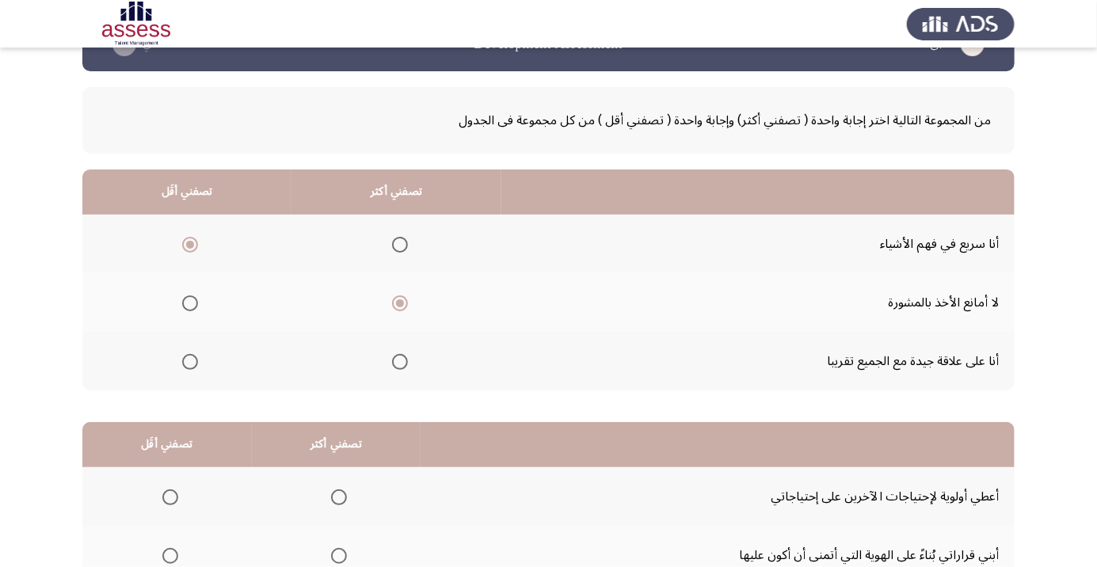
scroll to position [156, 0]
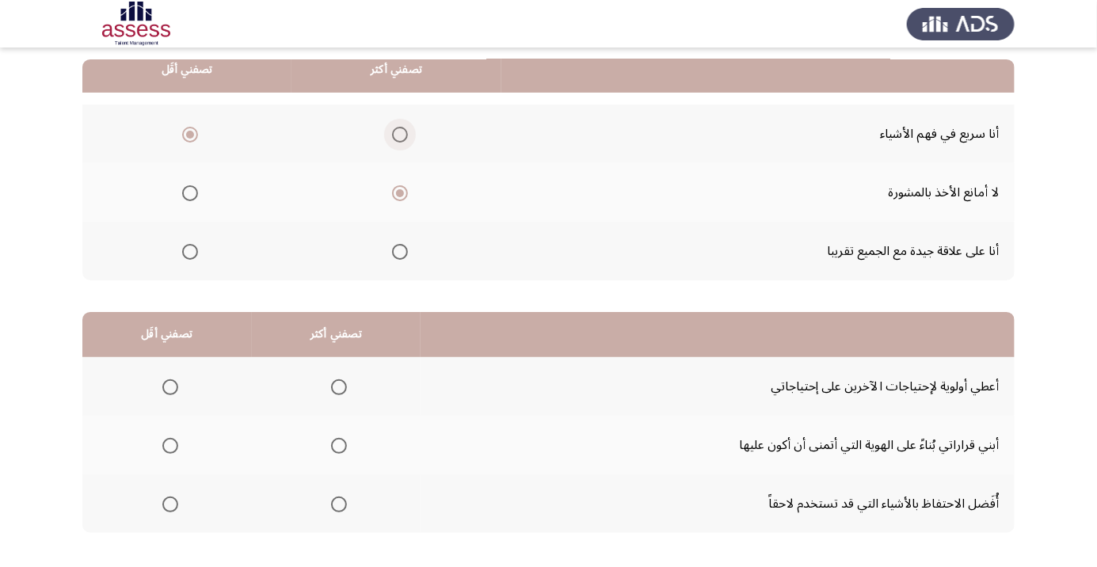
click at [400, 135] on span "Select an option" at bounding box center [400, 135] width 0 height 0
click at [398, 133] on input "Select an option" at bounding box center [400, 135] width 16 height 16
click at [399, 196] on span "Select an option" at bounding box center [400, 193] width 16 height 16
click at [399, 196] on input "Select an option" at bounding box center [400, 193] width 16 height 16
click at [400, 135] on span "Select an option" at bounding box center [400, 135] width 0 height 0
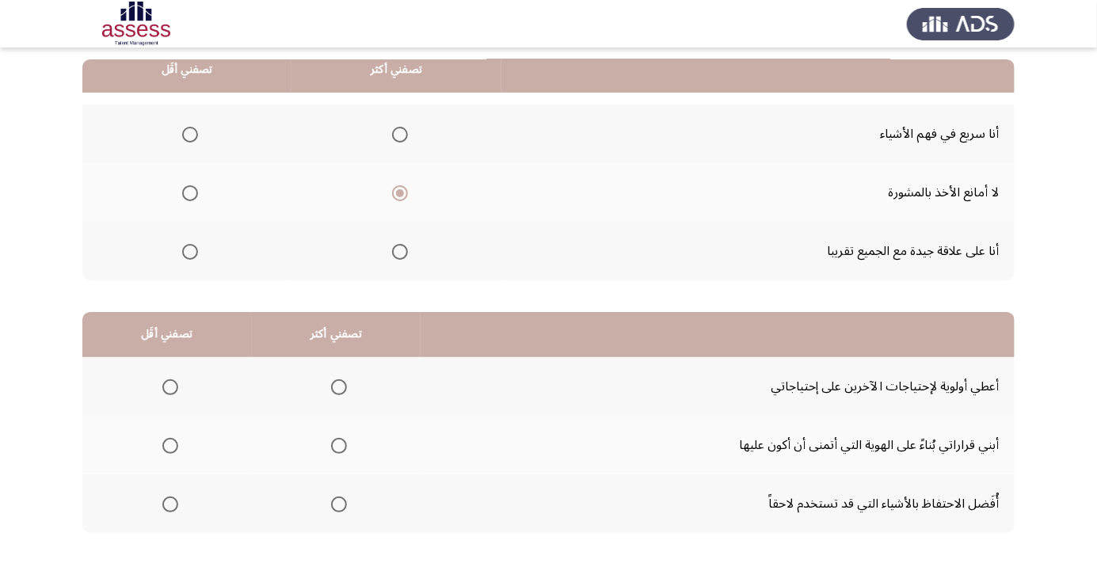
click at [398, 133] on input "Select an option" at bounding box center [400, 135] width 16 height 16
click at [400, 193] on span "Select an option" at bounding box center [400, 193] width 0 height 0
click at [398, 192] on input "Select an option" at bounding box center [400, 193] width 16 height 16
click at [190, 258] on span "Select an option" at bounding box center [190, 252] width 16 height 16
click at [190, 258] on input "Select an option" at bounding box center [190, 252] width 16 height 16
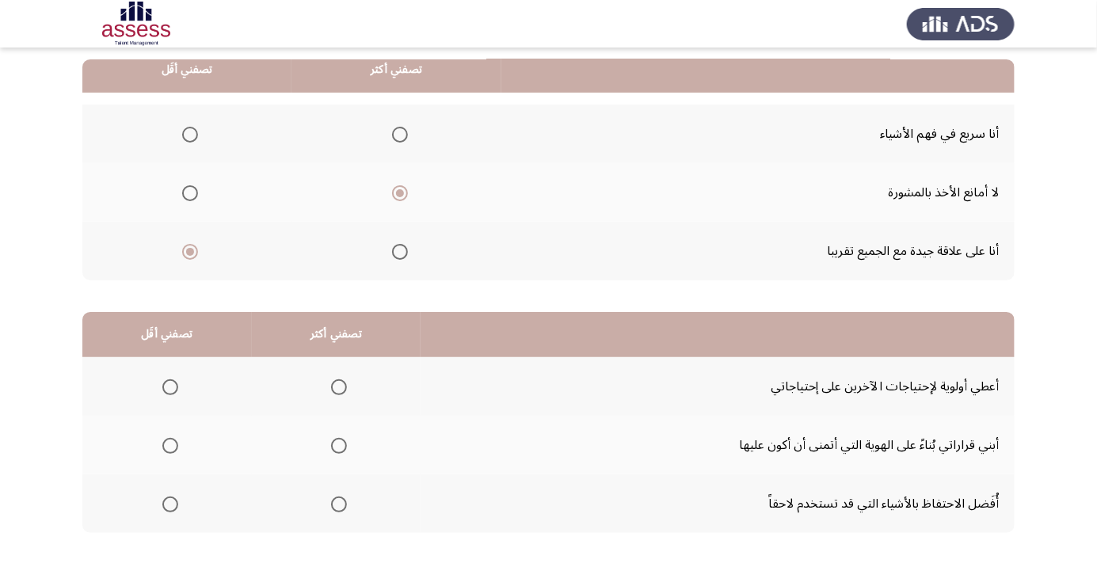
click at [169, 510] on span "Select an option" at bounding box center [170, 504] width 16 height 16
click at [169, 510] on input "Select an option" at bounding box center [170, 504] width 16 height 16
click at [346, 386] on span "Select an option" at bounding box center [339, 387] width 16 height 16
click at [346, 386] on input "Select an option" at bounding box center [339, 387] width 16 height 16
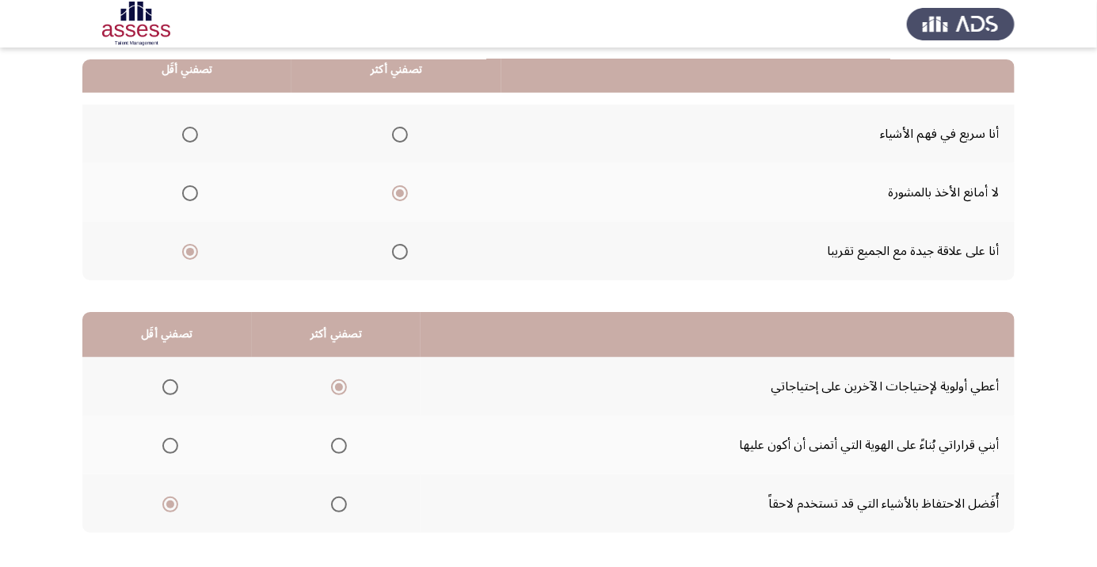
scroll to position [0, 0]
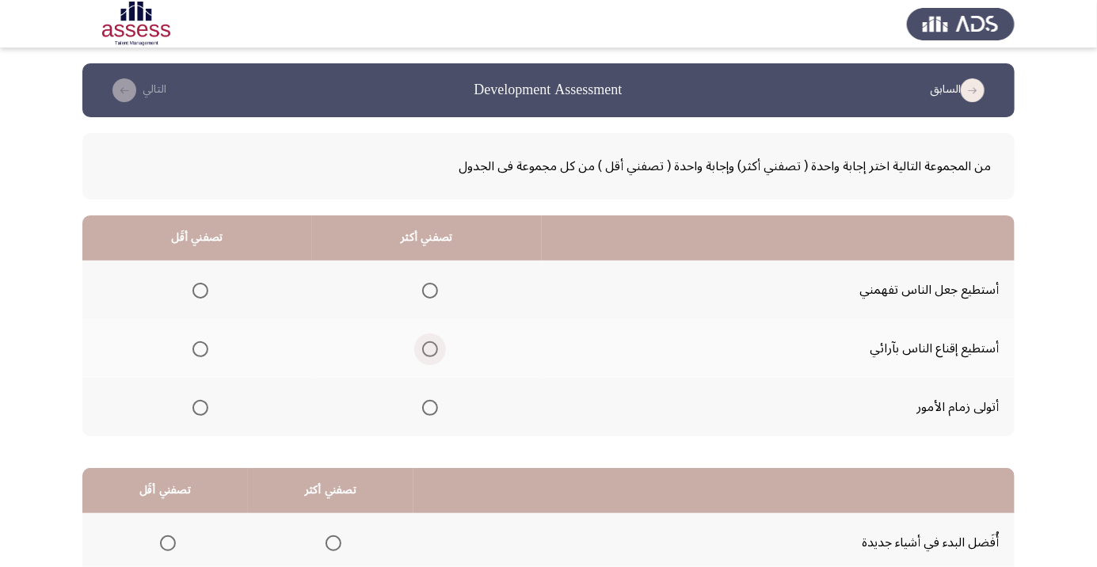
click at [435, 348] on span "Select an option" at bounding box center [430, 349] width 16 height 16
click at [435, 348] on input "Select an option" at bounding box center [430, 349] width 16 height 16
click at [204, 288] on span "Select an option" at bounding box center [200, 291] width 16 height 16
click at [204, 288] on input "Select an option" at bounding box center [200, 291] width 16 height 16
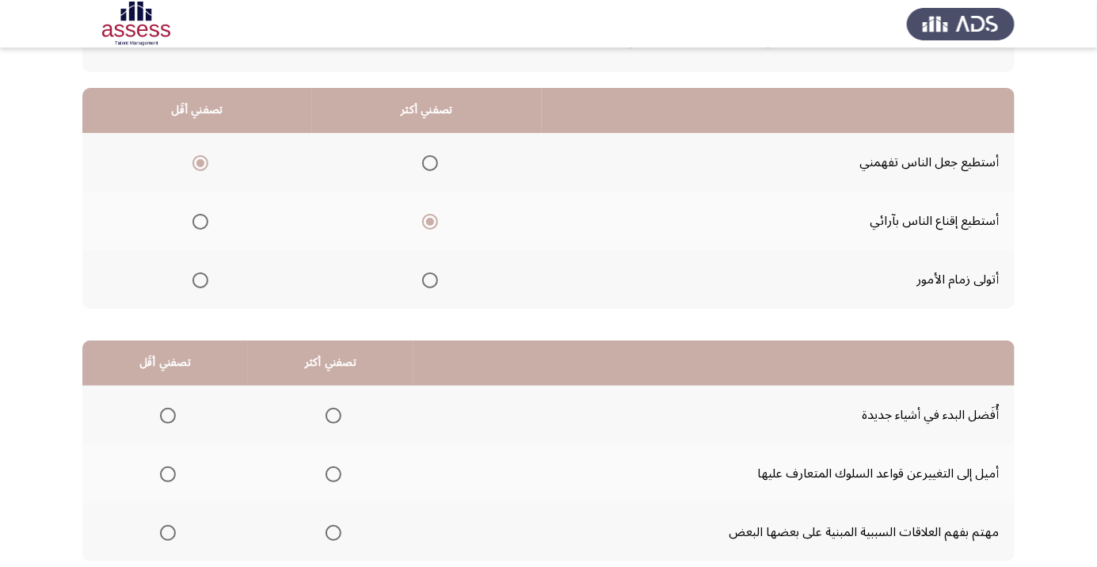
scroll to position [132, 0]
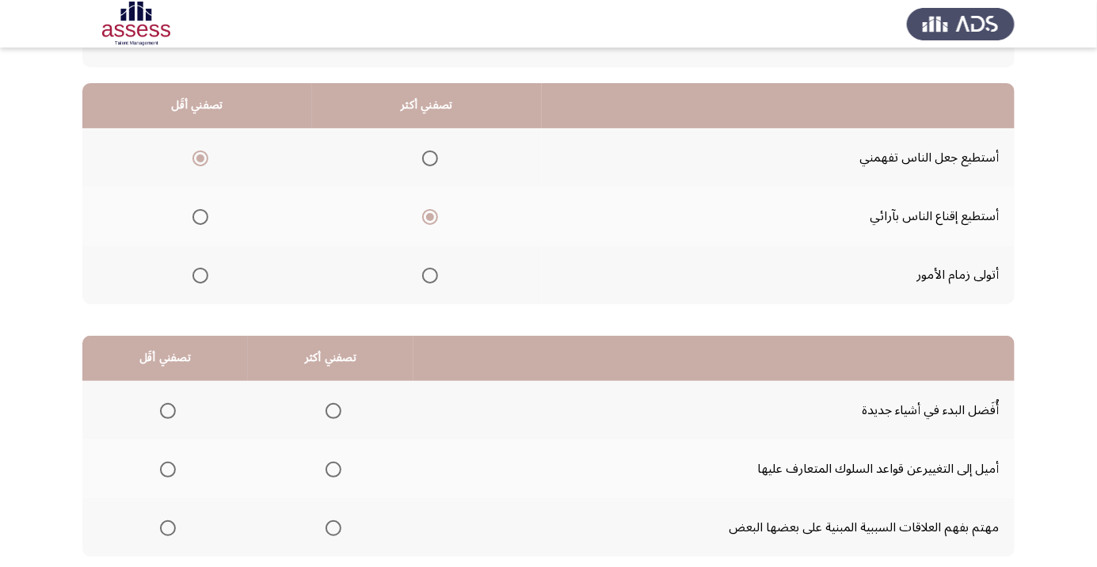
click at [425, 272] on span "Select an option" at bounding box center [430, 276] width 16 height 16
click at [425, 272] on input "Select an option" at bounding box center [430, 276] width 16 height 16
click at [196, 218] on span "Select an option" at bounding box center [200, 217] width 16 height 16
click at [196, 218] on input "Select an option" at bounding box center [200, 217] width 16 height 16
click at [219, 373] on th "تصفني أقَل" at bounding box center [164, 358] width 165 height 45
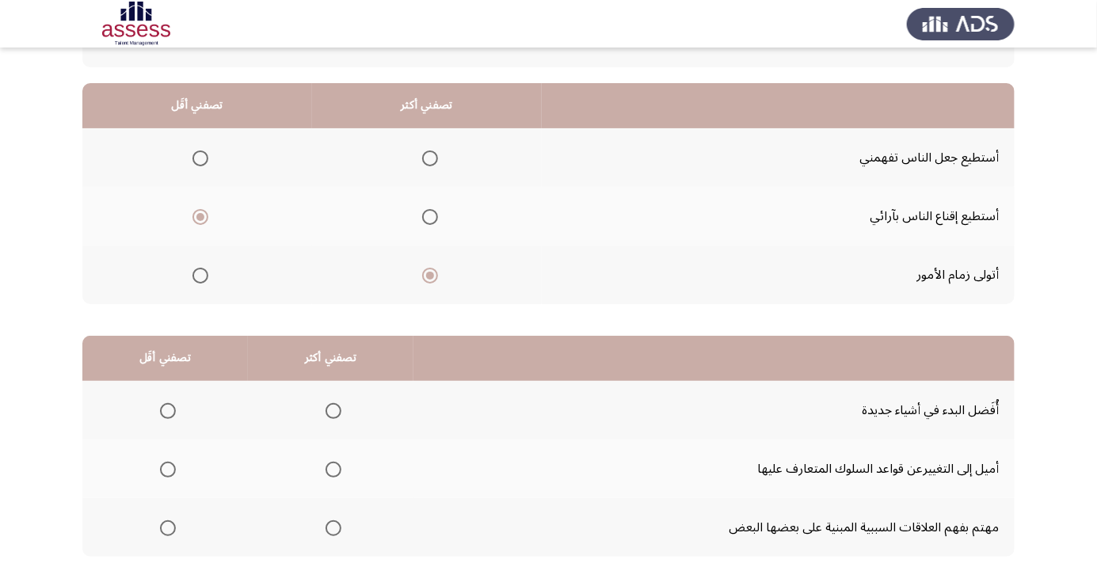
scroll to position [156, 0]
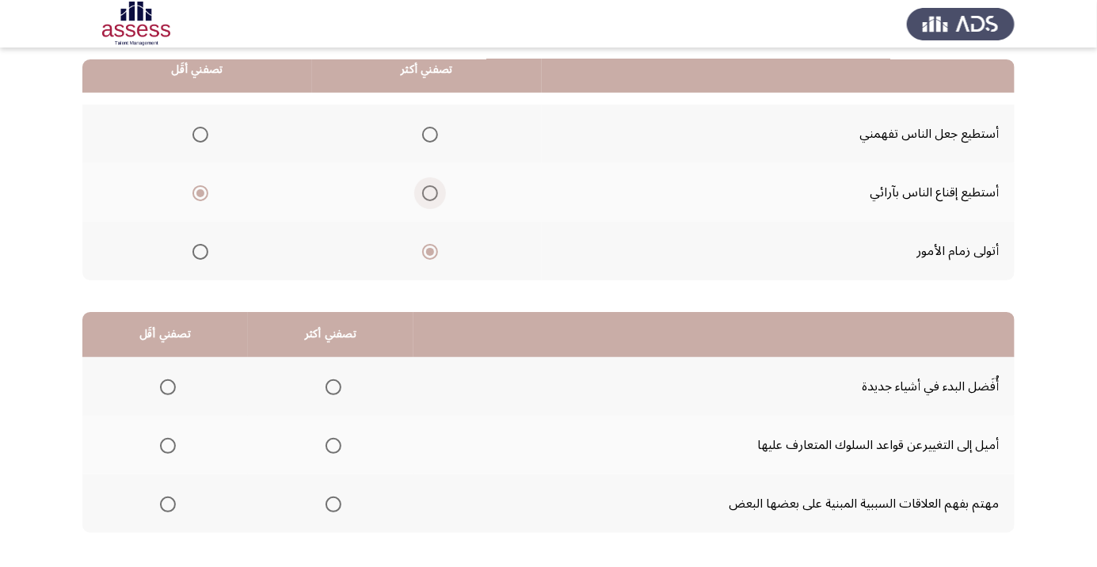
click at [430, 193] on span "Select an option" at bounding box center [430, 193] width 0 height 0
click at [431, 192] on input "Select an option" at bounding box center [430, 193] width 16 height 16
click at [200, 135] on span "Select an option" at bounding box center [200, 135] width 0 height 0
click at [200, 133] on input "Select an option" at bounding box center [200, 135] width 16 height 16
click at [428, 246] on span "Select an option" at bounding box center [430, 252] width 16 height 16
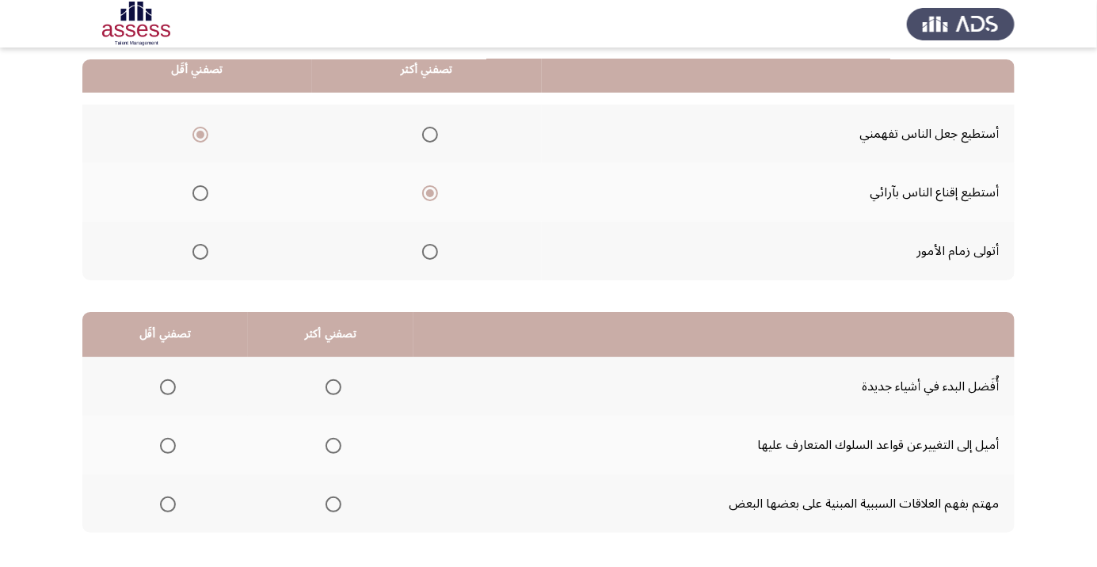
click at [428, 246] on input "Select an option" at bounding box center [430, 252] width 16 height 16
click at [341, 507] on span "Select an option" at bounding box center [333, 504] width 16 height 16
click at [341, 507] on input "Select an option" at bounding box center [333, 504] width 16 height 16
click at [173, 446] on span "Select an option" at bounding box center [168, 446] width 16 height 16
click at [173, 446] on input "Select an option" at bounding box center [168, 446] width 16 height 16
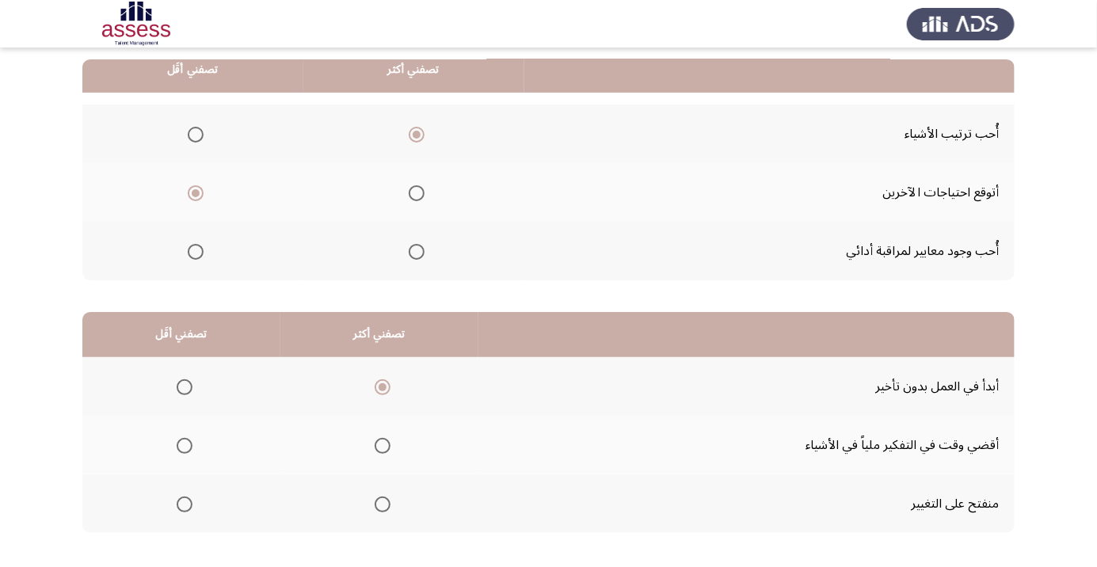
click at [184, 504] on span "Select an option" at bounding box center [184, 504] width 0 height 0
click at [184, 503] on input "Select an option" at bounding box center [185, 504] width 16 height 16
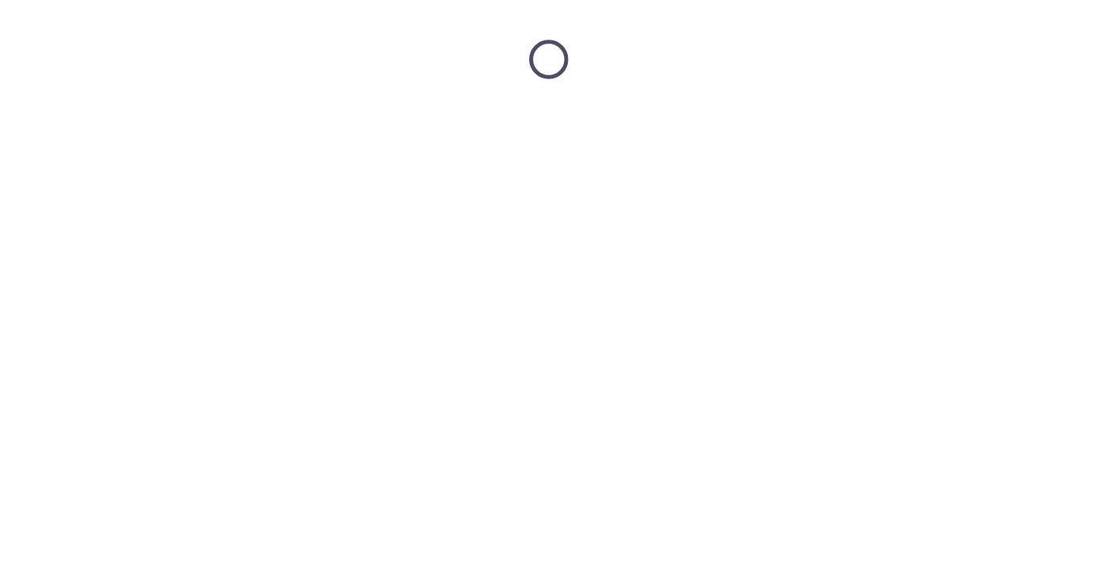
scroll to position [0, 0]
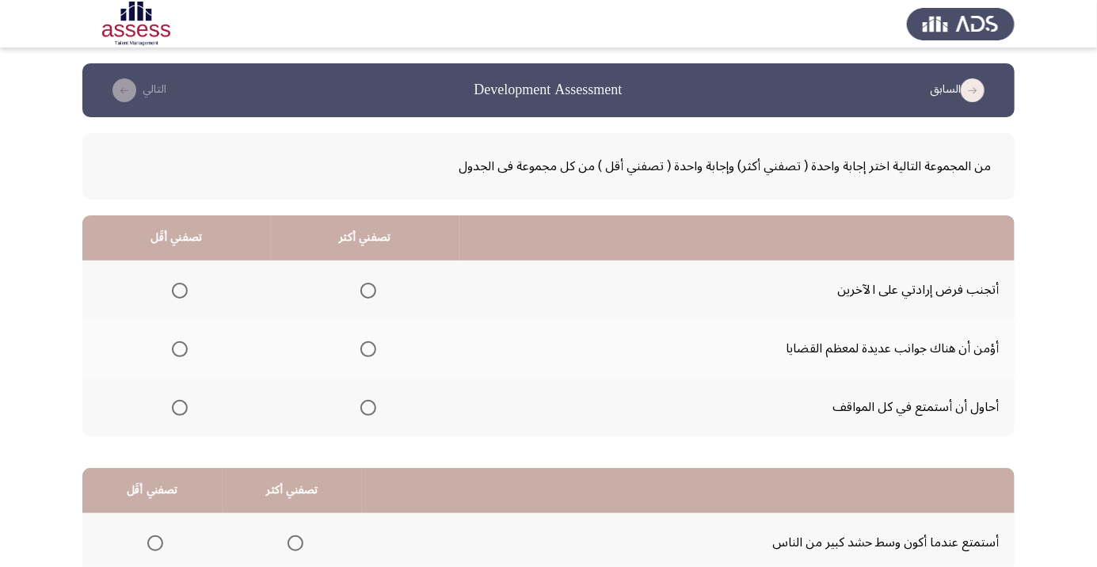
click at [374, 404] on span "Select an option" at bounding box center [368, 408] width 16 height 16
click at [374, 404] on input "Select an option" at bounding box center [368, 408] width 16 height 16
click at [186, 352] on span "Select an option" at bounding box center [180, 349] width 16 height 16
click at [186, 352] on input "Select an option" at bounding box center [180, 349] width 16 height 16
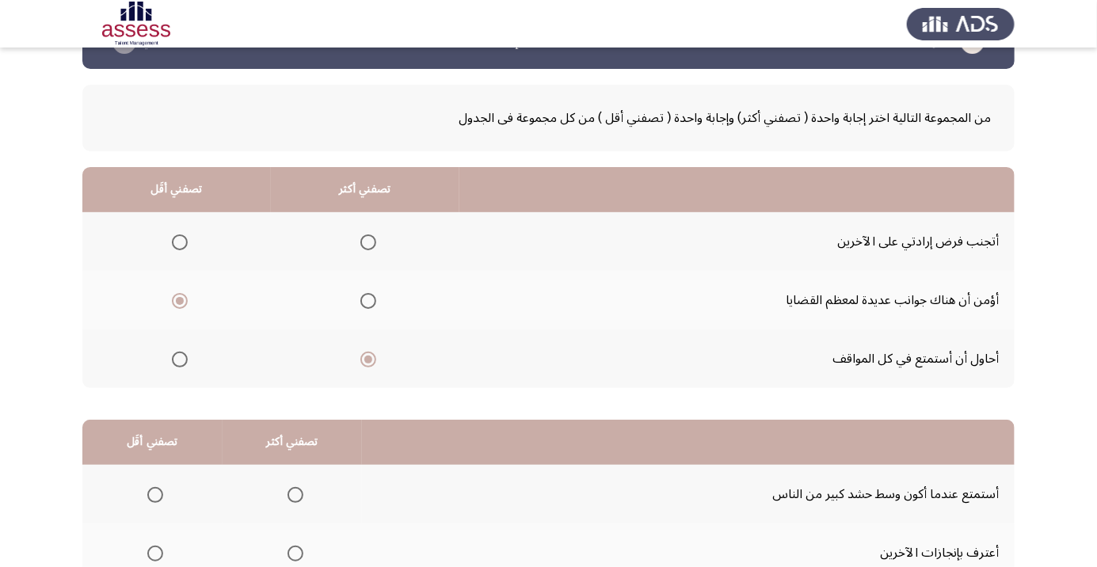
scroll to position [156, 0]
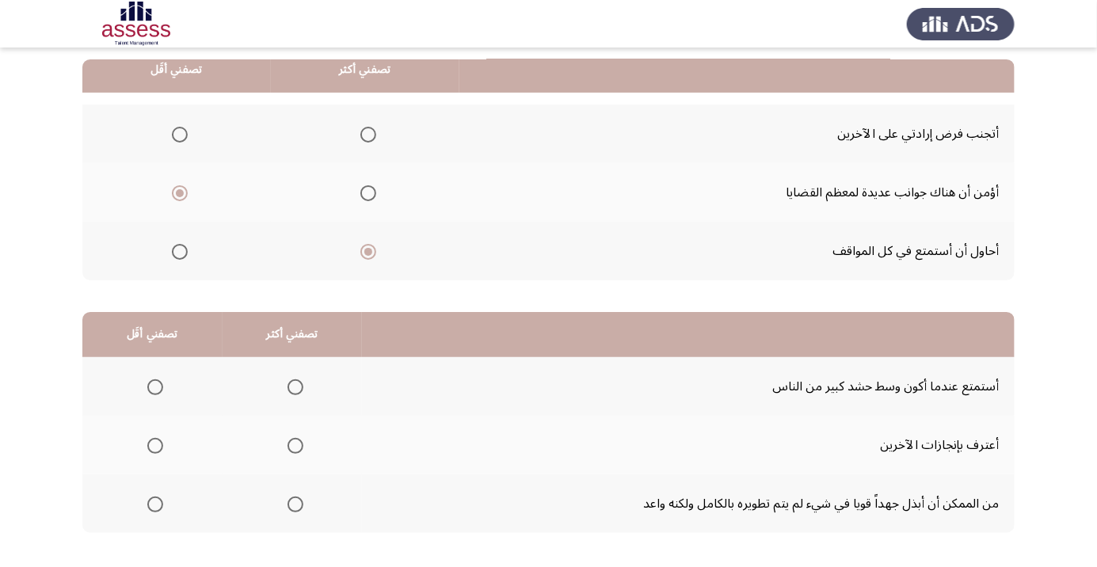
click at [314, 461] on th at bounding box center [292, 445] width 140 height 59
click at [295, 446] on span "Select an option" at bounding box center [295, 446] width 0 height 0
click at [295, 444] on input "Select an option" at bounding box center [295, 446] width 16 height 16
click at [155, 504] on span "Select an option" at bounding box center [155, 504] width 0 height 0
click at [155, 503] on input "Select an option" at bounding box center [155, 504] width 16 height 16
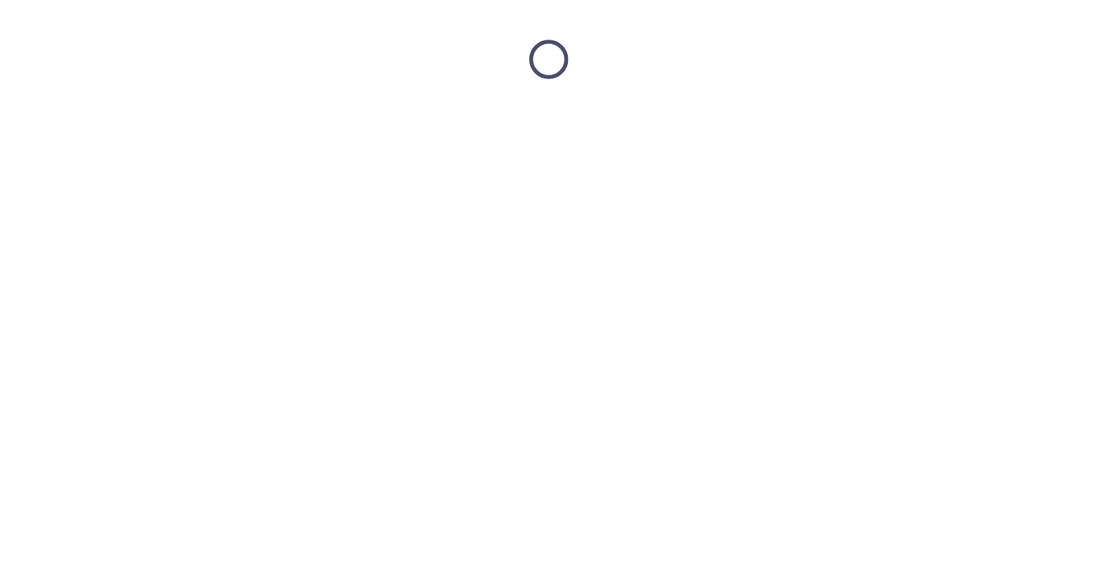
scroll to position [0, 0]
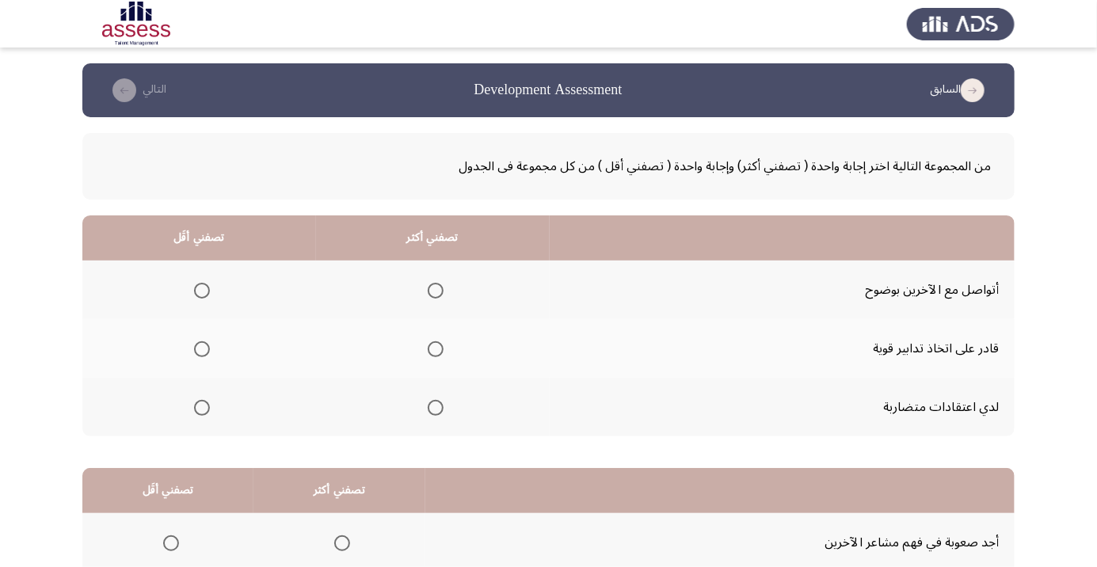
click at [203, 411] on span "Select an option" at bounding box center [202, 408] width 16 height 16
click at [203, 411] on input "Select an option" at bounding box center [202, 408] width 16 height 16
click at [433, 352] on span "Select an option" at bounding box center [436, 349] width 16 height 16
click at [433, 352] on input "Select an option" at bounding box center [436, 349] width 16 height 16
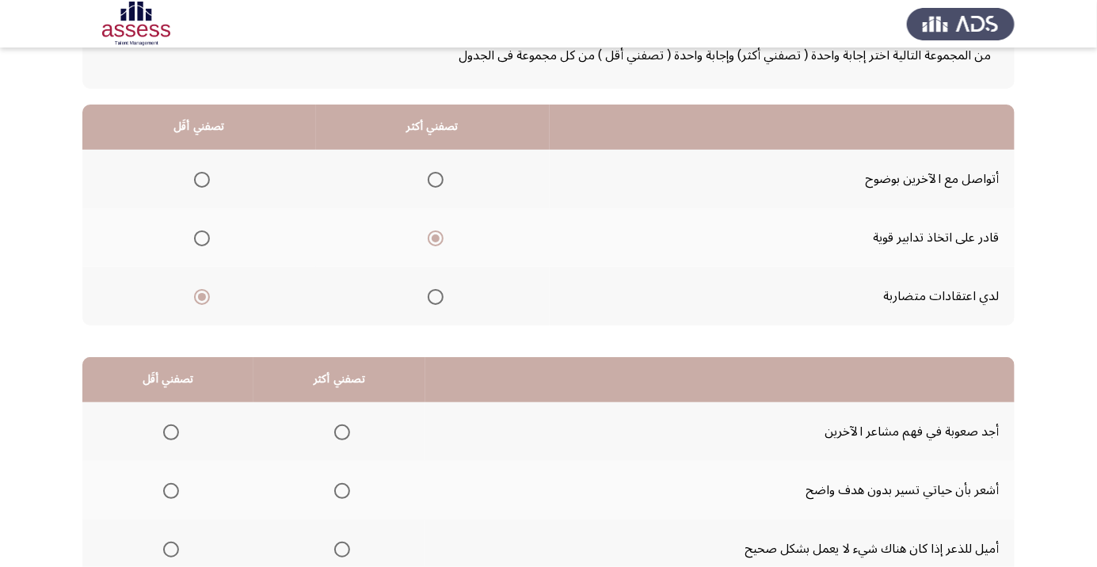
scroll to position [111, 0]
click at [437, 178] on span "Select an option" at bounding box center [436, 180] width 16 height 16
click at [437, 178] on input "Select an option" at bounding box center [436, 180] width 16 height 16
click at [171, 549] on span "Select an option" at bounding box center [171, 549] width 0 height 0
click at [170, 547] on input "Select an option" at bounding box center [171, 550] width 16 height 16
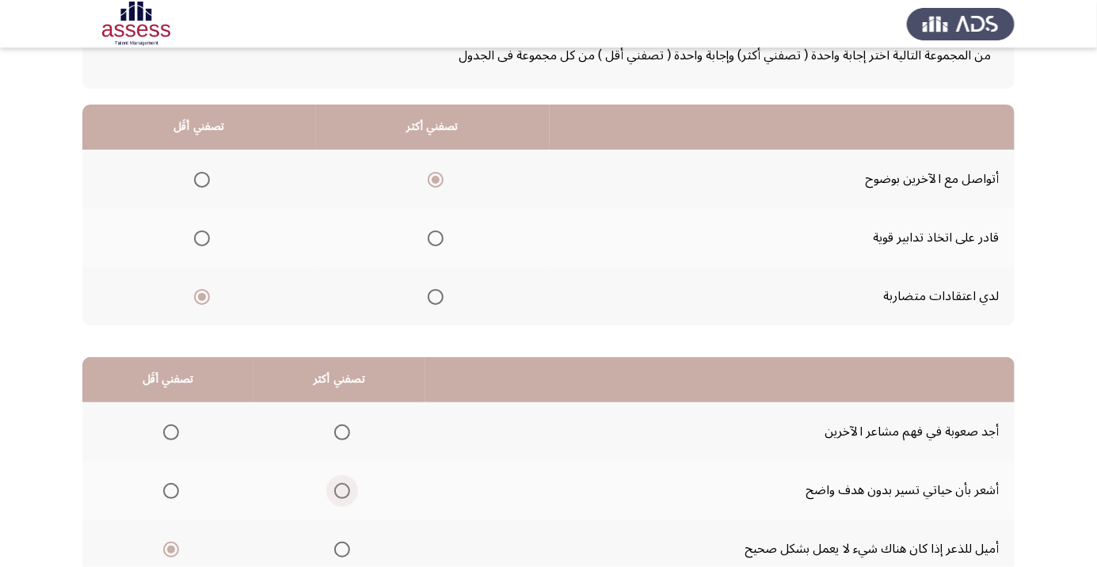
click at [342, 491] on span "Select an option" at bounding box center [342, 491] width 0 height 0
click at [341, 489] on input "Select an option" at bounding box center [342, 491] width 16 height 16
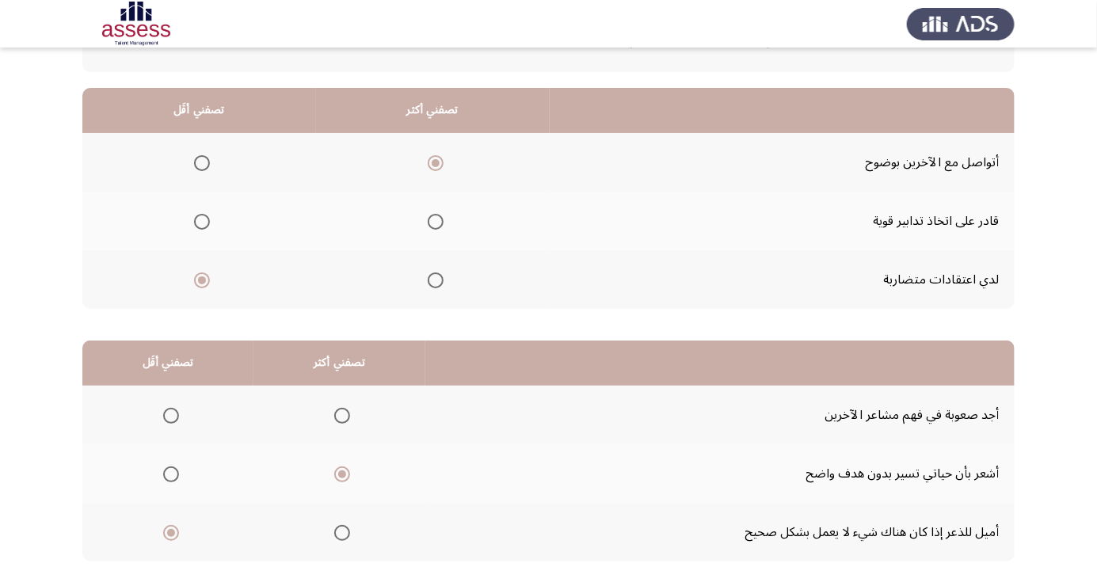
scroll to position [156, 0]
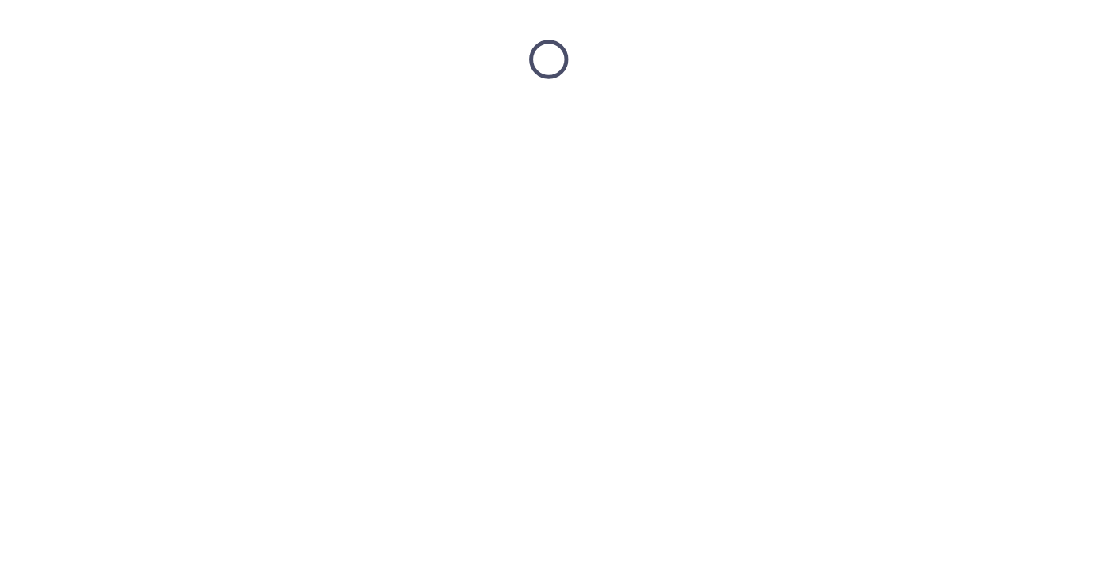
scroll to position [0, 0]
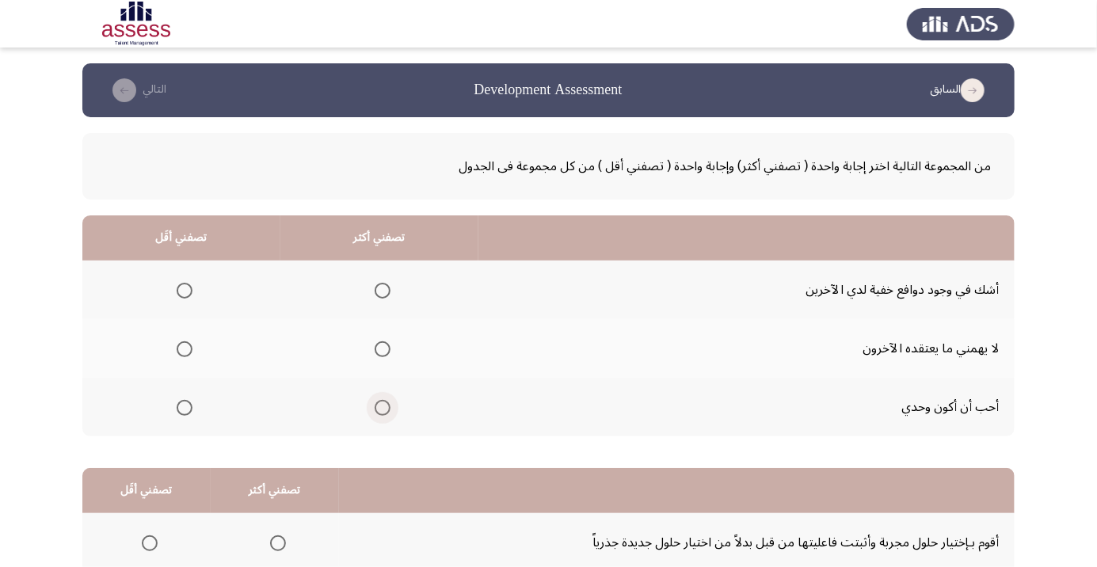
click at [382, 408] on span "Select an option" at bounding box center [382, 408] width 0 height 0
click at [382, 406] on input "Select an option" at bounding box center [383, 408] width 16 height 16
click at [180, 287] on span "Select an option" at bounding box center [185, 291] width 16 height 16
click at [180, 287] on input "Select an option" at bounding box center [185, 291] width 16 height 16
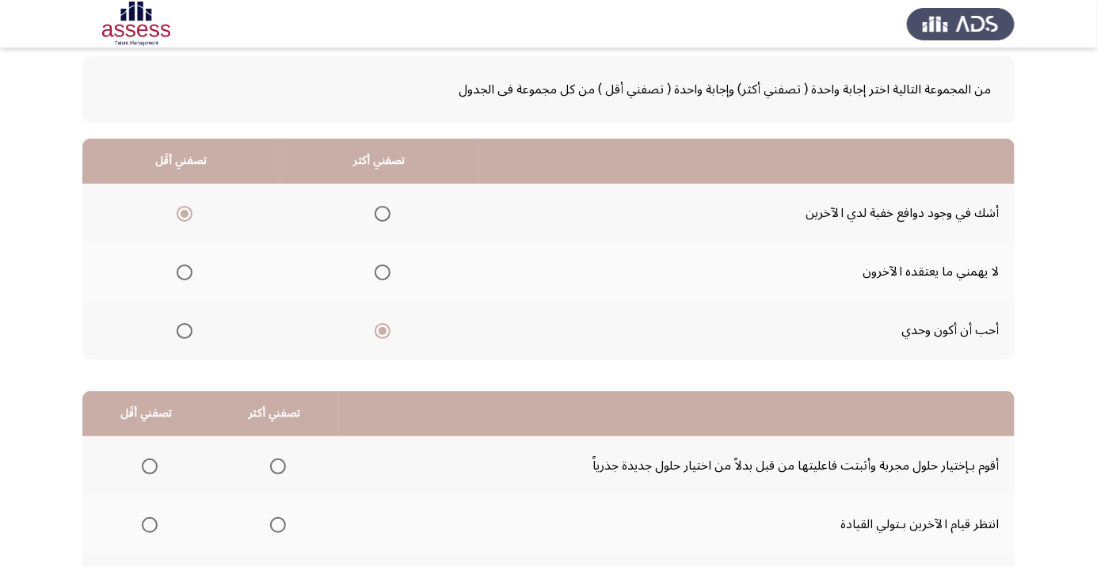
scroll to position [156, 0]
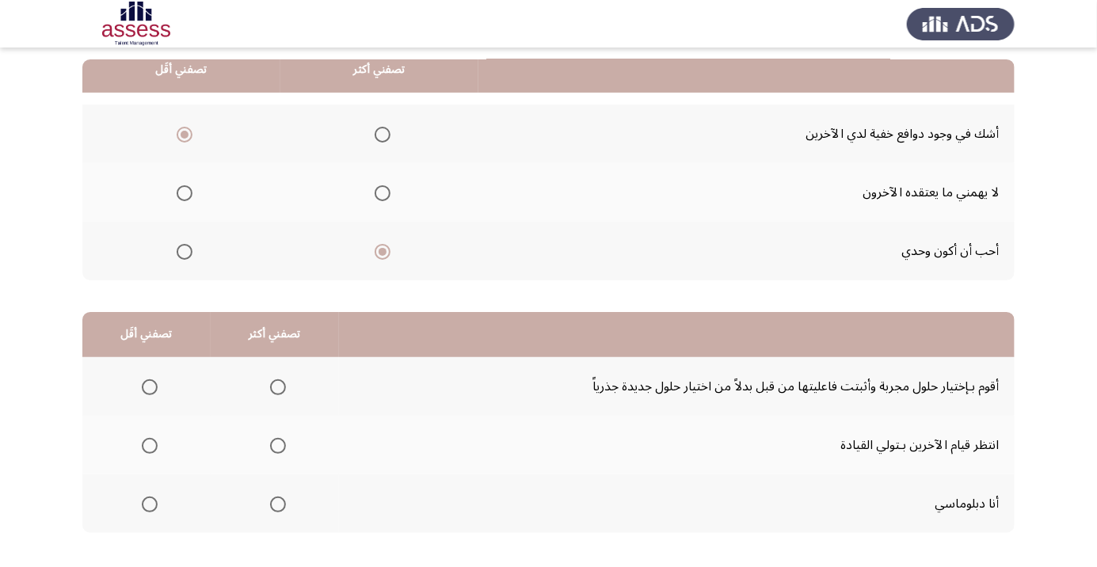
click at [270, 393] on span "Select an option" at bounding box center [278, 387] width 16 height 16
click at [270, 393] on input "Select an option" at bounding box center [278, 387] width 16 height 16
click at [150, 448] on span "Select an option" at bounding box center [150, 446] width 16 height 16
click at [150, 448] on input "Select an option" at bounding box center [150, 446] width 16 height 16
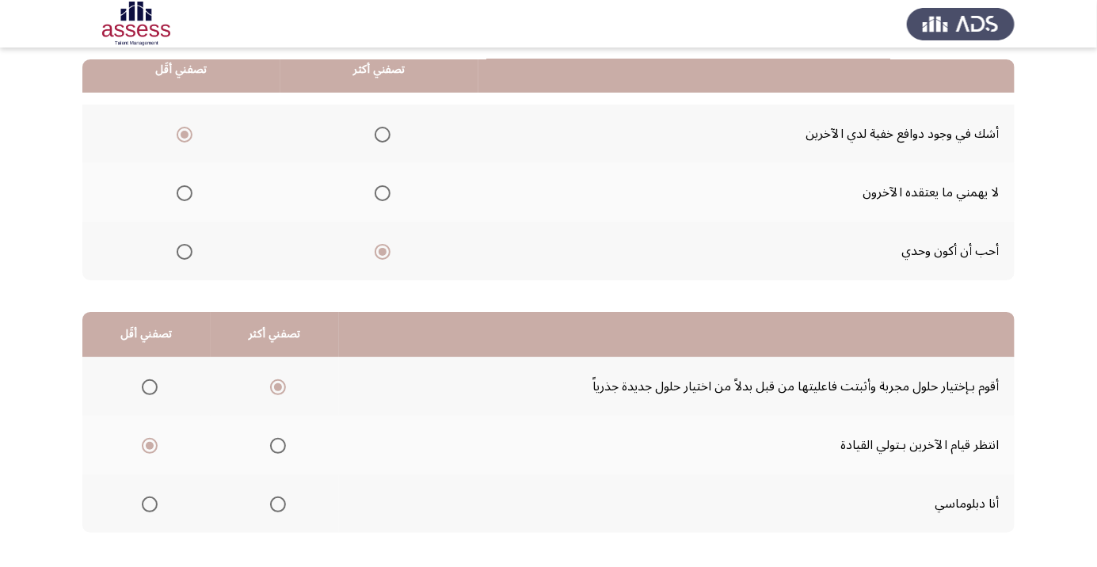
scroll to position [0, 0]
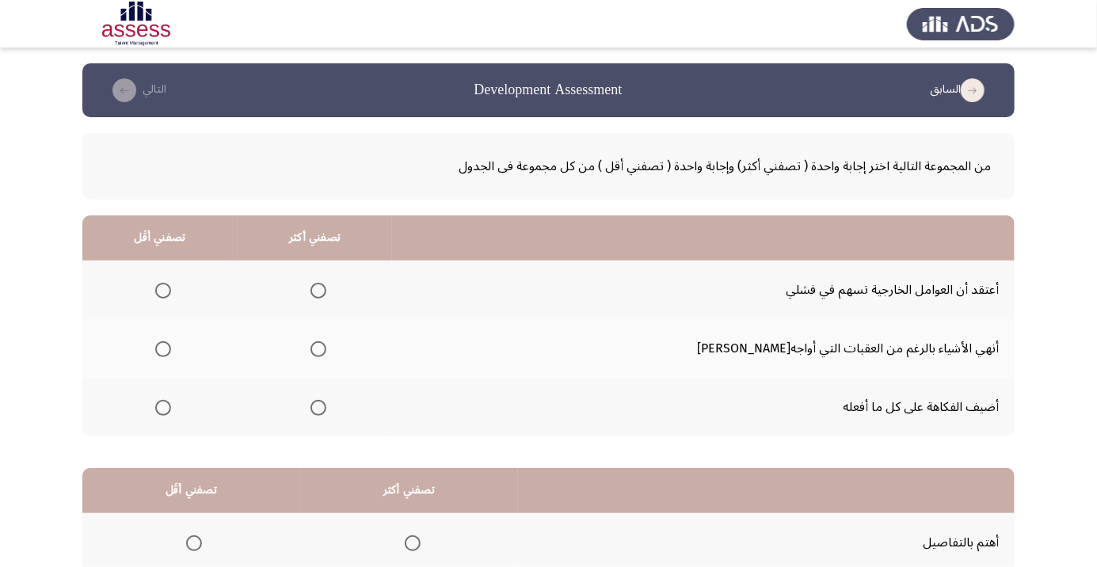
click at [326, 352] on span "Select an option" at bounding box center [318, 349] width 16 height 16
click at [326, 352] on input "Select an option" at bounding box center [318, 349] width 16 height 16
click at [170, 297] on span "Select an option" at bounding box center [163, 291] width 16 height 16
click at [170, 297] on input "Select an option" at bounding box center [163, 291] width 16 height 16
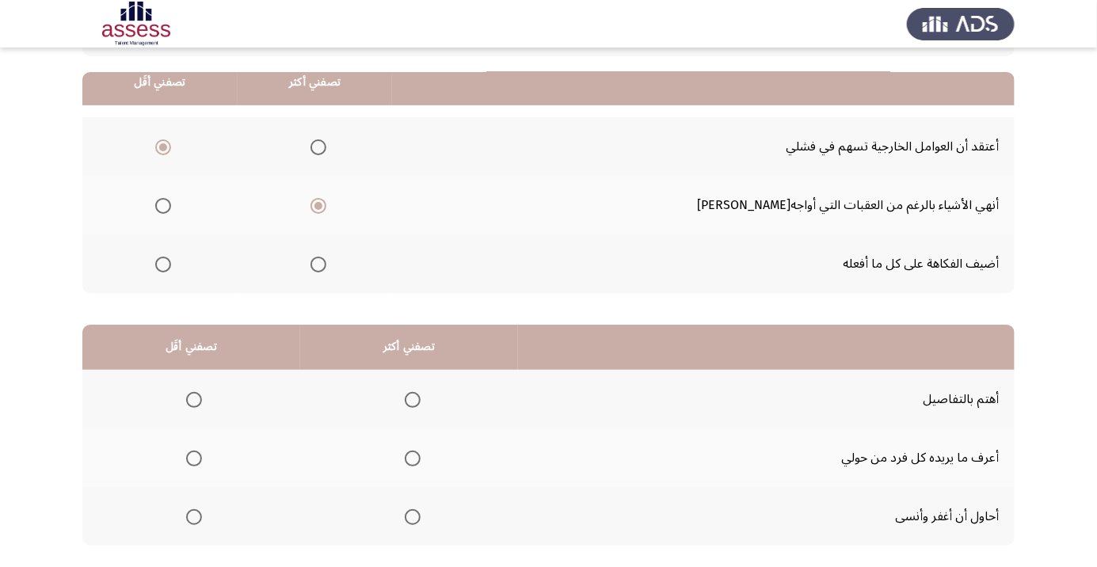
scroll to position [156, 0]
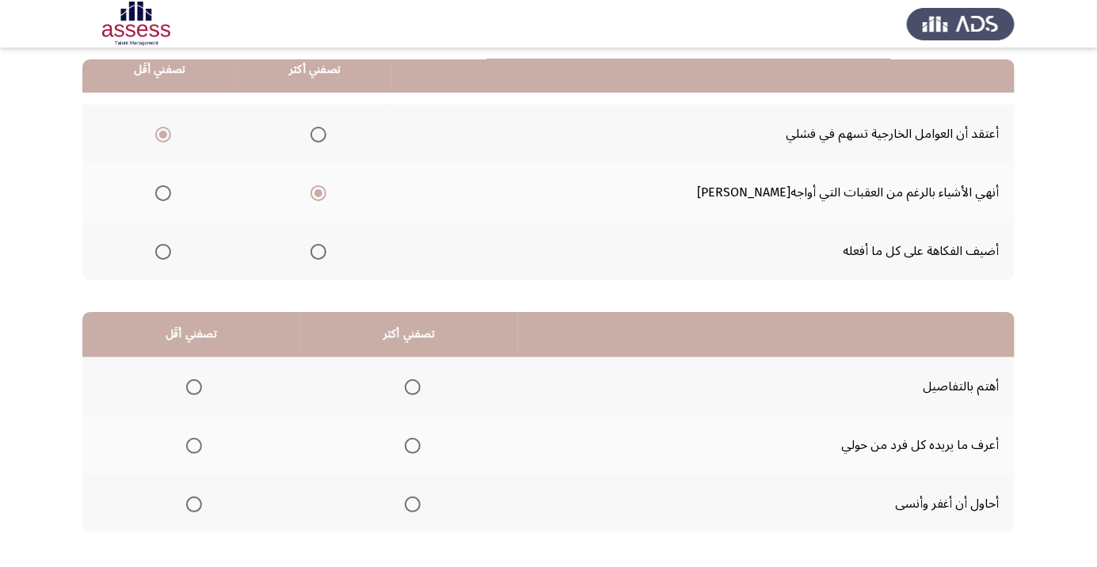
click at [413, 504] on span "Select an option" at bounding box center [413, 504] width 0 height 0
click at [414, 503] on input "Select an option" at bounding box center [413, 504] width 16 height 16
click at [413, 387] on span "Select an option" at bounding box center [413, 387] width 0 height 0
click at [414, 386] on input "Select an option" at bounding box center [413, 387] width 16 height 16
click at [192, 508] on span "Select an option" at bounding box center [194, 504] width 16 height 16
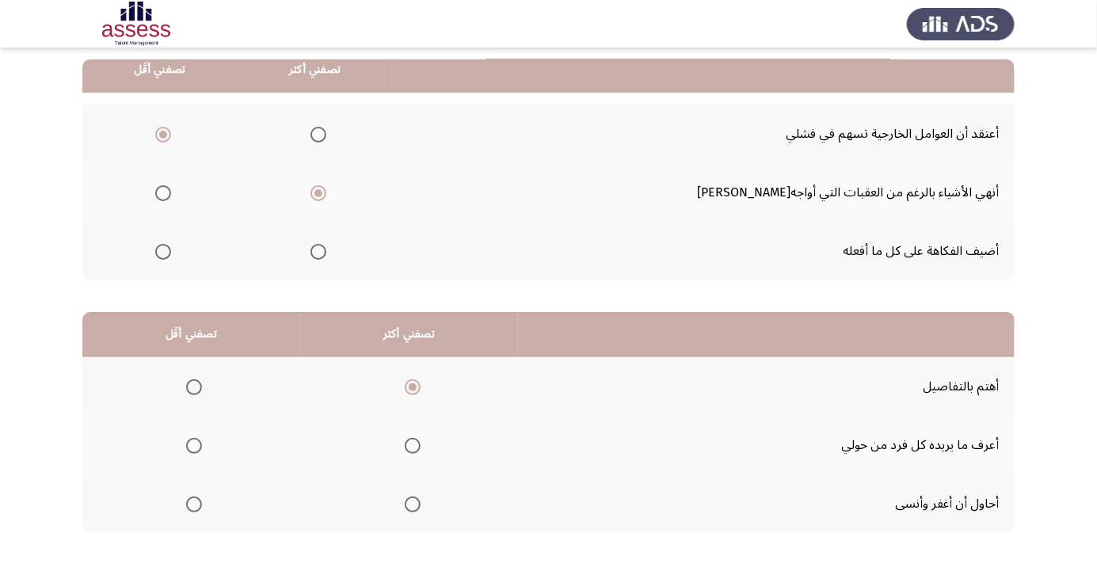
click at [192, 508] on input "Select an option" at bounding box center [194, 504] width 16 height 16
click at [413, 504] on span "Select an option" at bounding box center [413, 504] width 0 height 0
click at [414, 503] on input "Select an option" at bounding box center [413, 504] width 16 height 16
click at [194, 387] on span "Select an option" at bounding box center [194, 387] width 0 height 0
click at [195, 386] on input "Select an option" at bounding box center [194, 387] width 16 height 16
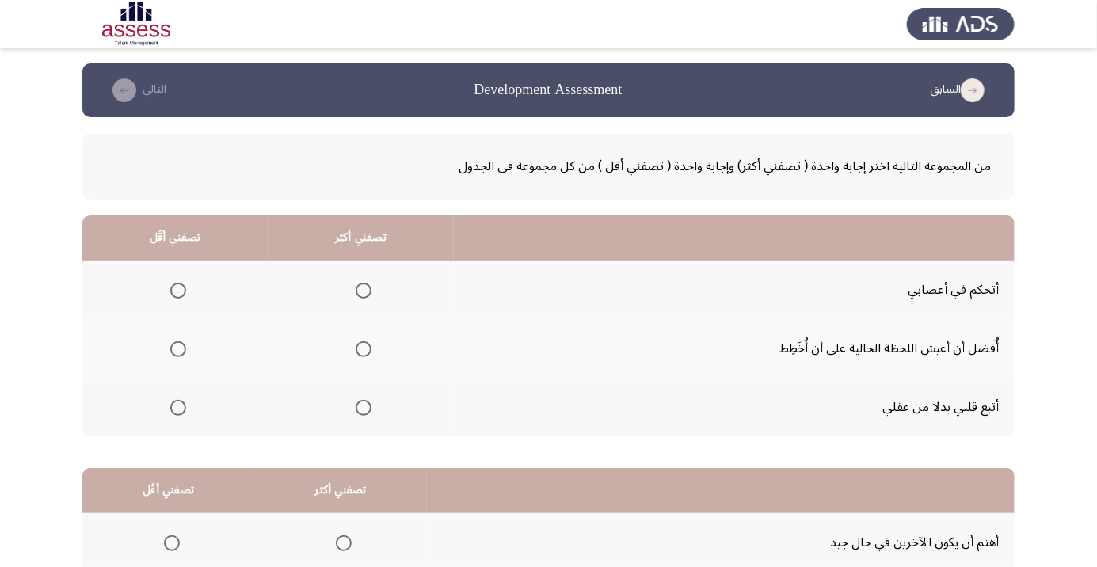
click at [357, 289] on span "Select an option" at bounding box center [363, 291] width 16 height 16
click at [357, 289] on input "Select an option" at bounding box center [363, 291] width 16 height 16
click at [177, 406] on span "Select an option" at bounding box center [178, 408] width 16 height 16
click at [177, 406] on input "Select an option" at bounding box center [178, 408] width 16 height 16
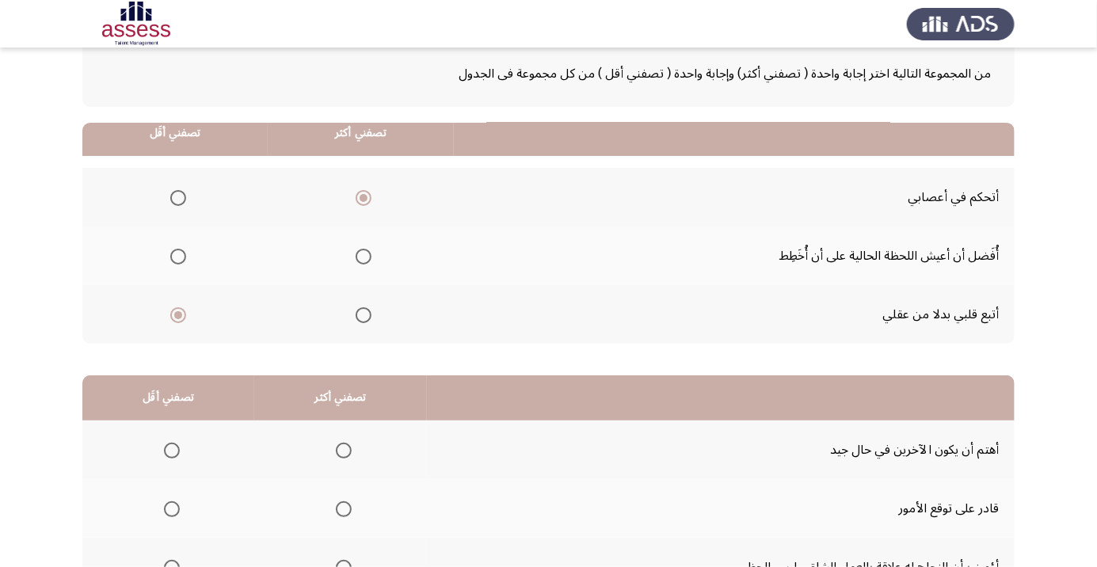
scroll to position [156, 0]
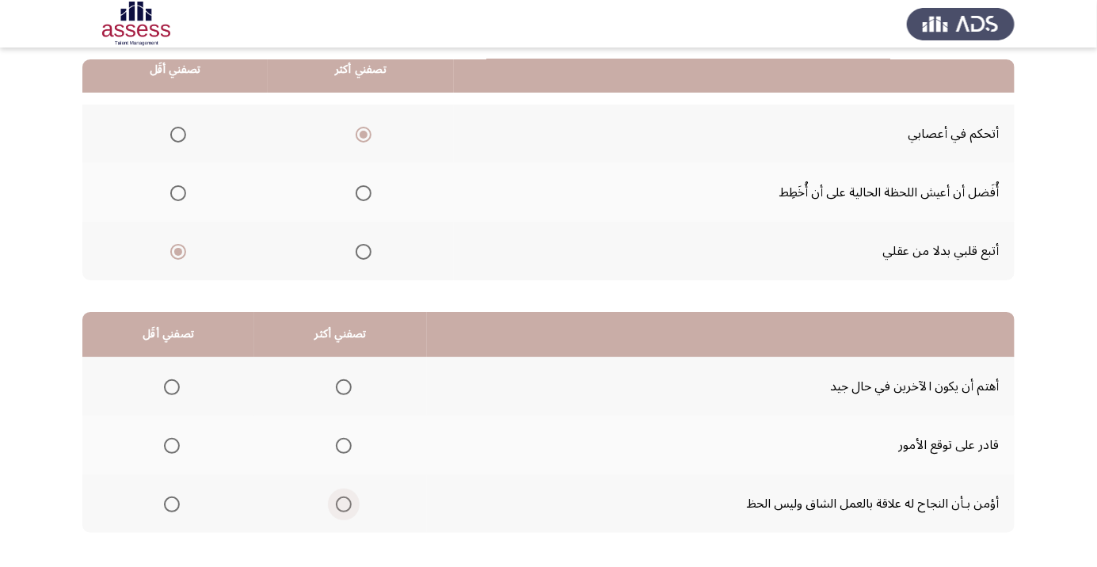
click at [344, 504] on span "Select an option" at bounding box center [344, 504] width 0 height 0
click at [342, 503] on input "Select an option" at bounding box center [344, 504] width 16 height 16
click at [177, 443] on span "Select an option" at bounding box center [172, 446] width 16 height 16
click at [177, 443] on input "Select an option" at bounding box center [172, 446] width 16 height 16
click at [177, 388] on span "Select an option" at bounding box center [172, 387] width 16 height 16
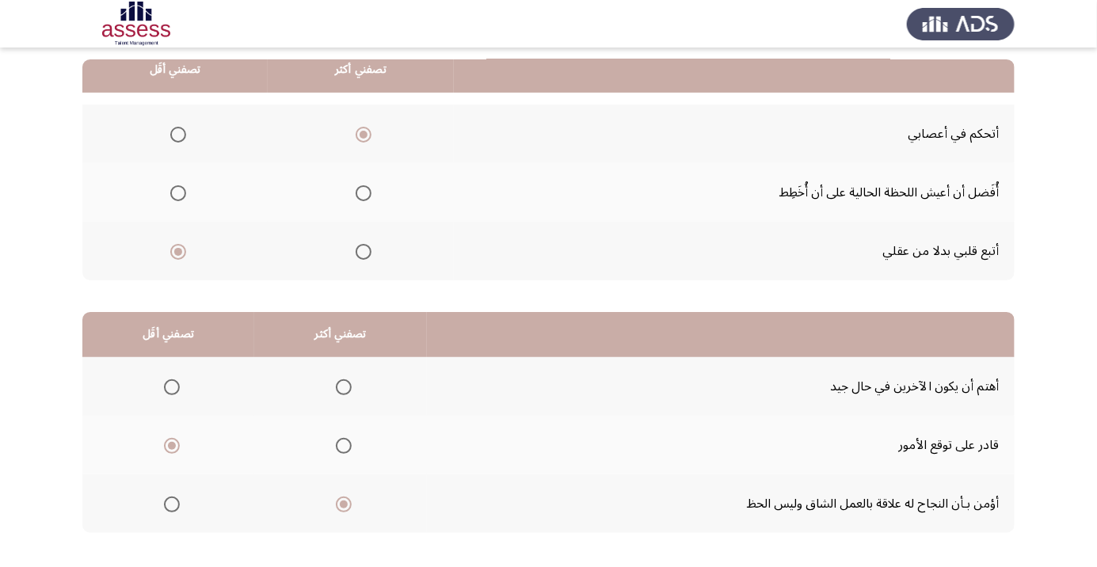
click at [177, 388] on input "Select an option" at bounding box center [172, 387] width 16 height 16
click at [170, 444] on span "Select an option" at bounding box center [172, 446] width 16 height 16
click at [170, 444] on input "Select an option" at bounding box center [172, 446] width 16 height 16
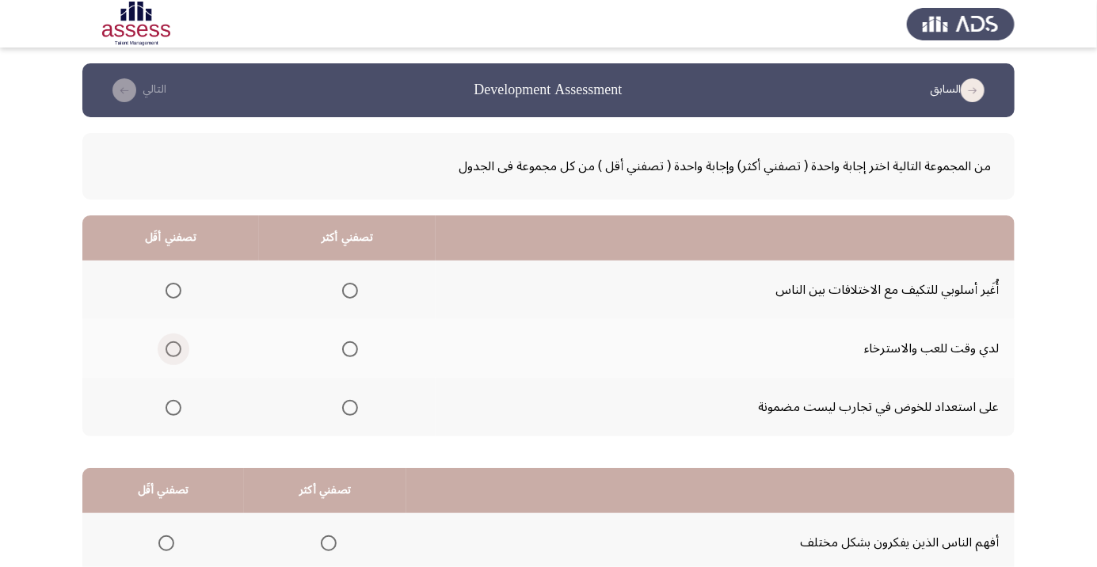
click at [165, 350] on span "Select an option" at bounding box center [173, 349] width 16 height 16
click at [165, 350] on input "Select an option" at bounding box center [173, 349] width 16 height 16
click at [314, 291] on th at bounding box center [347, 289] width 177 height 59
click at [352, 294] on span "Select an option" at bounding box center [350, 291] width 16 height 16
click at [352, 294] on input "Select an option" at bounding box center [350, 291] width 16 height 16
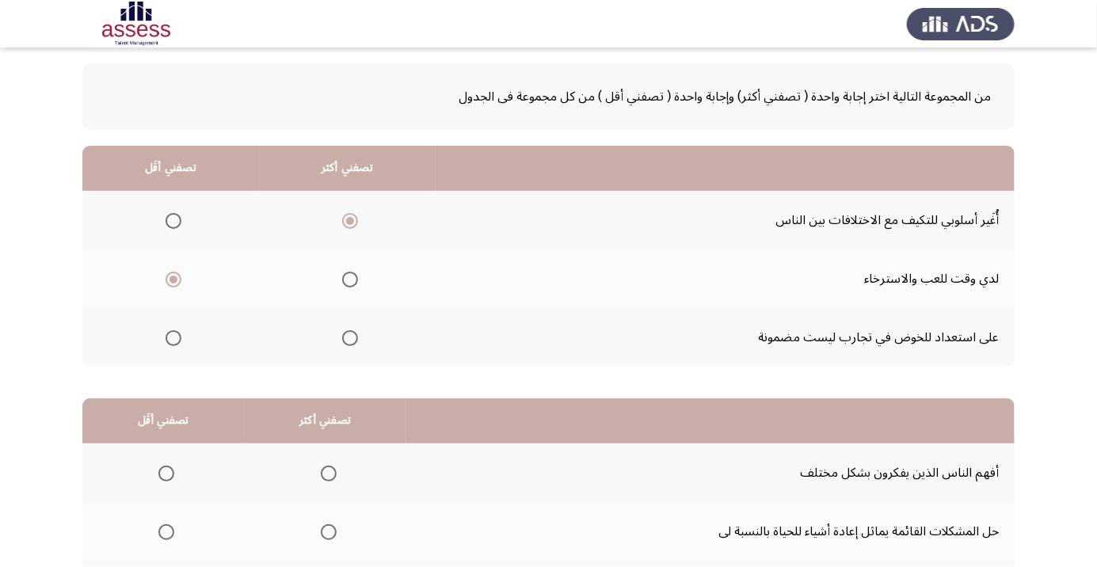
scroll to position [156, 0]
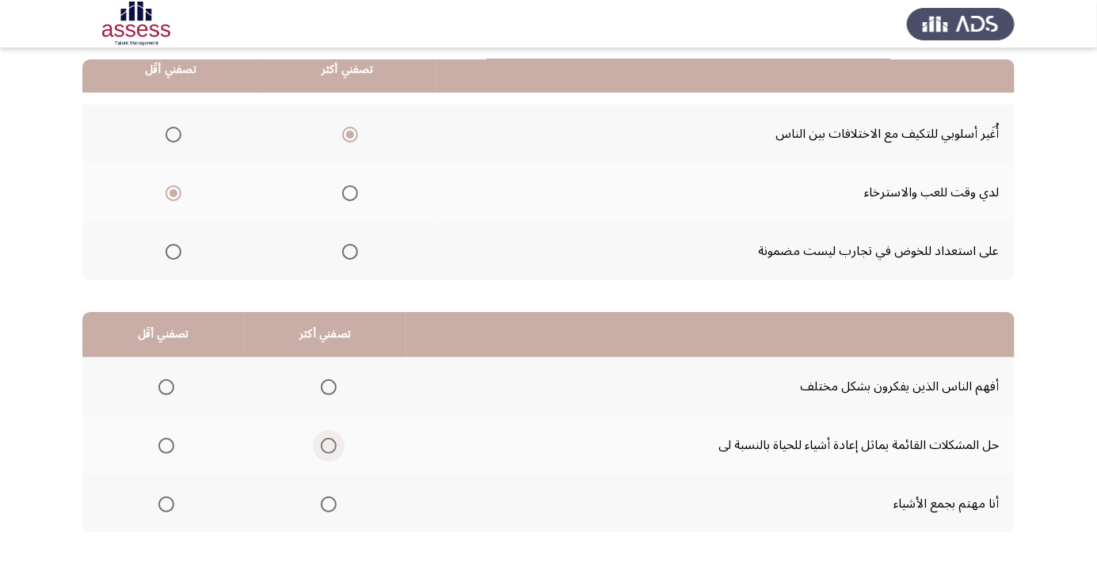
click at [330, 443] on span "Select an option" at bounding box center [329, 446] width 16 height 16
click at [330, 443] on input "Select an option" at bounding box center [329, 446] width 16 height 16
click at [187, 398] on th at bounding box center [163, 386] width 162 height 59
click at [166, 387] on span "Select an option" at bounding box center [166, 387] width 0 height 0
click at [165, 386] on input "Select an option" at bounding box center [166, 387] width 16 height 16
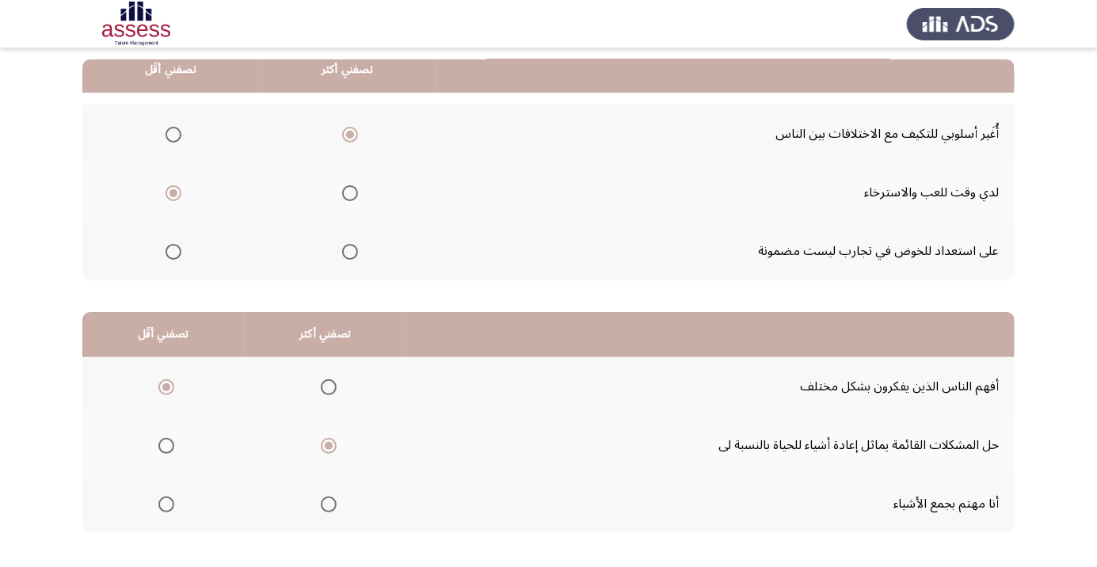
click at [171, 506] on span "Select an option" at bounding box center [166, 504] width 16 height 16
click at [171, 506] on input "Select an option" at bounding box center [166, 504] width 16 height 16
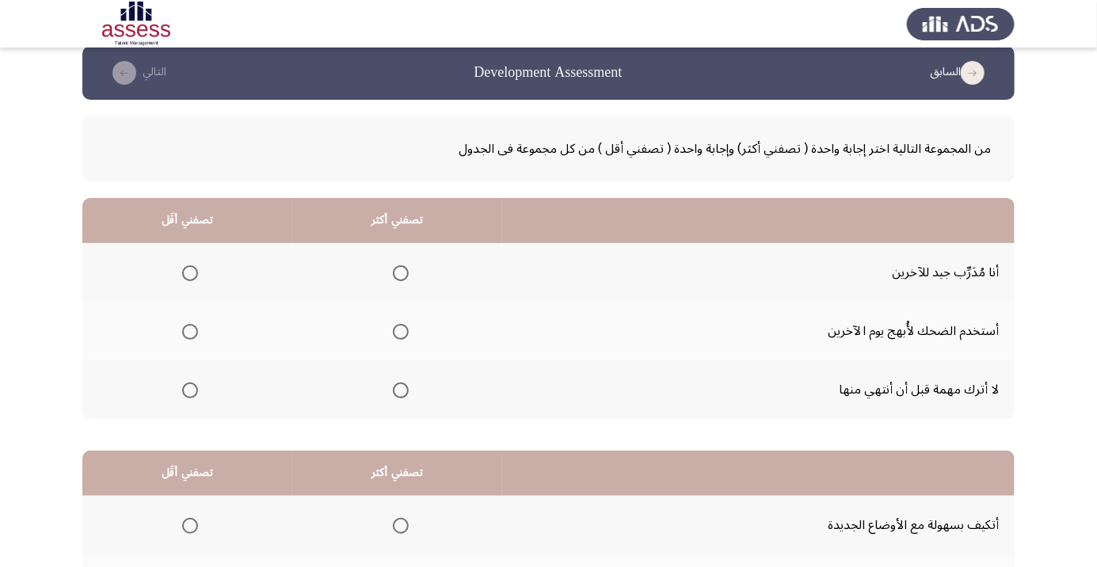
scroll to position [10, 0]
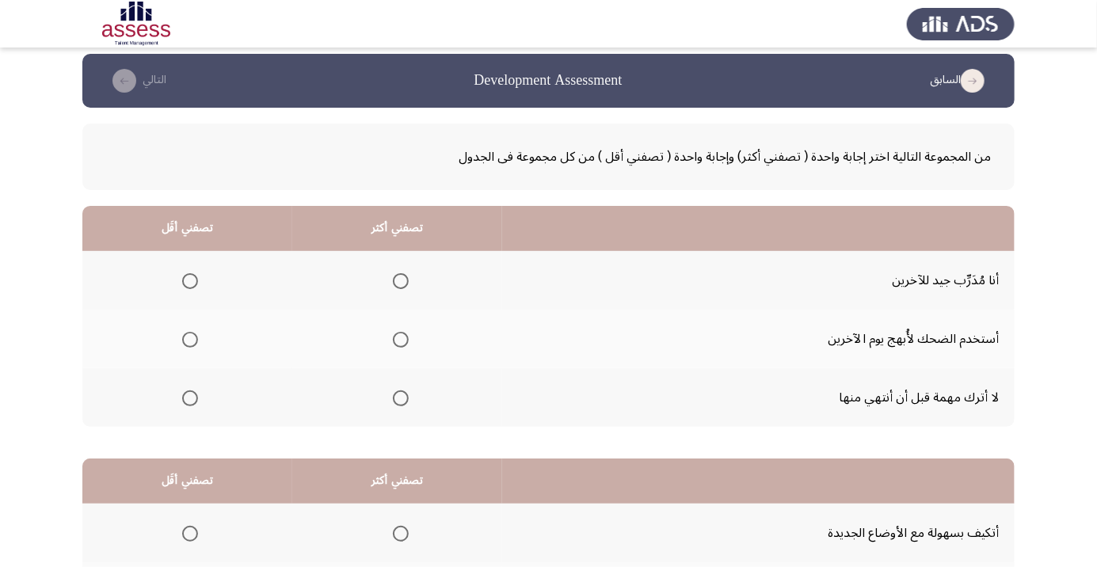
click at [405, 283] on span "Select an option" at bounding box center [401, 281] width 16 height 16
click at [405, 283] on input "Select an option" at bounding box center [401, 281] width 16 height 16
click at [190, 338] on span "Select an option" at bounding box center [190, 340] width 16 height 16
click at [190, 338] on input "Select an option" at bounding box center [190, 340] width 16 height 16
click at [400, 398] on span "Select an option" at bounding box center [400, 398] width 0 height 0
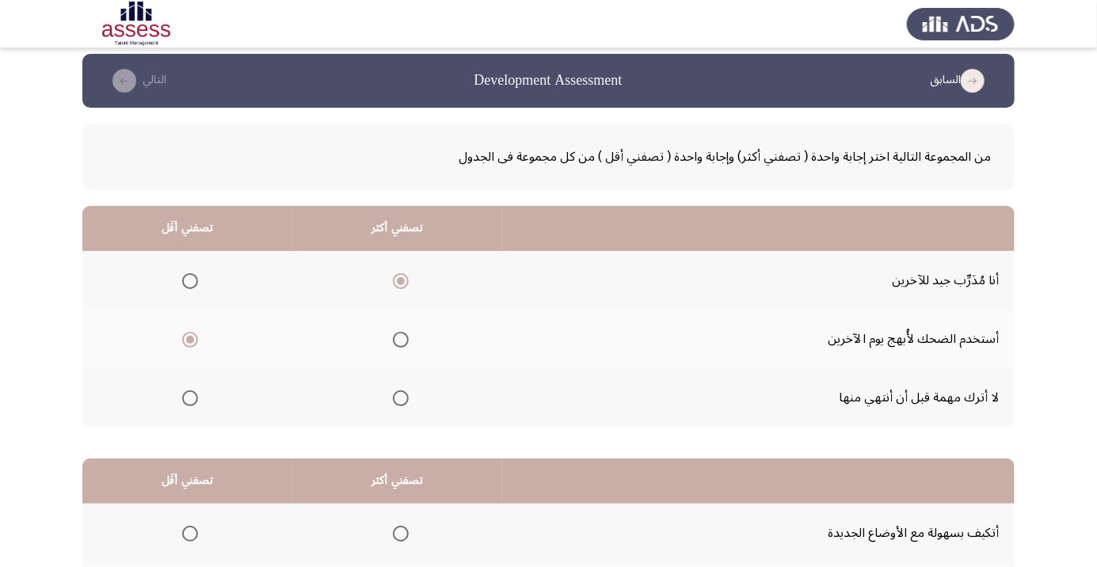
click at [402, 397] on input "Select an option" at bounding box center [401, 398] width 16 height 16
click at [400, 281] on span "Select an option" at bounding box center [400, 281] width 0 height 0
click at [402, 279] on input "Select an option" at bounding box center [401, 281] width 16 height 16
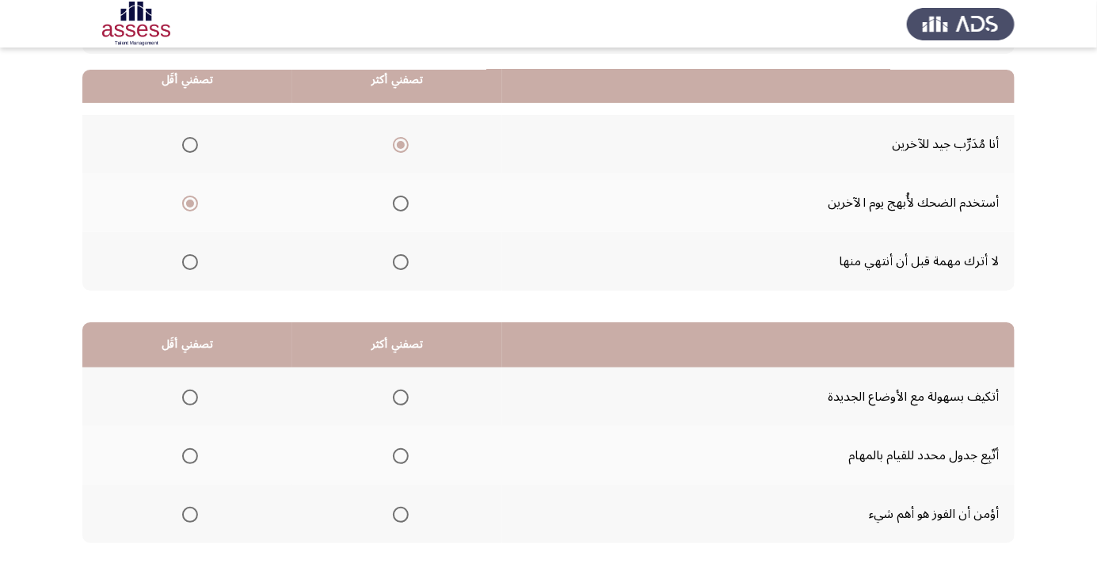
scroll to position [156, 0]
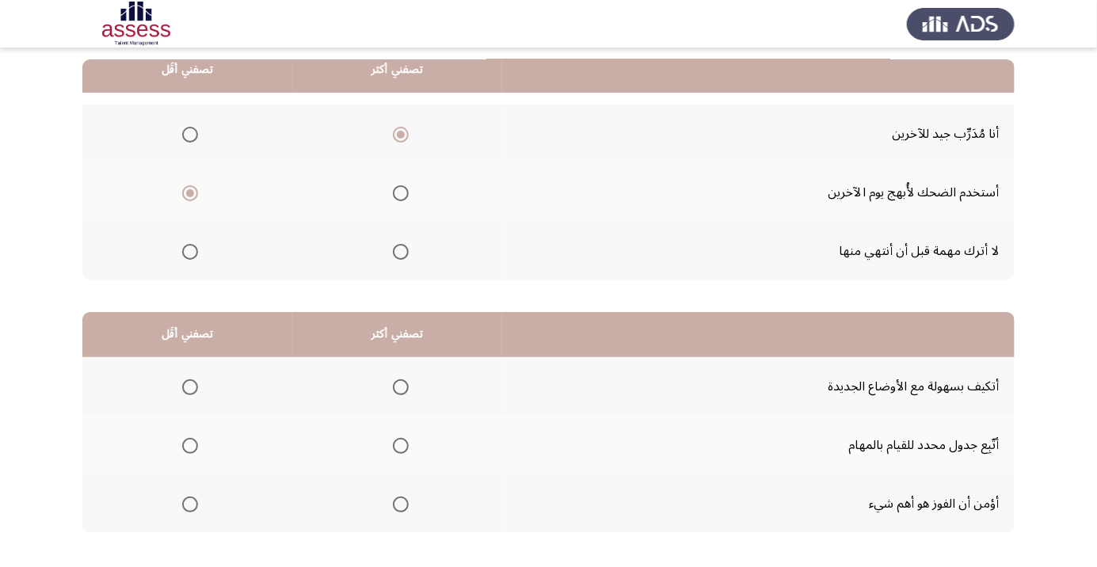
click at [432, 512] on th at bounding box center [397, 503] width 210 height 59
click at [400, 504] on span "Select an option" at bounding box center [400, 504] width 0 height 0
click at [401, 503] on input "Select an option" at bounding box center [401, 504] width 16 height 16
click at [394, 451] on span "Select an option" at bounding box center [401, 446] width 16 height 16
click at [394, 451] on input "Select an option" at bounding box center [401, 446] width 16 height 16
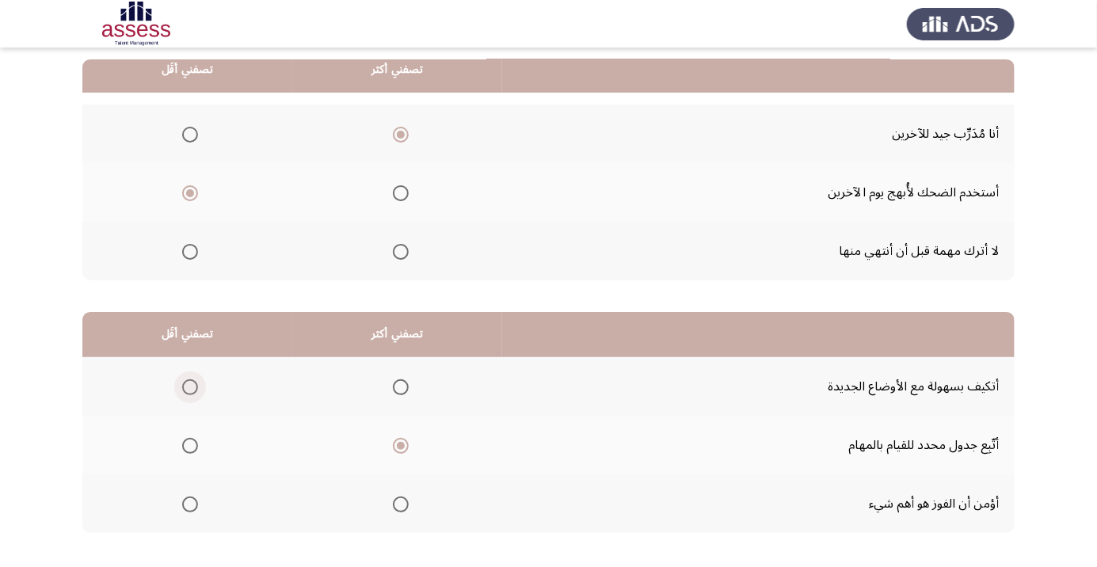
click at [192, 380] on span "Select an option" at bounding box center [190, 387] width 16 height 16
click at [192, 380] on input "Select an option" at bounding box center [190, 387] width 16 height 16
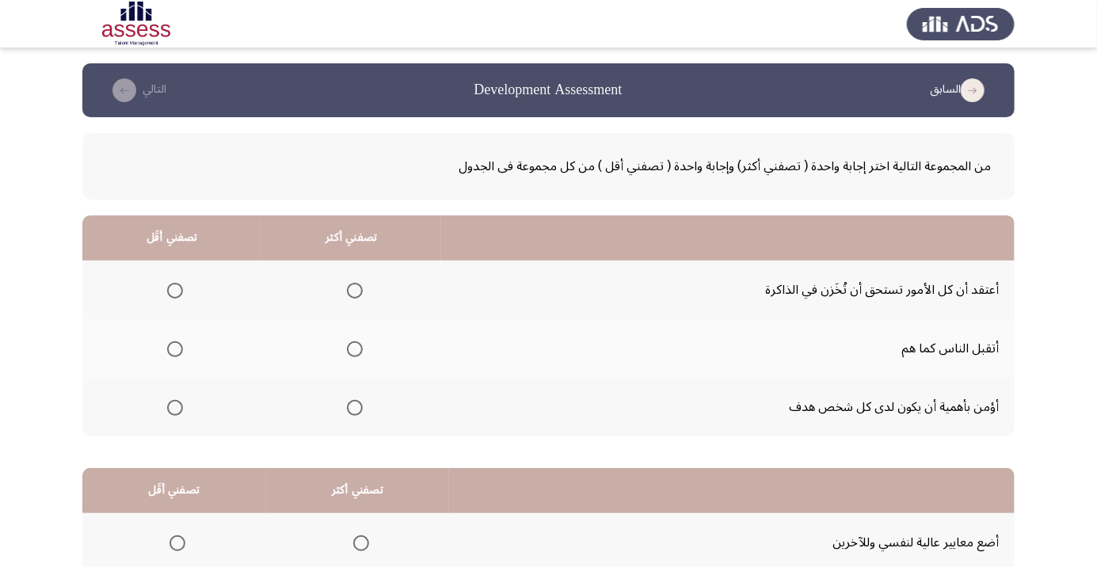
click at [357, 411] on span "Select an option" at bounding box center [355, 408] width 16 height 16
click at [357, 411] on input "Select an option" at bounding box center [355, 408] width 16 height 16
click at [170, 289] on span "Select an option" at bounding box center [175, 291] width 16 height 16
click at [170, 289] on input "Select an option" at bounding box center [175, 291] width 16 height 16
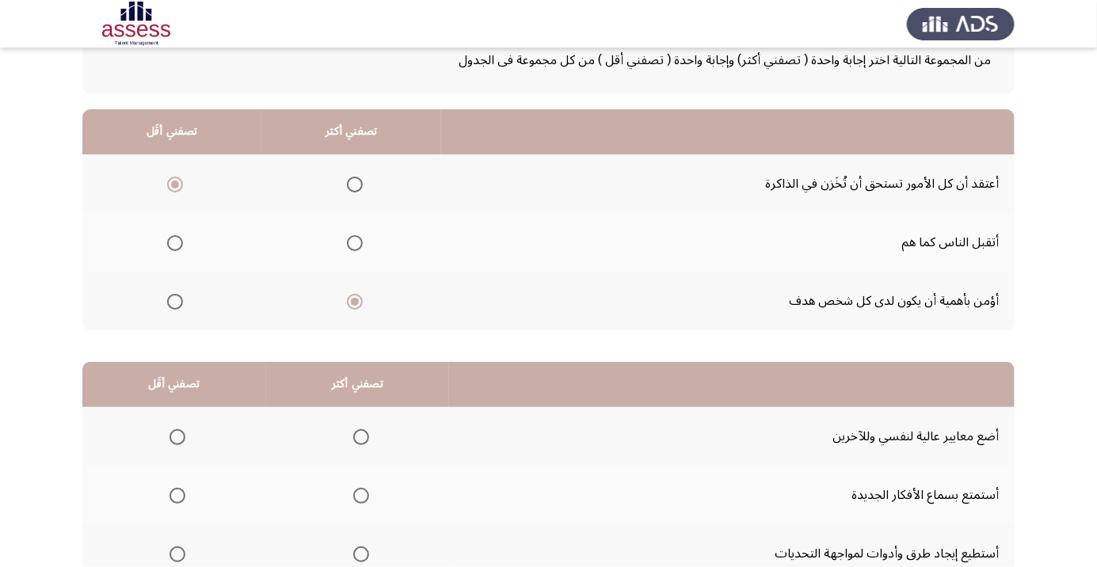
scroll to position [156, 0]
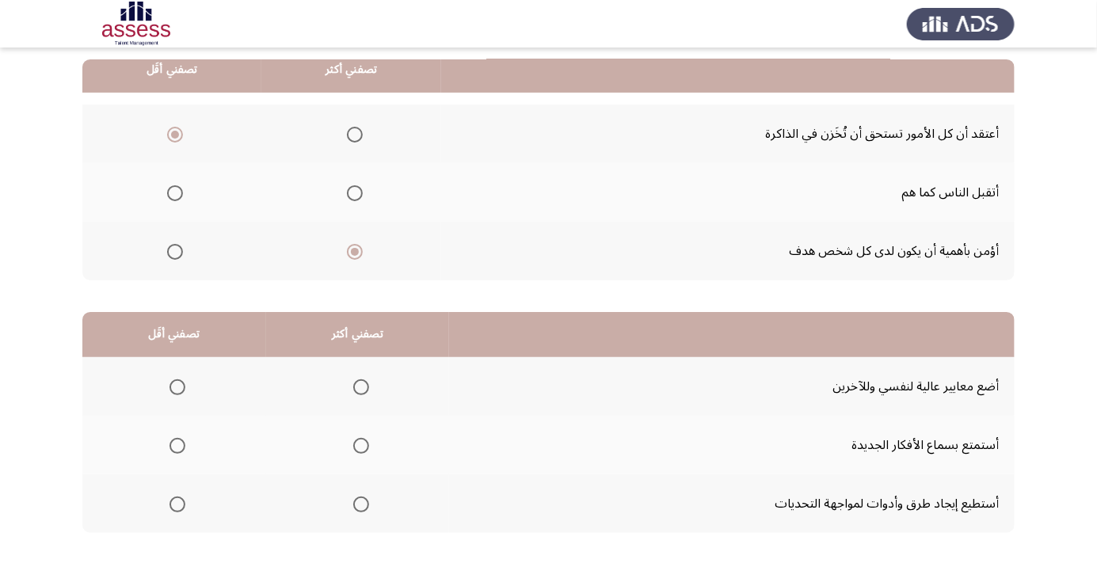
click at [365, 382] on span "Select an option" at bounding box center [361, 387] width 16 height 16
click at [365, 382] on input "Select an option" at bounding box center [361, 387] width 16 height 16
click at [360, 503] on span "Select an option" at bounding box center [361, 504] width 16 height 16
click at [360, 503] on input "Select an option" at bounding box center [361, 504] width 16 height 16
click at [360, 386] on span "Select an option" at bounding box center [361, 387] width 16 height 16
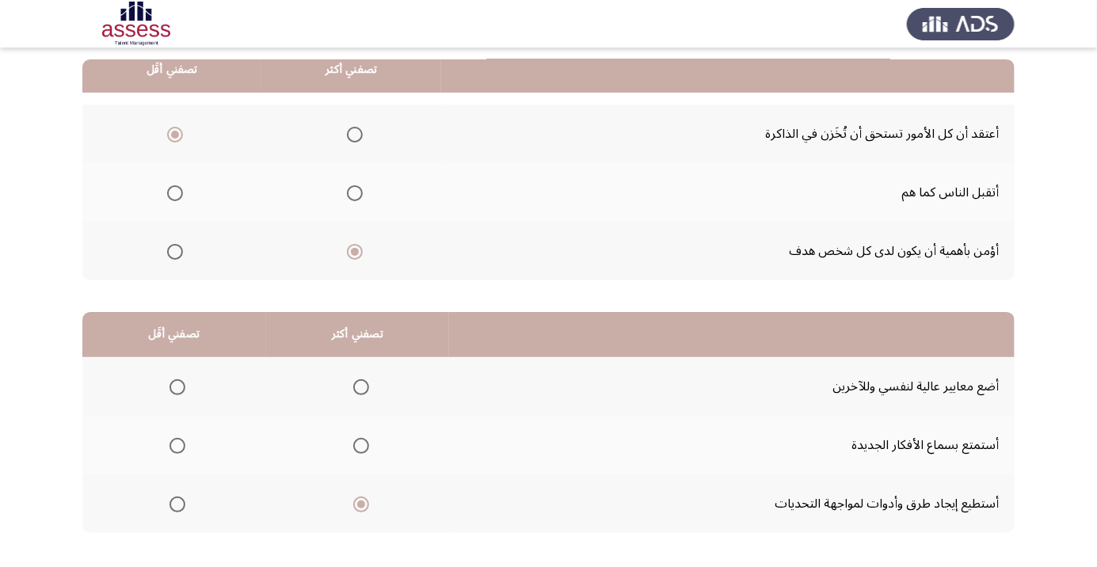
click at [360, 386] on input "Select an option" at bounding box center [361, 387] width 16 height 16
click at [177, 446] on span "Select an option" at bounding box center [177, 446] width 0 height 0
click at [177, 444] on input "Select an option" at bounding box center [177, 446] width 16 height 16
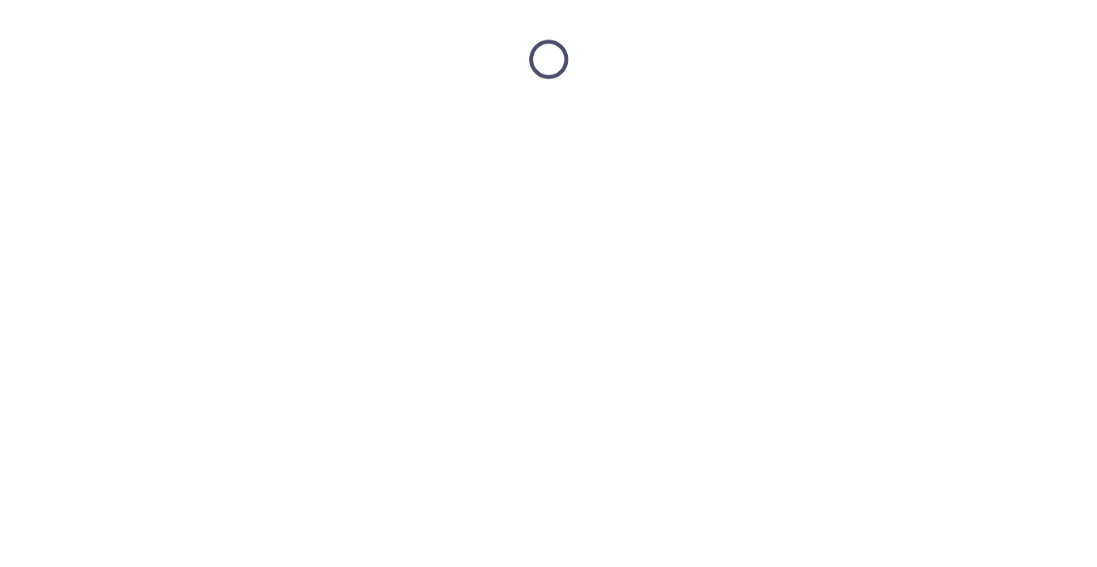
scroll to position [0, 0]
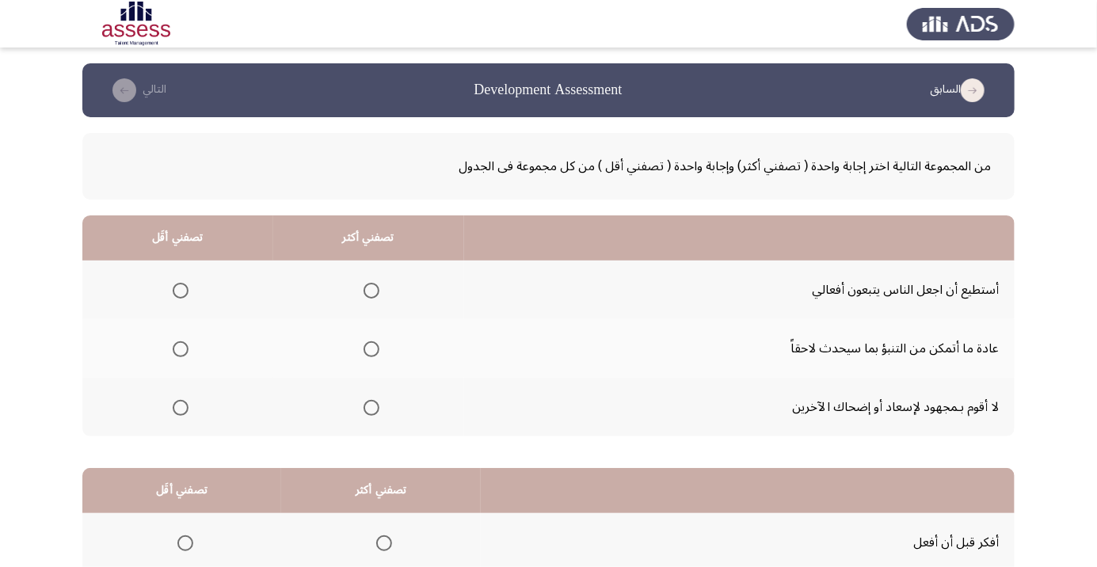
click at [181, 408] on span "Select an option" at bounding box center [181, 408] width 0 height 0
click at [181, 406] on input "Select an option" at bounding box center [181, 408] width 16 height 16
click at [371, 344] on span "Select an option" at bounding box center [371, 349] width 16 height 16
click at [371, 344] on input "Select an option" at bounding box center [371, 349] width 16 height 16
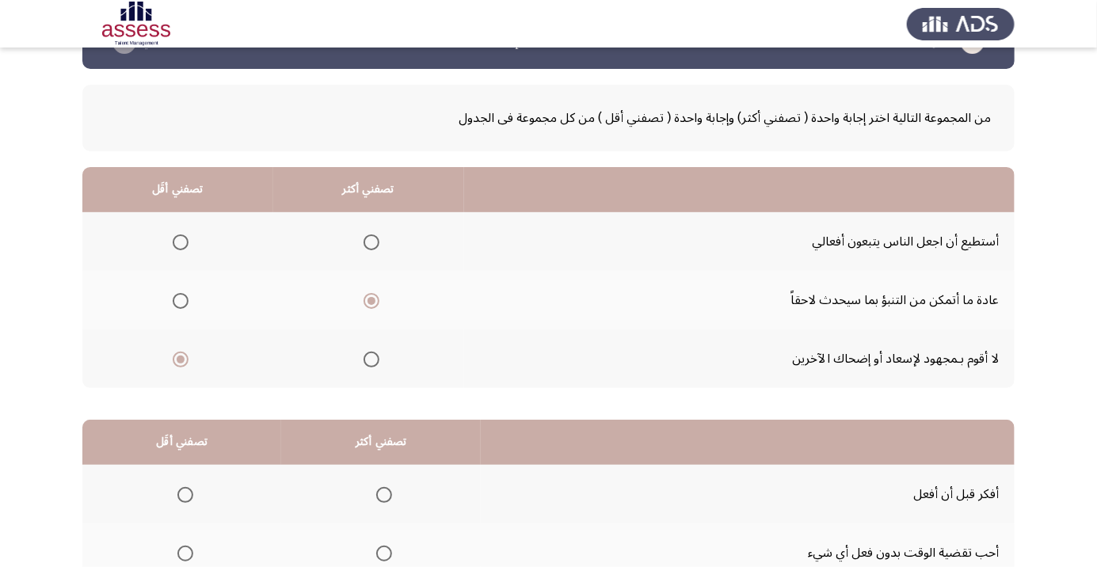
scroll to position [156, 0]
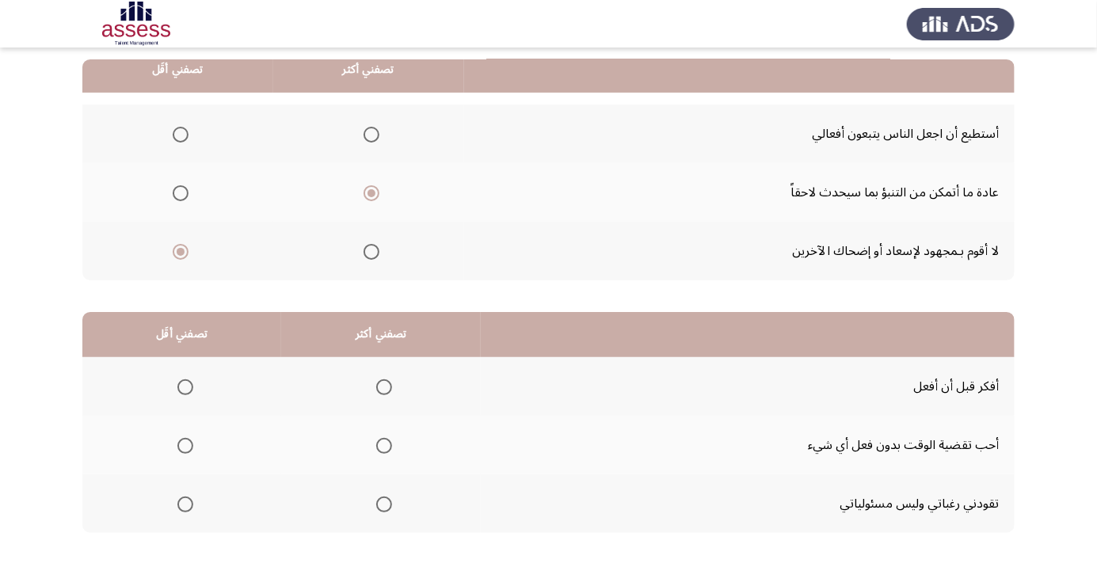
click at [382, 386] on span "Select an option" at bounding box center [384, 387] width 16 height 16
click at [382, 386] on input "Select an option" at bounding box center [384, 387] width 16 height 16
click at [184, 444] on span "Select an option" at bounding box center [185, 446] width 16 height 16
click at [184, 444] on input "Select an option" at bounding box center [185, 446] width 16 height 16
click at [196, 531] on th at bounding box center [181, 503] width 199 height 59
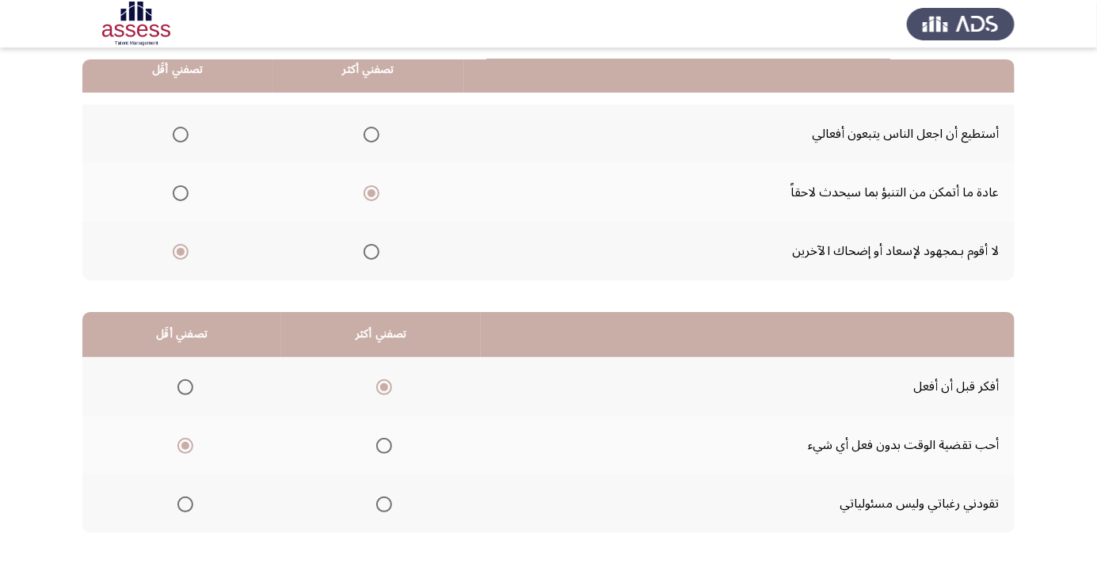
click at [184, 503] on span "Select an option" at bounding box center [185, 504] width 16 height 16
click at [184, 503] on input "Select an option" at bounding box center [185, 504] width 16 height 16
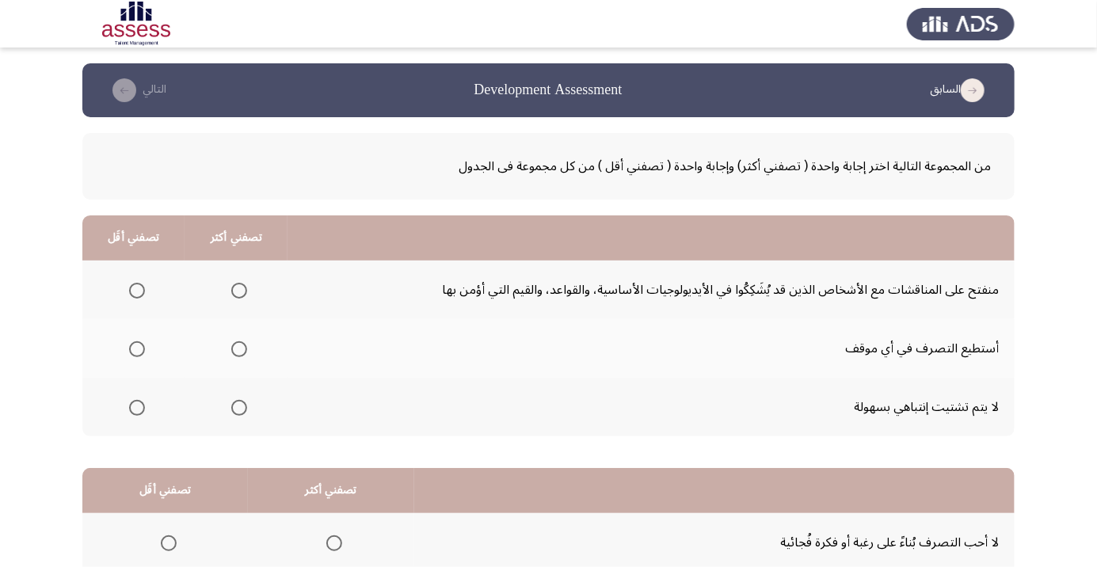
click at [234, 413] on span "Select an option" at bounding box center [239, 408] width 16 height 16
click at [234, 413] on input "Select an option" at bounding box center [239, 408] width 16 height 16
click at [137, 291] on span "Select an option" at bounding box center [137, 291] width 0 height 0
click at [136, 290] on input "Select an option" at bounding box center [137, 291] width 16 height 16
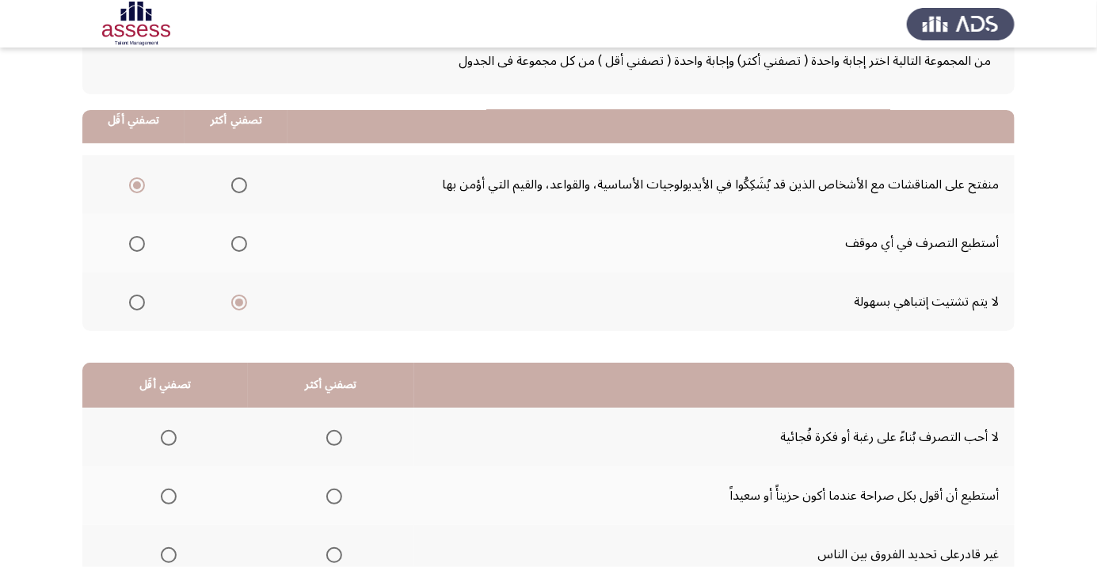
scroll to position [156, 0]
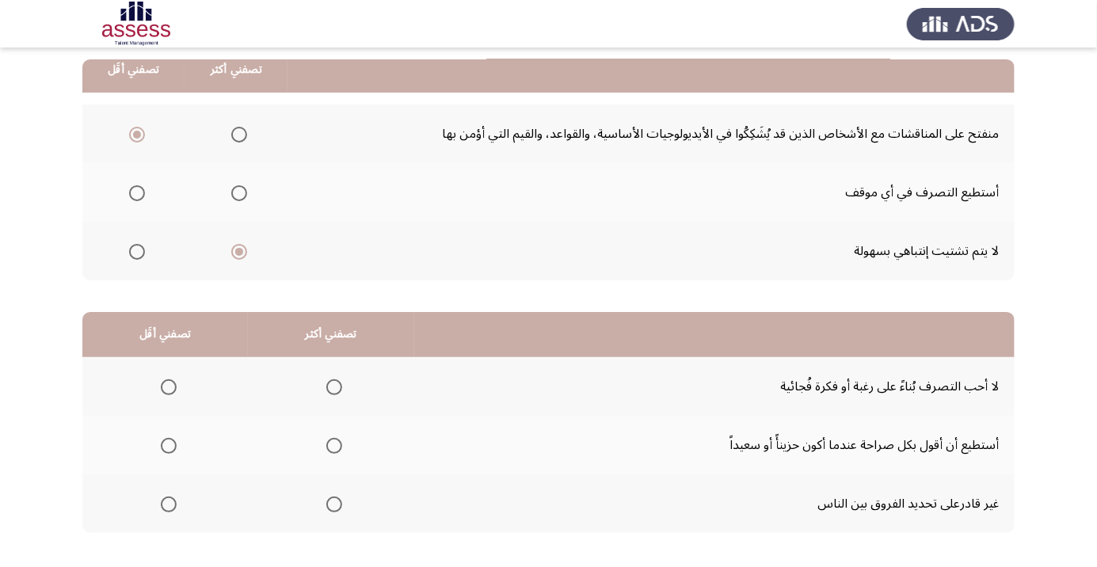
click at [341, 451] on span "Select an option" at bounding box center [334, 446] width 16 height 16
click at [341, 451] on input "Select an option" at bounding box center [334, 446] width 16 height 16
click at [189, 361] on th at bounding box center [164, 386] width 165 height 59
click at [169, 387] on span "Select an option" at bounding box center [169, 387] width 0 height 0
click at [168, 386] on input "Select an option" at bounding box center [169, 387] width 16 height 16
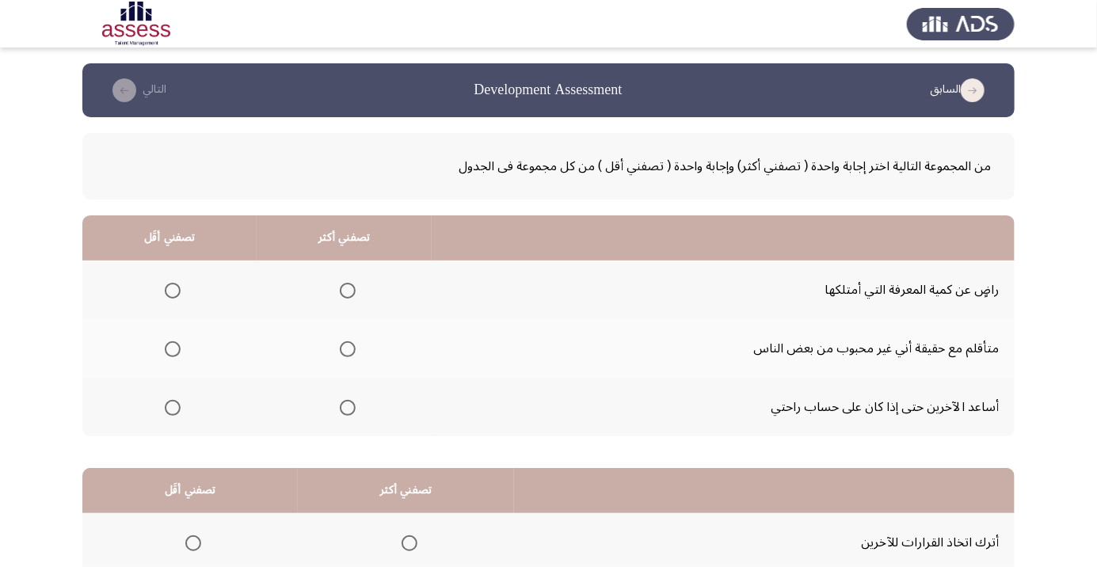
click at [338, 423] on th at bounding box center [344, 407] width 175 height 59
click at [355, 409] on span "Select an option" at bounding box center [348, 408] width 16 height 16
click at [355, 409] on input "Select an option" at bounding box center [348, 408] width 16 height 16
click at [170, 343] on span "Select an option" at bounding box center [173, 349] width 16 height 16
click at [170, 343] on input "Select an option" at bounding box center [173, 349] width 16 height 16
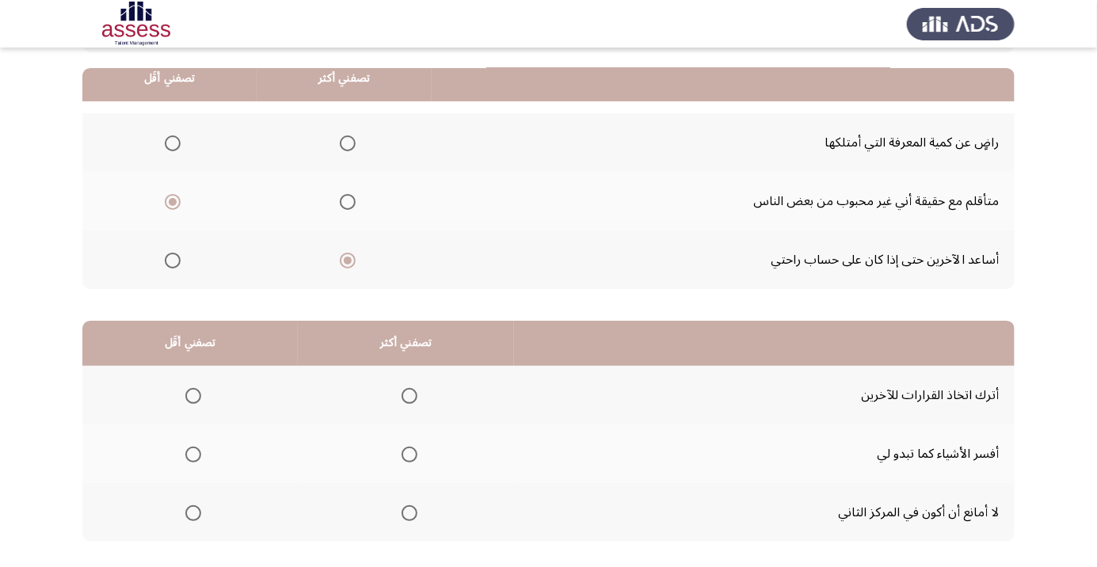
scroll to position [156, 0]
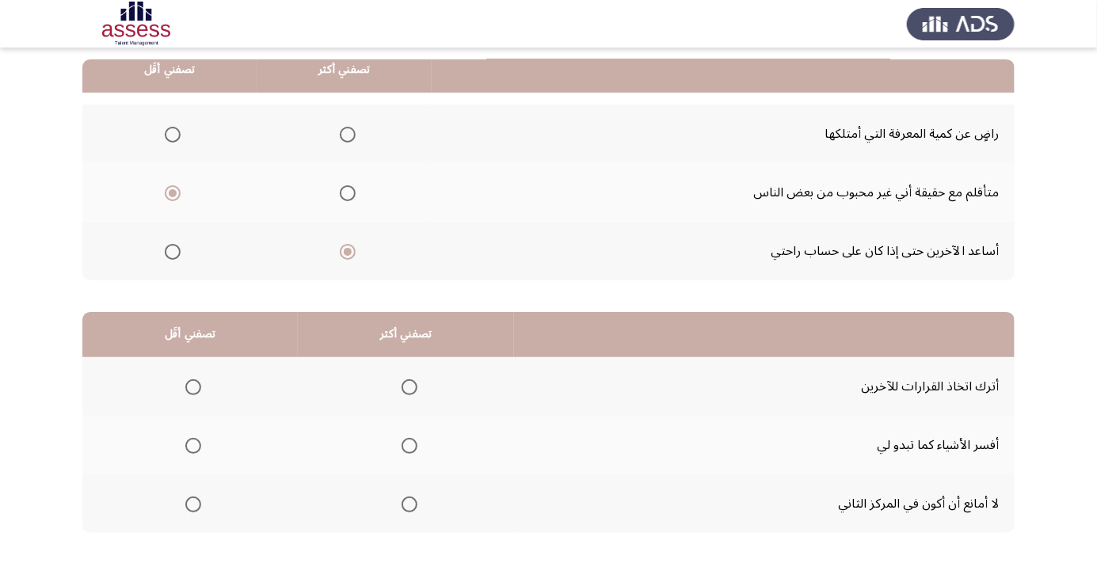
click at [193, 387] on span "Select an option" at bounding box center [193, 387] width 0 height 0
click at [194, 386] on input "Select an option" at bounding box center [193, 387] width 16 height 16
click at [407, 447] on span "Select an option" at bounding box center [409, 446] width 16 height 16
click at [407, 447] on input "Select an option" at bounding box center [409, 446] width 16 height 16
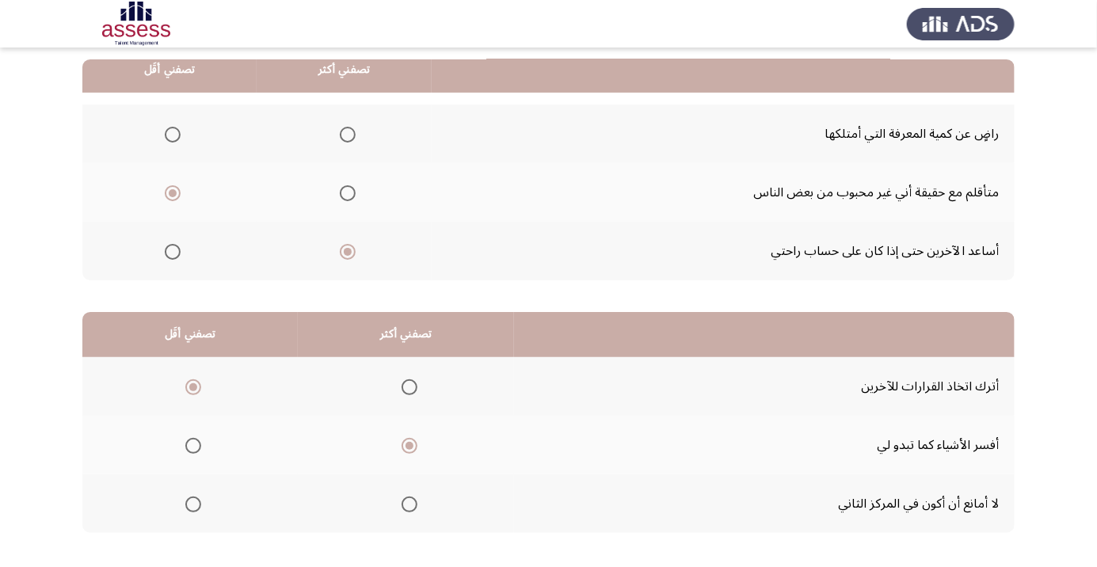
scroll to position [0, 0]
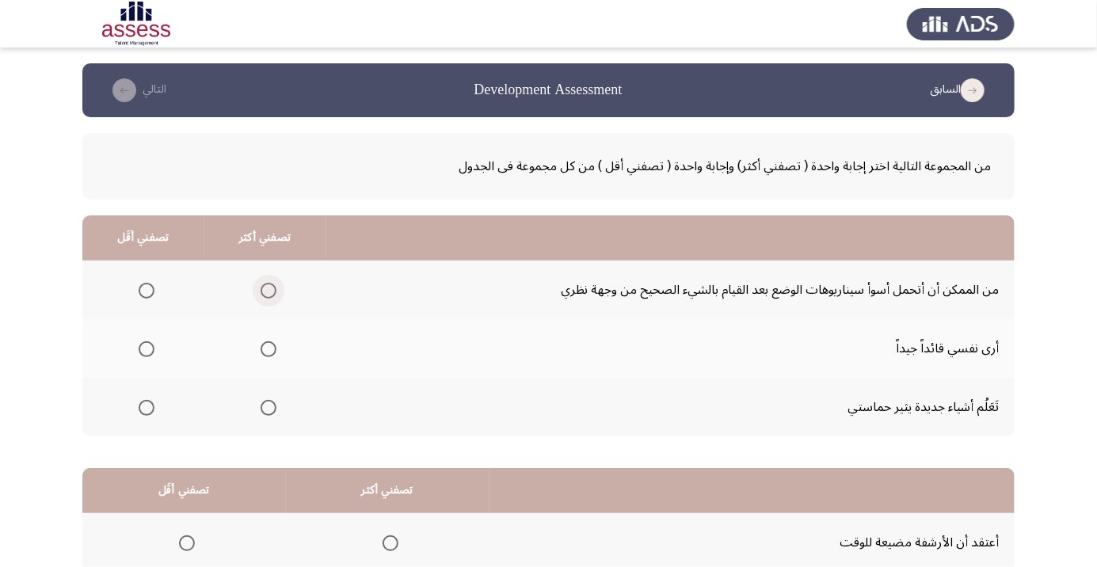
click at [274, 296] on span "Select an option" at bounding box center [268, 291] width 16 height 16
click at [274, 296] on input "Select an option" at bounding box center [268, 291] width 16 height 16
click at [266, 400] on span "Select an option" at bounding box center [268, 408] width 16 height 16
click at [266, 400] on input "Select an option" at bounding box center [268, 408] width 16 height 16
click at [268, 291] on span "Select an option" at bounding box center [268, 291] width 0 height 0
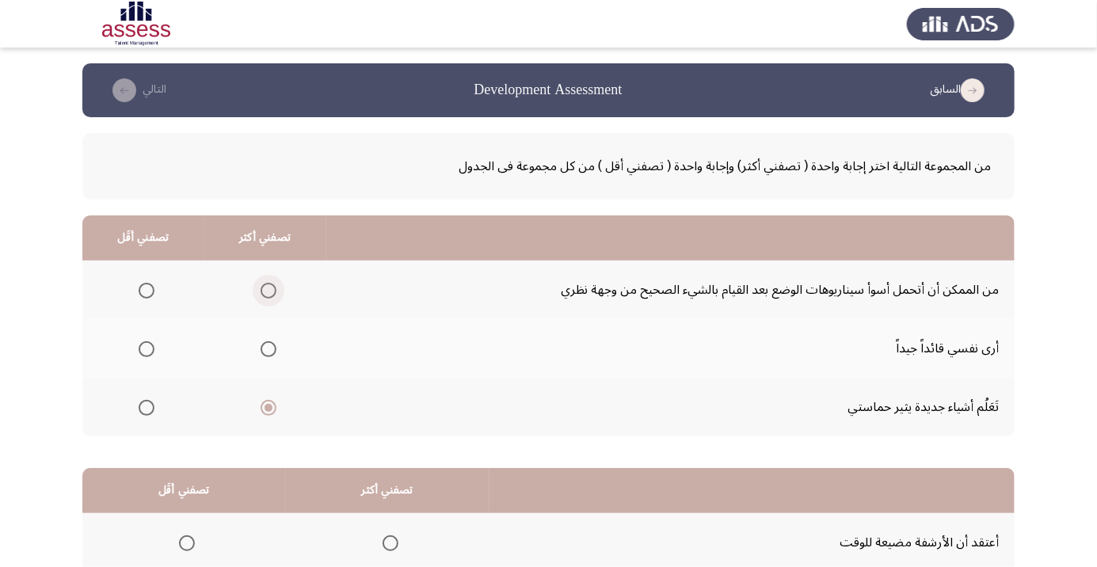
click at [267, 290] on input "Select an option" at bounding box center [268, 291] width 16 height 16
click at [152, 405] on span "Select an option" at bounding box center [147, 408] width 16 height 16
click at [152, 405] on input "Select an option" at bounding box center [147, 408] width 16 height 16
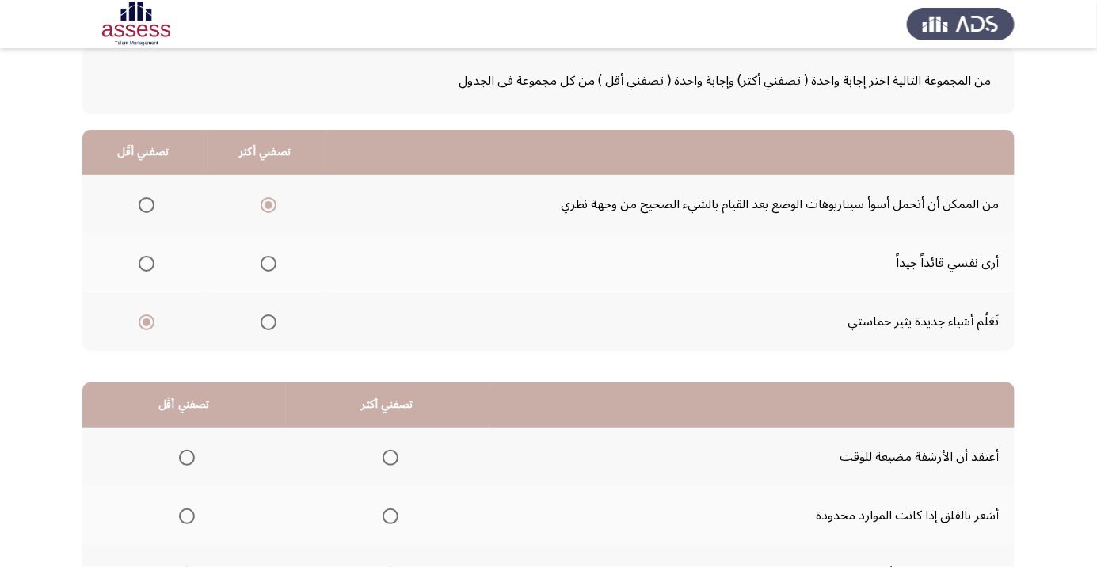
scroll to position [156, 0]
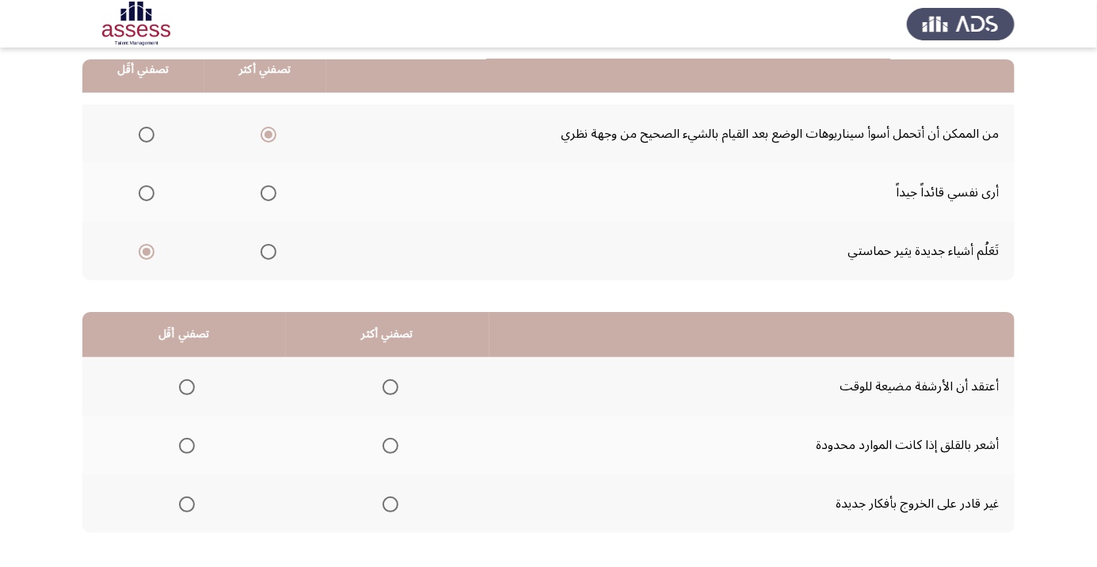
click at [194, 507] on span "Select an option" at bounding box center [187, 504] width 16 height 16
click at [194, 507] on input "Select an option" at bounding box center [187, 504] width 16 height 16
click at [390, 446] on span "Select an option" at bounding box center [390, 446] width 0 height 0
click at [391, 444] on input "Select an option" at bounding box center [390, 446] width 16 height 16
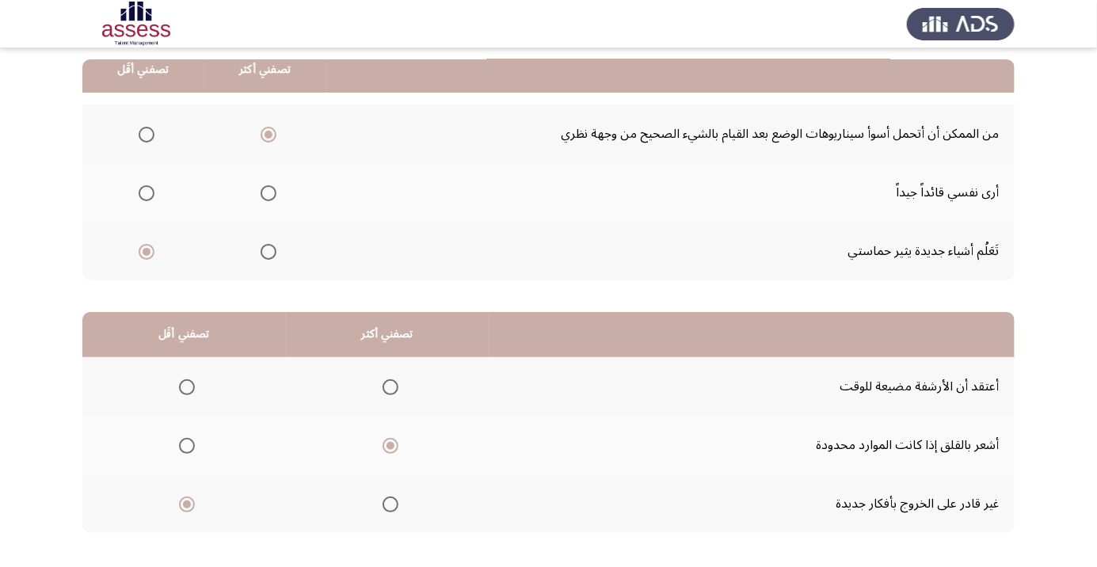
scroll to position [0, 0]
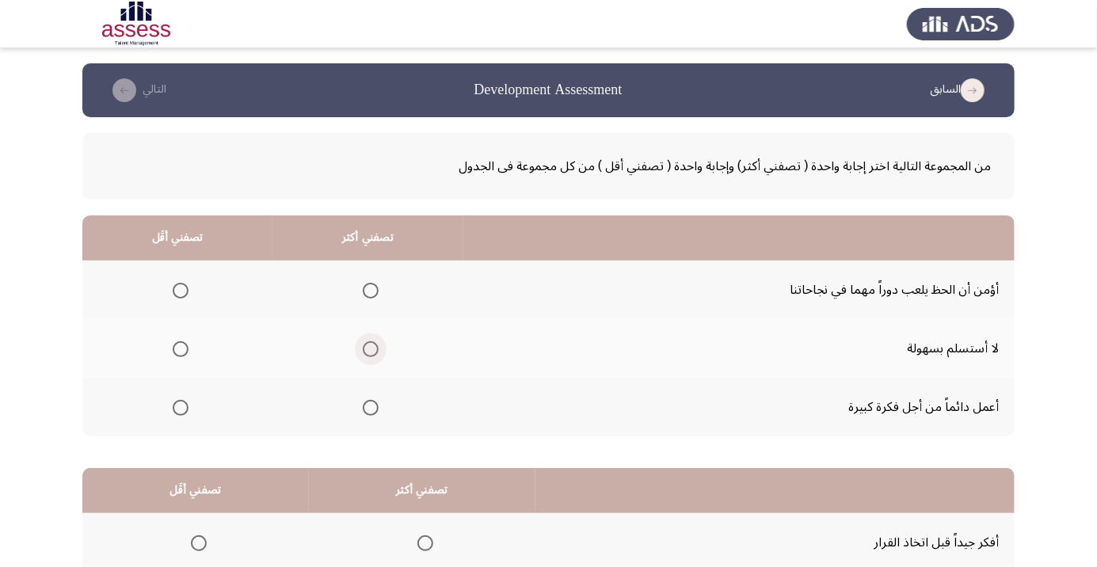
click at [371, 349] on span "Select an option" at bounding box center [371, 349] width 0 height 0
click at [371, 348] on input "Select an option" at bounding box center [371, 349] width 16 height 16
click at [184, 293] on span "Select an option" at bounding box center [181, 291] width 16 height 16
click at [184, 293] on input "Select an option" at bounding box center [181, 291] width 16 height 16
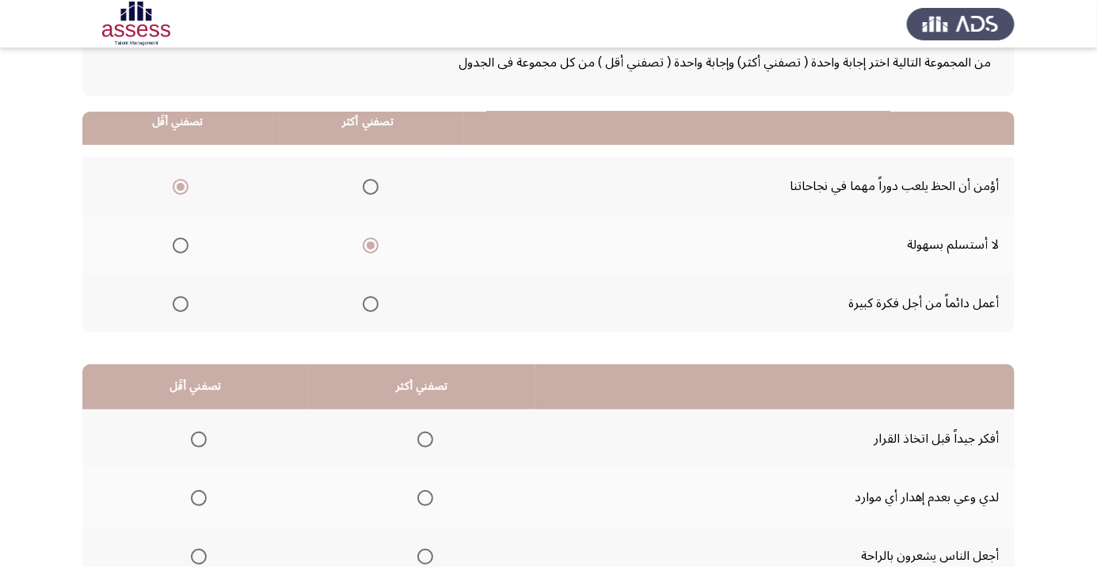
scroll to position [156, 0]
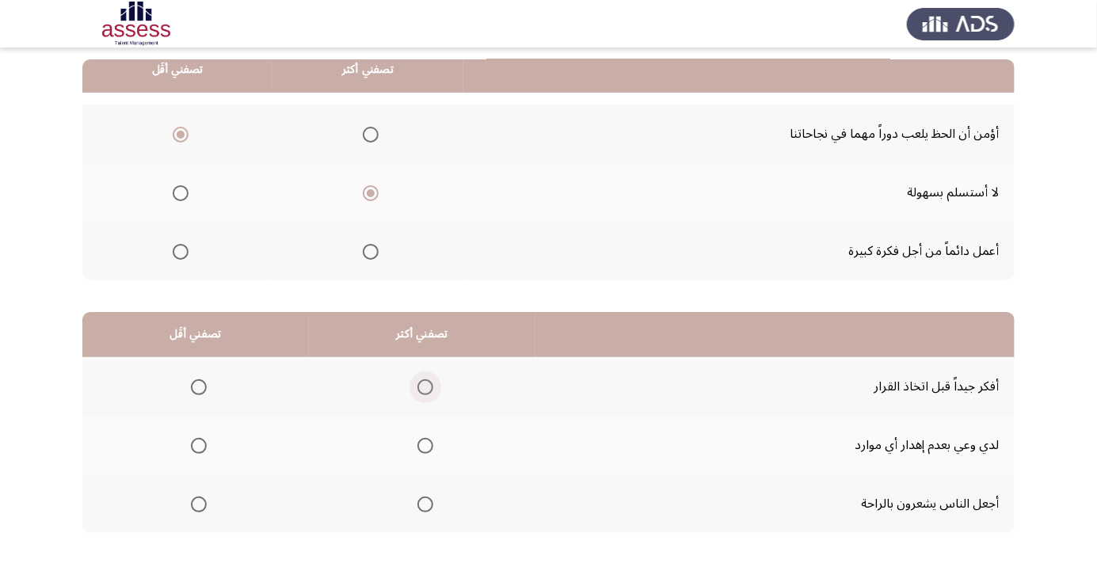
click at [428, 390] on span "Select an option" at bounding box center [425, 387] width 16 height 16
click at [428, 390] on input "Select an option" at bounding box center [425, 387] width 16 height 16
click at [196, 497] on span "Select an option" at bounding box center [199, 504] width 16 height 16
click at [196, 497] on input "Select an option" at bounding box center [199, 504] width 16 height 16
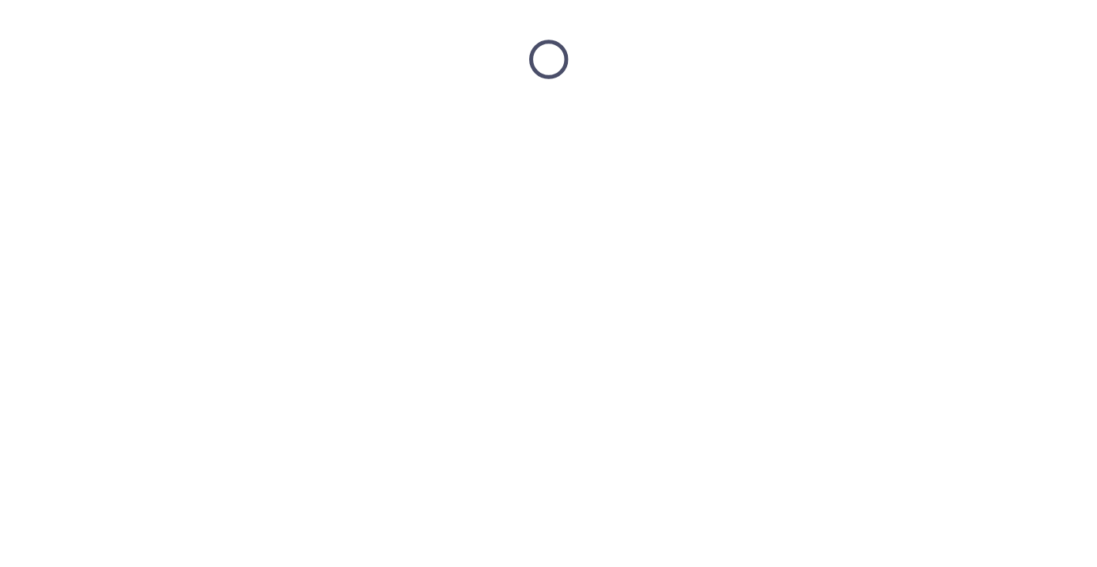
scroll to position [0, 0]
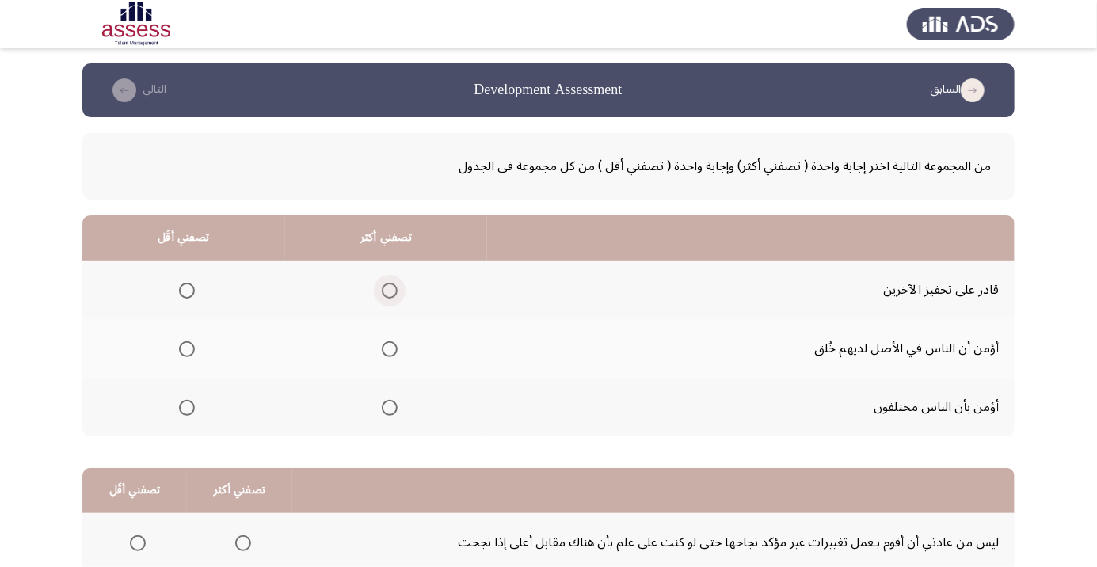
click at [392, 290] on span "Select an option" at bounding box center [390, 291] width 16 height 16
click at [392, 290] on input "Select an option" at bounding box center [390, 291] width 16 height 16
click at [389, 353] on span "Select an option" at bounding box center [390, 349] width 16 height 16
click at [389, 353] on input "Select an option" at bounding box center [390, 349] width 16 height 16
click at [187, 408] on span "Select an option" at bounding box center [187, 408] width 0 height 0
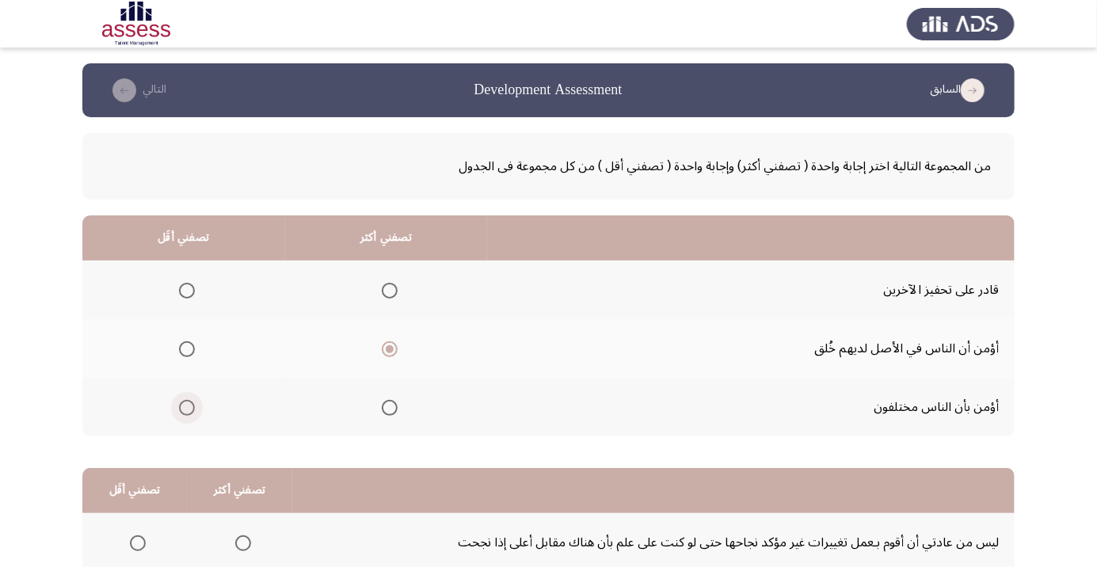
click at [187, 406] on input "Select an option" at bounding box center [187, 408] width 16 height 16
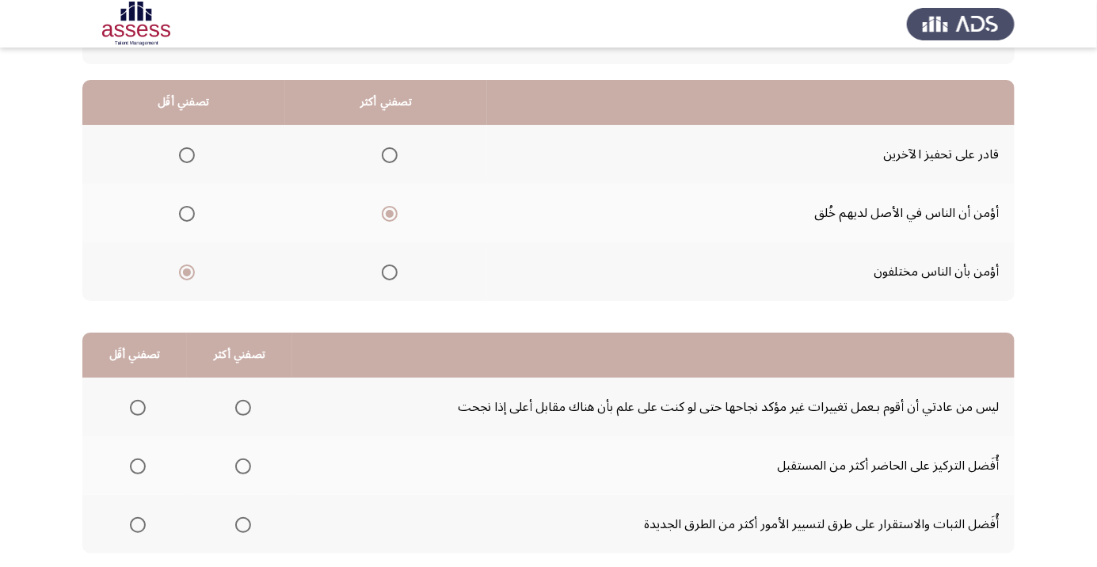
scroll to position [156, 0]
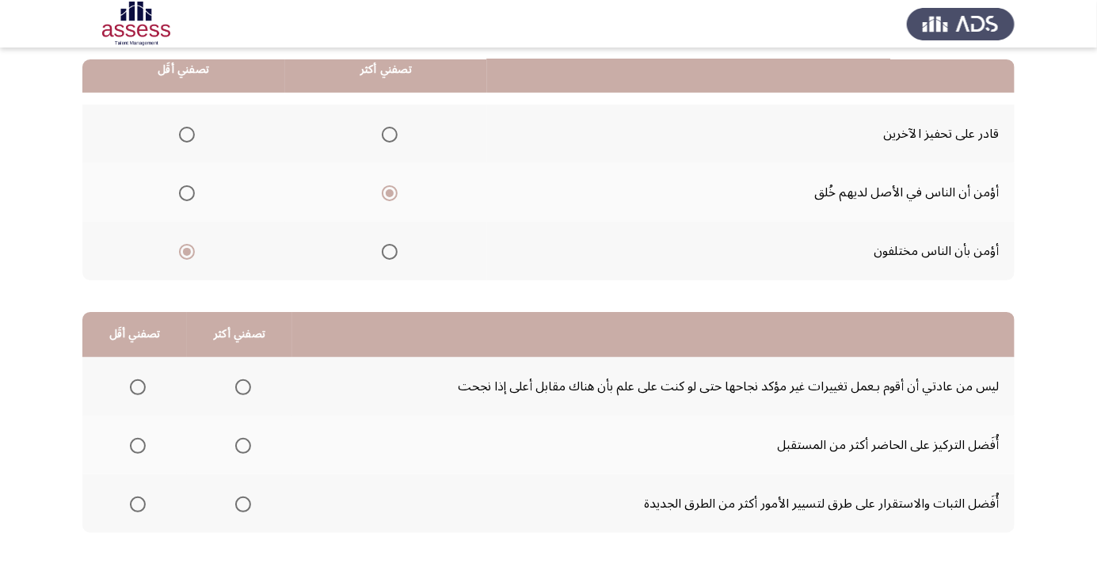
click at [144, 382] on span "Select an option" at bounding box center [138, 387] width 16 height 16
click at [144, 382] on input "Select an option" at bounding box center [138, 387] width 16 height 16
click at [242, 504] on span "Select an option" at bounding box center [242, 504] width 0 height 0
click at [241, 503] on input "Select an option" at bounding box center [243, 504] width 16 height 16
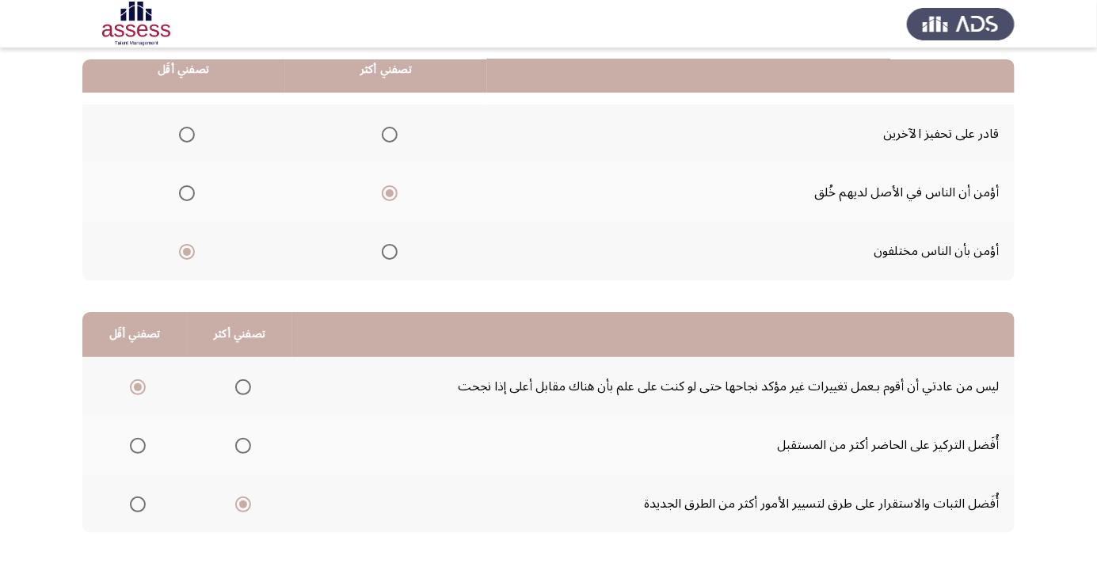
scroll to position [0, 0]
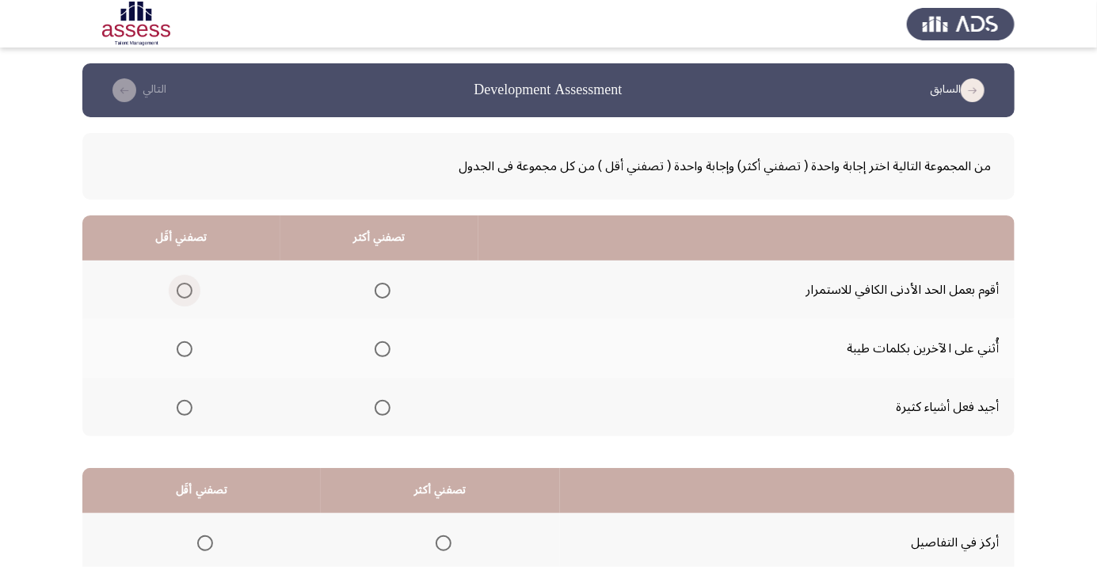
click at [184, 291] on span "Select an option" at bounding box center [184, 291] width 0 height 0
click at [184, 290] on input "Select an option" at bounding box center [185, 291] width 16 height 16
click at [382, 349] on span "Select an option" at bounding box center [382, 349] width 0 height 0
click at [383, 348] on input "Select an option" at bounding box center [383, 349] width 16 height 16
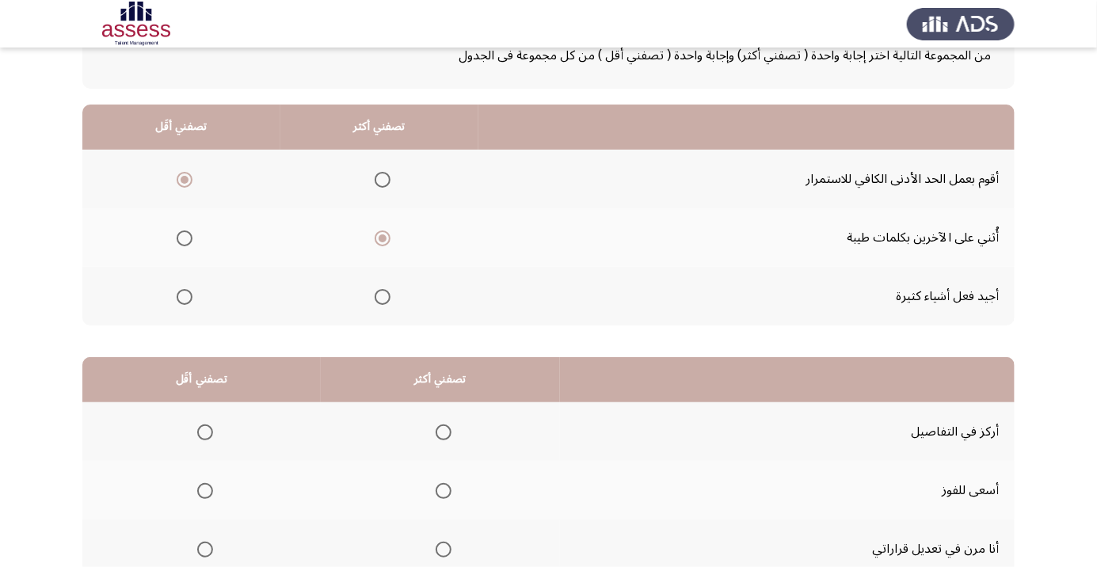
scroll to position [117, 0]
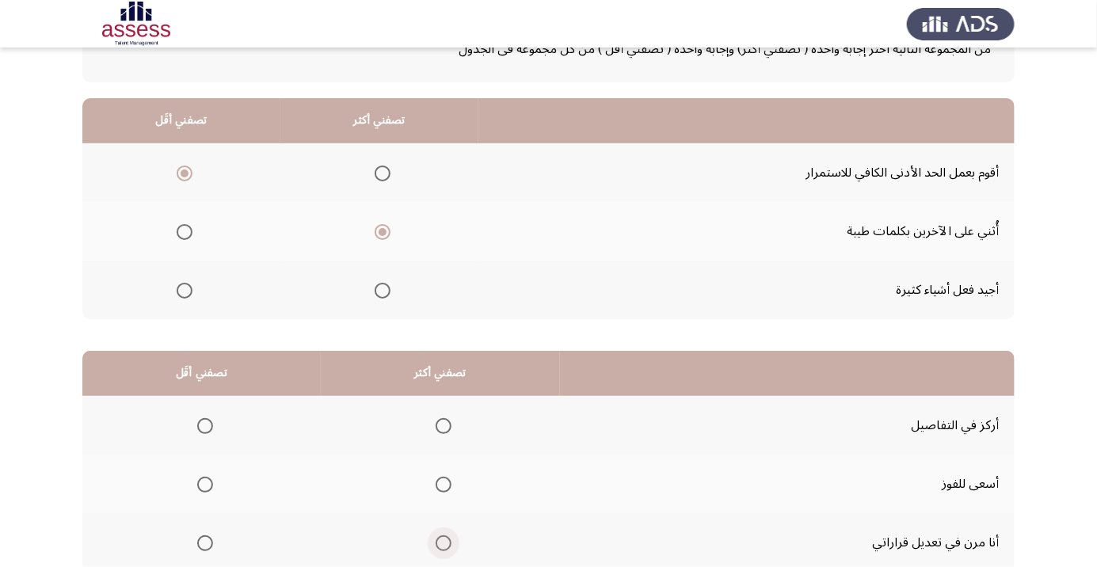
click at [438, 543] on span "Select an option" at bounding box center [443, 543] width 16 height 16
click at [438, 543] on input "Select an option" at bounding box center [443, 543] width 16 height 16
click at [211, 428] on span "Select an option" at bounding box center [205, 426] width 16 height 16
click at [211, 428] on input "Select an option" at bounding box center [205, 426] width 16 height 16
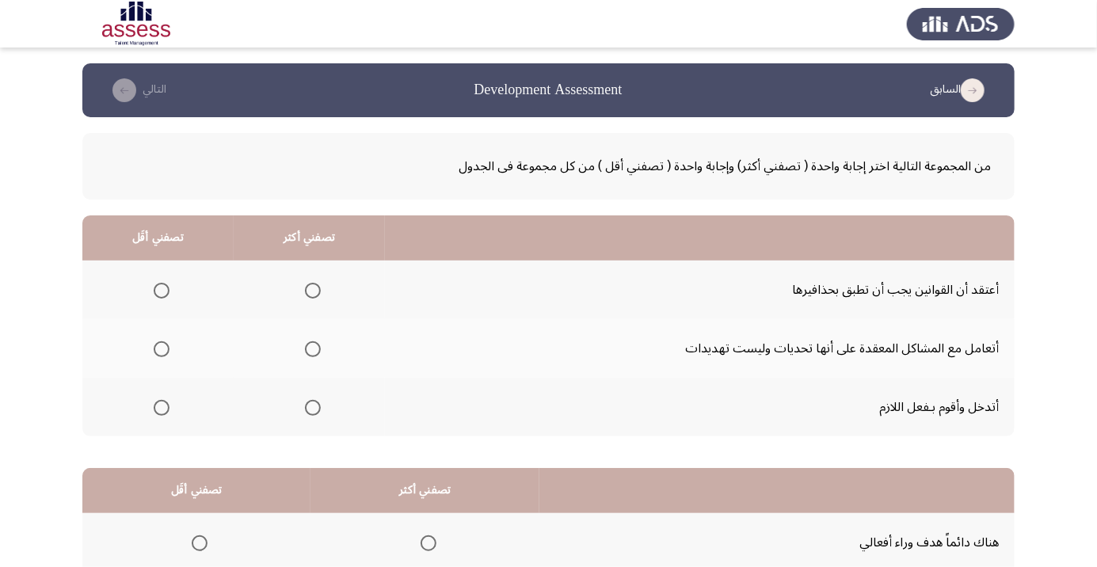
click at [276, 440] on div "من المجموعة التالية اختر إجابة واحدة ( تصفني أكثر) وإجابة واحدة ( تصفني أقل ) م…" at bounding box center [548, 418] width 932 height 603
click at [320, 412] on span "Select an option" at bounding box center [313, 408] width 16 height 16
click at [320, 412] on input "Select an option" at bounding box center [313, 408] width 16 height 16
click at [309, 348] on span "Select an option" at bounding box center [313, 349] width 16 height 16
click at [309, 348] on input "Select an option" at bounding box center [313, 349] width 16 height 16
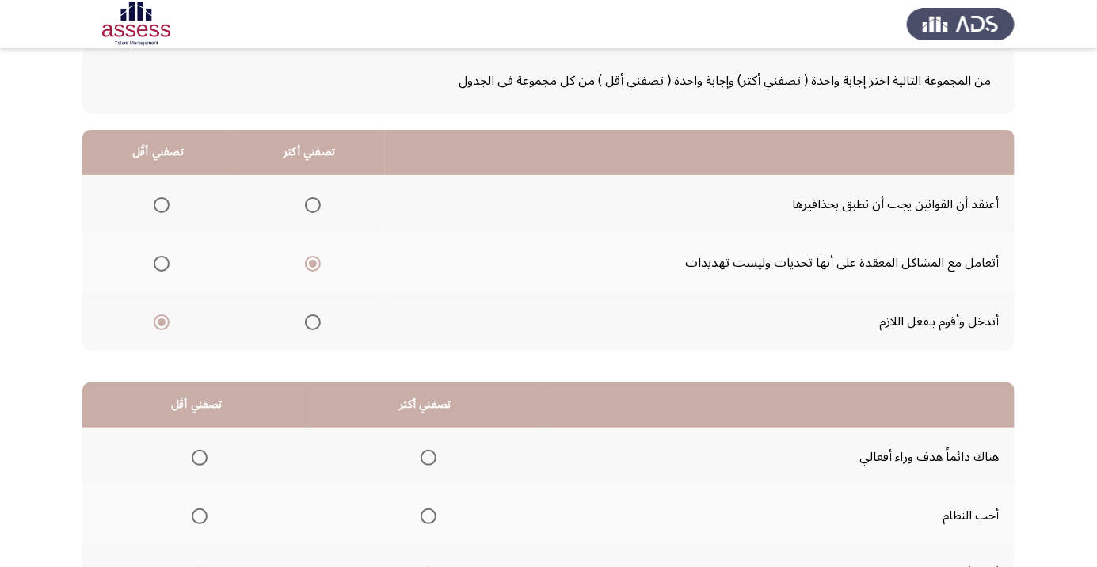
scroll to position [156, 0]
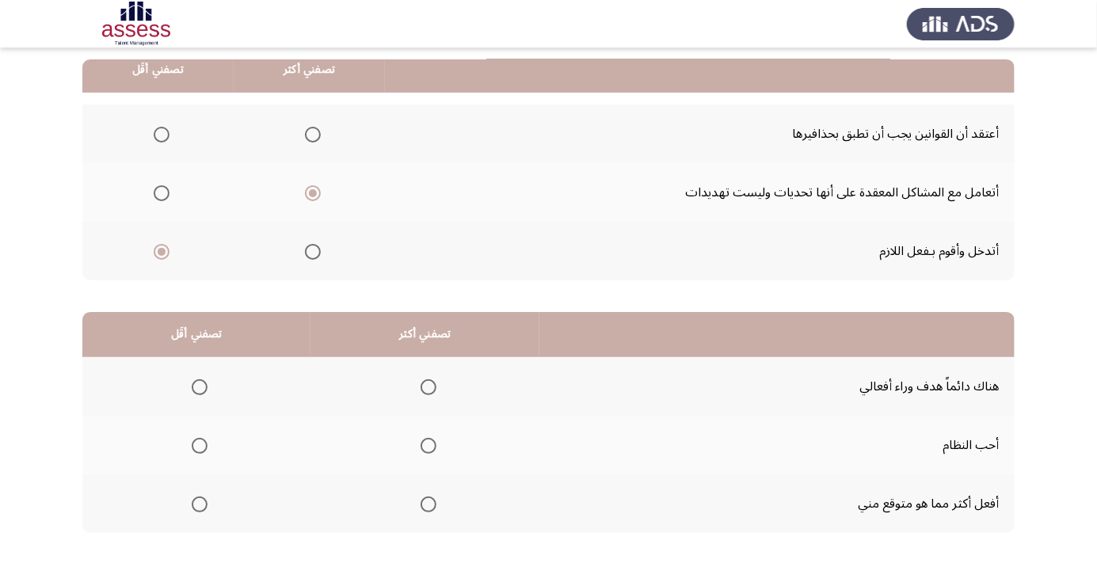
click at [181, 133] on th at bounding box center [157, 134] width 151 height 59
click at [169, 132] on span "Select an option" at bounding box center [162, 135] width 16 height 16
click at [169, 132] on input "Select an option" at bounding box center [162, 135] width 16 height 16
click at [196, 382] on span "Select an option" at bounding box center [200, 387] width 16 height 16
click at [196, 382] on input "Select an option" at bounding box center [200, 387] width 16 height 16
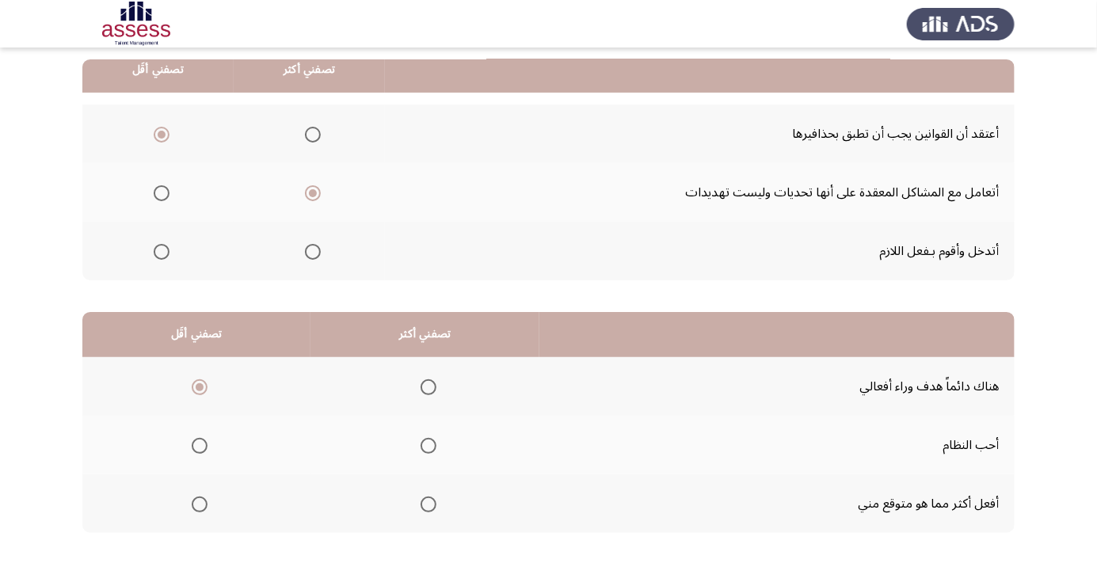
click at [428, 446] on span "Select an option" at bounding box center [428, 446] width 0 height 0
click at [429, 444] on input "Select an option" at bounding box center [428, 446] width 16 height 16
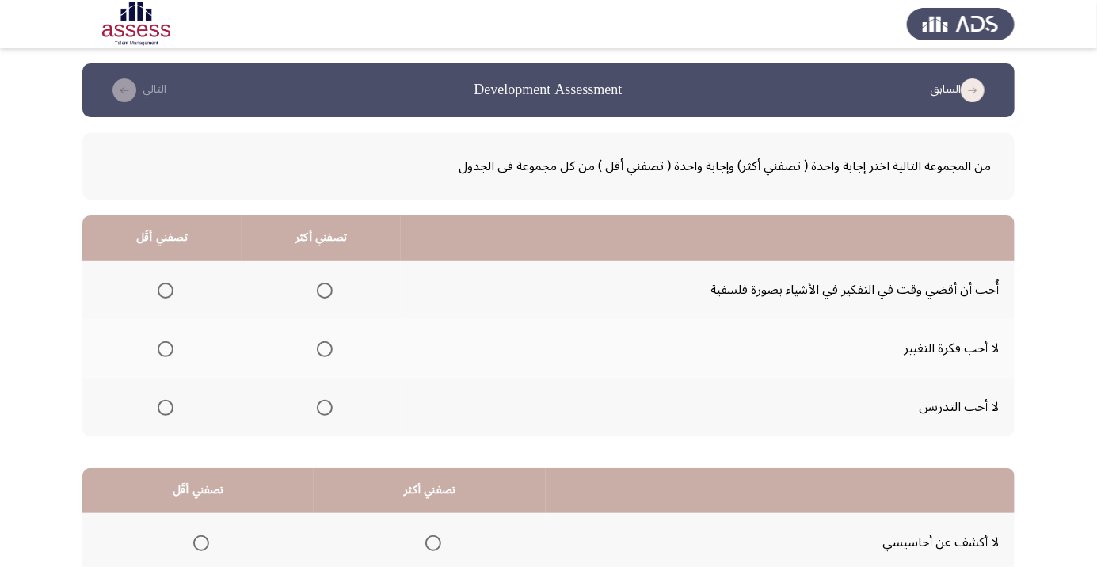
click at [171, 406] on span "Select an option" at bounding box center [166, 408] width 16 height 16
click at [171, 406] on input "Select an option" at bounding box center [166, 408] width 16 height 16
click at [325, 291] on span "Select an option" at bounding box center [325, 291] width 0 height 0
click at [325, 290] on input "Select an option" at bounding box center [325, 291] width 16 height 16
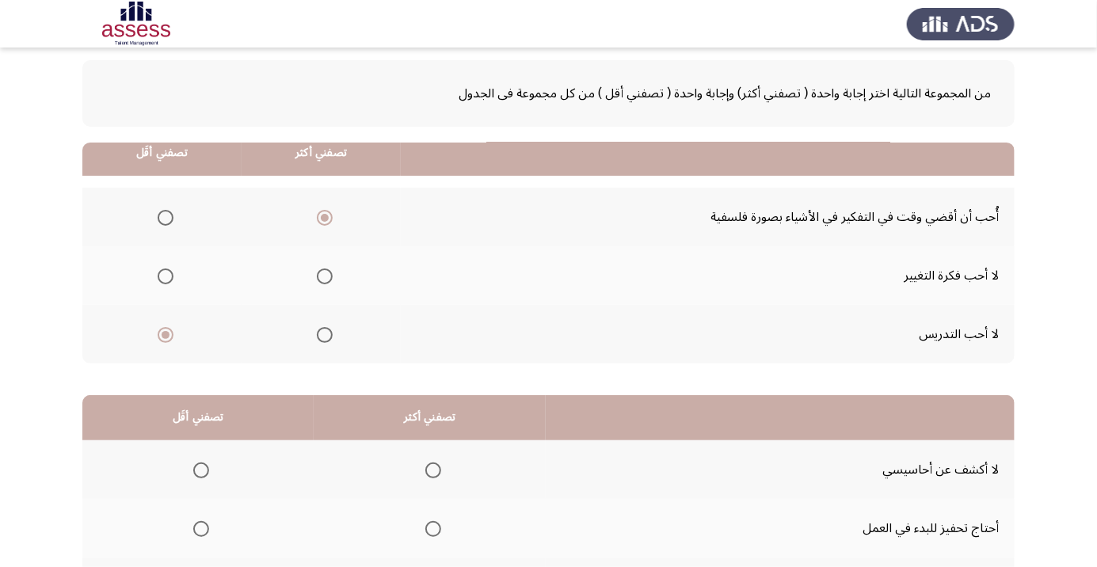
scroll to position [156, 0]
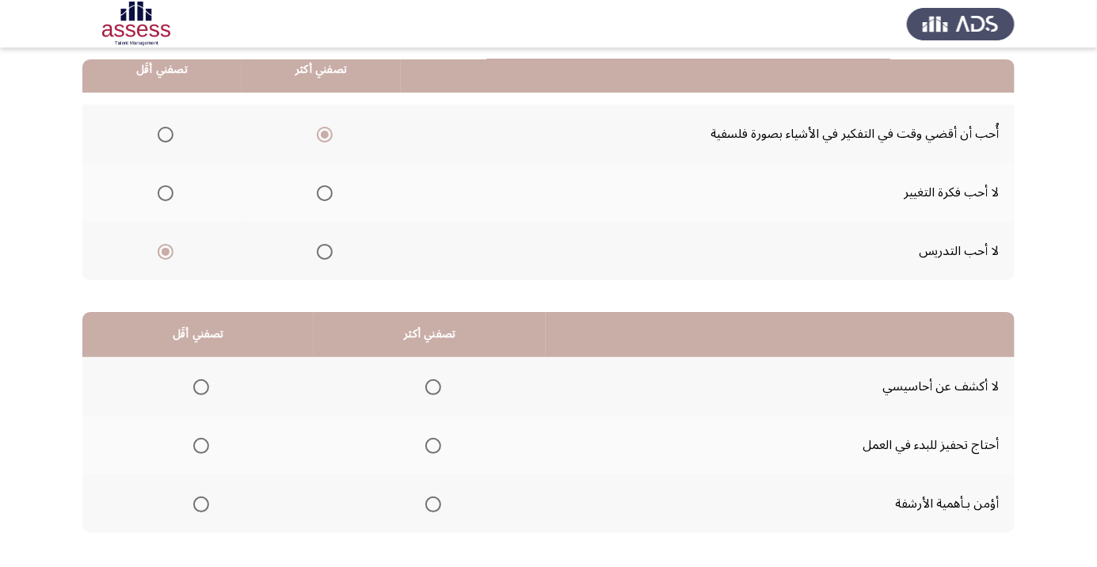
click at [207, 386] on span "Select an option" at bounding box center [201, 387] width 16 height 16
click at [207, 386] on input "Select an option" at bounding box center [201, 387] width 16 height 16
click at [399, 441] on th at bounding box center [430, 445] width 232 height 59
click at [433, 446] on span "Select an option" at bounding box center [433, 446] width 0 height 0
click at [433, 444] on input "Select an option" at bounding box center [433, 446] width 16 height 16
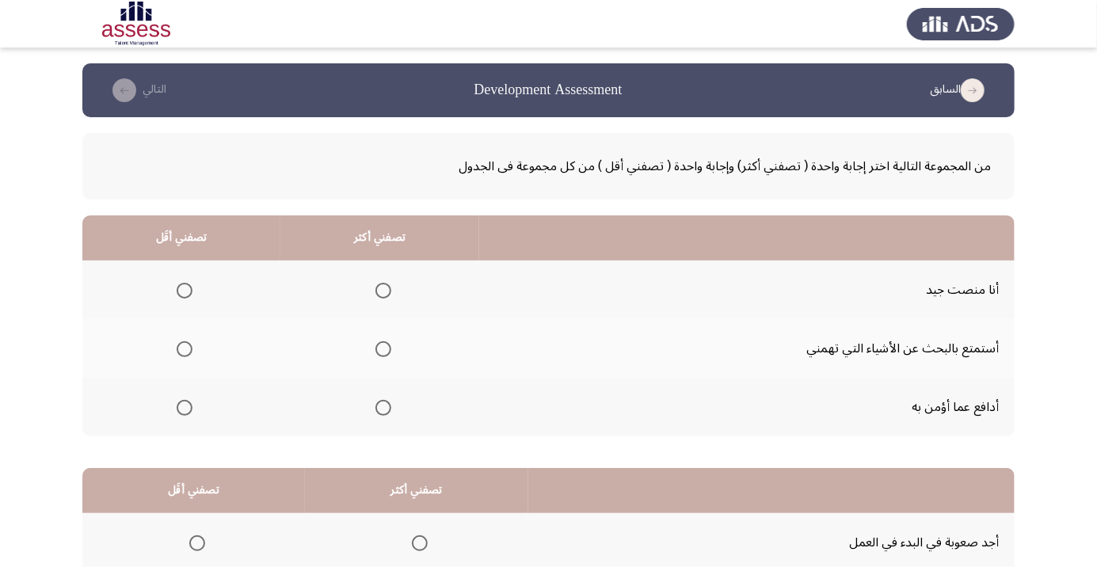
click at [1093, 559] on app-assessment-container "السابق Development Assessment التالي من المجموعة التالية اختر إجابة واحدة ( تصف…" at bounding box center [548, 399] width 1097 height 673
click at [383, 408] on span "Select an option" at bounding box center [383, 408] width 0 height 0
click at [384, 406] on input "Select an option" at bounding box center [383, 408] width 16 height 16
click at [181, 343] on span "Select an option" at bounding box center [185, 349] width 16 height 16
click at [181, 343] on input "Select an option" at bounding box center [185, 349] width 16 height 16
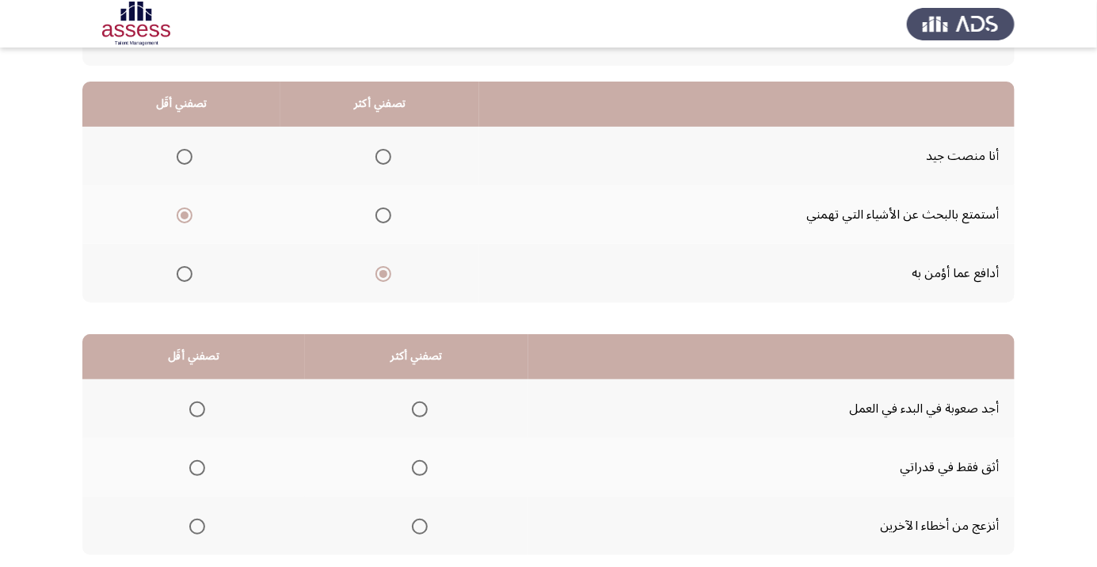
scroll to position [137, 0]
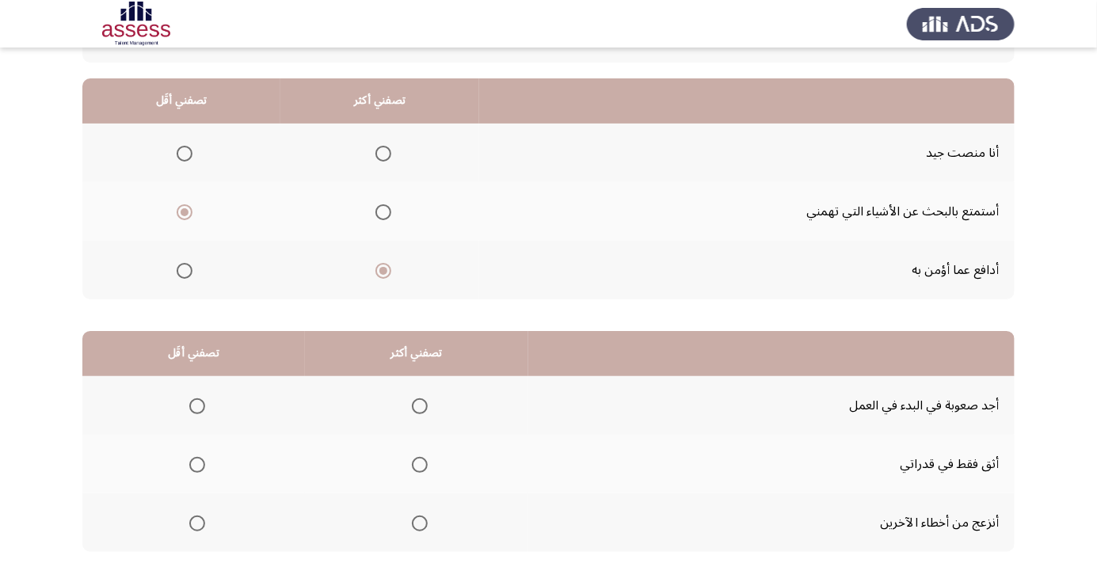
click at [415, 466] on span "Select an option" at bounding box center [420, 465] width 16 height 16
click at [415, 466] on input "Select an option" at bounding box center [420, 465] width 16 height 16
click at [197, 523] on span "Select an option" at bounding box center [197, 523] width 0 height 0
click at [196, 522] on input "Select an option" at bounding box center [197, 523] width 16 height 16
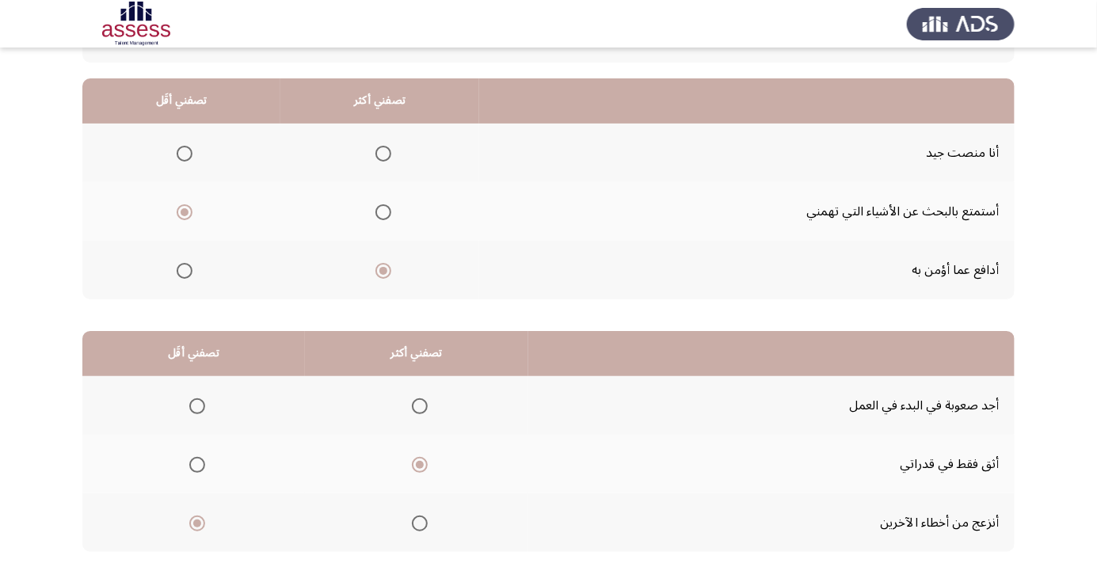
scroll to position [0, 0]
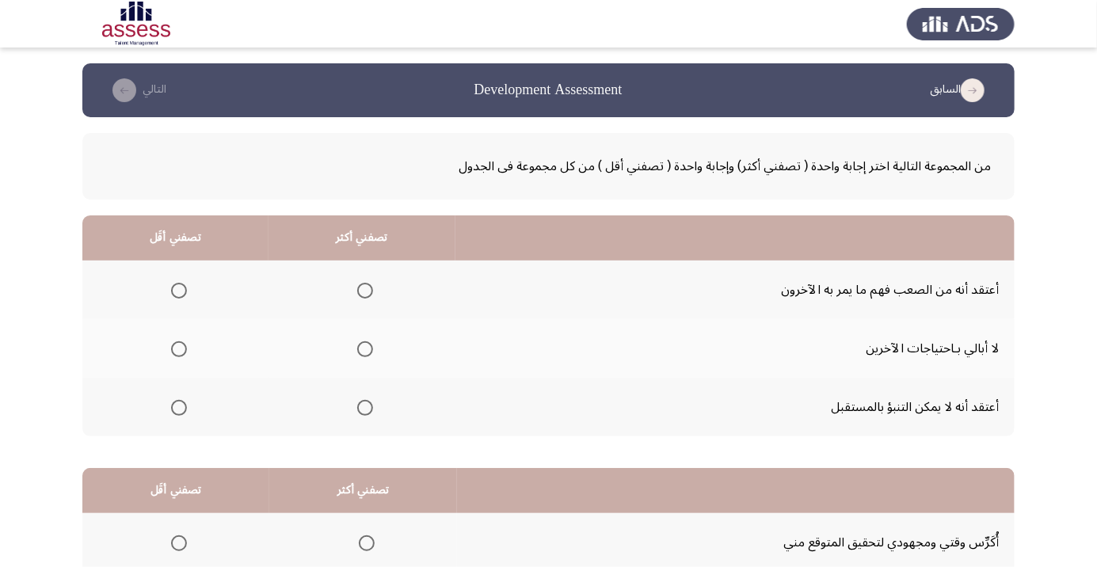
click at [363, 407] on span "Select an option" at bounding box center [365, 408] width 16 height 16
click at [363, 407] on input "Select an option" at bounding box center [365, 408] width 16 height 16
click at [179, 349] on span "Select an option" at bounding box center [179, 349] width 0 height 0
click at [179, 348] on input "Select an option" at bounding box center [179, 349] width 16 height 16
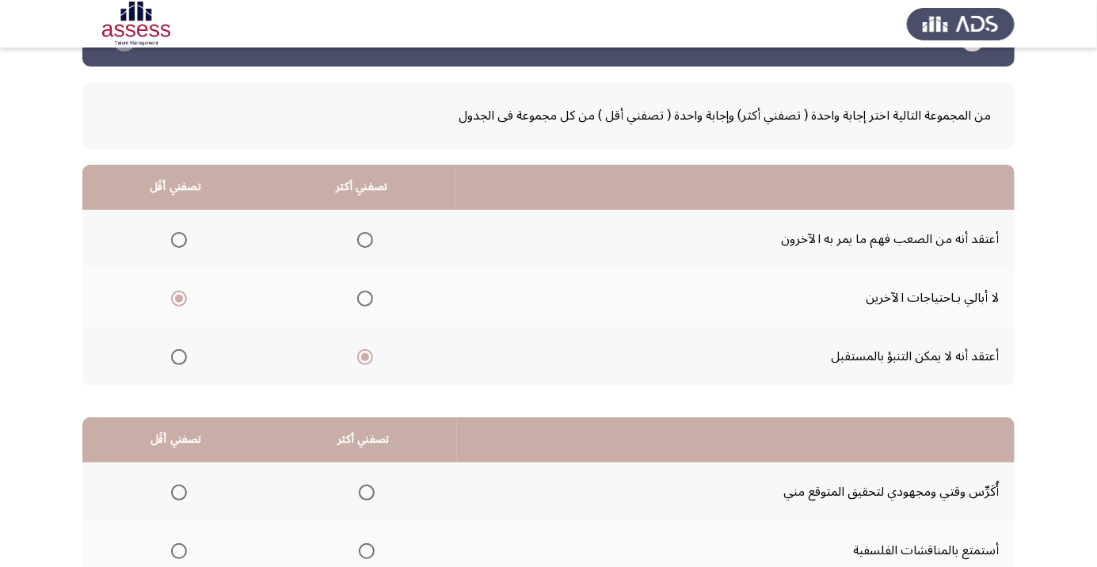
scroll to position [156, 0]
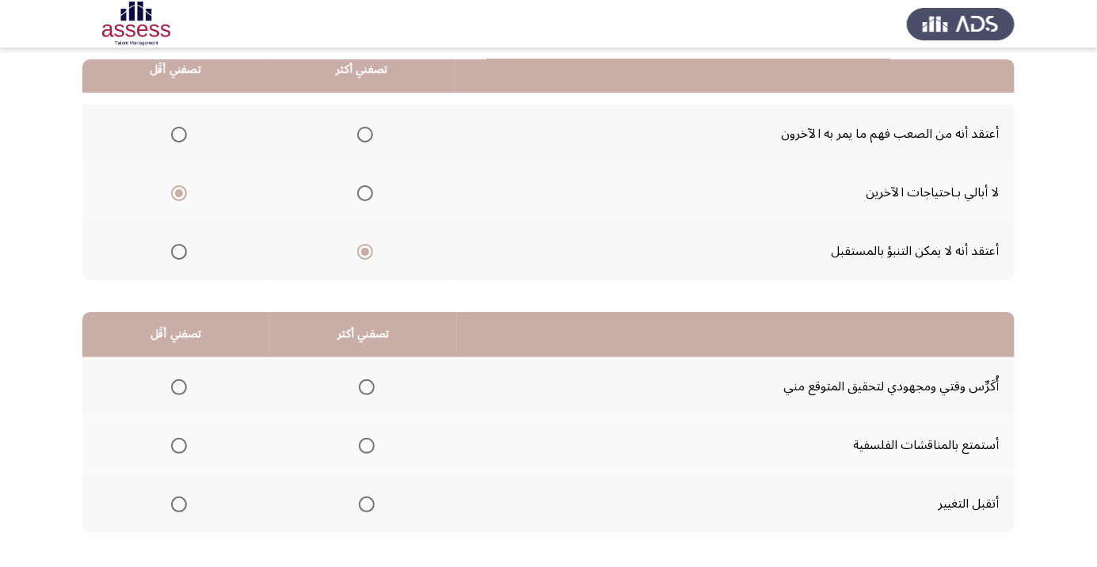
click at [367, 504] on span "Select an option" at bounding box center [367, 504] width 0 height 0
click at [367, 503] on input "Select an option" at bounding box center [367, 504] width 16 height 16
click at [179, 444] on span "Select an option" at bounding box center [179, 446] width 16 height 16
click at [179, 444] on input "Select an option" at bounding box center [179, 446] width 16 height 16
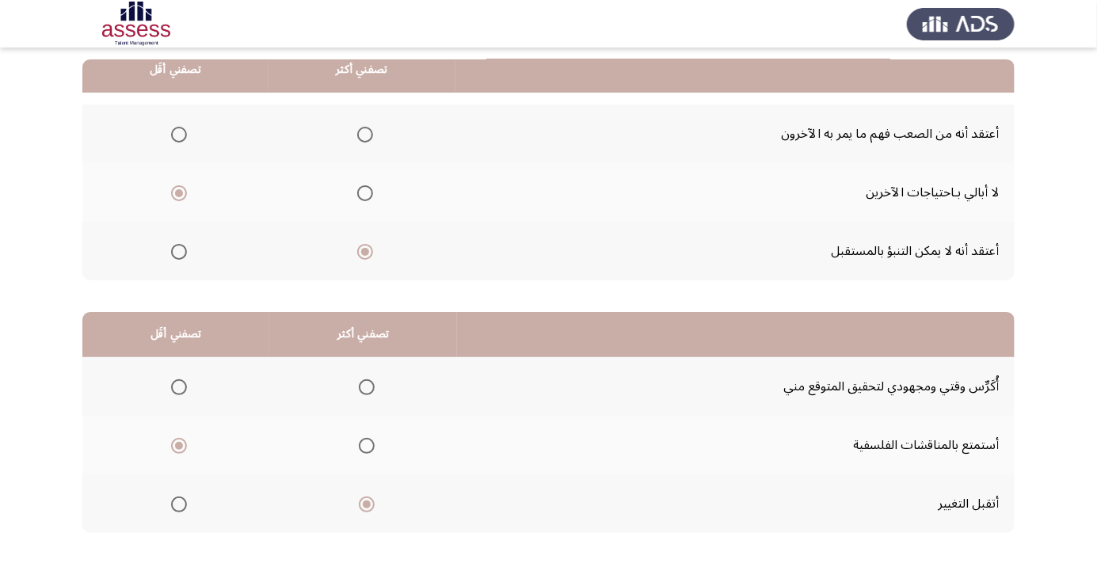
scroll to position [0, 0]
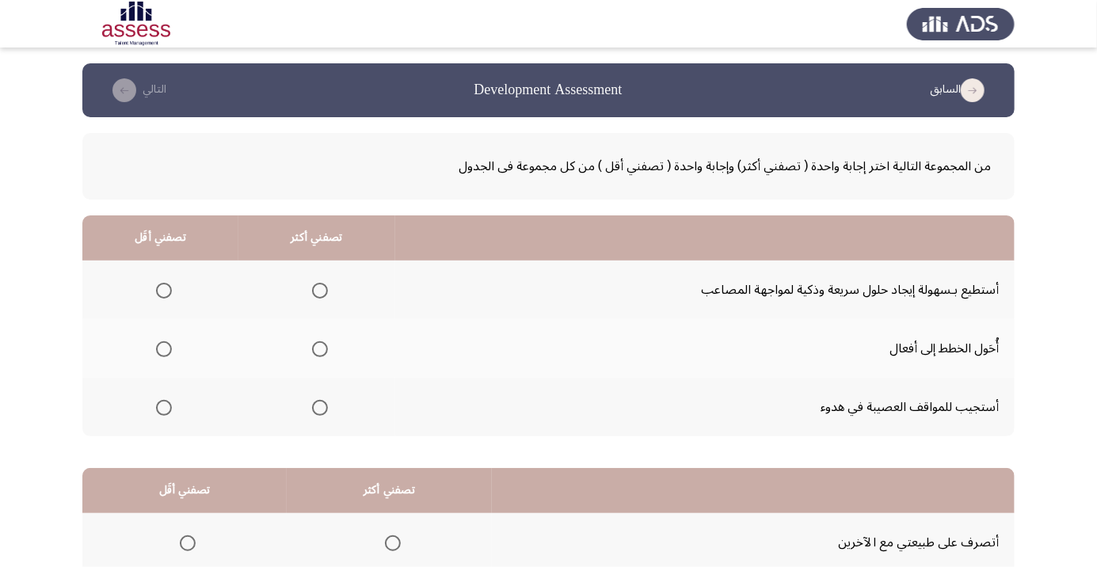
click at [312, 297] on span "Select an option" at bounding box center [320, 291] width 16 height 16
click at [312, 297] on input "Select an option" at bounding box center [320, 291] width 16 height 16
click at [320, 349] on span "Select an option" at bounding box center [320, 349] width 0 height 0
click at [318, 348] on input "Select an option" at bounding box center [320, 349] width 16 height 16
click at [164, 291] on span "Select an option" at bounding box center [164, 291] width 0 height 0
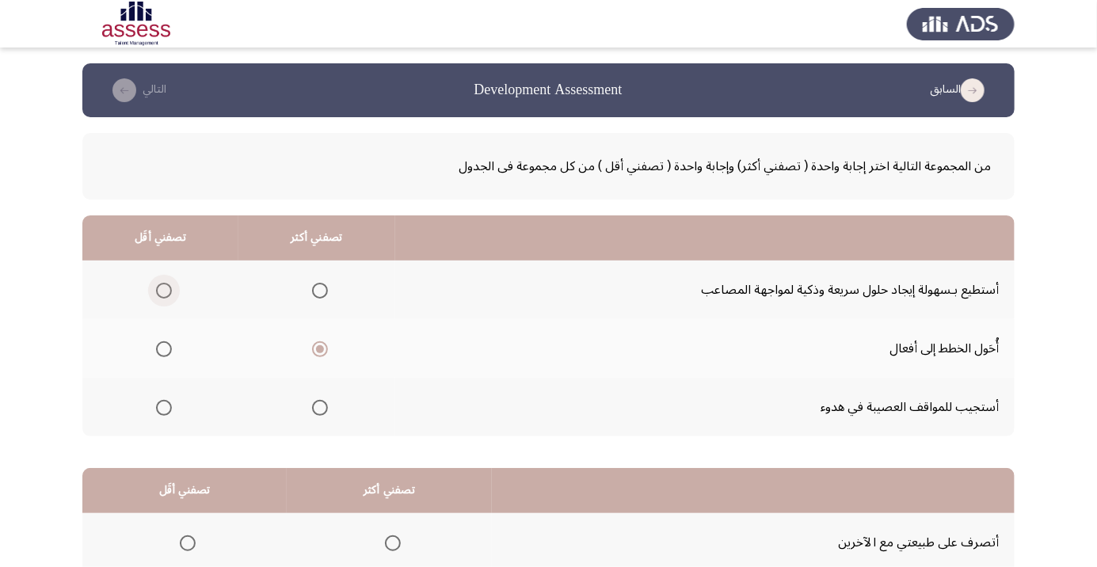
click at [163, 290] on input "Select an option" at bounding box center [164, 291] width 16 height 16
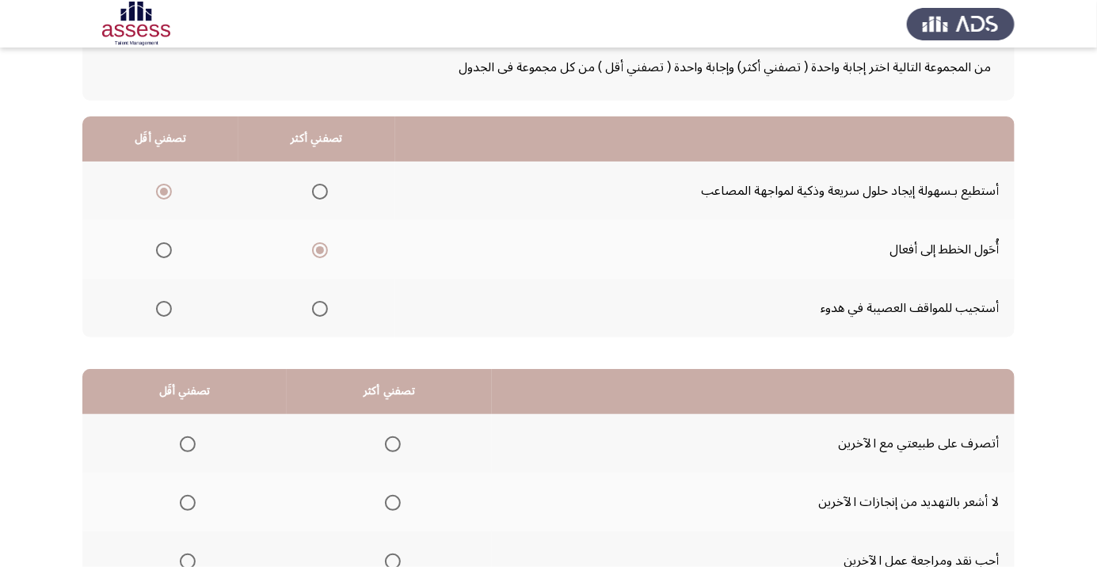
scroll to position [93, 0]
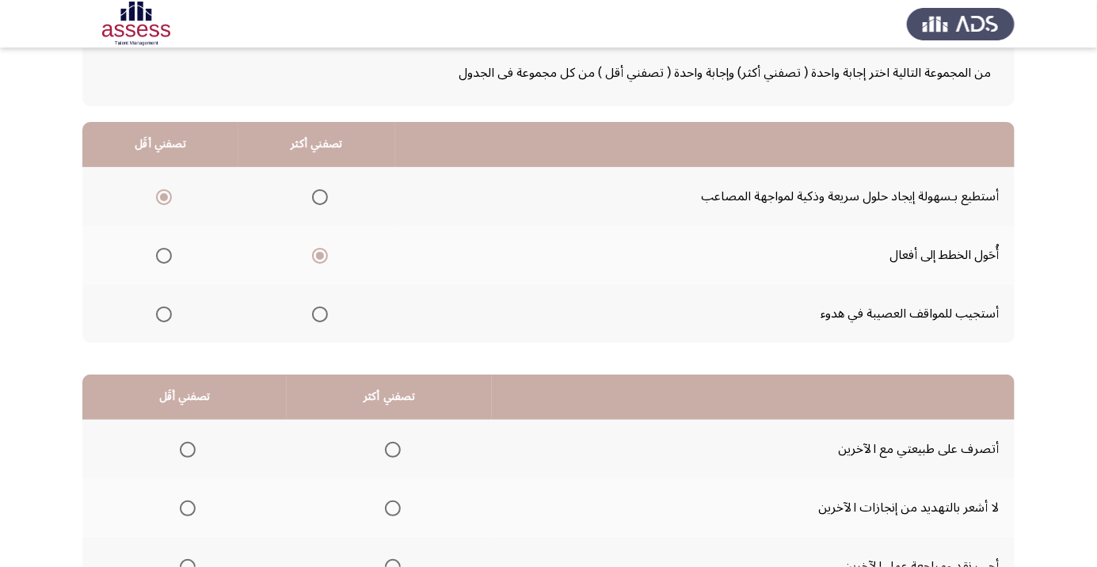
click at [164, 314] on span "Select an option" at bounding box center [164, 314] width 0 height 0
click at [163, 313] on input "Select an option" at bounding box center [164, 314] width 16 height 16
click at [312, 200] on span "Select an option" at bounding box center [320, 197] width 16 height 16
click at [312, 200] on input "Select an option" at bounding box center [320, 197] width 16 height 16
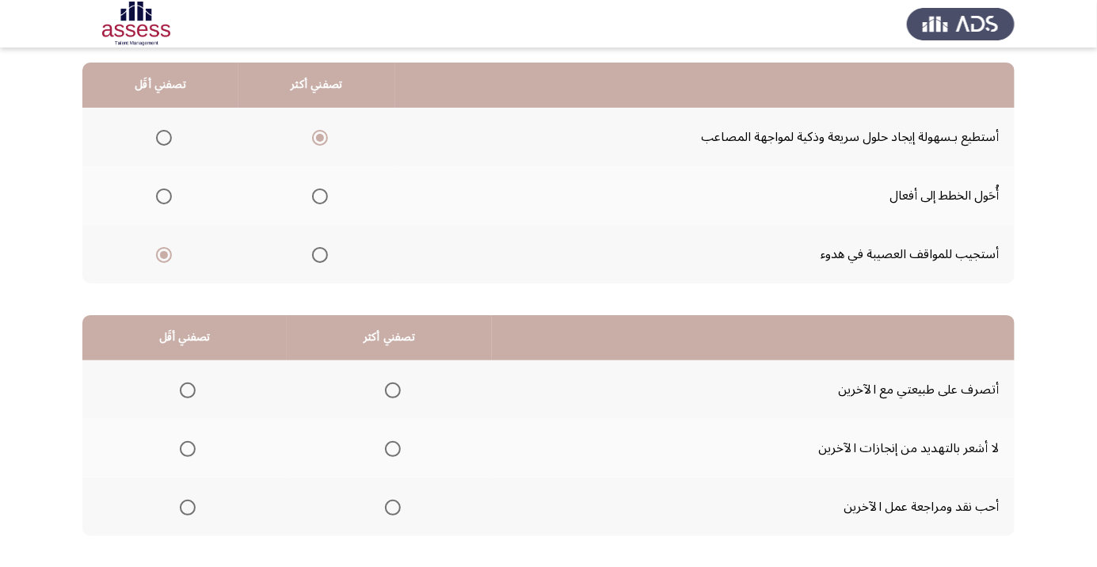
scroll to position [156, 0]
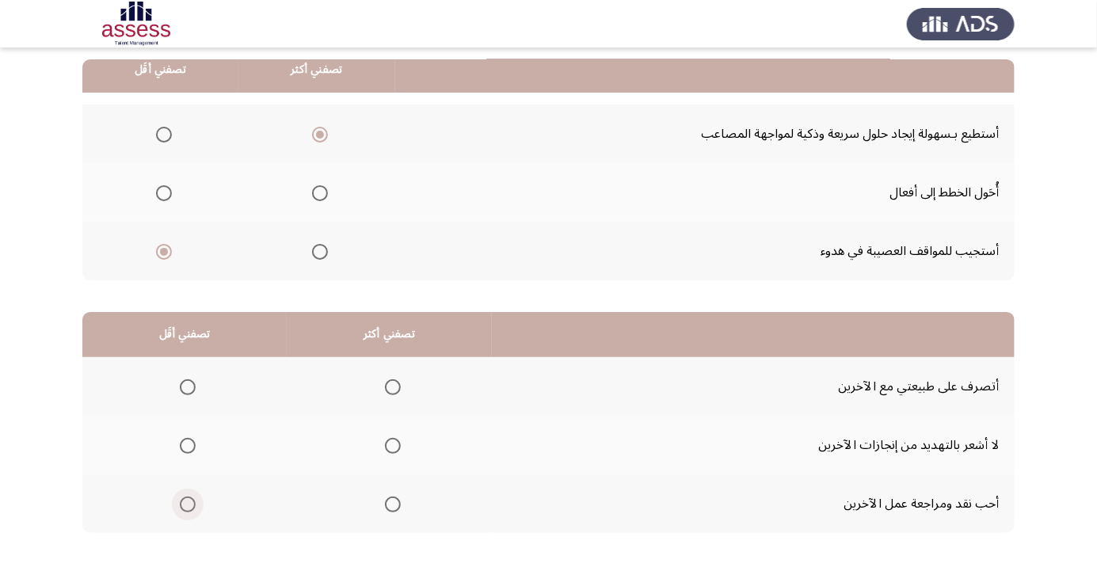
click at [184, 501] on span "Select an option" at bounding box center [188, 504] width 16 height 16
click at [184, 501] on input "Select an option" at bounding box center [188, 504] width 16 height 16
click at [387, 440] on span "Select an option" at bounding box center [393, 446] width 16 height 16
click at [387, 440] on input "Select an option" at bounding box center [393, 446] width 16 height 16
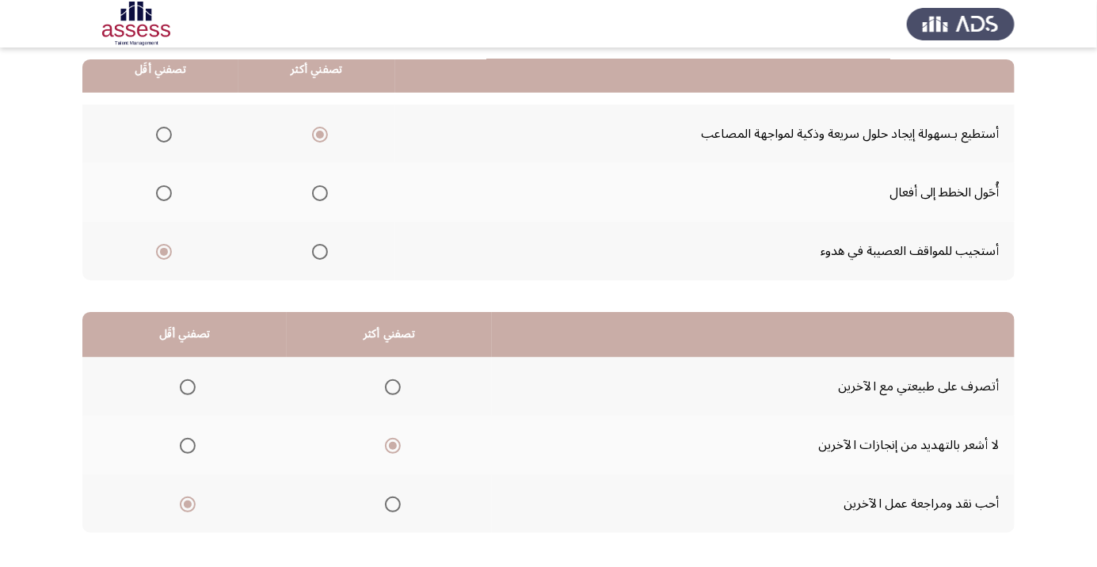
scroll to position [0, 0]
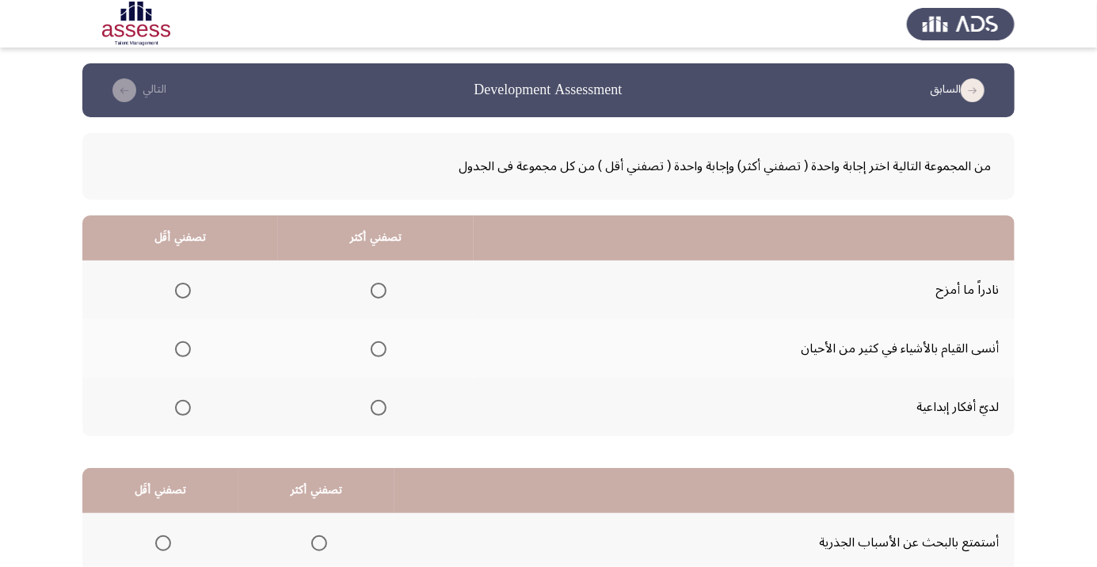
click at [372, 407] on span "Select an option" at bounding box center [379, 408] width 16 height 16
click at [372, 407] on input "Select an option" at bounding box center [379, 408] width 16 height 16
click at [177, 348] on span "Select an option" at bounding box center [183, 349] width 16 height 16
click at [177, 348] on input "Select an option" at bounding box center [183, 349] width 16 height 16
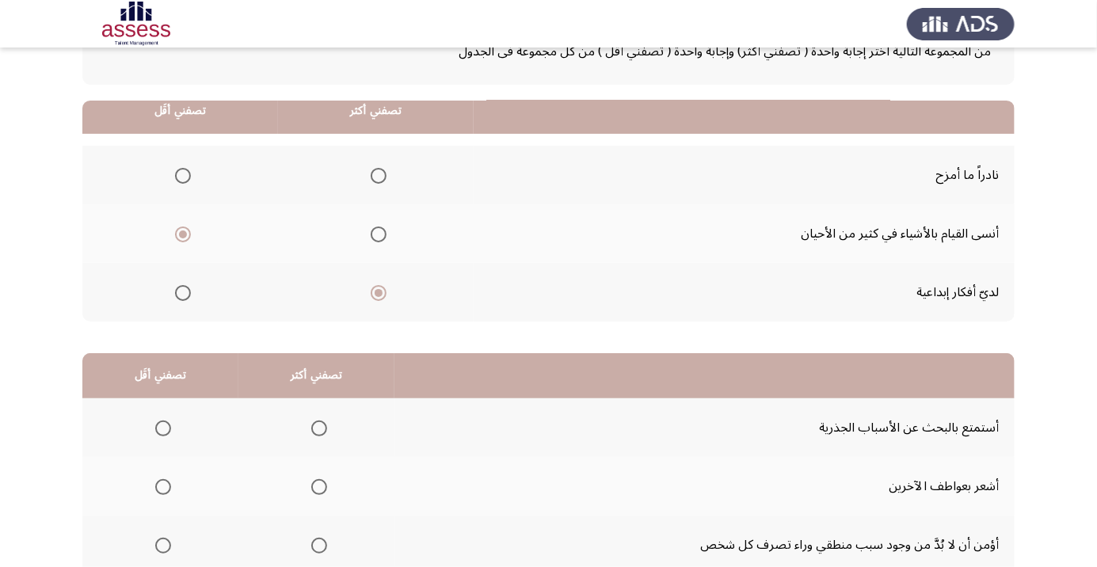
scroll to position [156, 0]
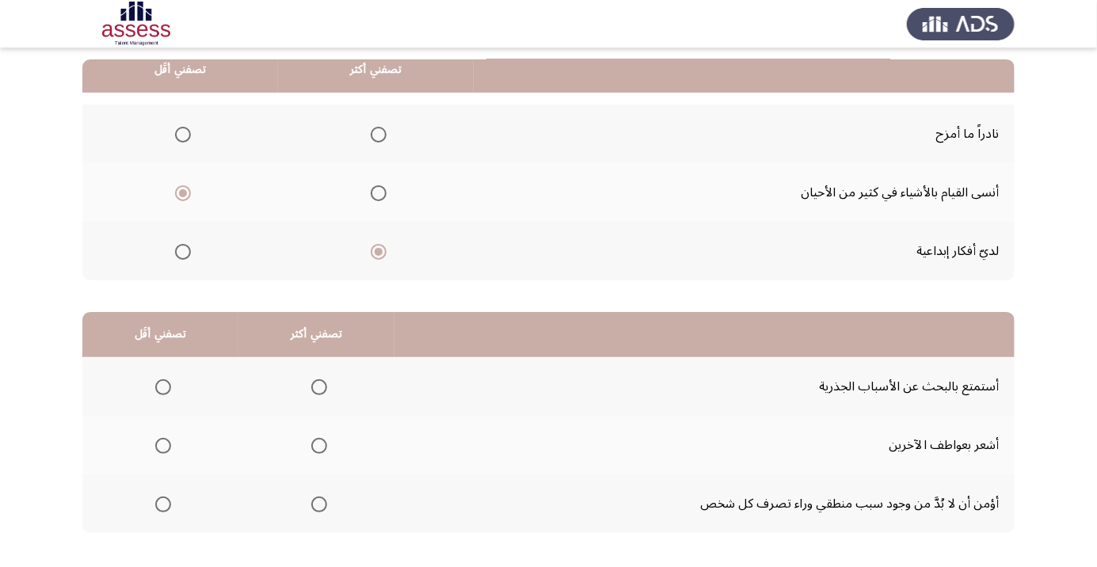
click at [318, 510] on span "Select an option" at bounding box center [319, 504] width 16 height 16
click at [318, 510] on input "Select an option" at bounding box center [319, 504] width 16 height 16
click at [159, 380] on span "Select an option" at bounding box center [163, 387] width 16 height 16
click at [159, 380] on input "Select an option" at bounding box center [163, 387] width 16 height 16
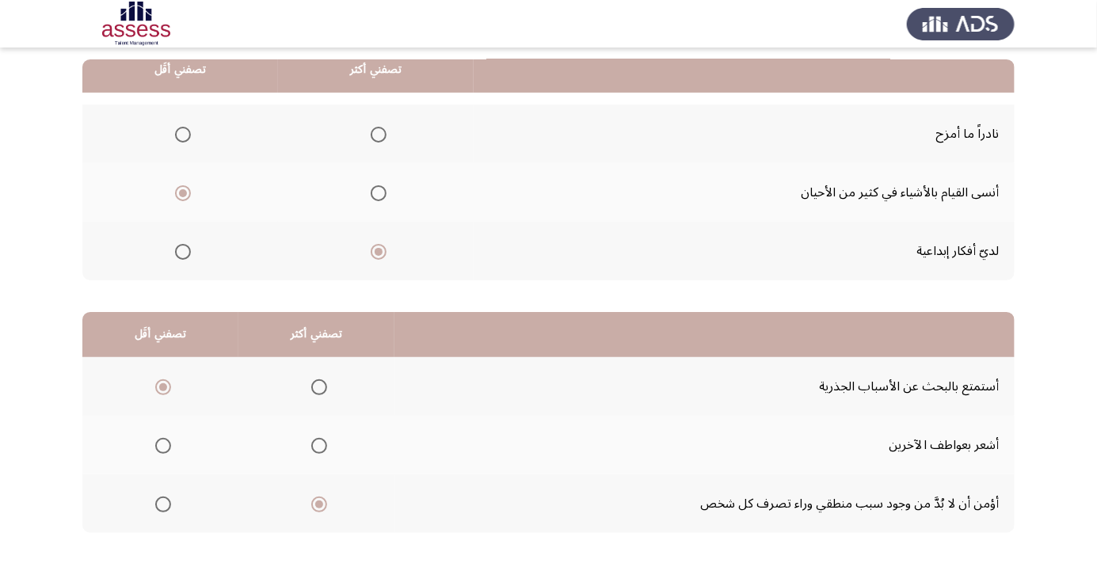
scroll to position [0, 0]
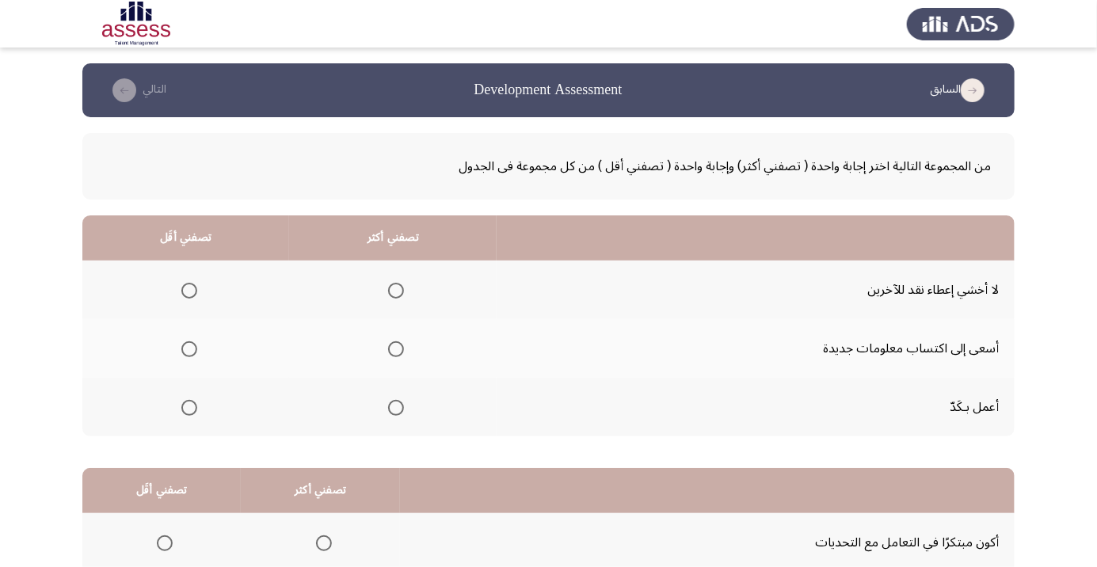
click at [404, 342] on span "Select an option" at bounding box center [396, 349] width 16 height 16
click at [404, 342] on input "Select an option" at bounding box center [396, 349] width 16 height 16
click at [403, 404] on span "Select an option" at bounding box center [396, 408] width 16 height 16
click at [403, 404] on input "Select an option" at bounding box center [396, 408] width 16 height 16
click at [184, 290] on span "Select an option" at bounding box center [189, 291] width 16 height 16
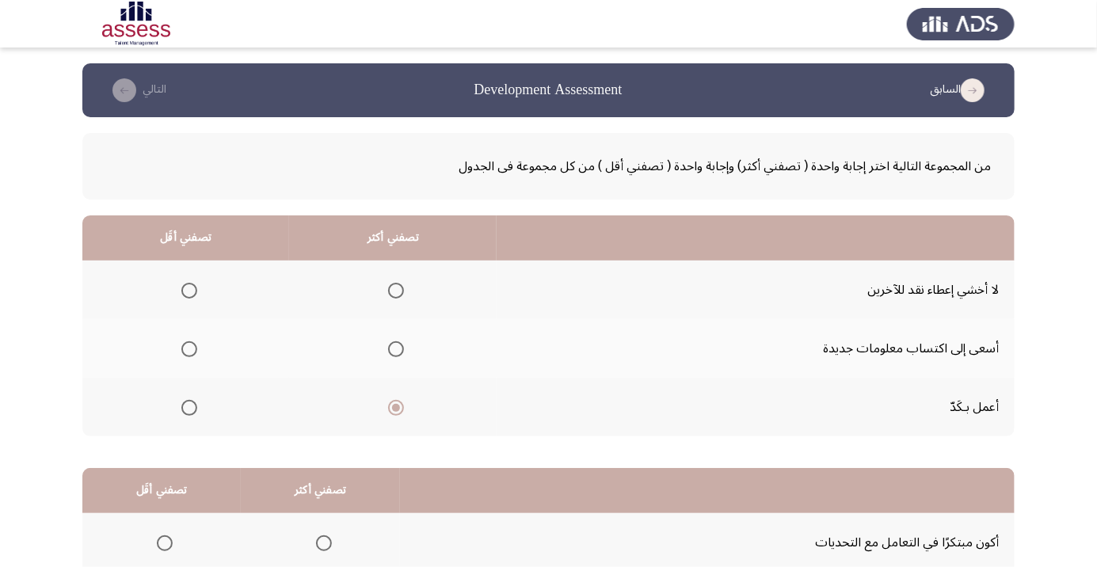
click at [184, 290] on input "Select an option" at bounding box center [189, 291] width 16 height 16
click at [196, 343] on span "Select an option" at bounding box center [189, 349] width 16 height 16
click at [196, 343] on input "Select an option" at bounding box center [189, 349] width 16 height 16
click at [396, 349] on span "Select an option" at bounding box center [396, 349] width 0 height 0
click at [397, 348] on input "Select an option" at bounding box center [396, 349] width 16 height 16
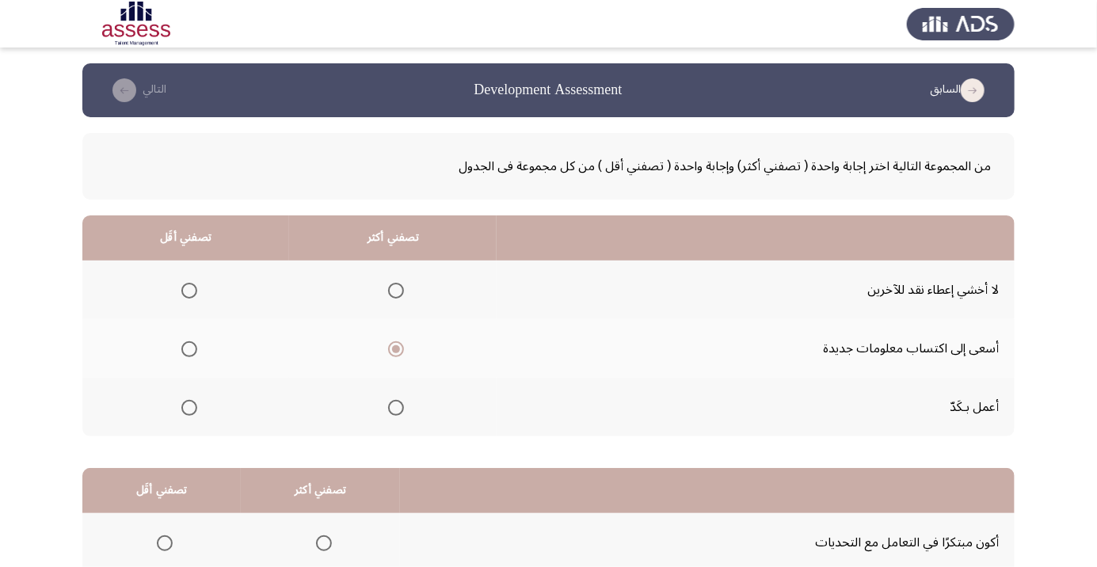
click at [184, 412] on span "Select an option" at bounding box center [189, 408] width 16 height 16
click at [184, 412] on input "Select an option" at bounding box center [189, 408] width 16 height 16
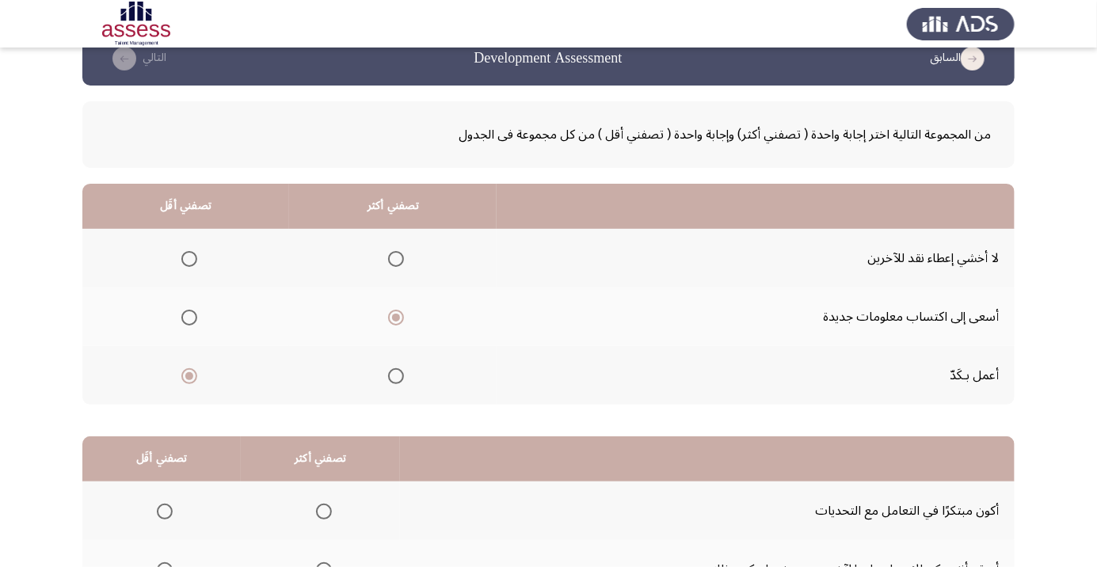
scroll to position [156, 0]
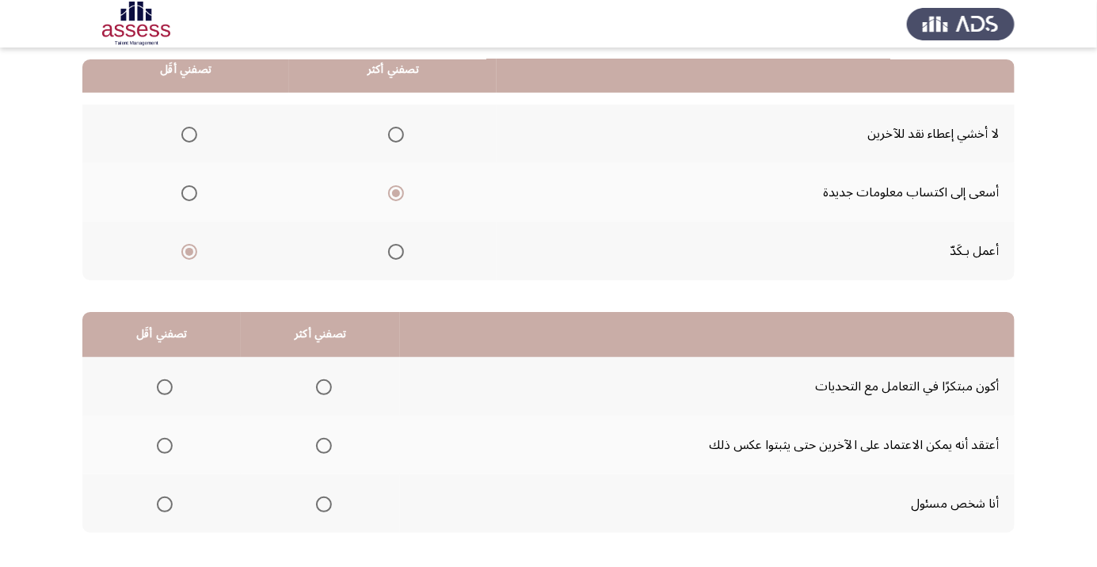
click at [401, 253] on span "Select an option" at bounding box center [396, 252] width 16 height 16
click at [401, 253] on input "Select an option" at bounding box center [396, 252] width 16 height 16
click at [183, 127] on span "Select an option" at bounding box center [189, 135] width 16 height 16
click at [183, 127] on input "Select an option" at bounding box center [189, 135] width 16 height 16
click at [324, 387] on span "Select an option" at bounding box center [324, 387] width 0 height 0
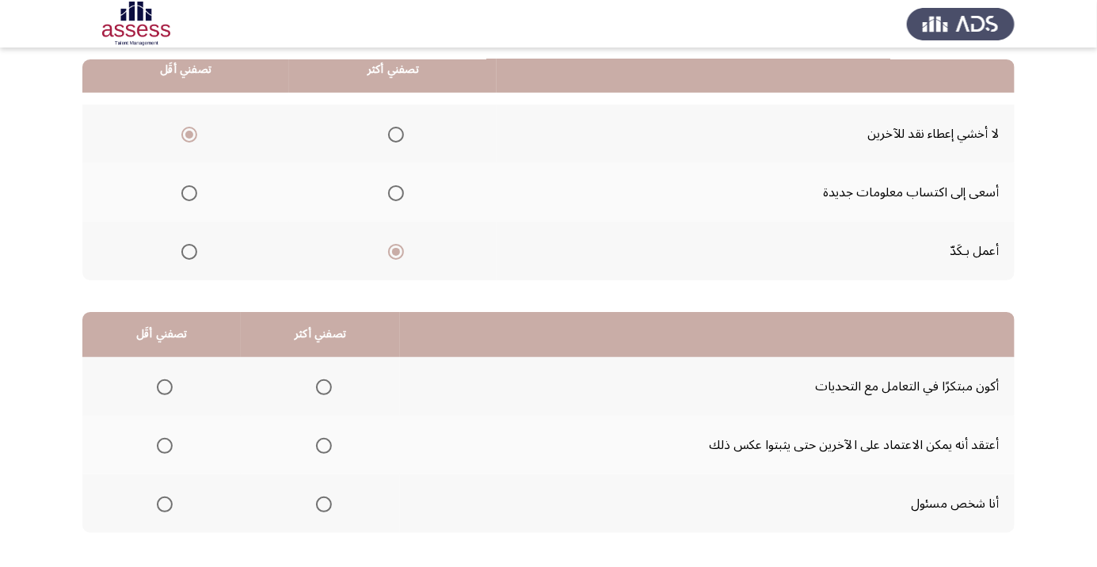
click at [323, 386] on input "Select an option" at bounding box center [324, 387] width 16 height 16
click at [330, 504] on span "Select an option" at bounding box center [324, 504] width 16 height 16
click at [330, 504] on input "Select an option" at bounding box center [324, 504] width 16 height 16
click at [165, 451] on span "Select an option" at bounding box center [165, 446] width 16 height 16
click at [165, 451] on input "Select an option" at bounding box center [165, 446] width 16 height 16
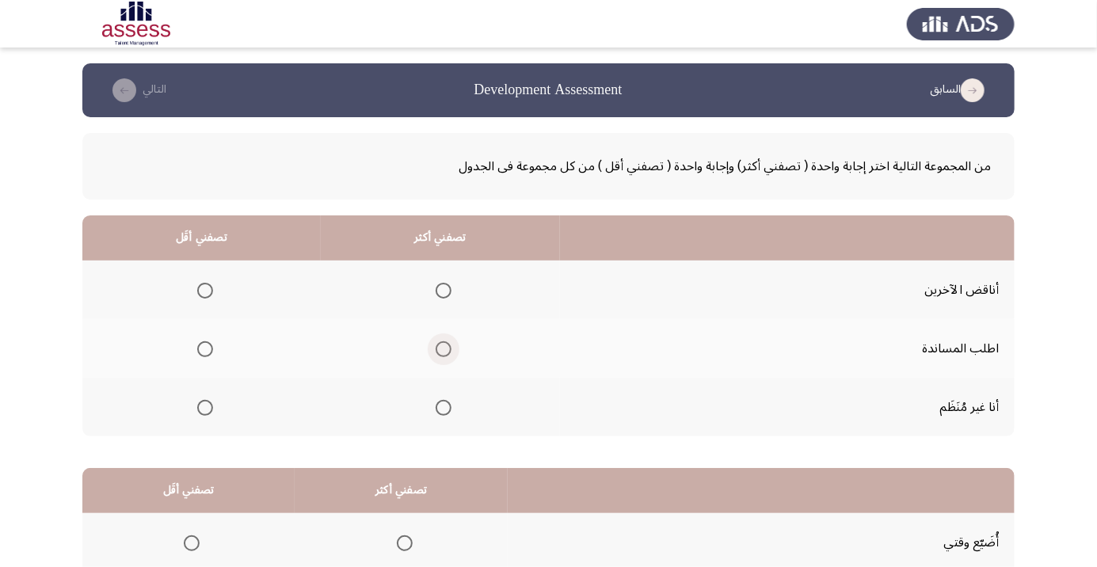
click at [450, 351] on span "Select an option" at bounding box center [443, 349] width 16 height 16
click at [450, 351] on input "Select an option" at bounding box center [443, 349] width 16 height 16
click at [197, 413] on span "Select an option" at bounding box center [205, 408] width 16 height 16
click at [197, 413] on input "Select an option" at bounding box center [205, 408] width 16 height 16
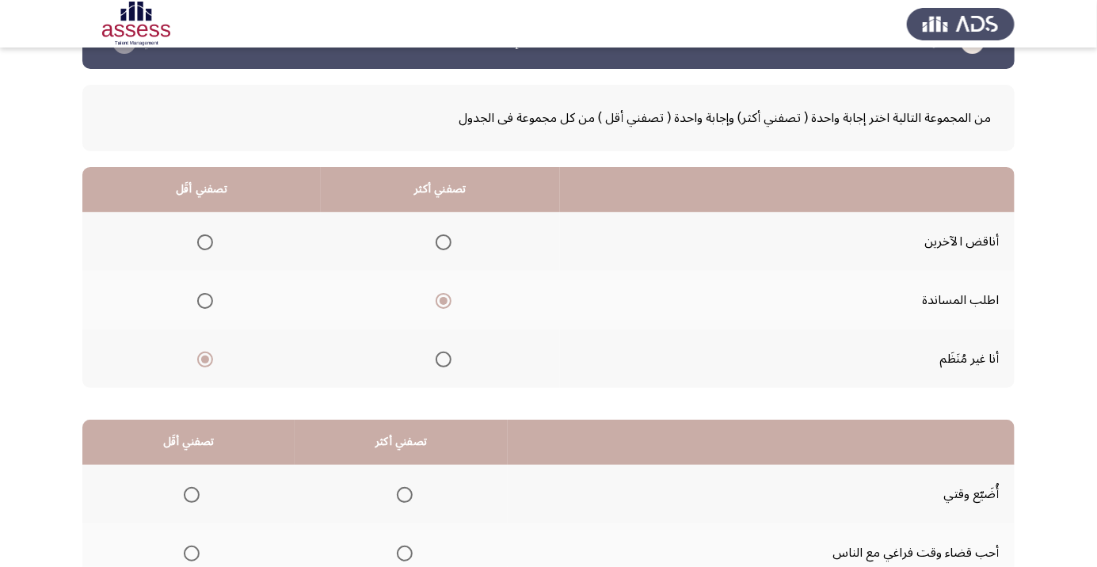
scroll to position [156, 0]
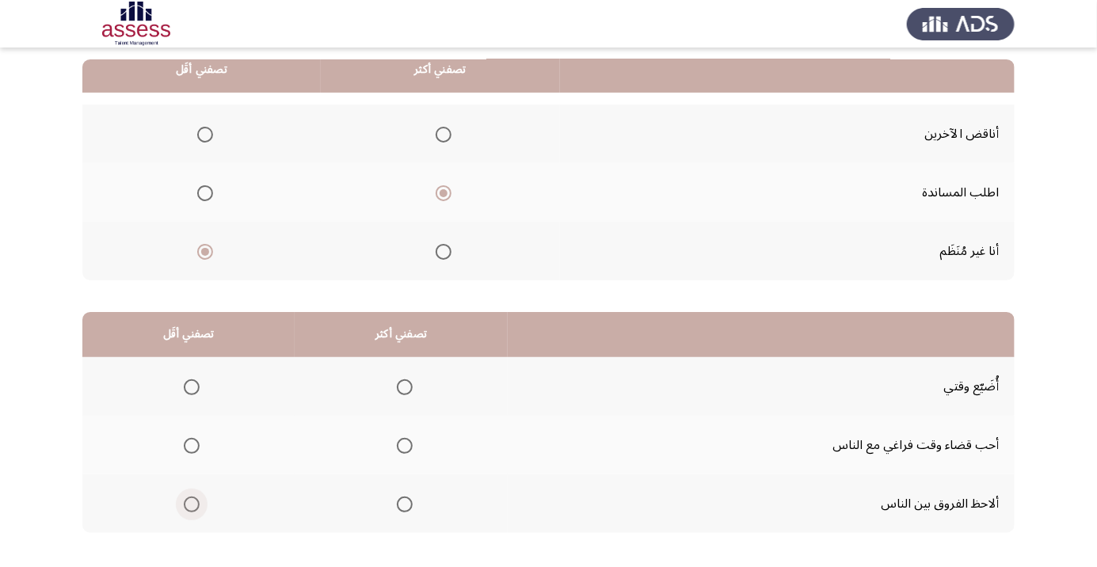
click at [192, 504] on span "Select an option" at bounding box center [192, 504] width 0 height 0
click at [192, 503] on input "Select an option" at bounding box center [192, 504] width 16 height 16
click at [405, 387] on span "Select an option" at bounding box center [405, 387] width 0 height 0
click at [405, 386] on input "Select an option" at bounding box center [405, 387] width 16 height 16
click at [192, 446] on span "Select an option" at bounding box center [192, 446] width 0 height 0
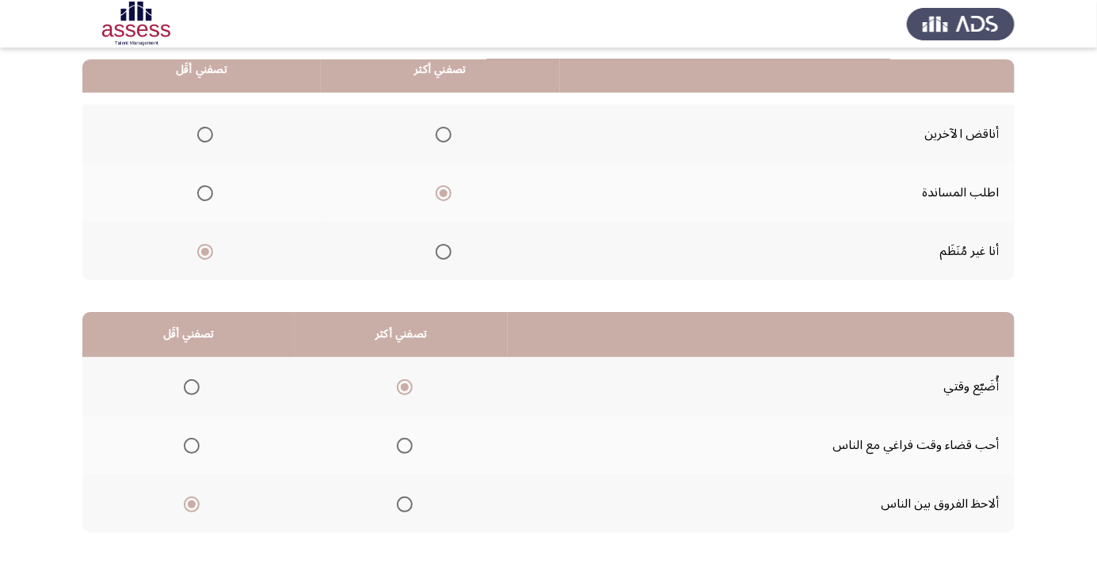
click at [192, 444] on input "Select an option" at bounding box center [192, 446] width 16 height 16
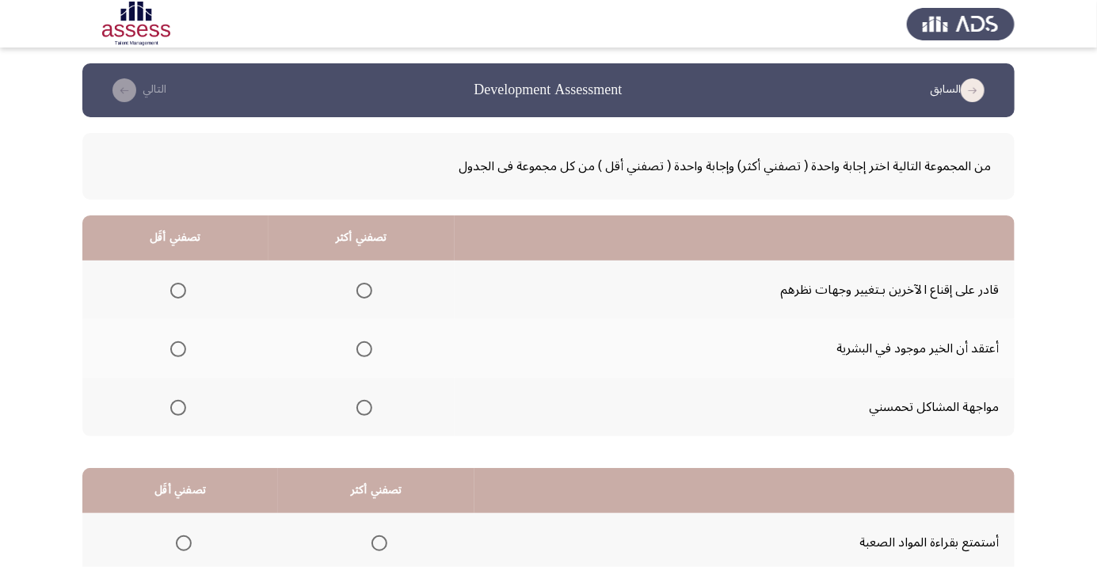
click at [380, 363] on th at bounding box center [361, 348] width 186 height 59
click at [370, 348] on span "Select an option" at bounding box center [364, 349] width 16 height 16
click at [370, 348] on input "Select an option" at bounding box center [364, 349] width 16 height 16
click at [177, 406] on span "Select an option" at bounding box center [178, 408] width 16 height 16
click at [177, 406] on input "Select an option" at bounding box center [178, 408] width 16 height 16
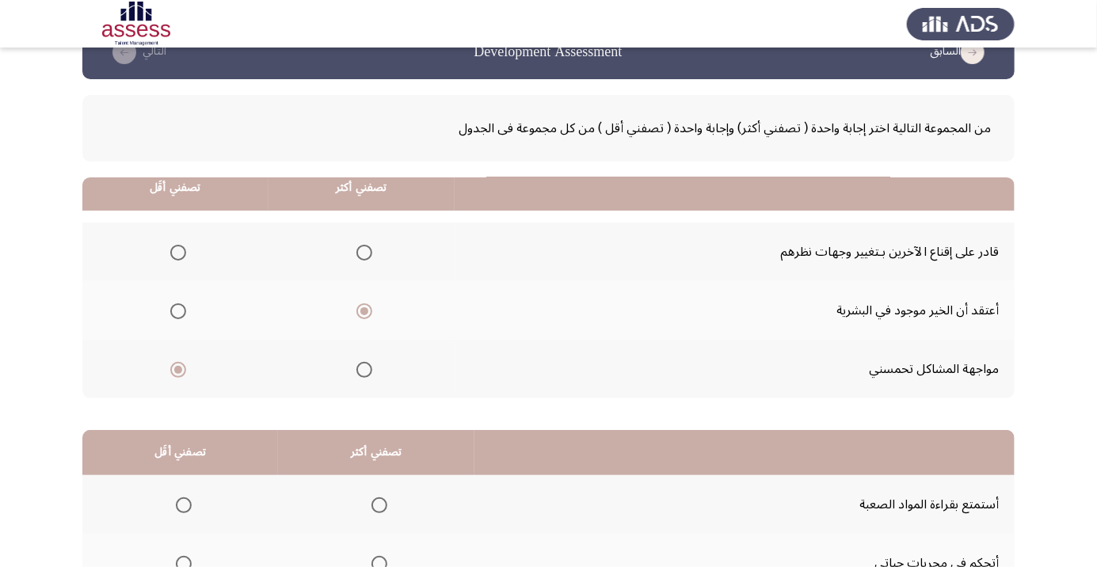
scroll to position [156, 0]
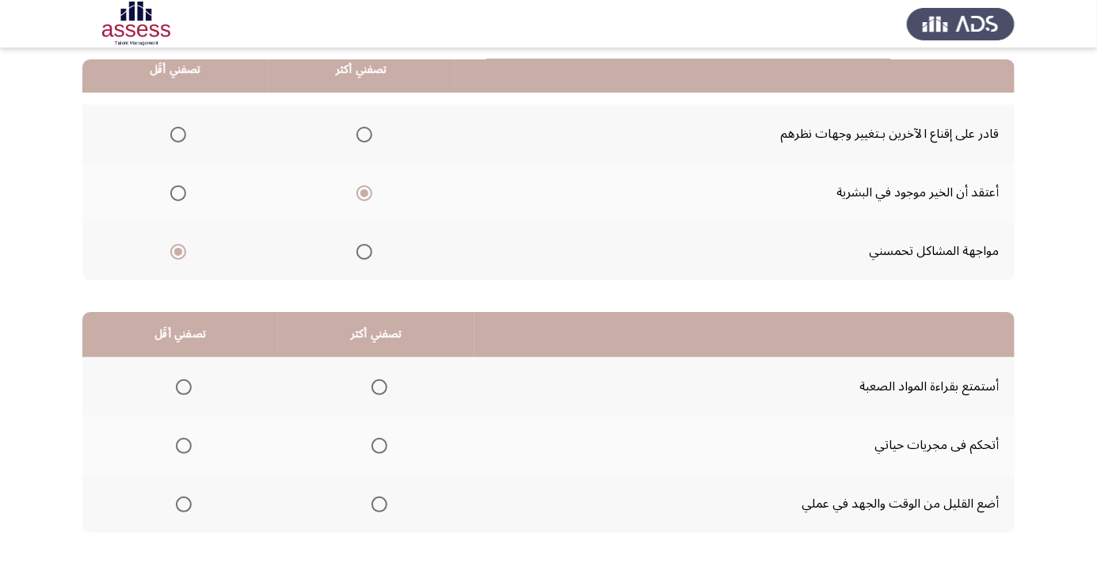
click at [184, 507] on span "Select an option" at bounding box center [184, 504] width 16 height 16
click at [184, 507] on input "Select an option" at bounding box center [184, 504] width 16 height 16
click at [382, 439] on span "Select an option" at bounding box center [379, 446] width 16 height 16
click at [382, 439] on input "Select an option" at bounding box center [379, 446] width 16 height 16
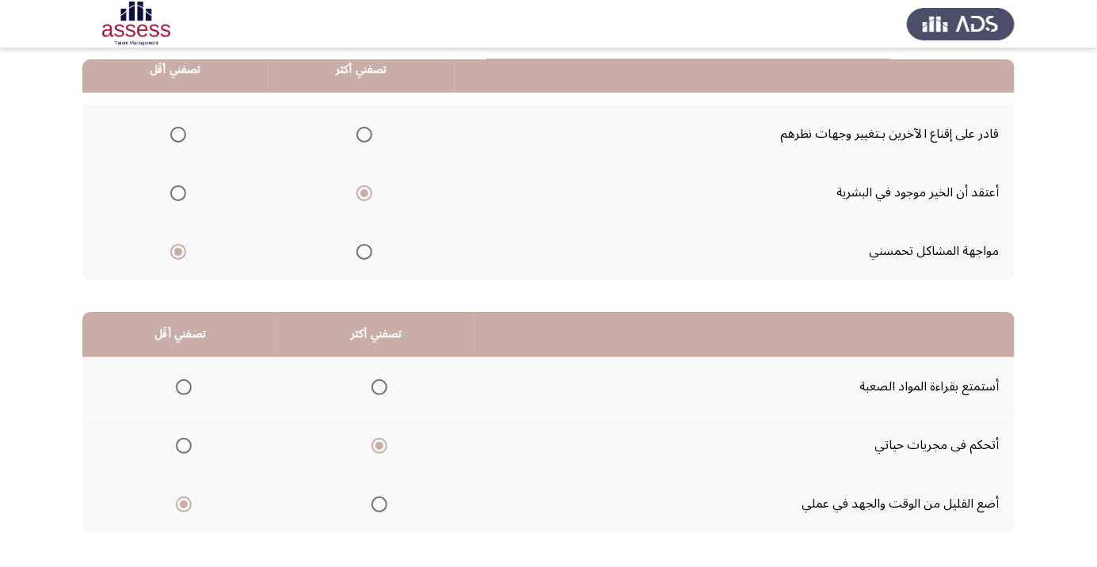
scroll to position [0, 0]
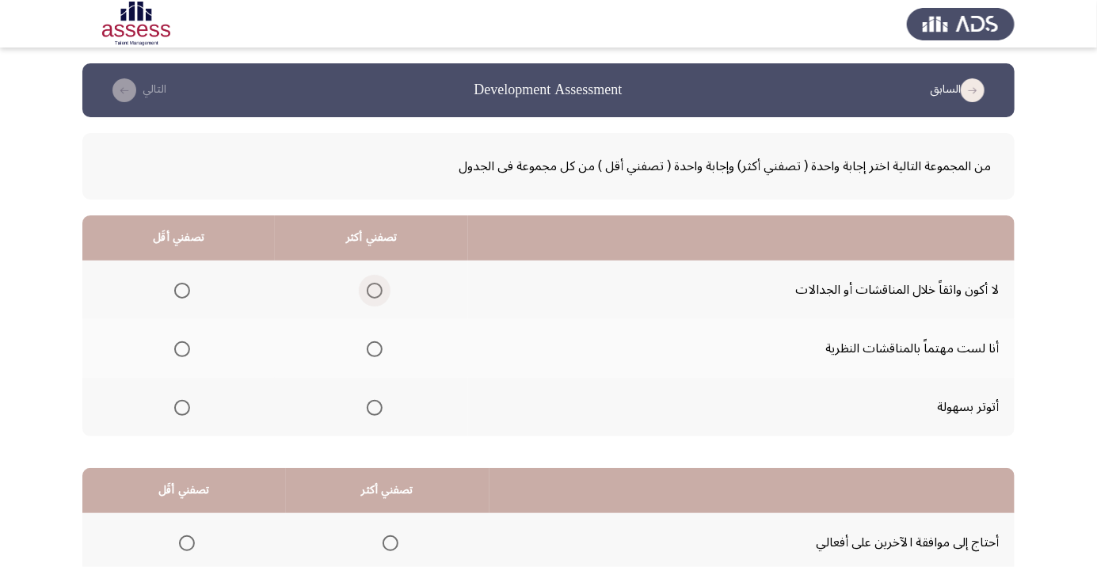
click at [377, 294] on span "Select an option" at bounding box center [375, 291] width 16 height 16
click at [377, 294] on input "Select an option" at bounding box center [375, 291] width 16 height 16
click at [375, 352] on span "Select an option" at bounding box center [375, 349] width 16 height 16
click at [375, 352] on input "Select an option" at bounding box center [375, 349] width 16 height 16
click at [175, 406] on span "Select an option" at bounding box center [182, 408] width 16 height 16
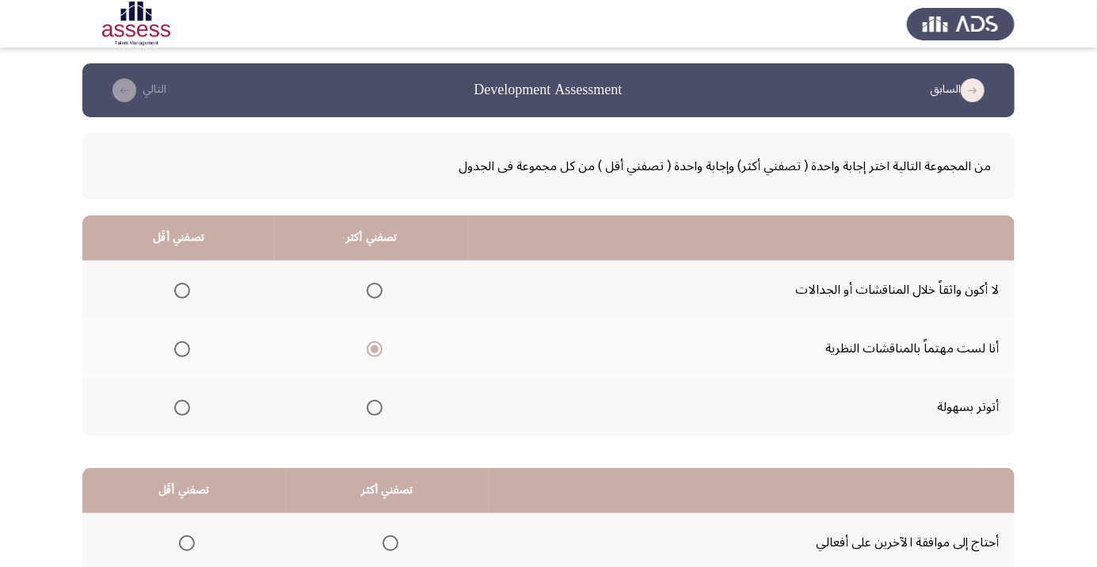
click at [175, 406] on input "Select an option" at bounding box center [182, 408] width 16 height 16
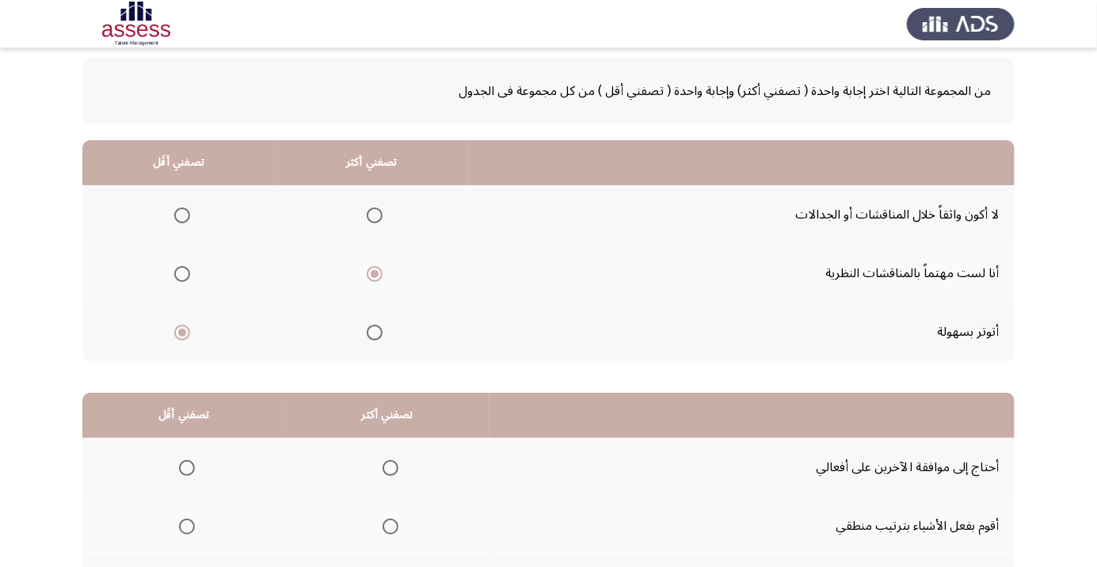
scroll to position [156, 0]
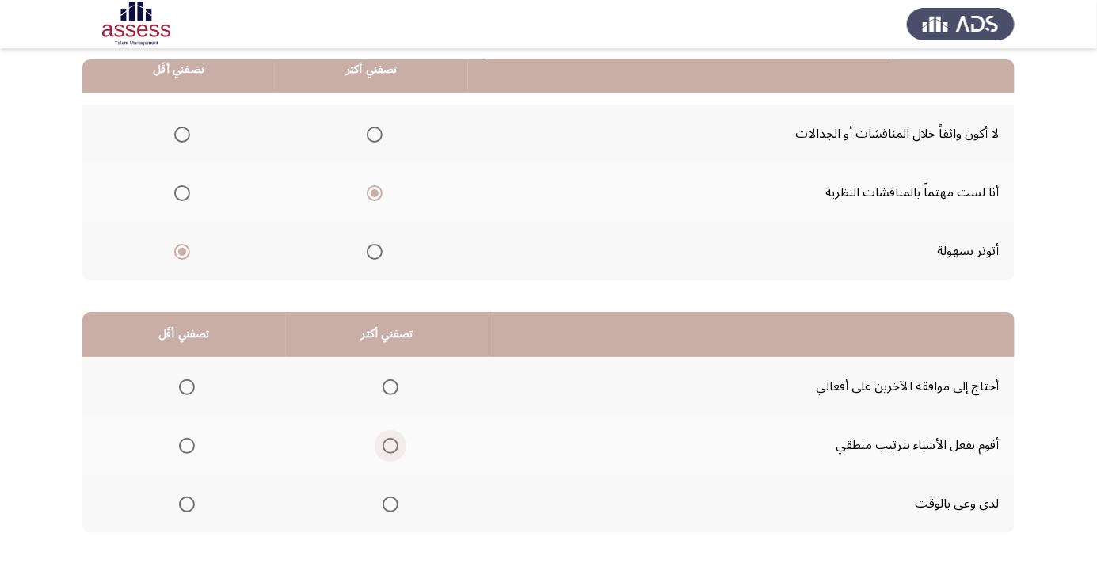
click at [390, 446] on span "Select an option" at bounding box center [390, 446] width 0 height 0
click at [392, 444] on input "Select an option" at bounding box center [390, 446] width 16 height 16
click at [183, 390] on span "Select an option" at bounding box center [187, 387] width 16 height 16
click at [183, 390] on input "Select an option" at bounding box center [187, 387] width 16 height 16
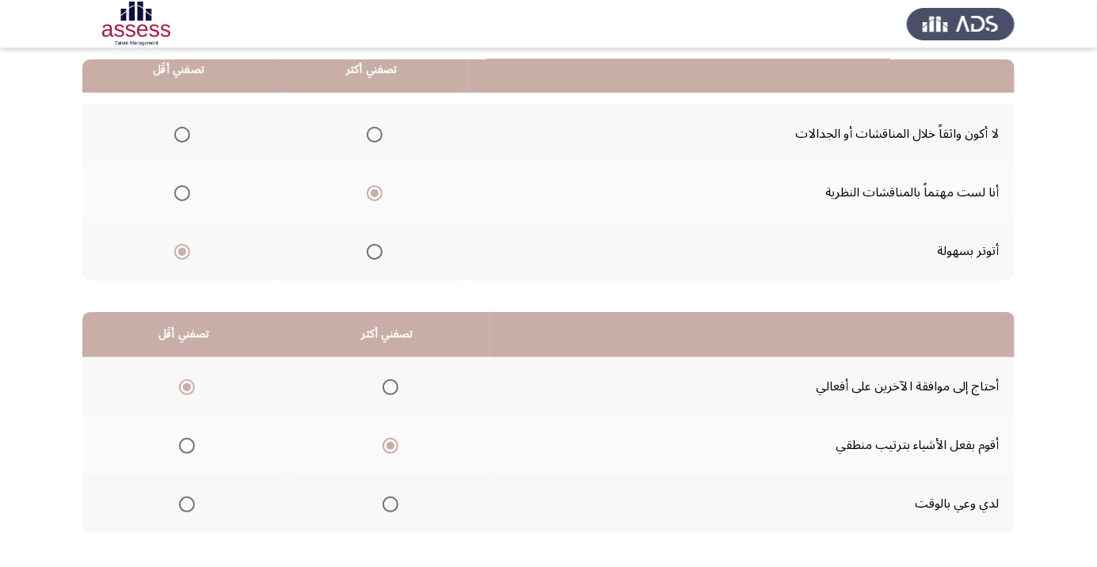
scroll to position [0, 0]
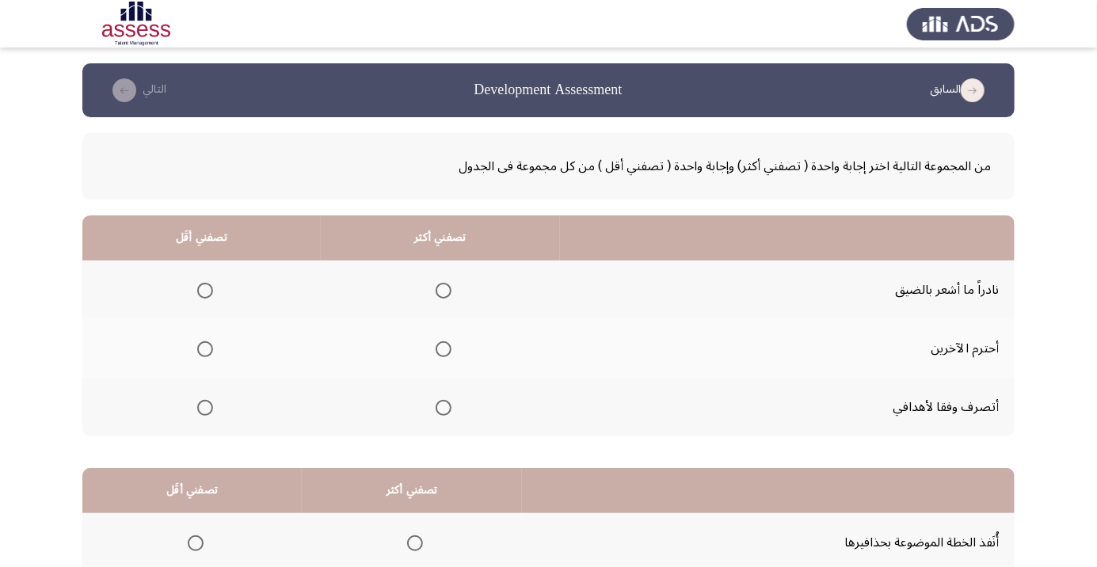
click at [197, 296] on span "Select an option" at bounding box center [205, 291] width 16 height 16
click at [197, 296] on input "Select an option" at bounding box center [205, 291] width 16 height 16
click at [443, 349] on span "Select an option" at bounding box center [443, 349] width 0 height 0
click at [443, 348] on input "Select an option" at bounding box center [443, 349] width 16 height 16
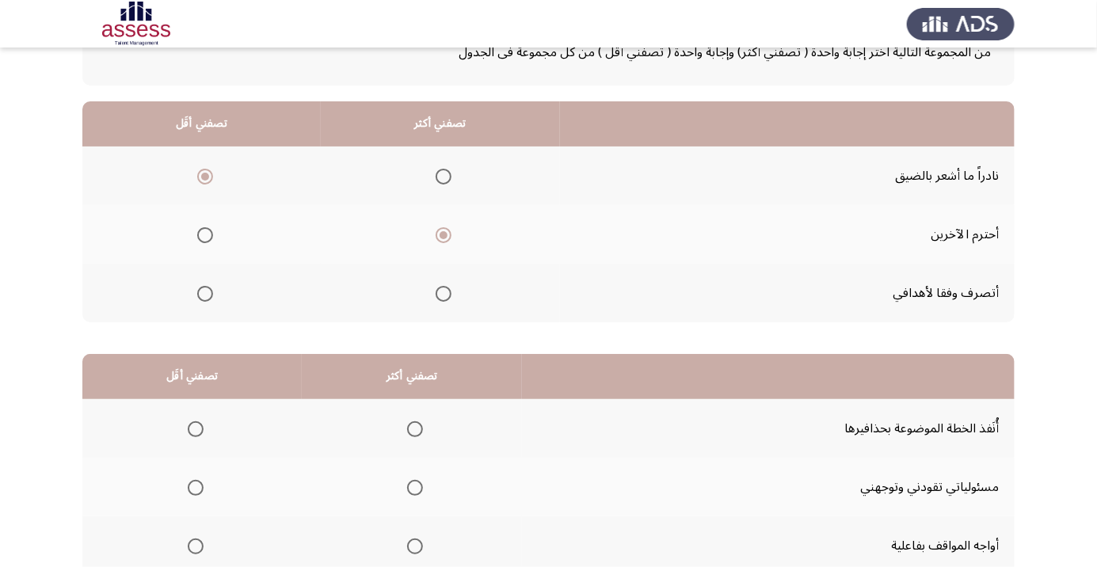
scroll to position [156, 0]
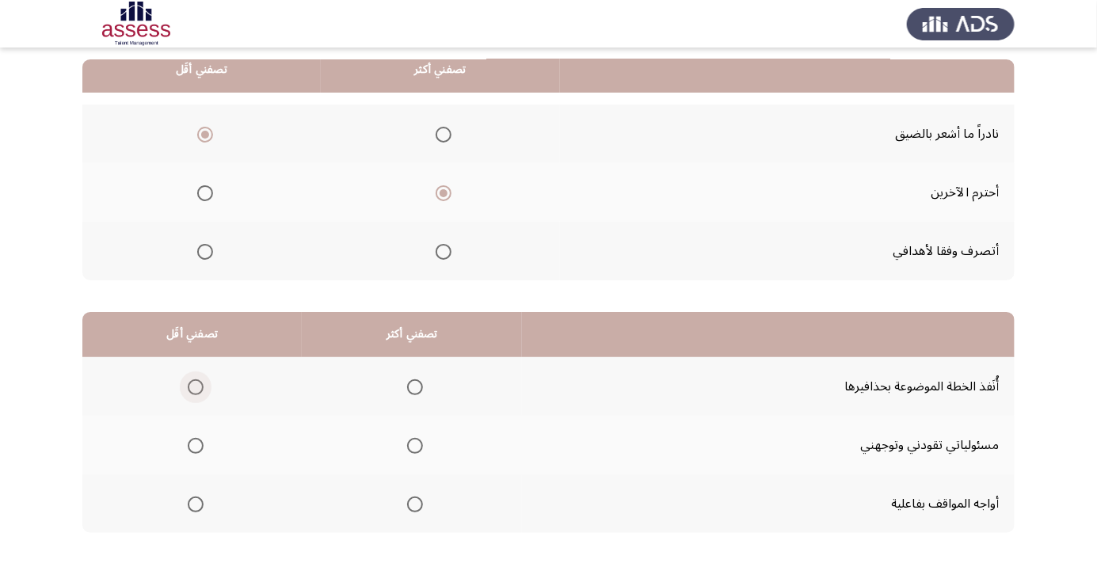
click at [199, 389] on span "Select an option" at bounding box center [196, 387] width 16 height 16
click at [199, 389] on input "Select an option" at bounding box center [196, 387] width 16 height 16
click at [194, 444] on span "Select an option" at bounding box center [196, 446] width 16 height 16
click at [194, 444] on input "Select an option" at bounding box center [196, 446] width 16 height 16
click at [415, 446] on span "Select an option" at bounding box center [415, 446] width 0 height 0
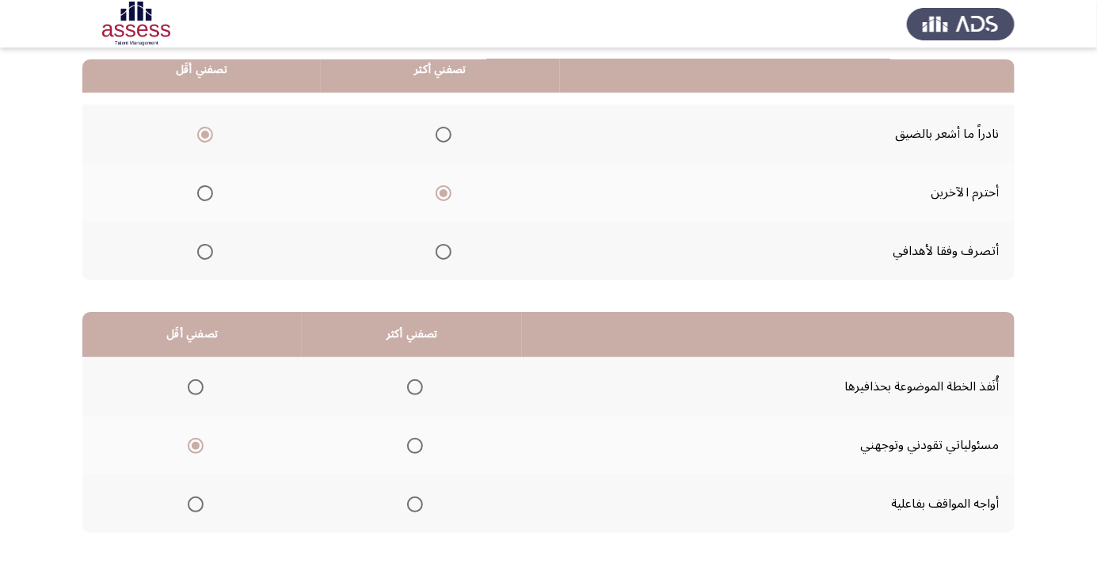
click at [413, 444] on input "Select an option" at bounding box center [415, 446] width 16 height 16
click at [194, 503] on span "Select an option" at bounding box center [196, 504] width 16 height 16
click at [194, 503] on input "Select an option" at bounding box center [196, 504] width 16 height 16
click at [194, 386] on span "Select an option" at bounding box center [196, 387] width 16 height 16
click at [194, 386] on input "Select an option" at bounding box center [196, 387] width 16 height 16
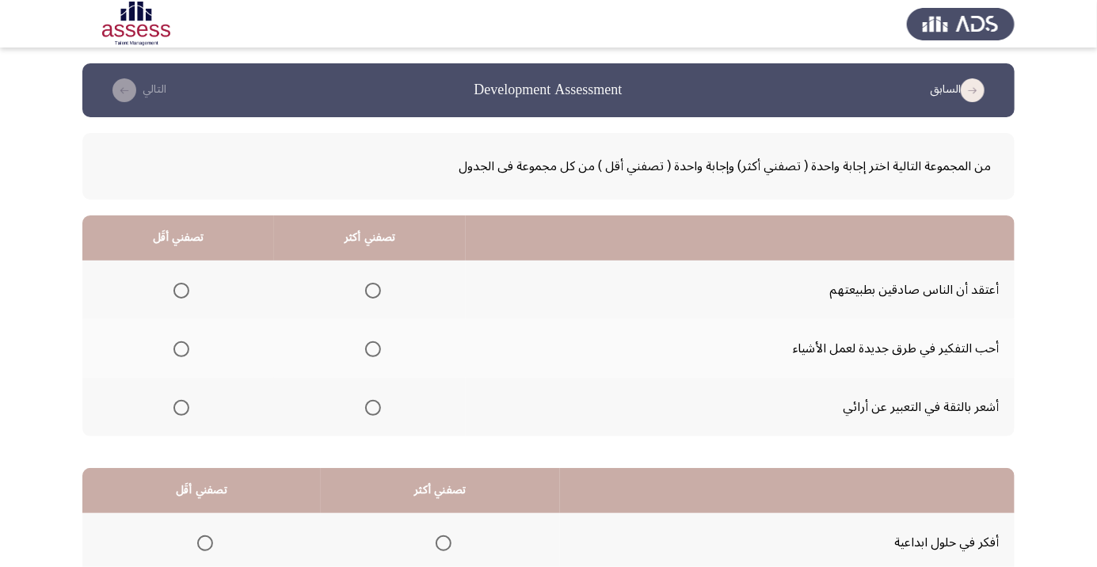
click at [373, 408] on span "Select an option" at bounding box center [373, 408] width 0 height 0
click at [372, 406] on input "Select an option" at bounding box center [373, 408] width 16 height 16
click at [209, 294] on th at bounding box center [178, 289] width 192 height 59
click at [181, 295] on span "Select an option" at bounding box center [181, 291] width 16 height 16
click at [181, 295] on input "Select an option" at bounding box center [181, 291] width 16 height 16
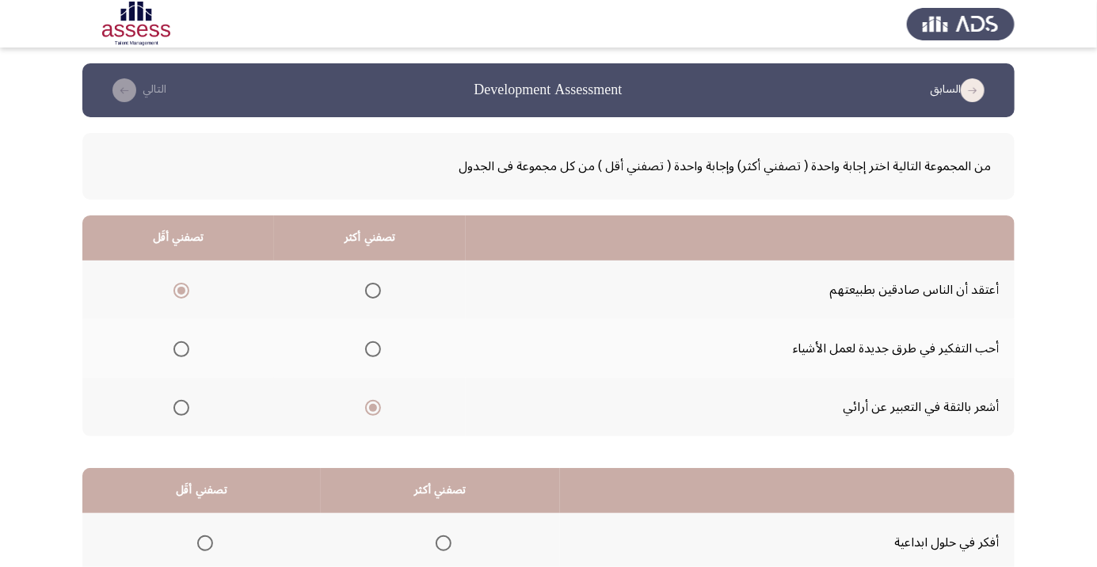
click at [176, 349] on span "Select an option" at bounding box center [181, 349] width 16 height 16
click at [176, 349] on input "Select an option" at bounding box center [181, 349] width 16 height 16
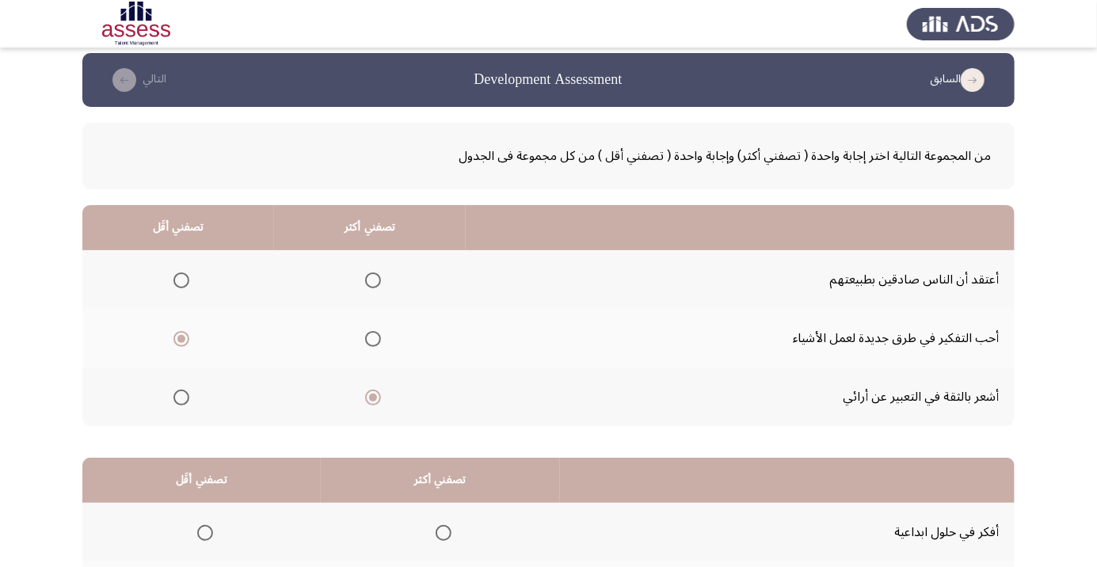
scroll to position [156, 0]
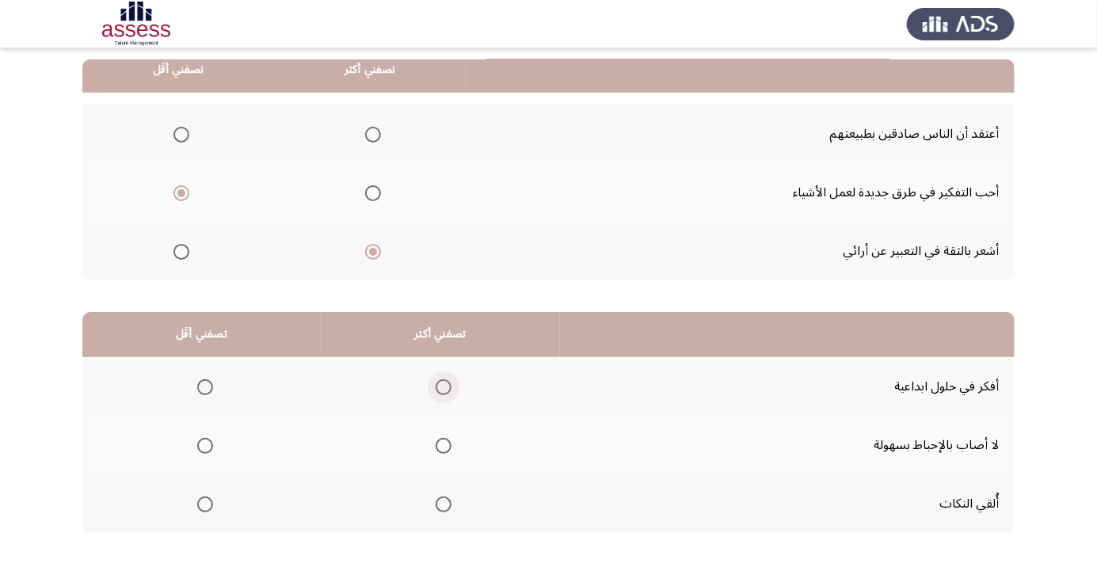
click at [437, 382] on span "Select an option" at bounding box center [443, 387] width 16 height 16
click at [437, 382] on input "Select an option" at bounding box center [443, 387] width 16 height 16
click at [204, 448] on span "Select an option" at bounding box center [205, 446] width 16 height 16
click at [204, 448] on input "Select an option" at bounding box center [205, 446] width 16 height 16
click at [205, 504] on span "Select an option" at bounding box center [205, 504] width 0 height 0
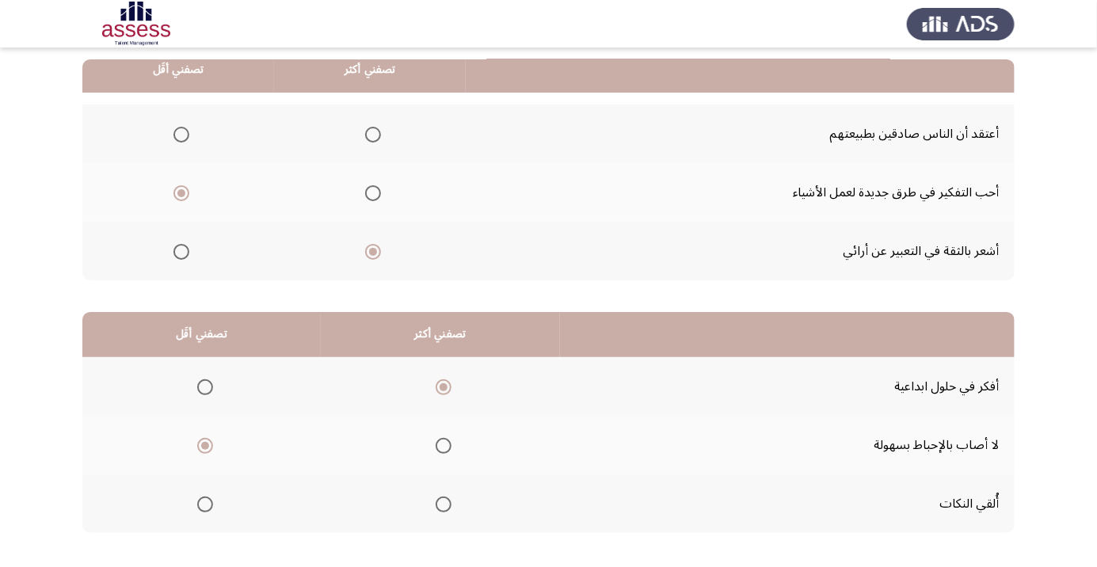
click at [204, 503] on input "Select an option" at bounding box center [205, 504] width 16 height 16
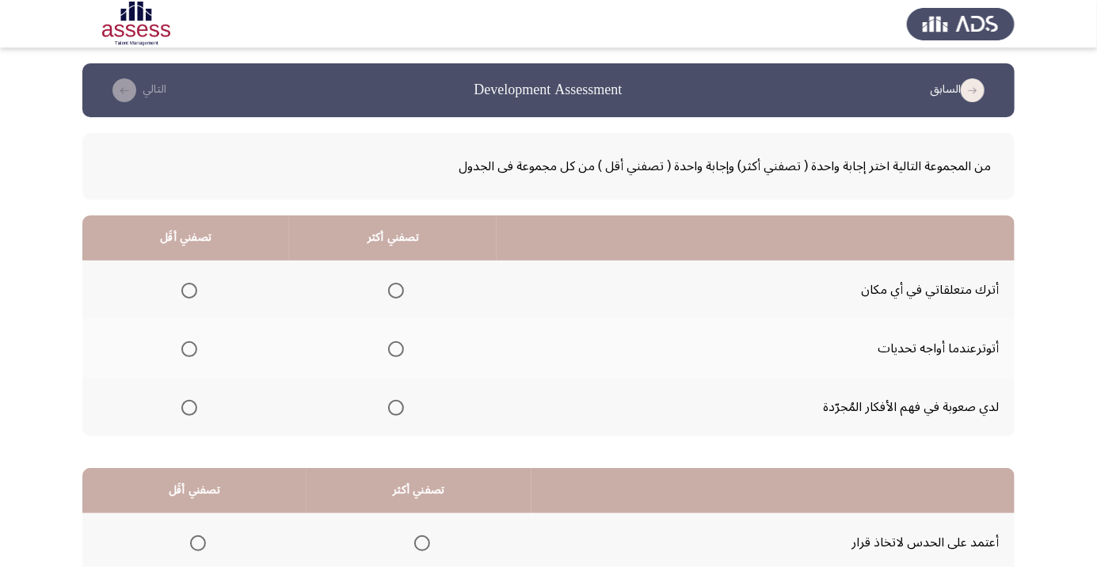
click at [196, 291] on span "Select an option" at bounding box center [189, 291] width 16 height 16
click at [196, 291] on input "Select an option" at bounding box center [189, 291] width 16 height 16
click at [426, 404] on th at bounding box center [392, 407] width 207 height 59
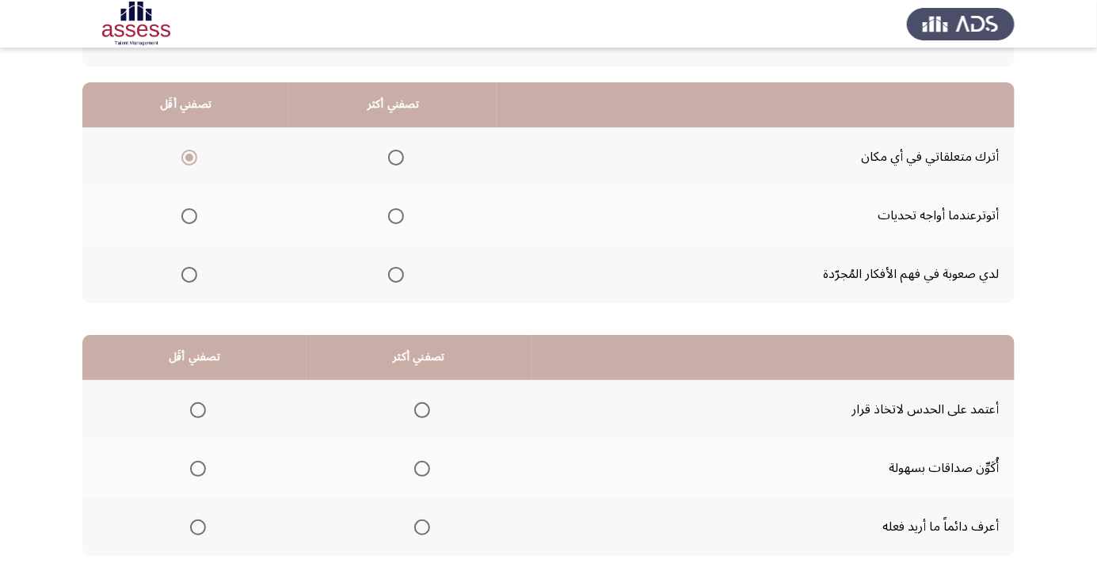
scroll to position [135, 0]
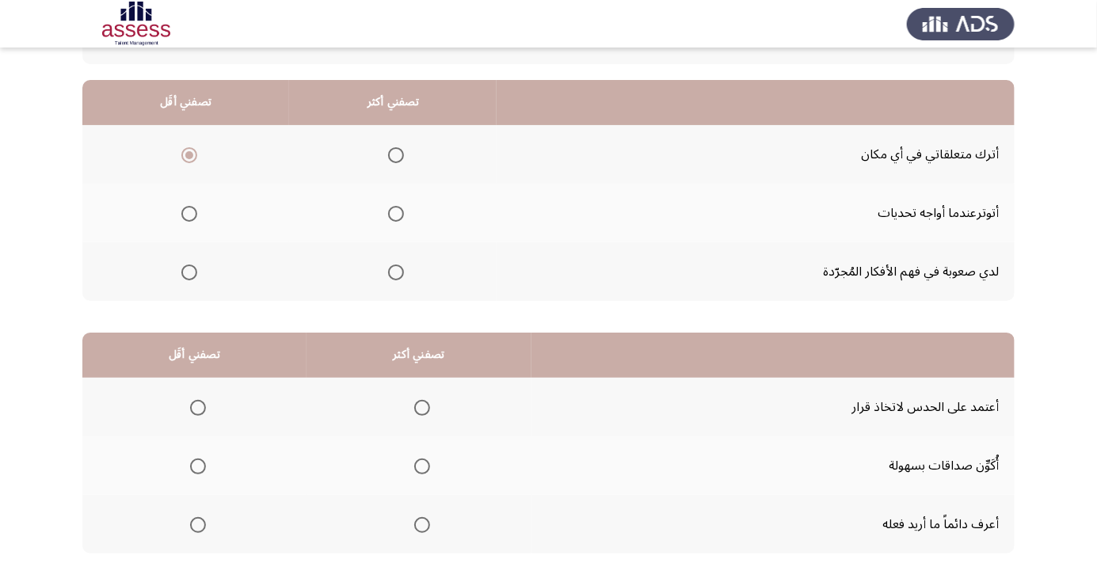
click at [389, 296] on th at bounding box center [392, 271] width 207 height 59
click at [396, 272] on span "Select an option" at bounding box center [396, 272] width 0 height 0
click at [398, 271] on input "Select an option" at bounding box center [396, 272] width 16 height 16
click at [441, 469] on th at bounding box center [418, 465] width 225 height 59
click at [440, 469] on th at bounding box center [418, 465] width 225 height 59
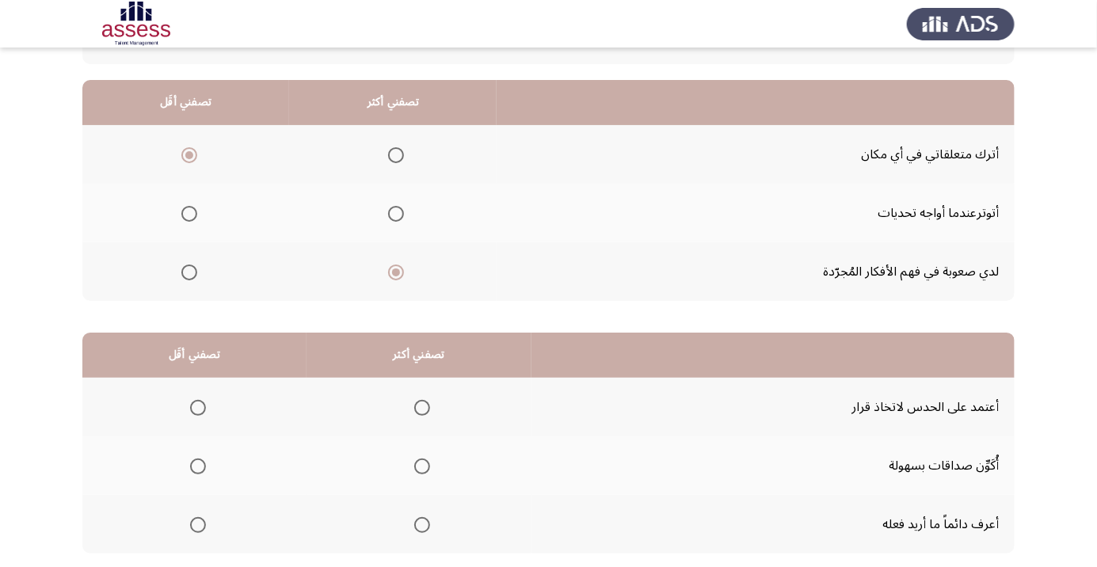
click at [440, 469] on th at bounding box center [418, 465] width 225 height 59
click at [416, 526] on span "Select an option" at bounding box center [422, 525] width 16 height 16
click at [416, 526] on input "Select an option" at bounding box center [422, 525] width 16 height 16
click at [426, 526] on span "Select an option" at bounding box center [422, 525] width 8 height 8
click at [198, 466] on span "Select an option" at bounding box center [198, 466] width 0 height 0
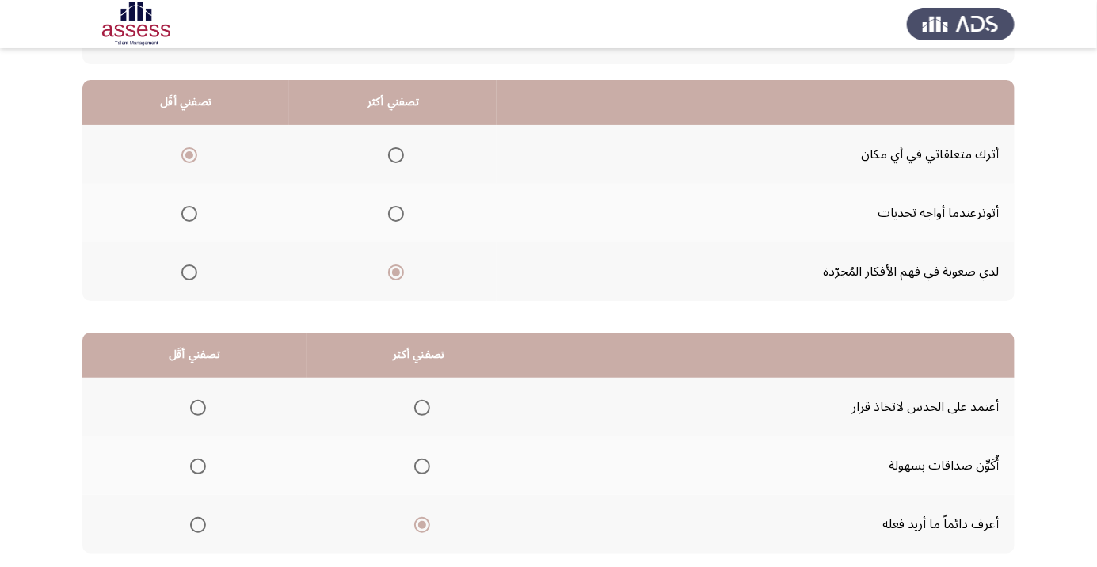
click at [198, 464] on input "Select an option" at bounding box center [198, 466] width 16 height 16
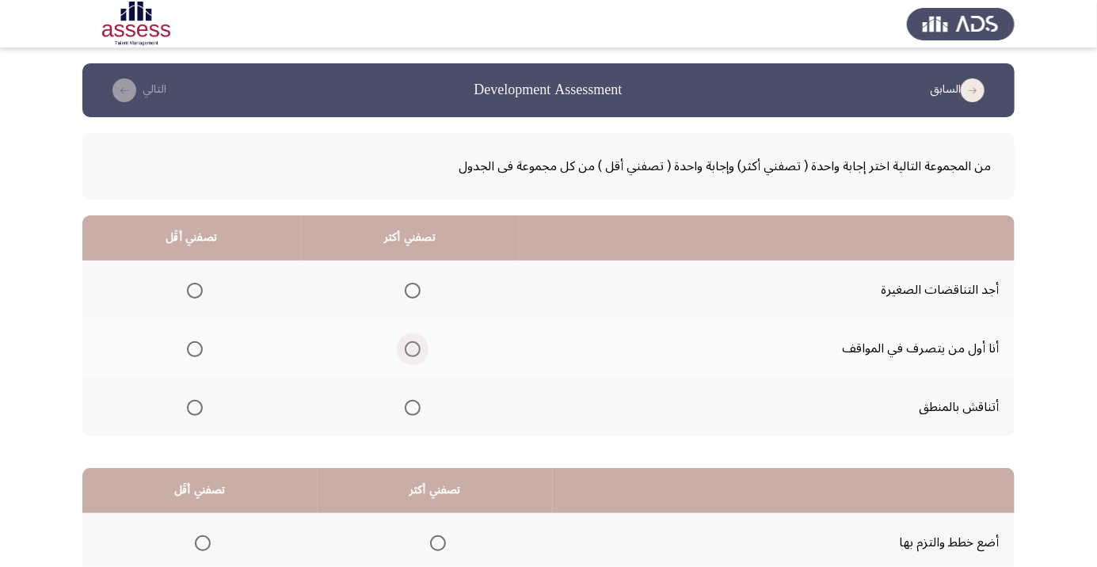
click at [420, 352] on span "Select an option" at bounding box center [413, 349] width 16 height 16
click at [420, 352] on input "Select an option" at bounding box center [413, 349] width 16 height 16
click at [187, 297] on span "Select an option" at bounding box center [195, 291] width 16 height 16
click at [187, 297] on input "Select an option" at bounding box center [195, 291] width 16 height 16
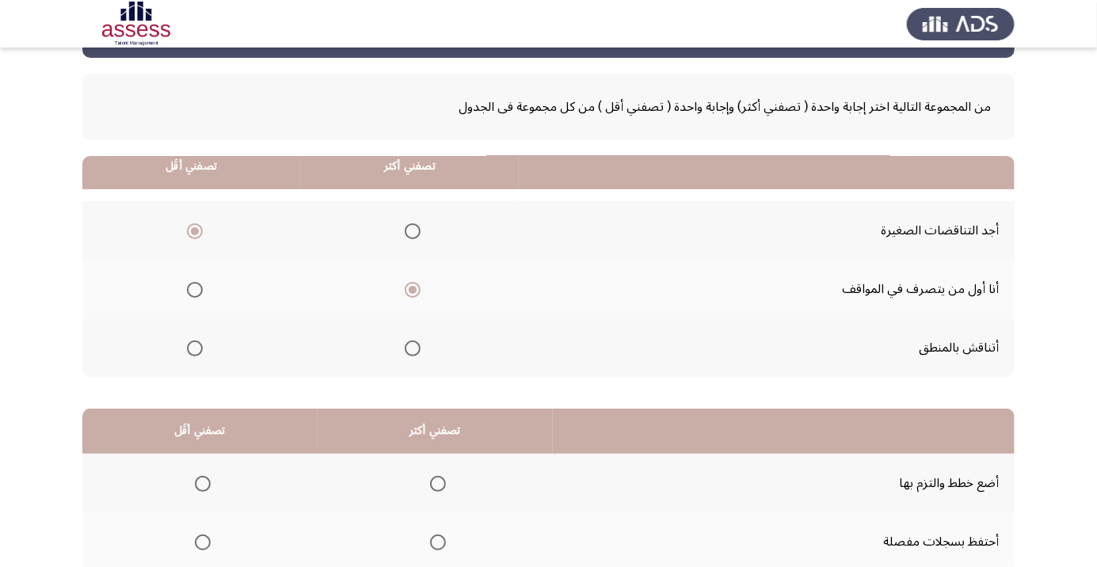
scroll to position [156, 0]
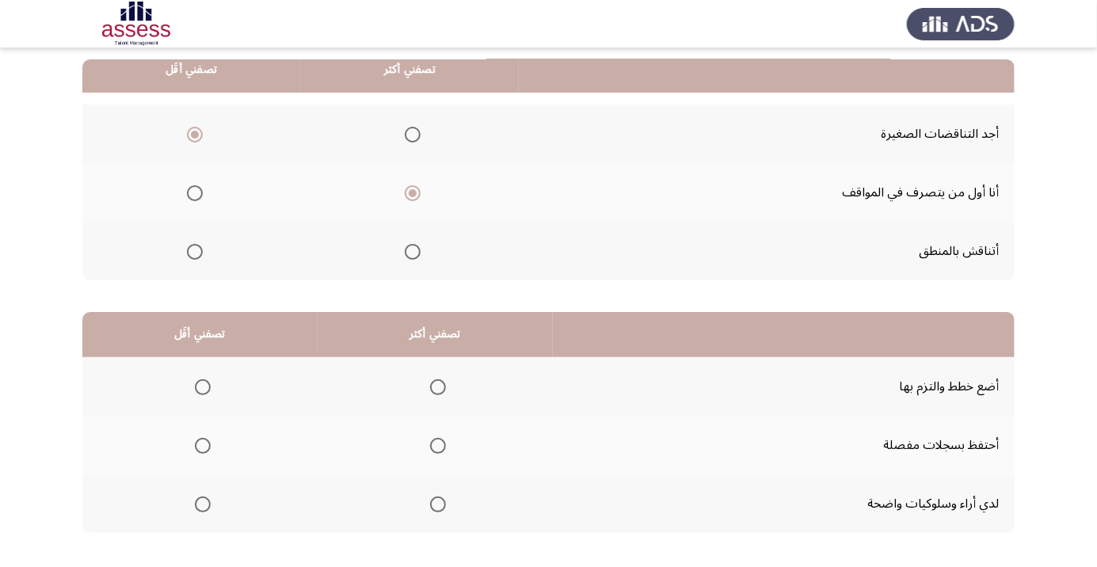
click at [203, 386] on span "Select an option" at bounding box center [203, 387] width 16 height 16
click at [203, 386] on input "Select an option" at bounding box center [203, 387] width 16 height 16
click at [198, 443] on span "Select an option" at bounding box center [203, 446] width 16 height 16
click at [198, 443] on input "Select an option" at bounding box center [203, 446] width 16 height 16
click at [438, 504] on span "Select an option" at bounding box center [438, 504] width 0 height 0
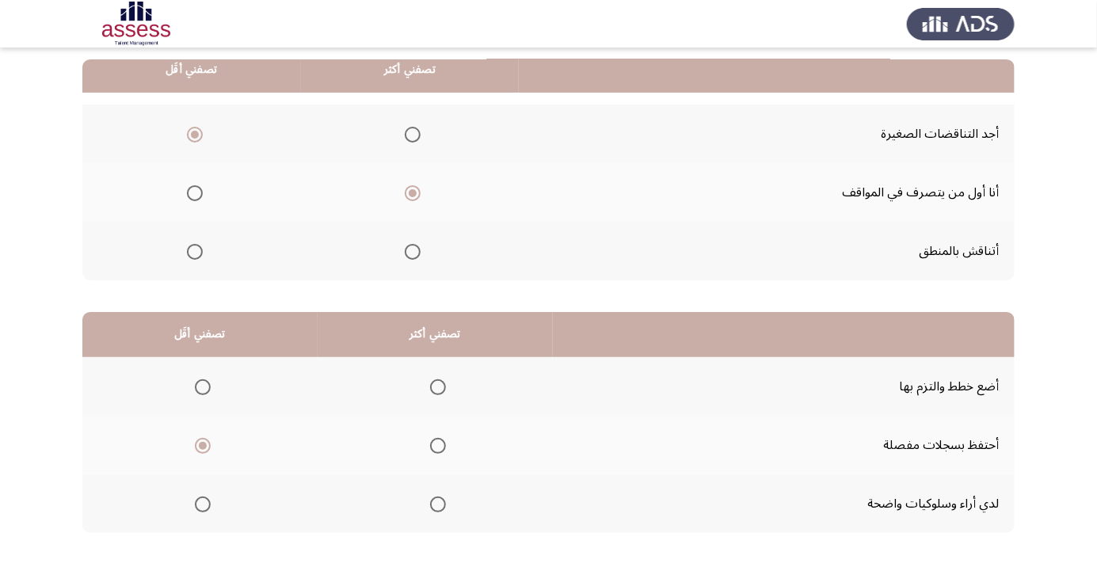
click at [438, 503] on input "Select an option" at bounding box center [438, 504] width 16 height 16
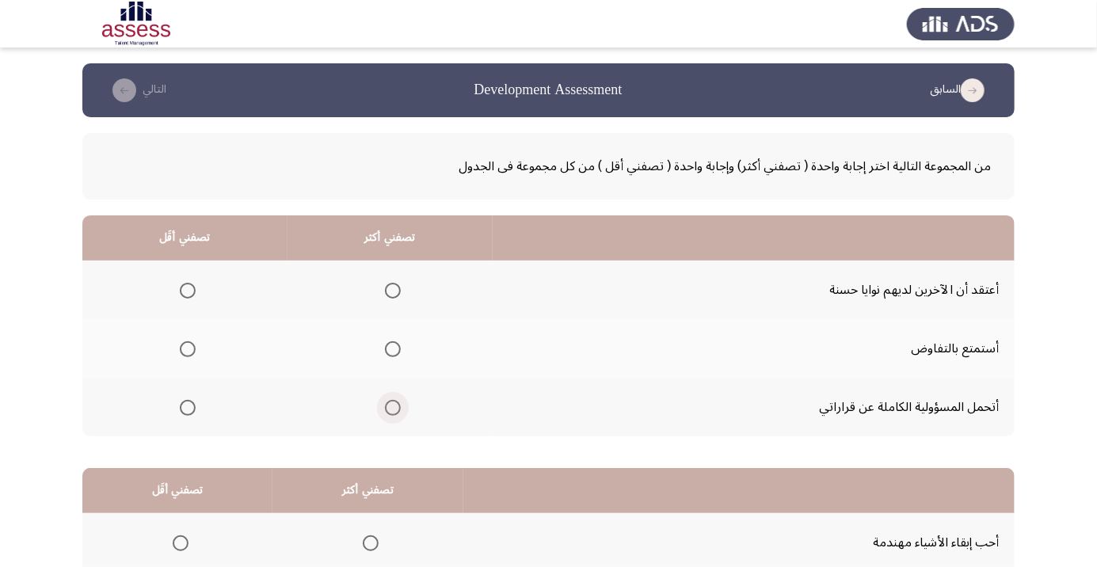
click at [393, 408] on span "Select an option" at bounding box center [393, 408] width 0 height 0
click at [394, 406] on input "Select an option" at bounding box center [393, 408] width 16 height 16
click at [189, 355] on span "Select an option" at bounding box center [188, 349] width 16 height 16
click at [189, 355] on input "Select an option" at bounding box center [188, 349] width 16 height 16
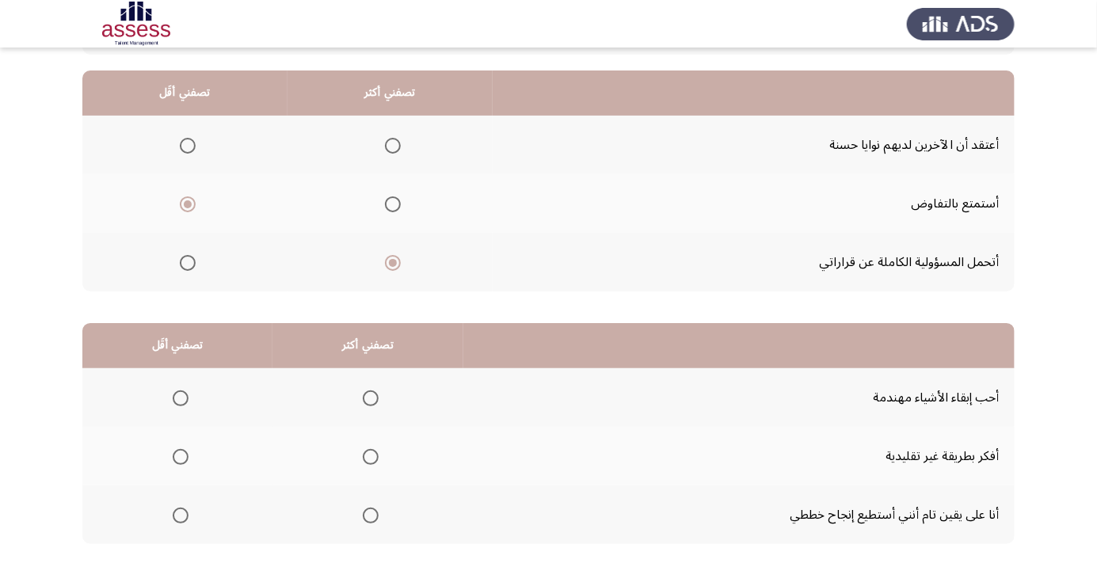
scroll to position [156, 0]
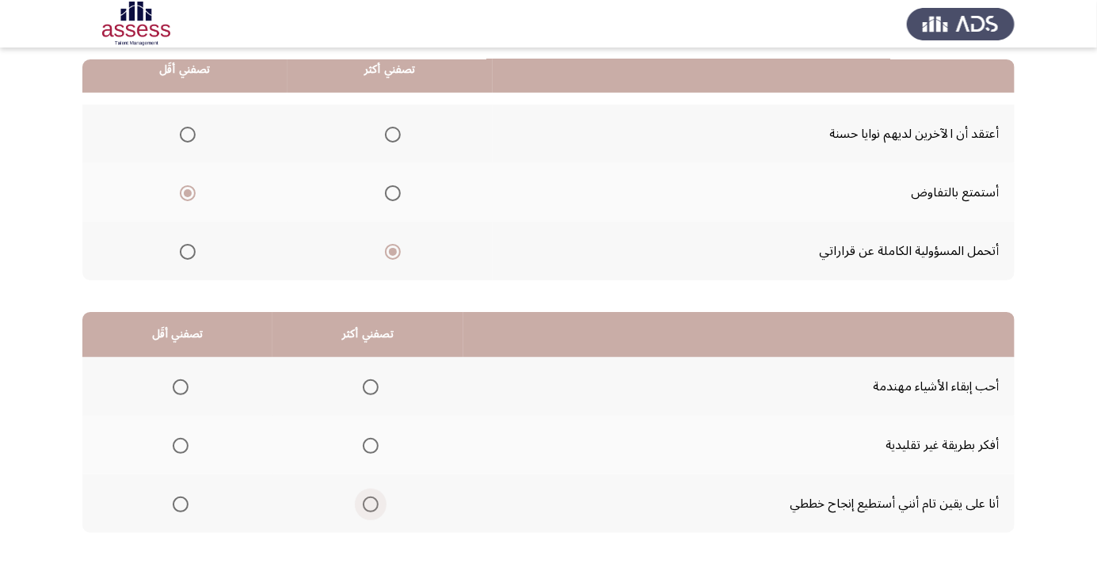
click at [375, 507] on span "Select an option" at bounding box center [371, 504] width 16 height 16
click at [375, 507] on input "Select an option" at bounding box center [371, 504] width 16 height 16
click at [175, 383] on span "Select an option" at bounding box center [181, 387] width 16 height 16
click at [175, 383] on input "Select an option" at bounding box center [181, 387] width 16 height 16
click at [180, 450] on span "Select an option" at bounding box center [181, 446] width 16 height 16
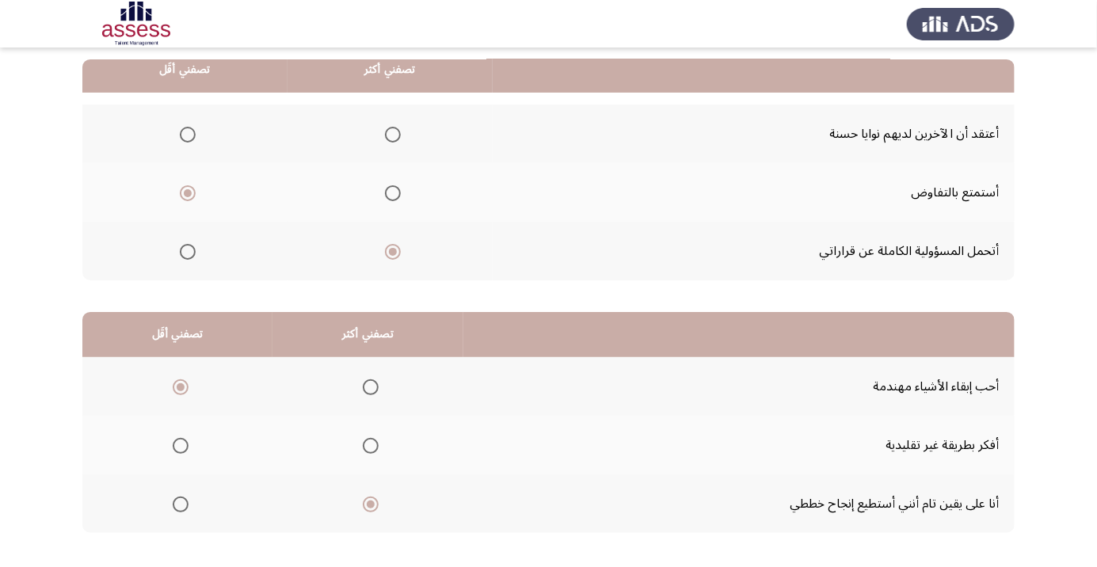
click at [180, 450] on input "Select an option" at bounding box center [181, 446] width 16 height 16
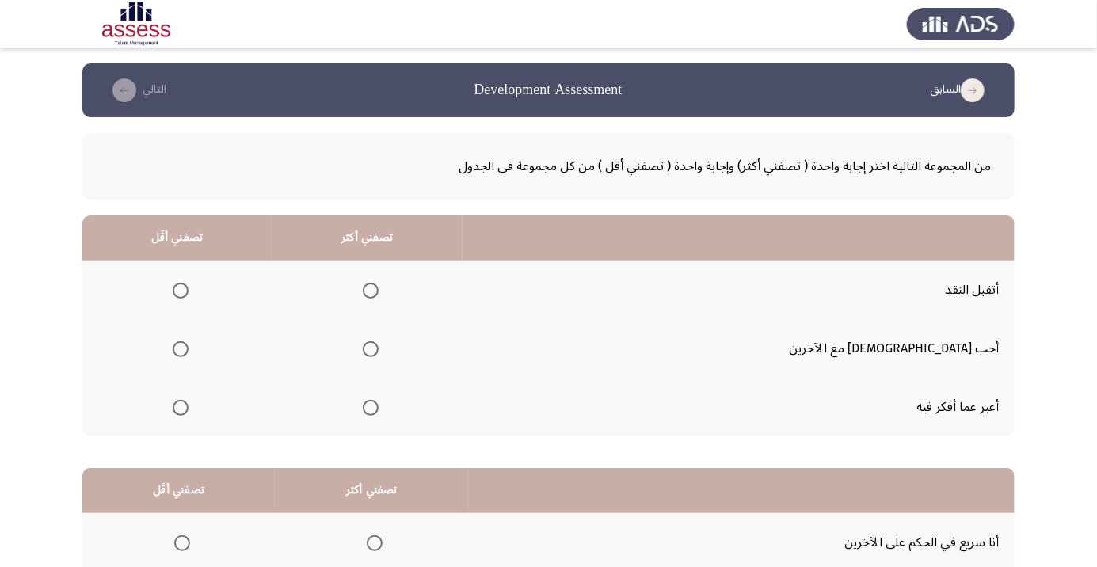
click at [462, 311] on th at bounding box center [367, 289] width 190 height 59
click at [378, 291] on span "Select an option" at bounding box center [371, 291] width 16 height 16
click at [378, 291] on input "Select an option" at bounding box center [371, 291] width 16 height 16
click at [181, 349] on span "Select an option" at bounding box center [181, 349] width 0 height 0
click at [188, 348] on input "Select an option" at bounding box center [181, 349] width 16 height 16
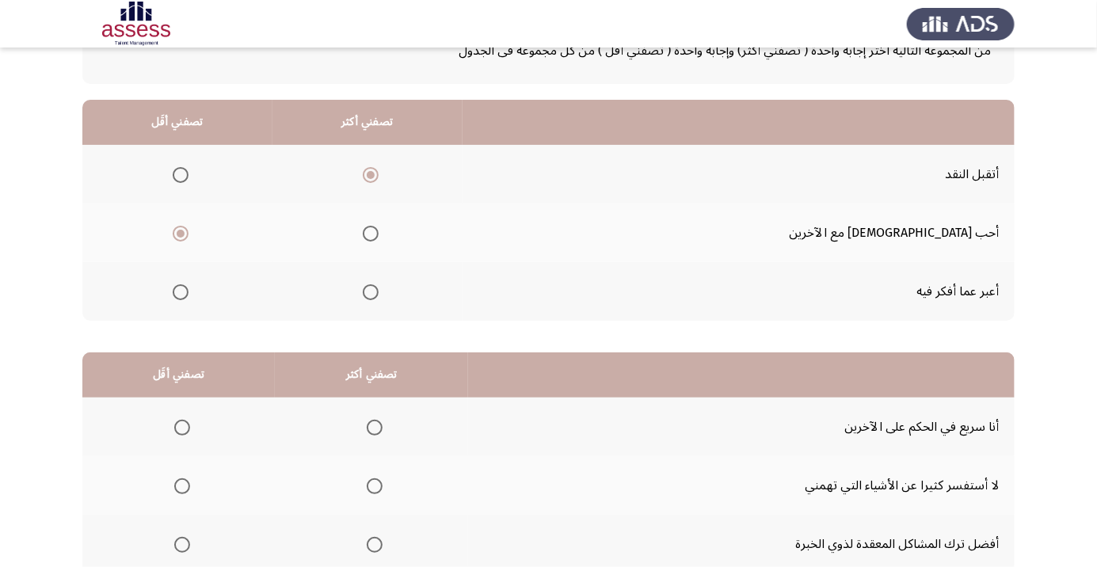
scroll to position [156, 0]
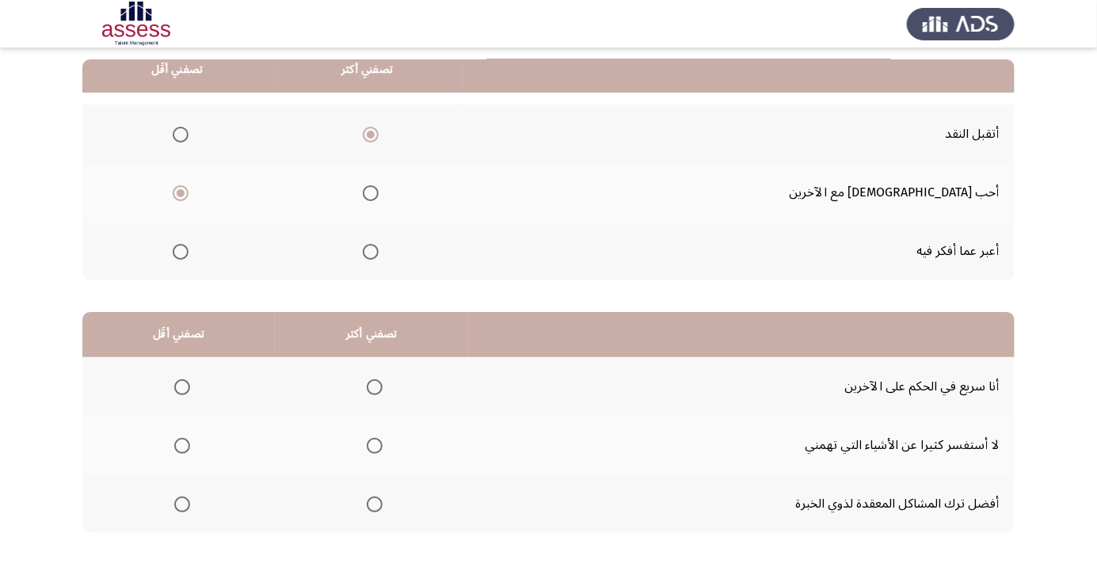
click at [375, 446] on span "Select an option" at bounding box center [375, 446] width 0 height 0
click at [375, 444] on input "Select an option" at bounding box center [375, 446] width 16 height 16
click at [188, 383] on span "Select an option" at bounding box center [182, 387] width 16 height 16
click at [188, 383] on input "Select an option" at bounding box center [182, 387] width 16 height 16
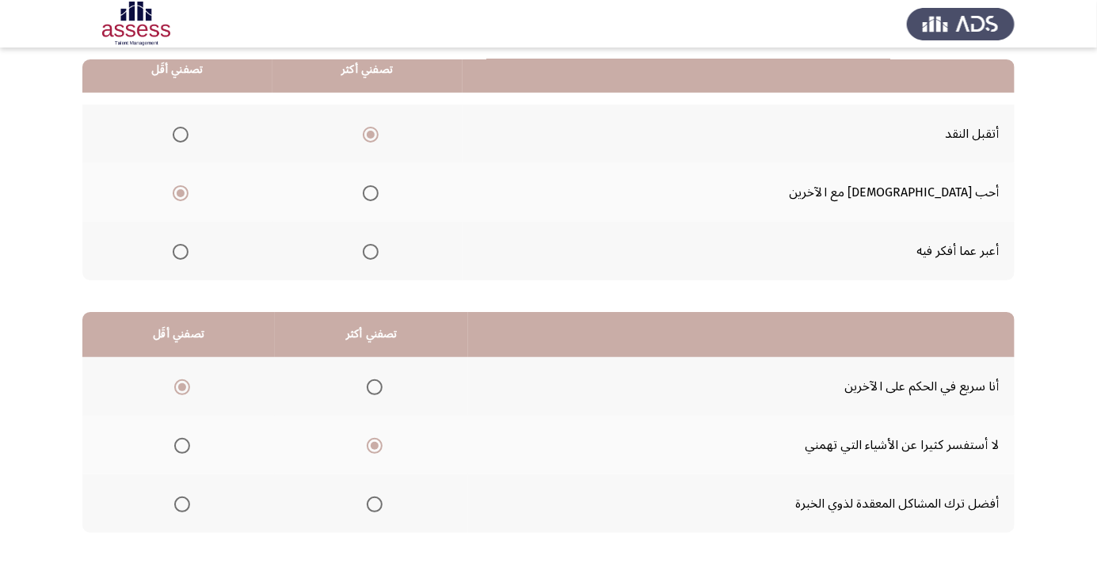
scroll to position [0, 0]
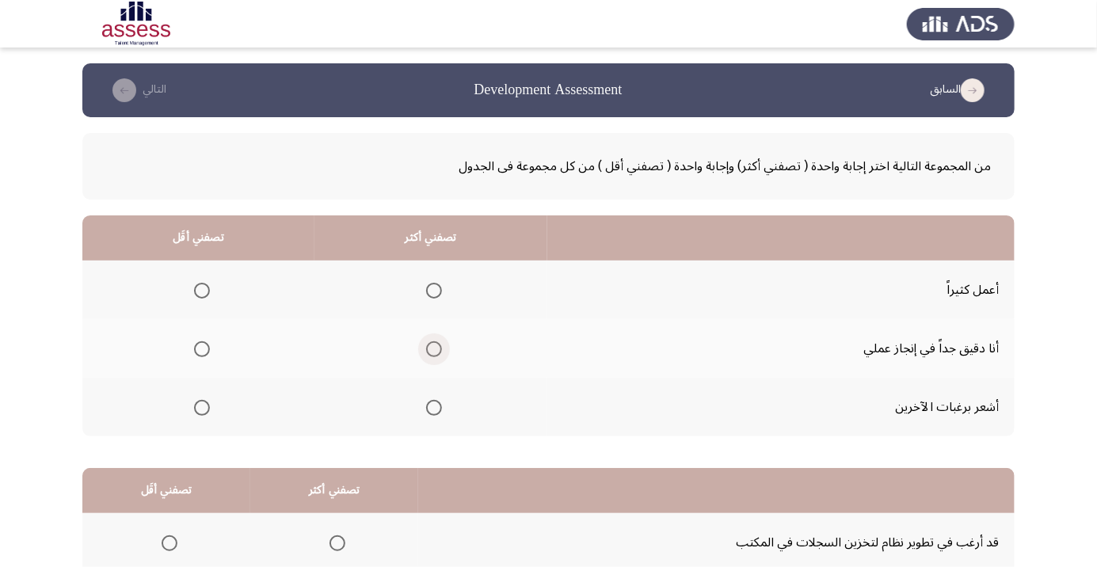
click at [435, 352] on span "Select an option" at bounding box center [434, 349] width 16 height 16
click at [435, 352] on input "Select an option" at bounding box center [434, 349] width 16 height 16
click at [199, 412] on span "Select an option" at bounding box center [202, 408] width 16 height 16
click at [199, 412] on input "Select an option" at bounding box center [202, 408] width 16 height 16
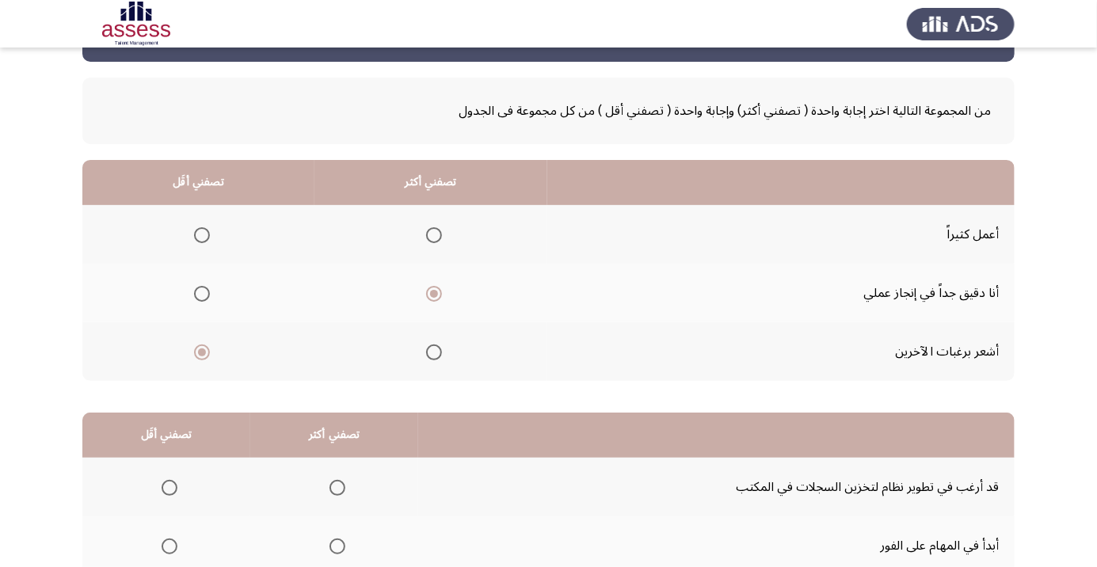
scroll to position [156, 0]
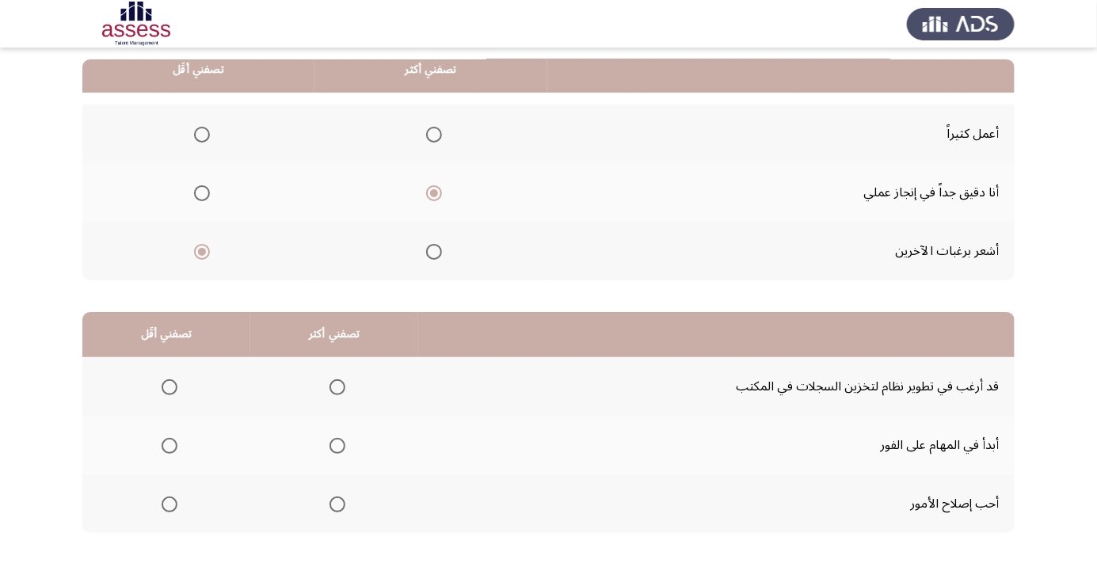
click at [342, 443] on span "Select an option" at bounding box center [337, 446] width 16 height 16
click at [342, 443] on input "Select an option" at bounding box center [337, 446] width 16 height 16
click at [169, 386] on span "Select an option" at bounding box center [170, 387] width 16 height 16
click at [169, 386] on input "Select an option" at bounding box center [170, 387] width 16 height 16
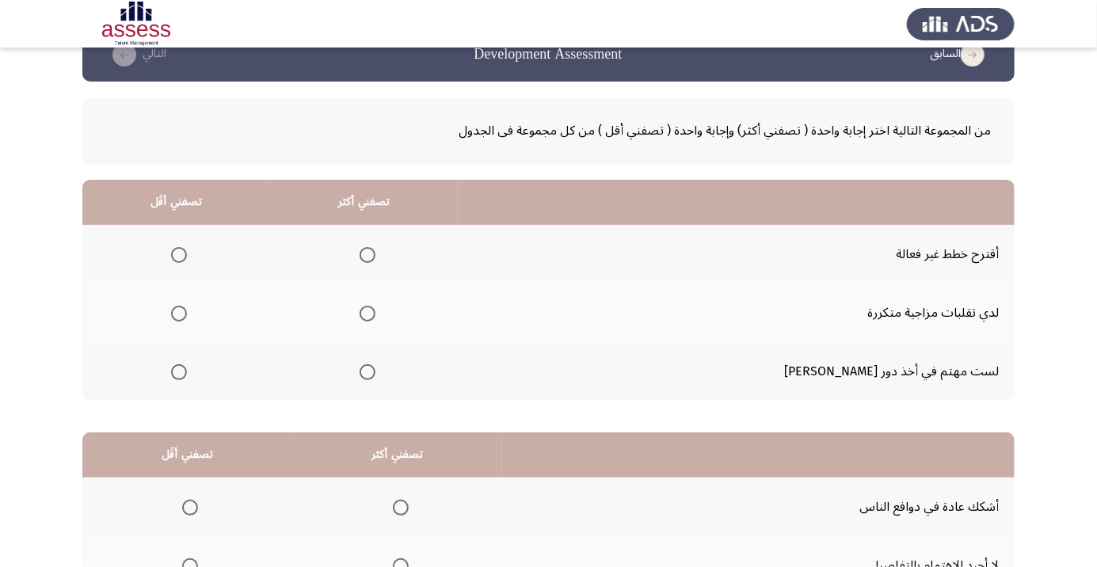
scroll to position [36, 0]
click at [187, 372] on span "Select an option" at bounding box center [179, 371] width 16 height 16
click at [187, 372] on input "Select an option" at bounding box center [179, 371] width 16 height 16
click at [379, 309] on th at bounding box center [364, 312] width 188 height 59
click at [431, 304] on th at bounding box center [364, 312] width 188 height 59
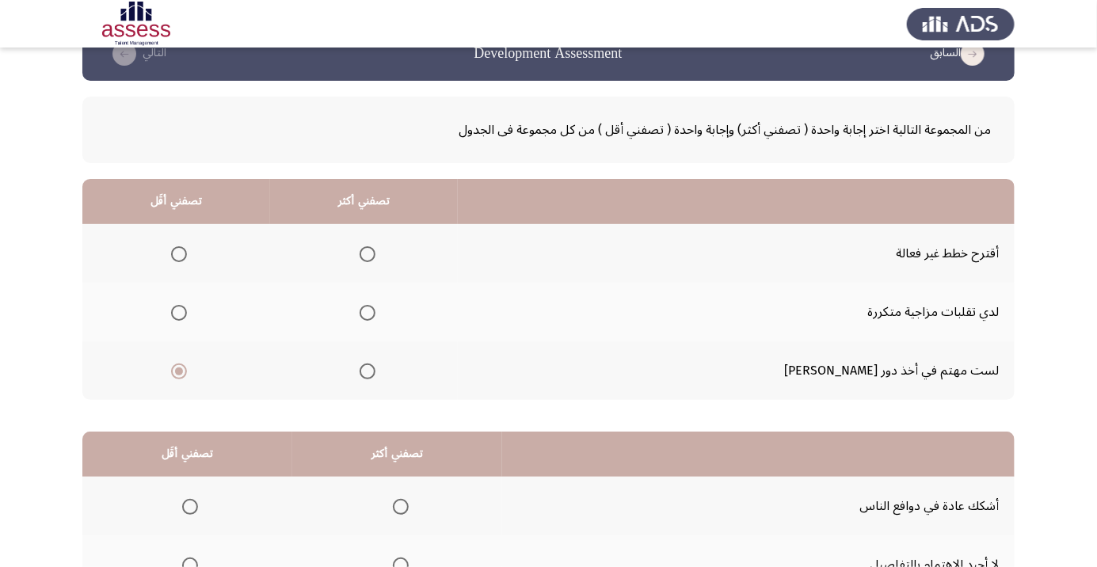
click at [375, 317] on span "Select an option" at bounding box center [367, 313] width 16 height 16
click at [375, 317] on input "Select an option" at bounding box center [367, 313] width 16 height 16
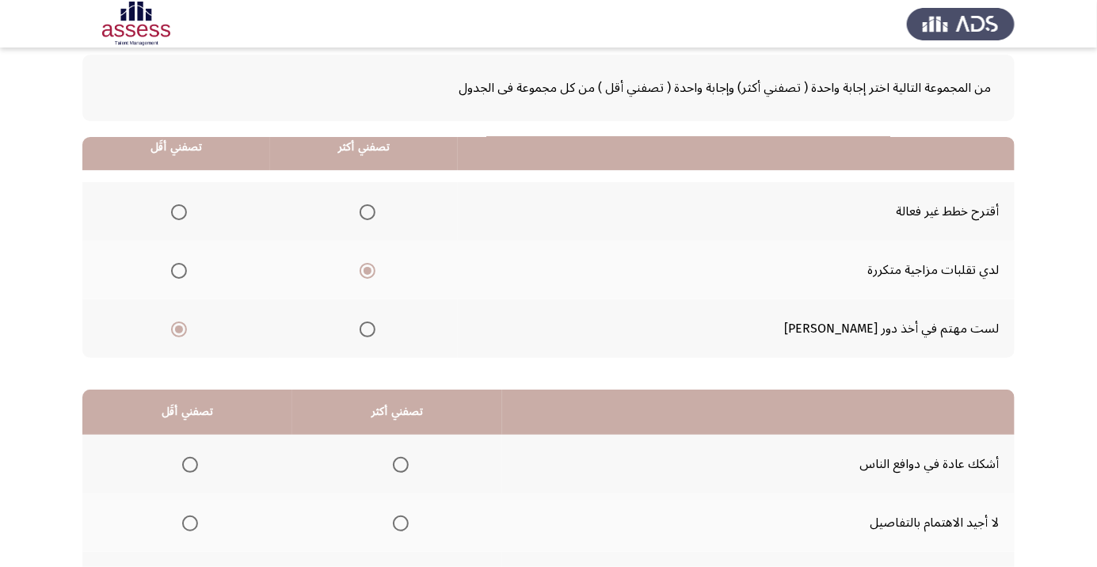
scroll to position [156, 0]
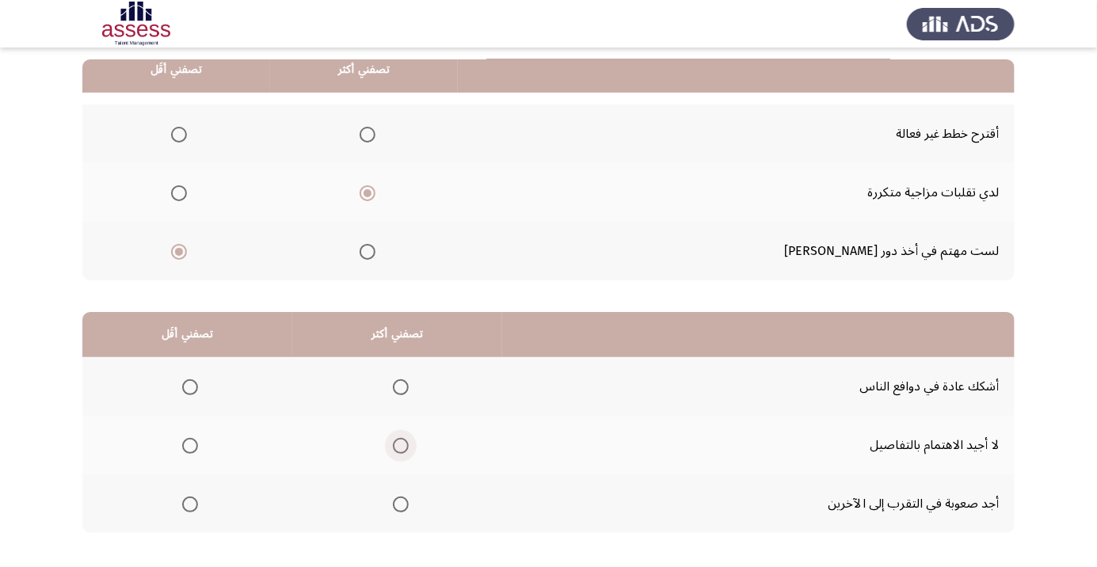
click at [401, 444] on span "Select an option" at bounding box center [401, 446] width 16 height 16
click at [401, 444] on input "Select an option" at bounding box center [401, 446] width 16 height 16
click at [183, 387] on span "Select an option" at bounding box center [190, 387] width 16 height 16
click at [183, 387] on input "Select an option" at bounding box center [190, 387] width 16 height 16
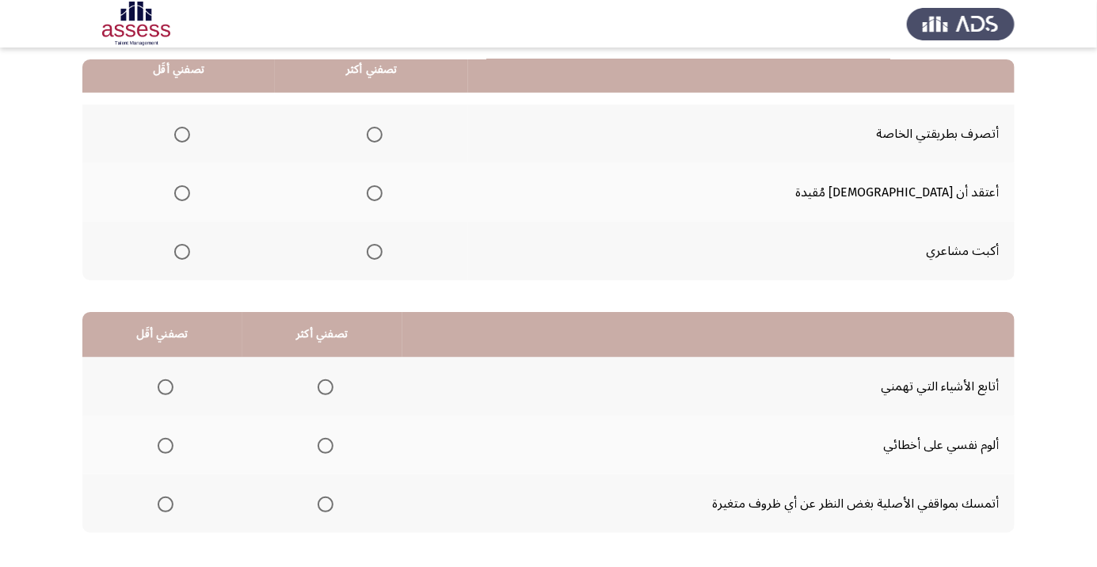
click at [382, 135] on label "Select an option" at bounding box center [371, 135] width 22 height 16
click at [382, 135] on input "Select an option" at bounding box center [375, 135] width 16 height 16
click at [375, 252] on span "Select an option" at bounding box center [375, 252] width 0 height 0
click at [382, 250] on input "Select an option" at bounding box center [375, 252] width 16 height 16
click at [375, 135] on span "Select an option" at bounding box center [375, 135] width 0 height 0
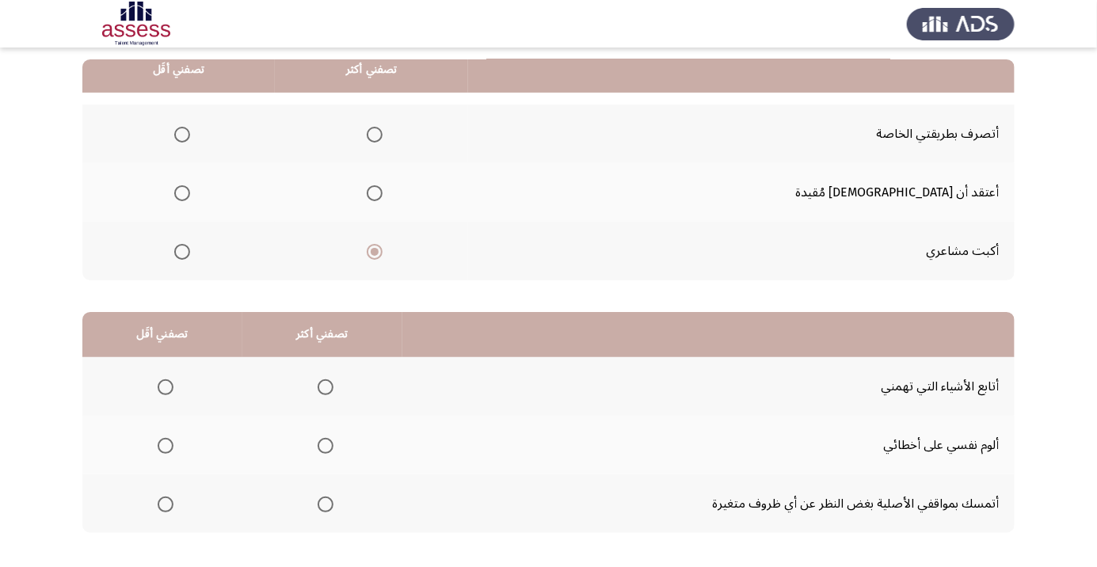
click at [382, 133] on input "Select an option" at bounding box center [375, 135] width 16 height 16
click at [190, 252] on span "Select an option" at bounding box center [182, 252] width 16 height 16
click at [190, 252] on input "Select an option" at bounding box center [182, 252] width 16 height 16
click at [325, 504] on span "Select an option" at bounding box center [325, 504] width 0 height 0
click at [325, 503] on input "Select an option" at bounding box center [325, 504] width 16 height 16
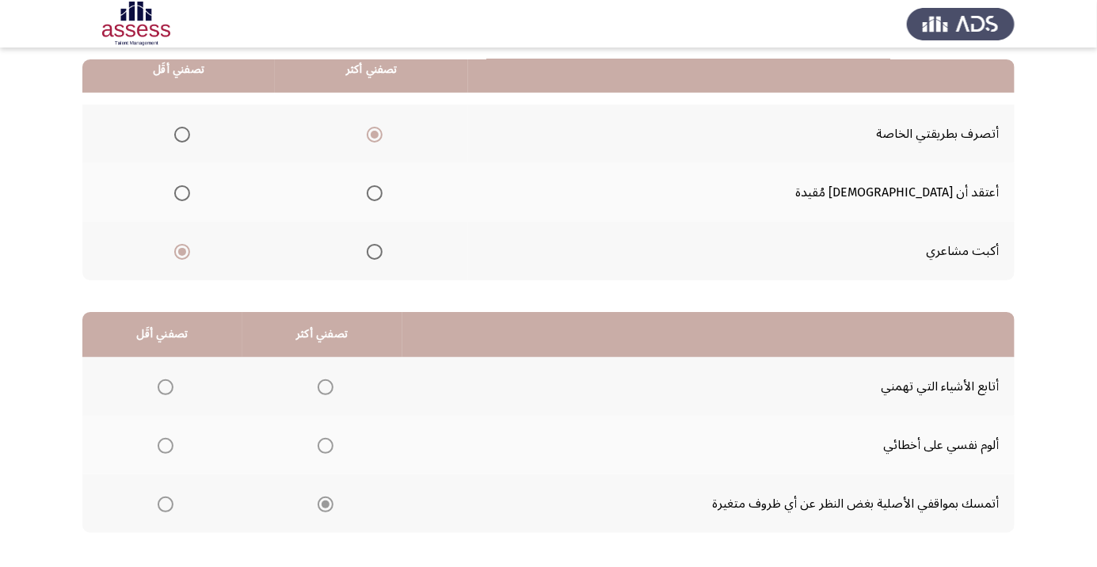
click at [325, 503] on span "Select an option" at bounding box center [325, 504] width 8 height 8
click at [173, 386] on span "Select an option" at bounding box center [166, 387] width 16 height 16
click at [173, 386] on input "Select an option" at bounding box center [166, 387] width 16 height 16
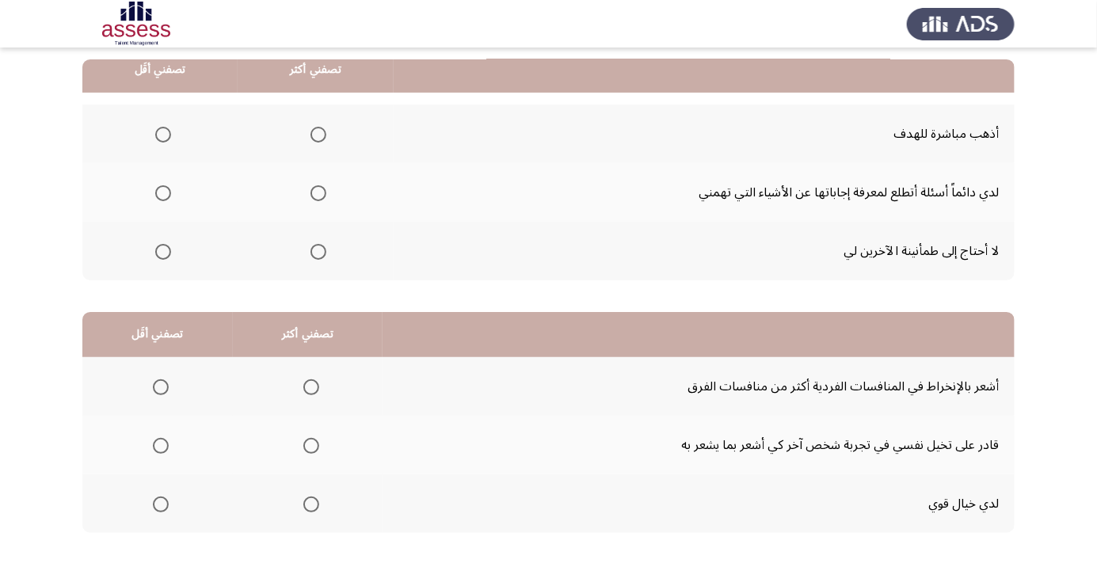
scroll to position [178, 0]
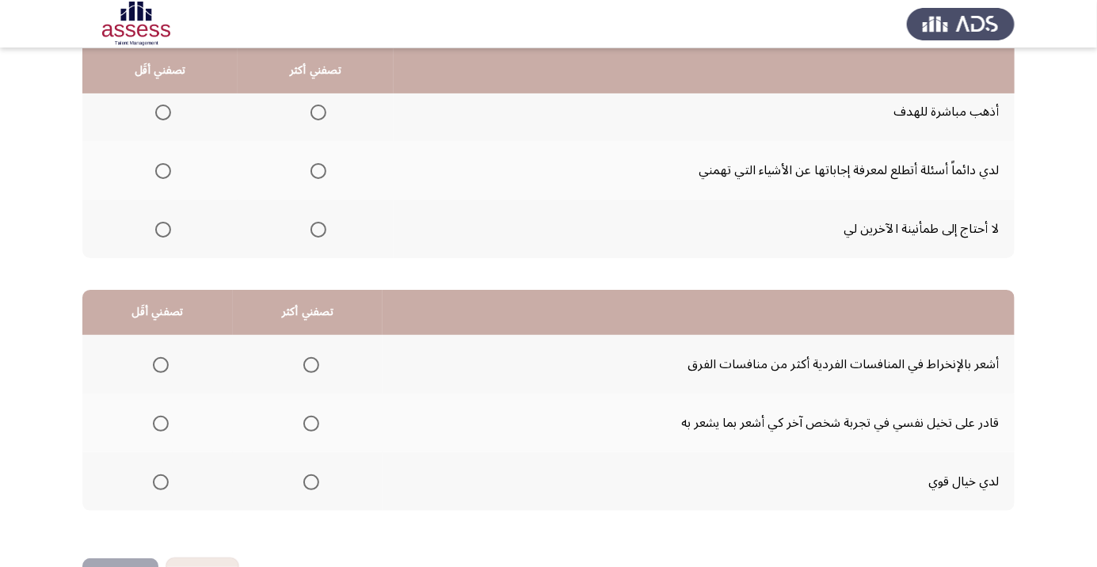
click at [163, 230] on span "Select an option" at bounding box center [163, 230] width 0 height 0
click at [163, 228] on input "Select an option" at bounding box center [163, 230] width 16 height 16
click at [316, 118] on span "Select an option" at bounding box center [318, 113] width 16 height 16
click at [316, 118] on input "Select an option" at bounding box center [318, 113] width 16 height 16
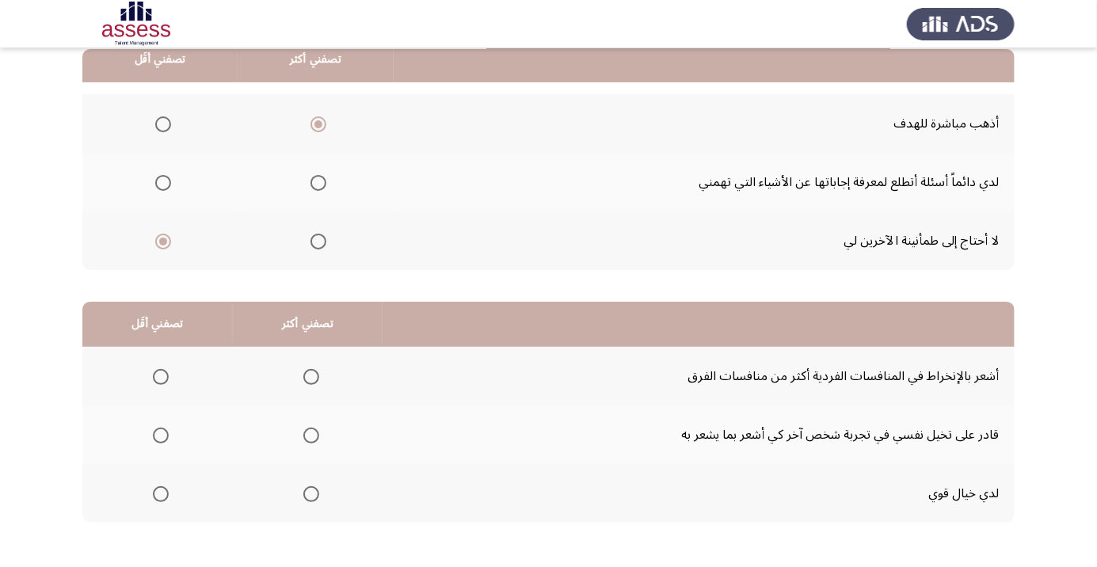
scroll to position [156, 0]
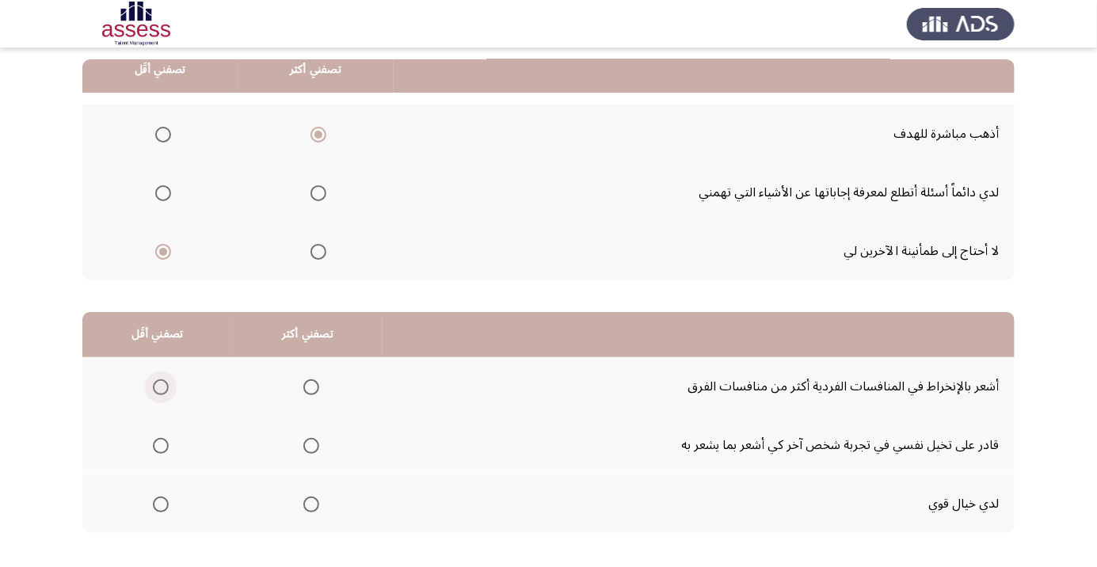
click at [165, 386] on span "Select an option" at bounding box center [161, 387] width 16 height 16
click at [165, 386] on input "Select an option" at bounding box center [161, 387] width 16 height 16
click at [336, 450] on th at bounding box center [308, 445] width 150 height 59
click at [311, 461] on th at bounding box center [308, 445] width 150 height 59
click at [310, 444] on span "Select an option" at bounding box center [311, 446] width 16 height 16
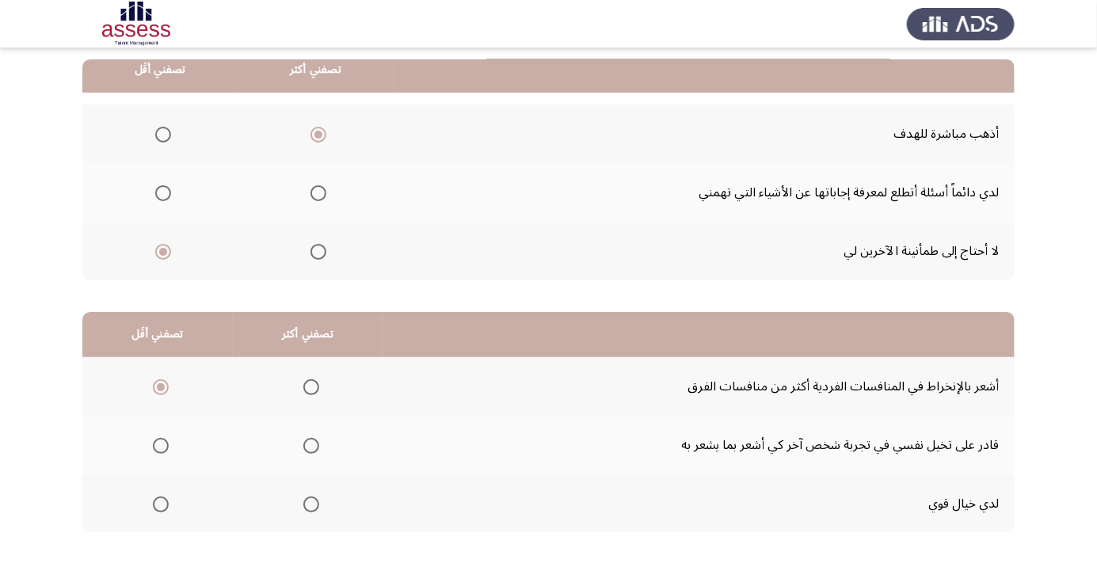
click at [310, 444] on input "Select an option" at bounding box center [311, 446] width 16 height 16
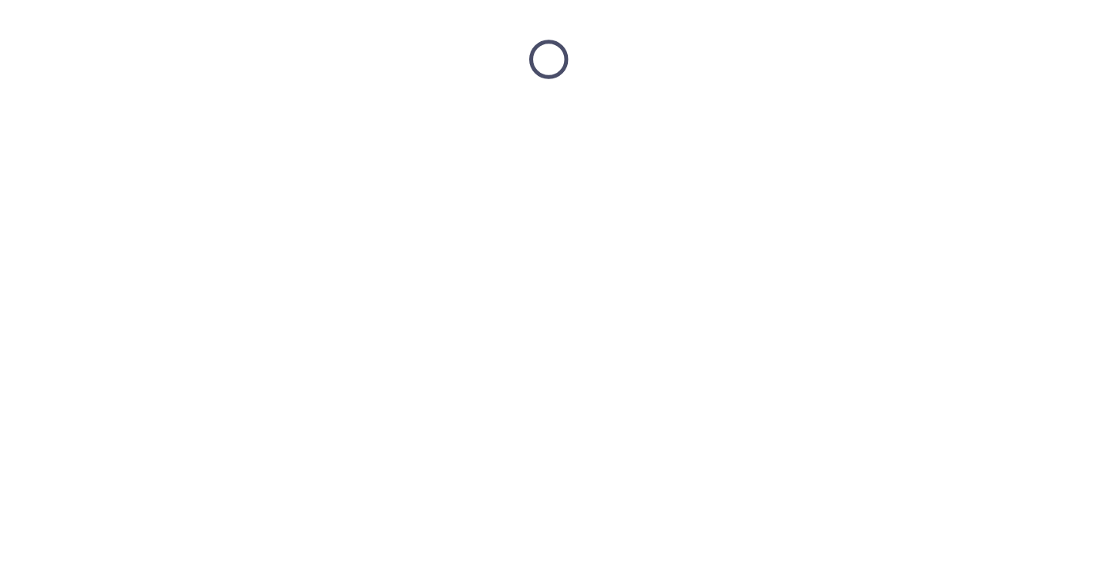
scroll to position [0, 0]
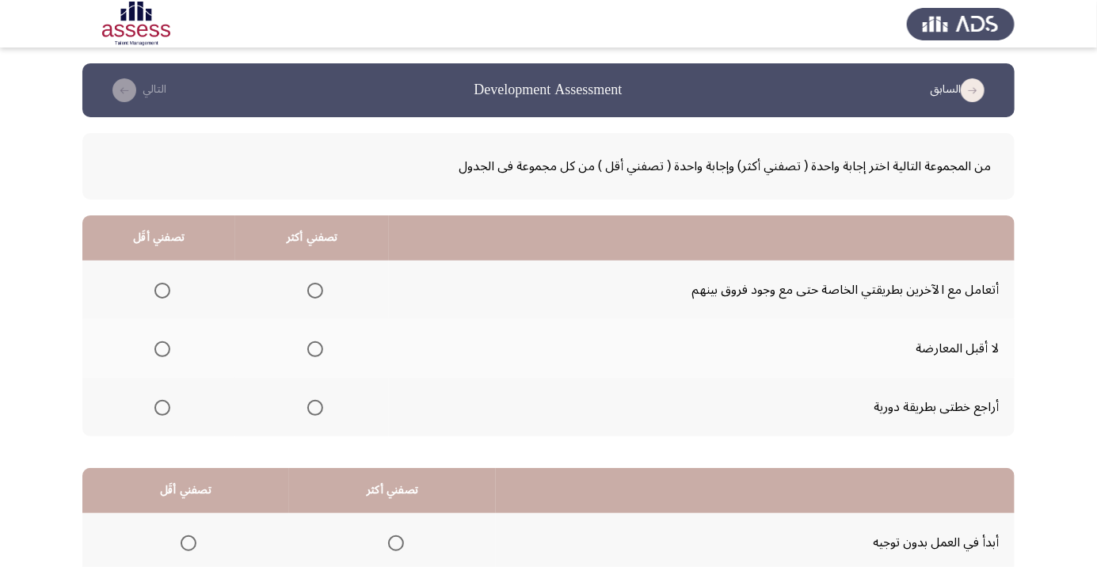
click at [316, 294] on span "Select an option" at bounding box center [315, 291] width 16 height 16
click at [316, 294] on input "Select an option" at bounding box center [315, 291] width 16 height 16
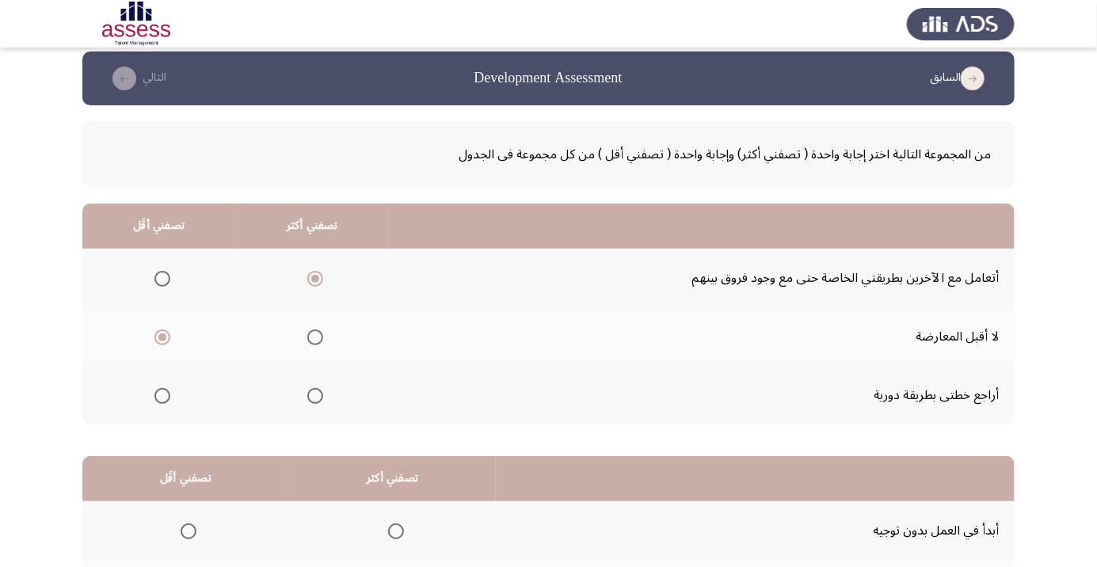
scroll to position [156, 0]
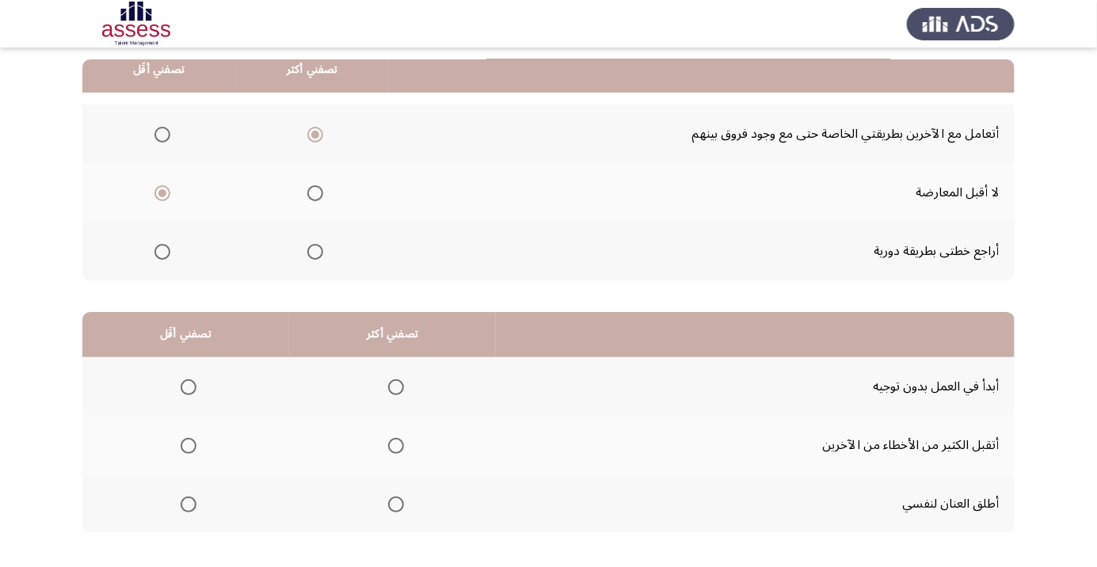
click at [402, 444] on span "Select an option" at bounding box center [396, 446] width 16 height 16
click at [402, 444] on input "Select an option" at bounding box center [396, 446] width 16 height 16
click at [188, 444] on span "Select an option" at bounding box center [189, 446] width 16 height 16
click at [188, 444] on input "Select an option" at bounding box center [189, 446] width 16 height 16
click at [396, 387] on span "Select an option" at bounding box center [396, 387] width 0 height 0
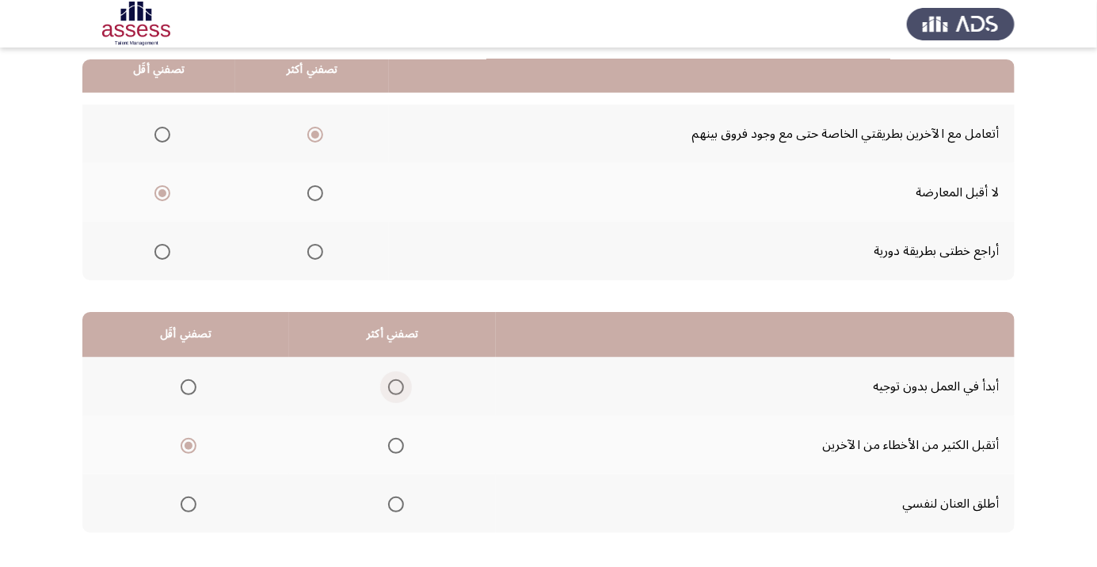
click at [397, 386] on input "Select an option" at bounding box center [396, 387] width 16 height 16
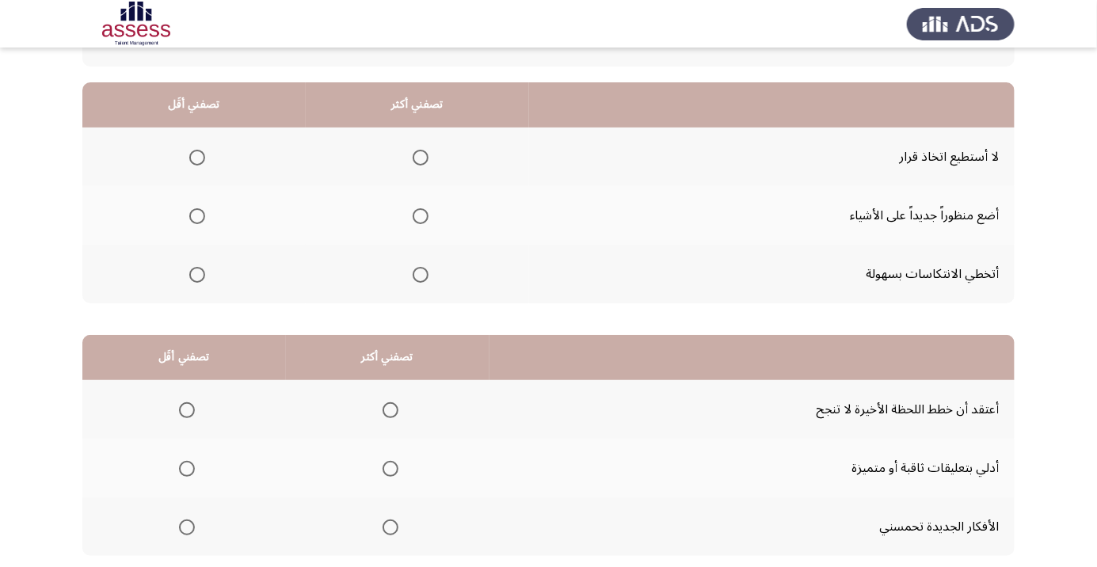
scroll to position [134, 0]
click at [420, 274] on span "Select an option" at bounding box center [420, 274] width 0 height 0
click at [420, 272] on input "Select an option" at bounding box center [421, 274] width 16 height 16
click at [192, 149] on span "Select an option" at bounding box center [197, 157] width 16 height 16
click at [192, 149] on input "Select an option" at bounding box center [197, 157] width 16 height 16
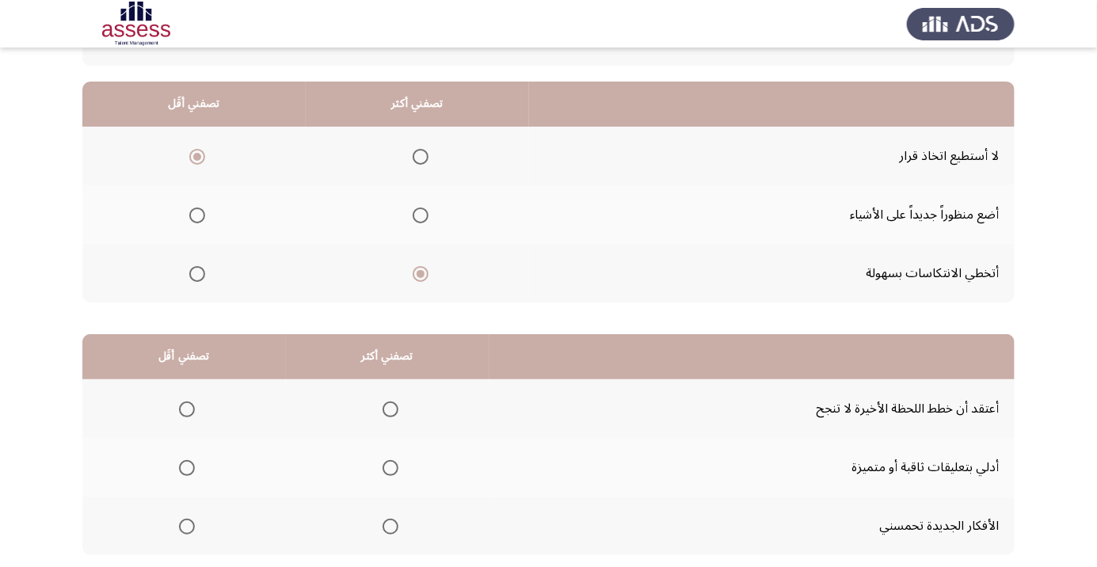
scroll to position [156, 0]
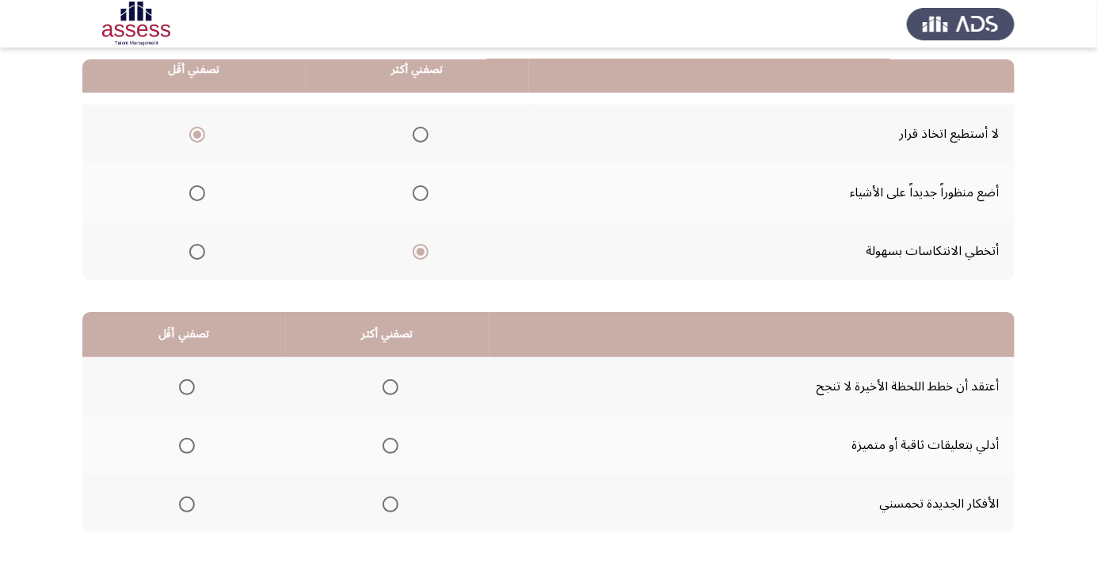
click at [394, 500] on span "Select an option" at bounding box center [390, 504] width 16 height 16
click at [394, 500] on input "Select an option" at bounding box center [390, 504] width 16 height 16
click at [173, 384] on label "Select an option" at bounding box center [184, 387] width 22 height 16
click at [179, 384] on input "Select an option" at bounding box center [187, 387] width 16 height 16
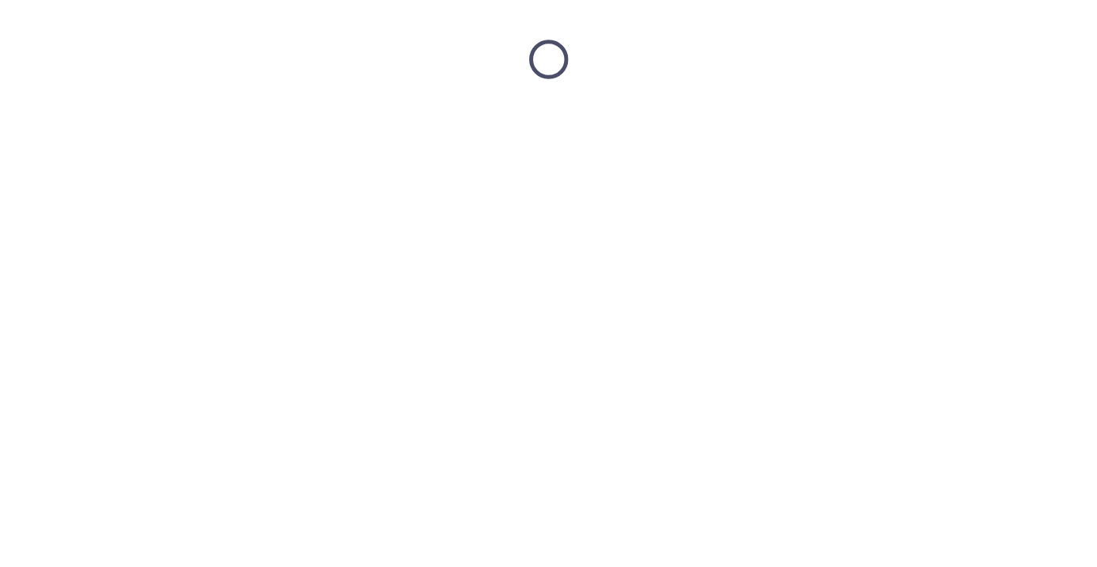
scroll to position [0, 0]
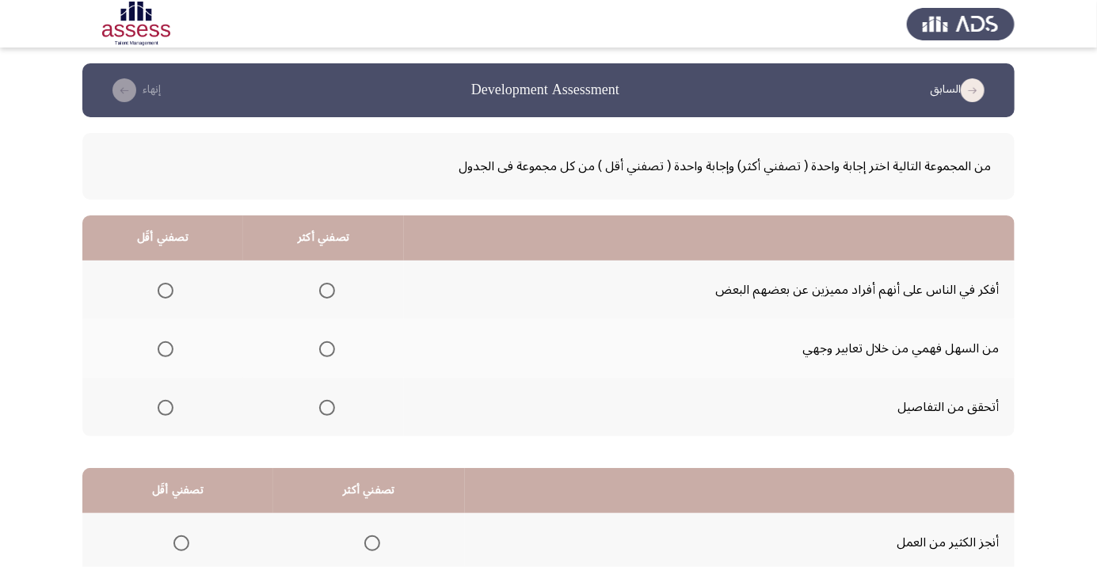
click at [345, 354] on th at bounding box center [323, 348] width 161 height 59
click at [332, 294] on span "Select an option" at bounding box center [327, 291] width 16 height 16
click at [332, 294] on input "Select an option" at bounding box center [327, 291] width 16 height 16
click at [165, 349] on span "Select an option" at bounding box center [165, 349] width 0 height 0
click at [166, 348] on input "Select an option" at bounding box center [166, 349] width 16 height 16
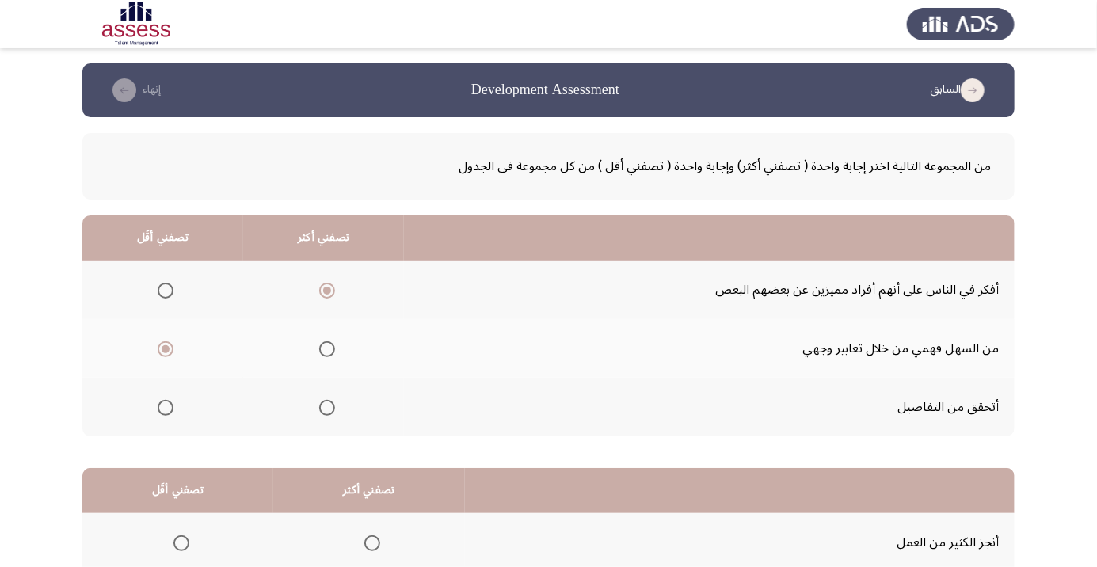
scroll to position [156, 0]
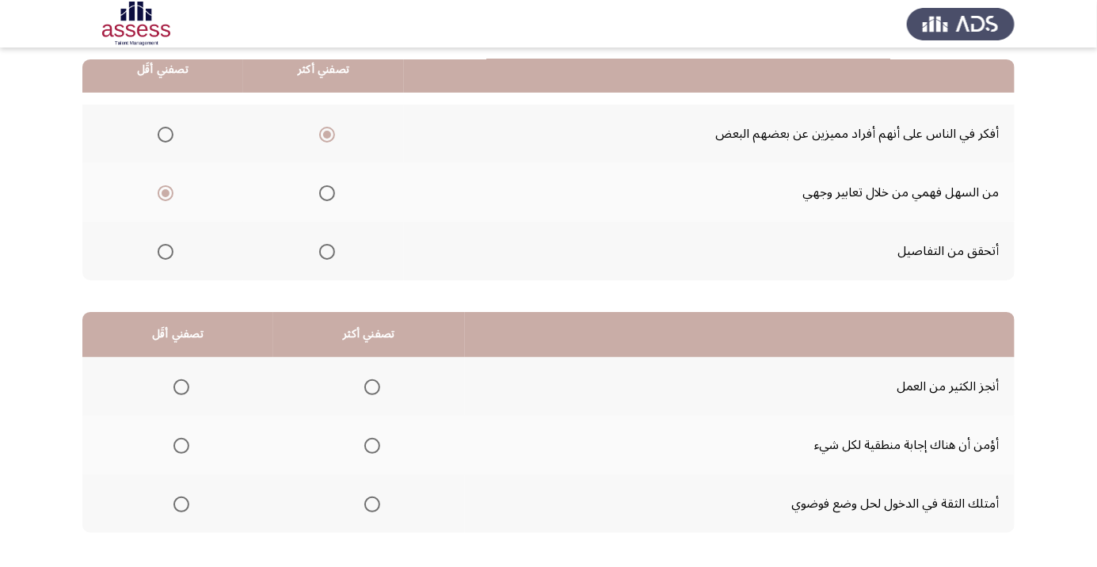
click at [372, 504] on span "Select an option" at bounding box center [372, 504] width 0 height 0
click at [372, 503] on input "Select an option" at bounding box center [372, 504] width 16 height 16
click at [187, 445] on span "Select an option" at bounding box center [181, 446] width 16 height 16
click at [187, 445] on input "Select an option" at bounding box center [181, 446] width 16 height 16
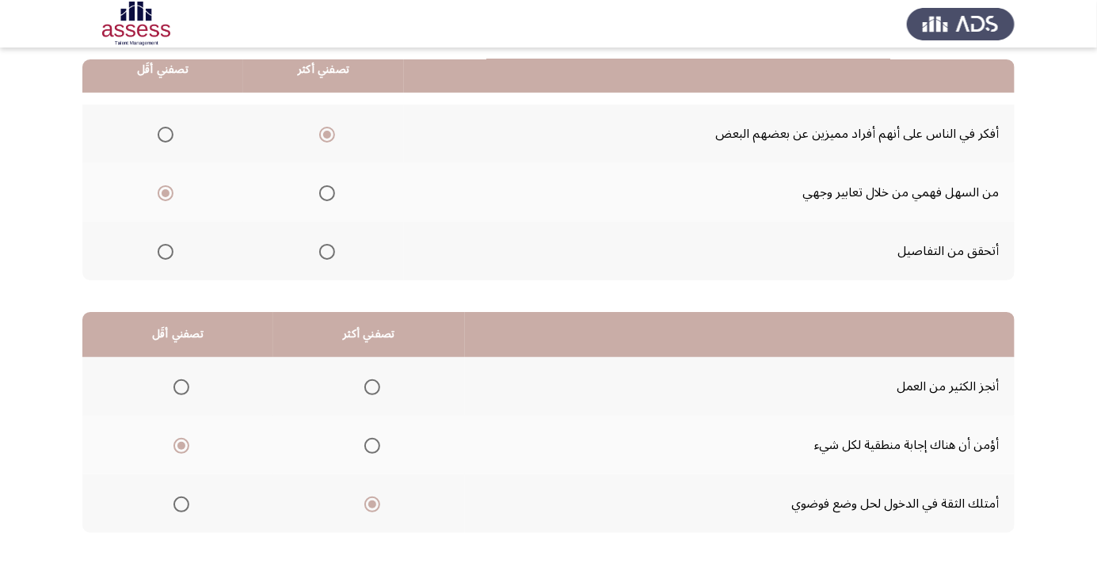
scroll to position [0, 0]
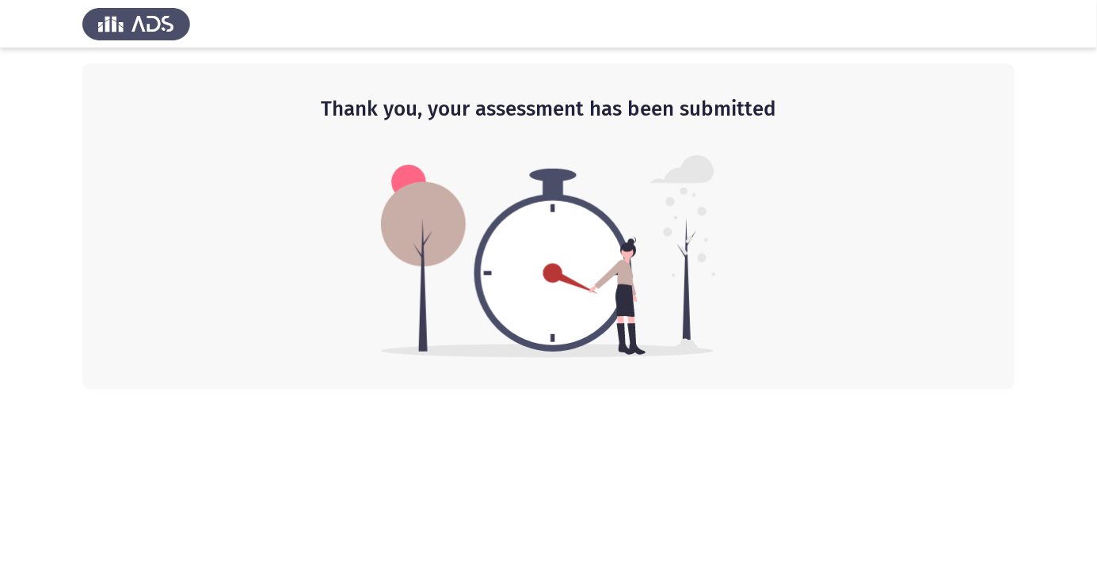
click at [1096, 390] on html "Thank you, your assessment has been submitted" at bounding box center [548, 195] width 1097 height 390
click at [1093, 341] on app-default-page "Thank you, your assessment has been submitted" at bounding box center [548, 195] width 1097 height 390
click at [884, 6] on div at bounding box center [548, 24] width 1097 height 48
click at [885, 14] on div at bounding box center [548, 24] width 1097 height 48
